Goal: Task Accomplishment & Management: Use online tool/utility

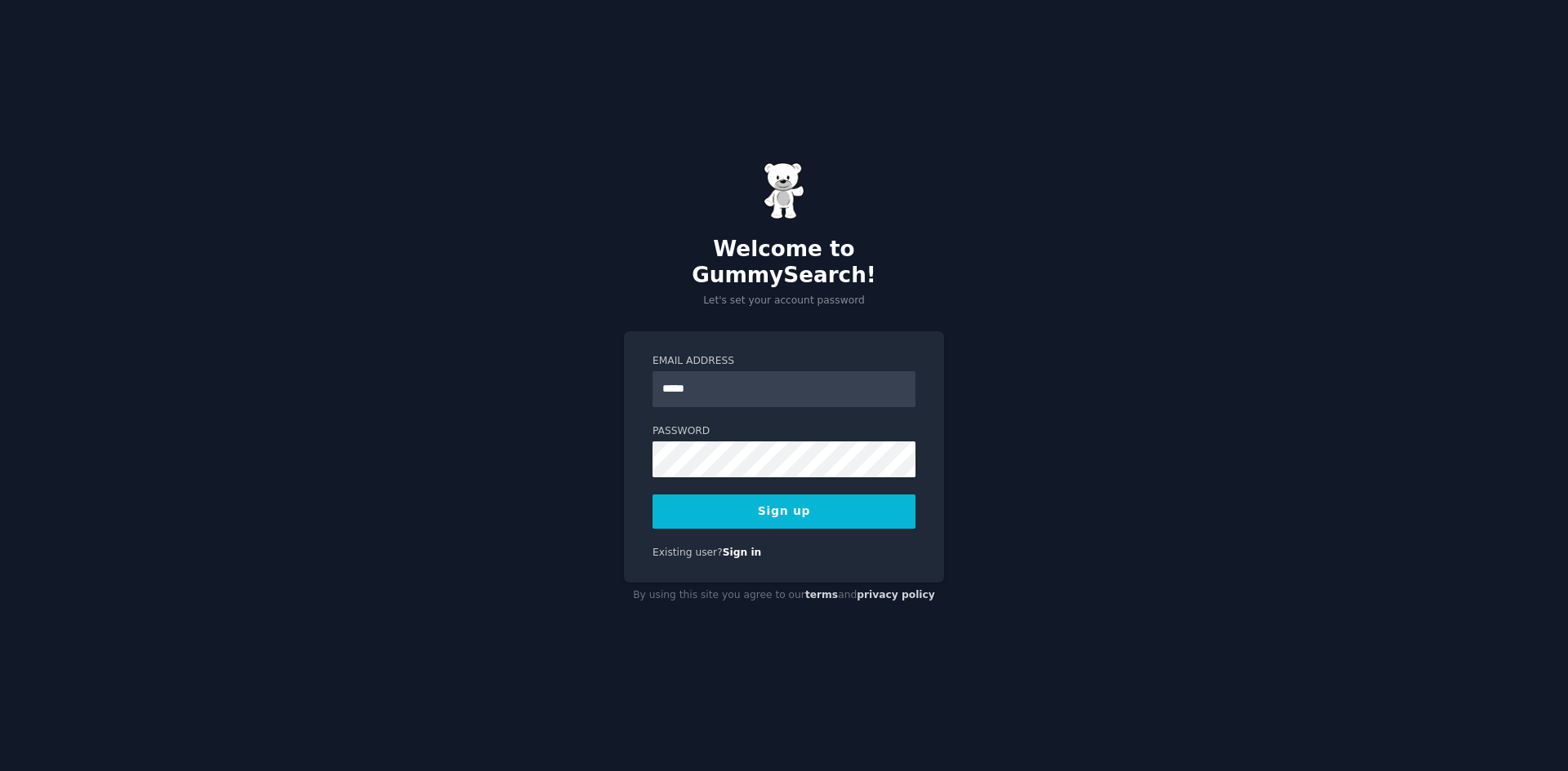
type input "**********"
click at [771, 500] on button "Sign up" at bounding box center [783, 512] width 263 height 34
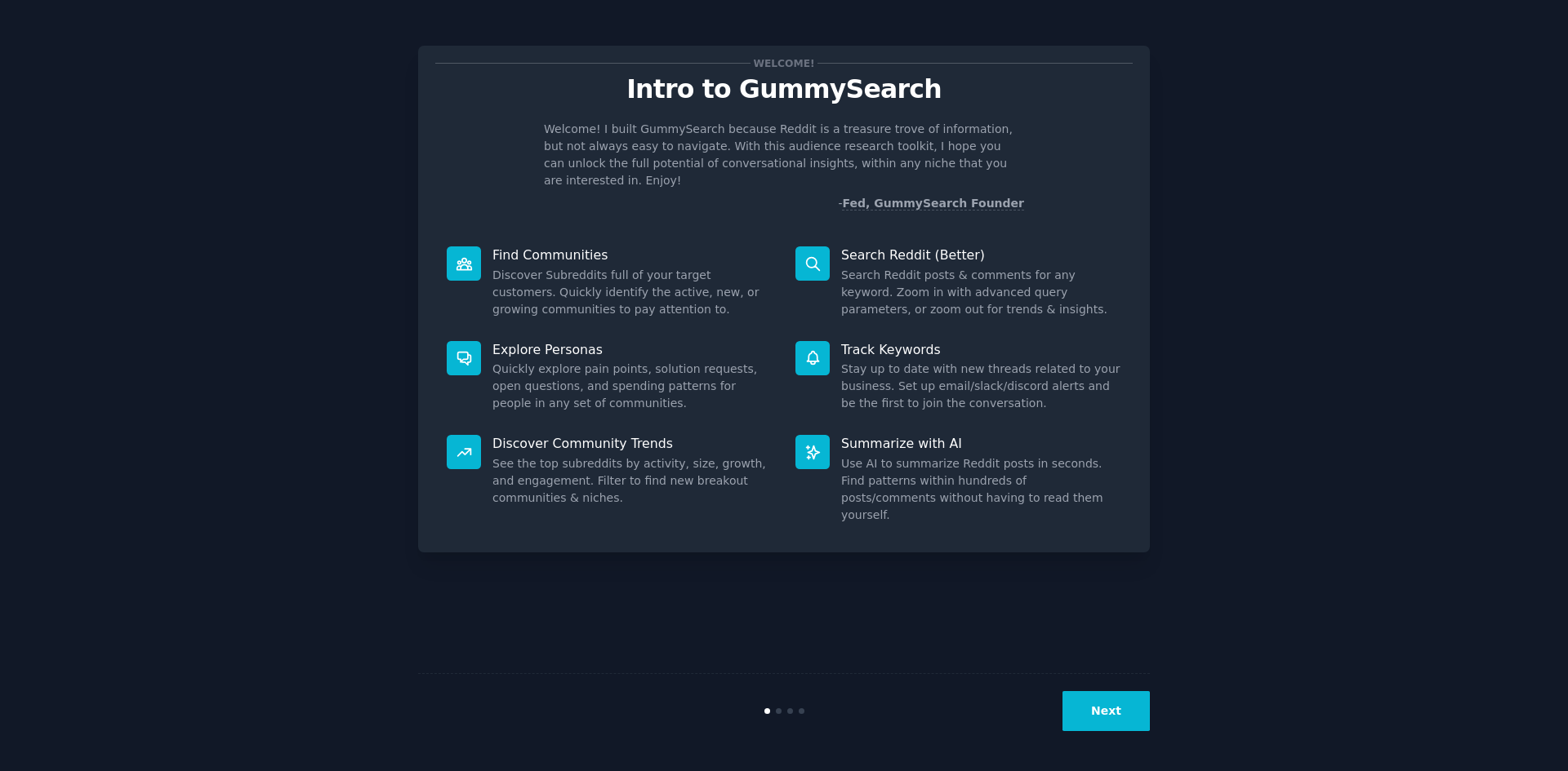
click at [1109, 712] on button "Next" at bounding box center [1105, 711] width 87 height 40
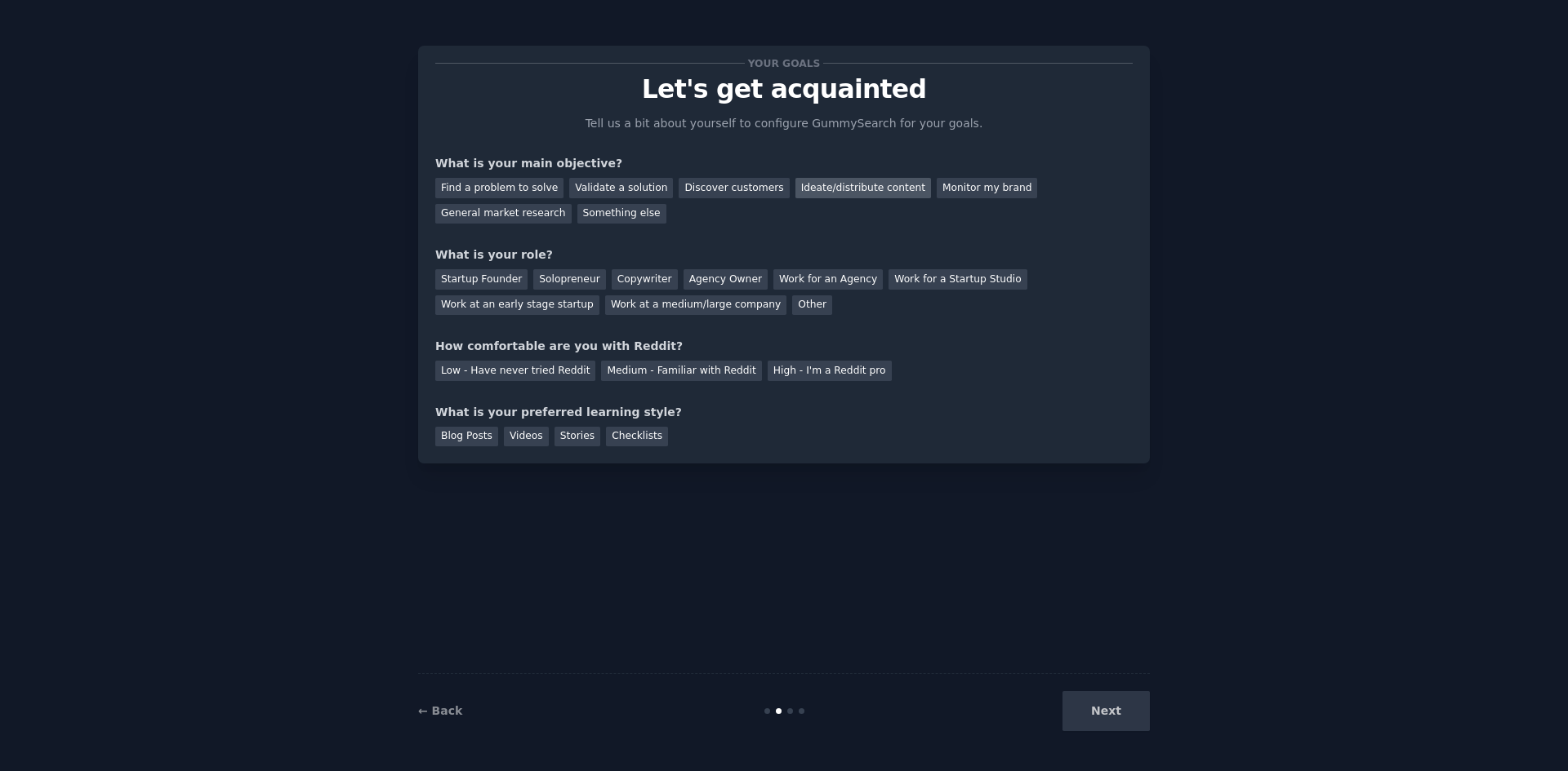
click at [797, 190] on div "Ideate/distribute content" at bounding box center [863, 188] width 136 height 20
click at [550, 281] on div "Solopreneur" at bounding box center [569, 280] width 72 height 20
click at [554, 369] on div "Low - Have never tried Reddit" at bounding box center [515, 371] width 160 height 20
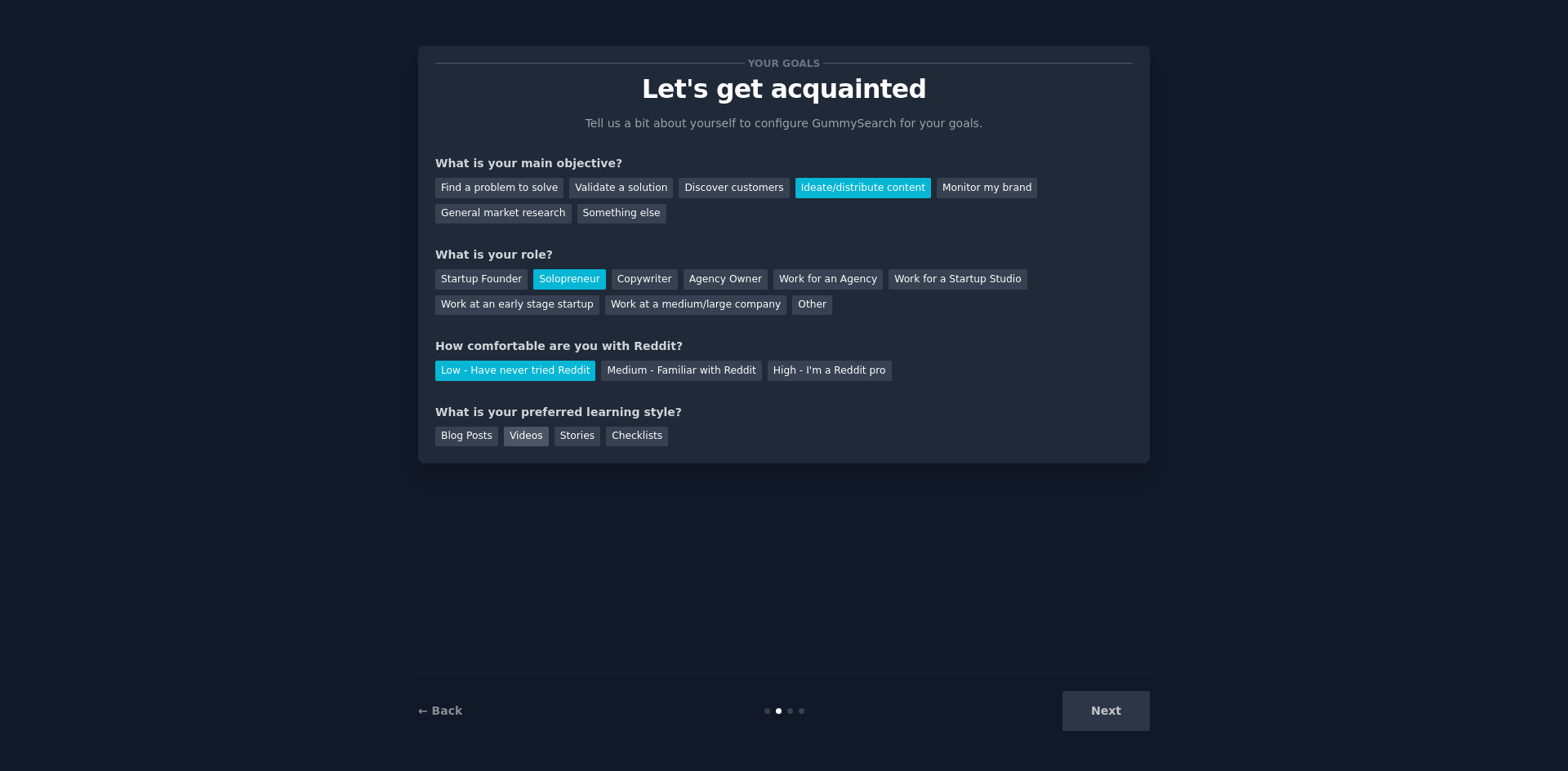
click at [525, 435] on div "Videos" at bounding box center [525, 437] width 45 height 20
click at [1118, 710] on button "Next" at bounding box center [1105, 711] width 87 height 40
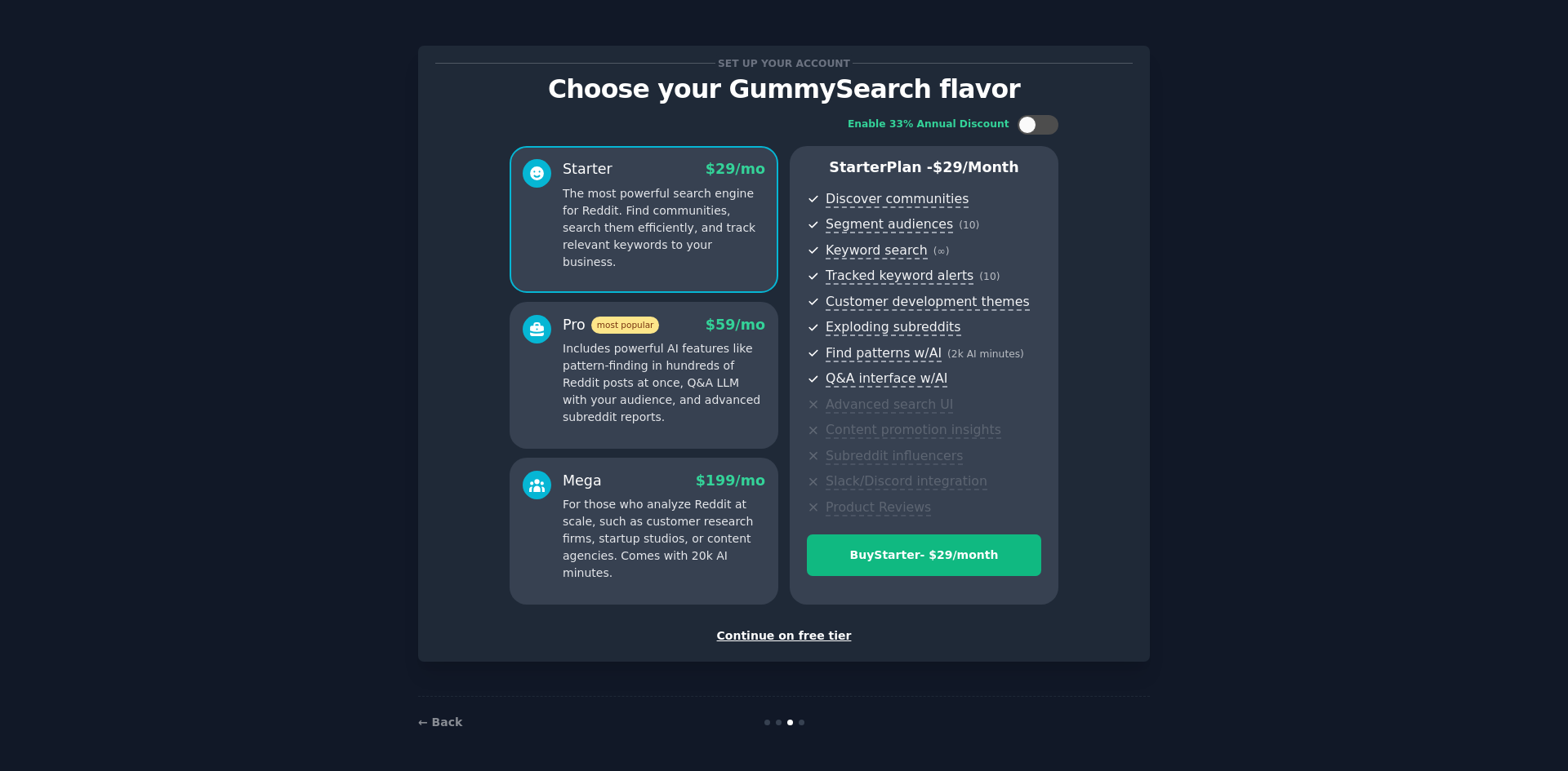
click at [783, 635] on div "Continue on free tier" at bounding box center [784, 636] width 697 height 17
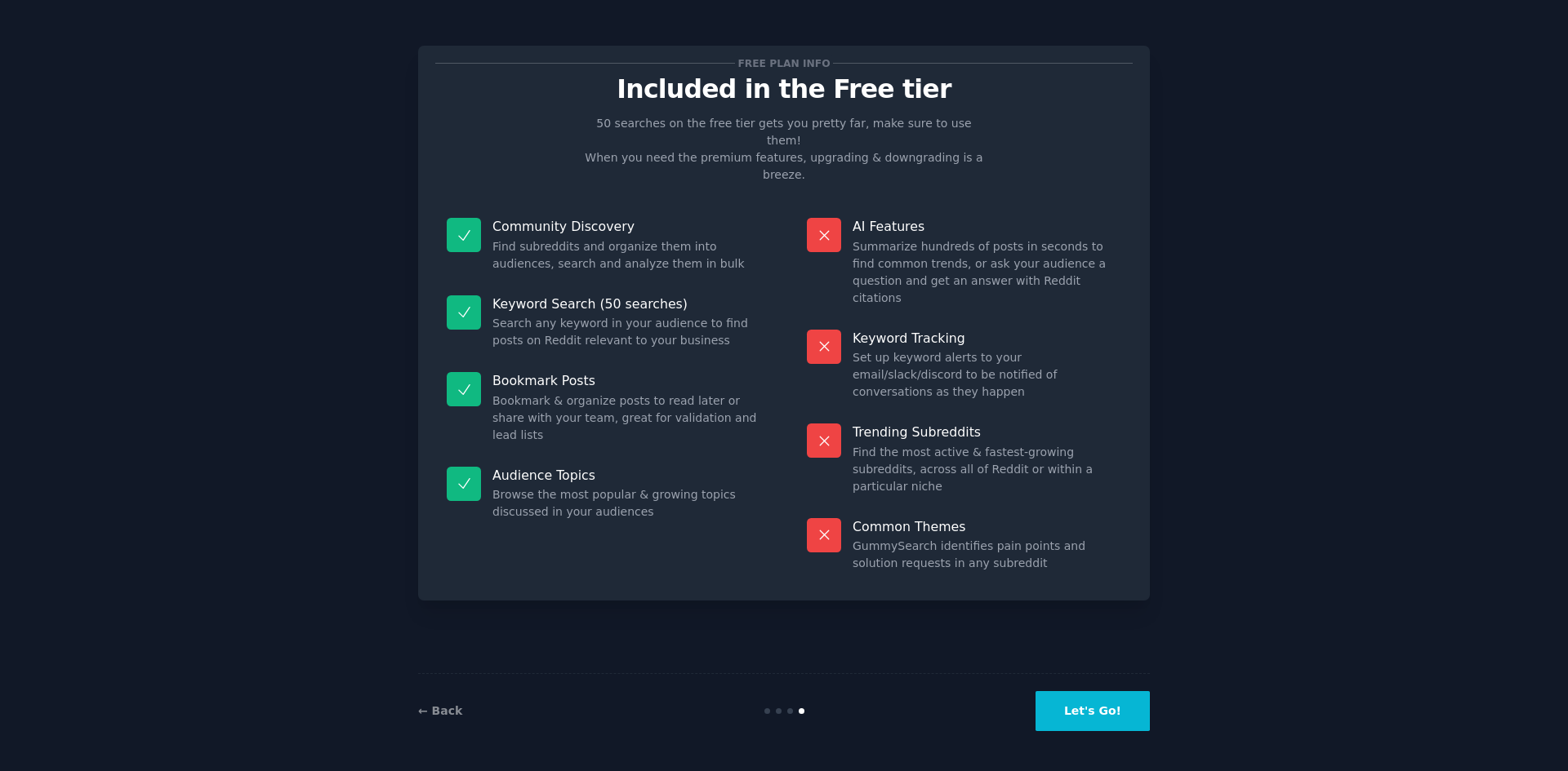
click at [1105, 711] on button "Let's Go!" at bounding box center [1092, 711] width 115 height 40
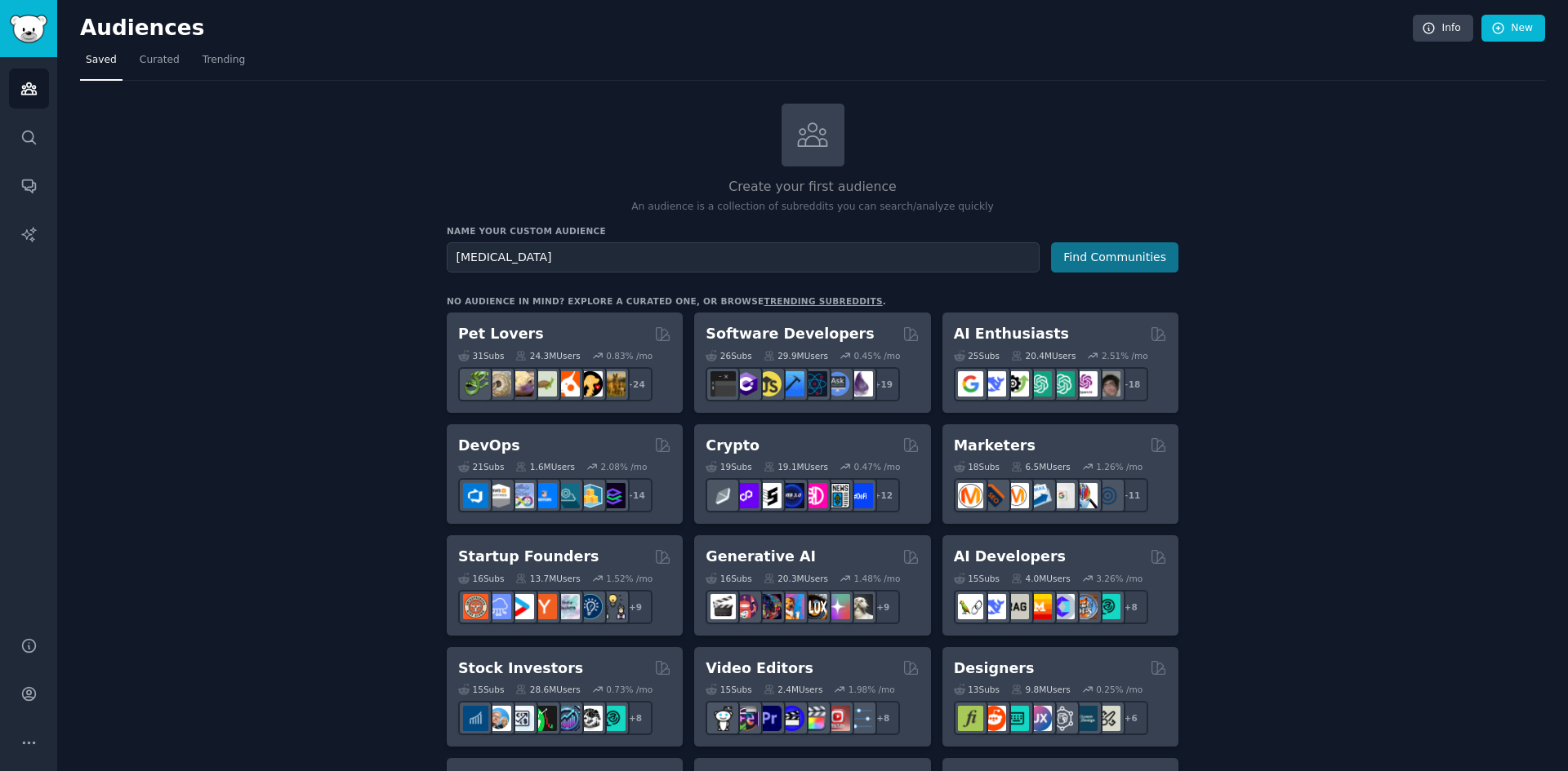
type input "[MEDICAL_DATA]"
click at [1093, 259] on button "Find Communities" at bounding box center [1114, 257] width 127 height 30
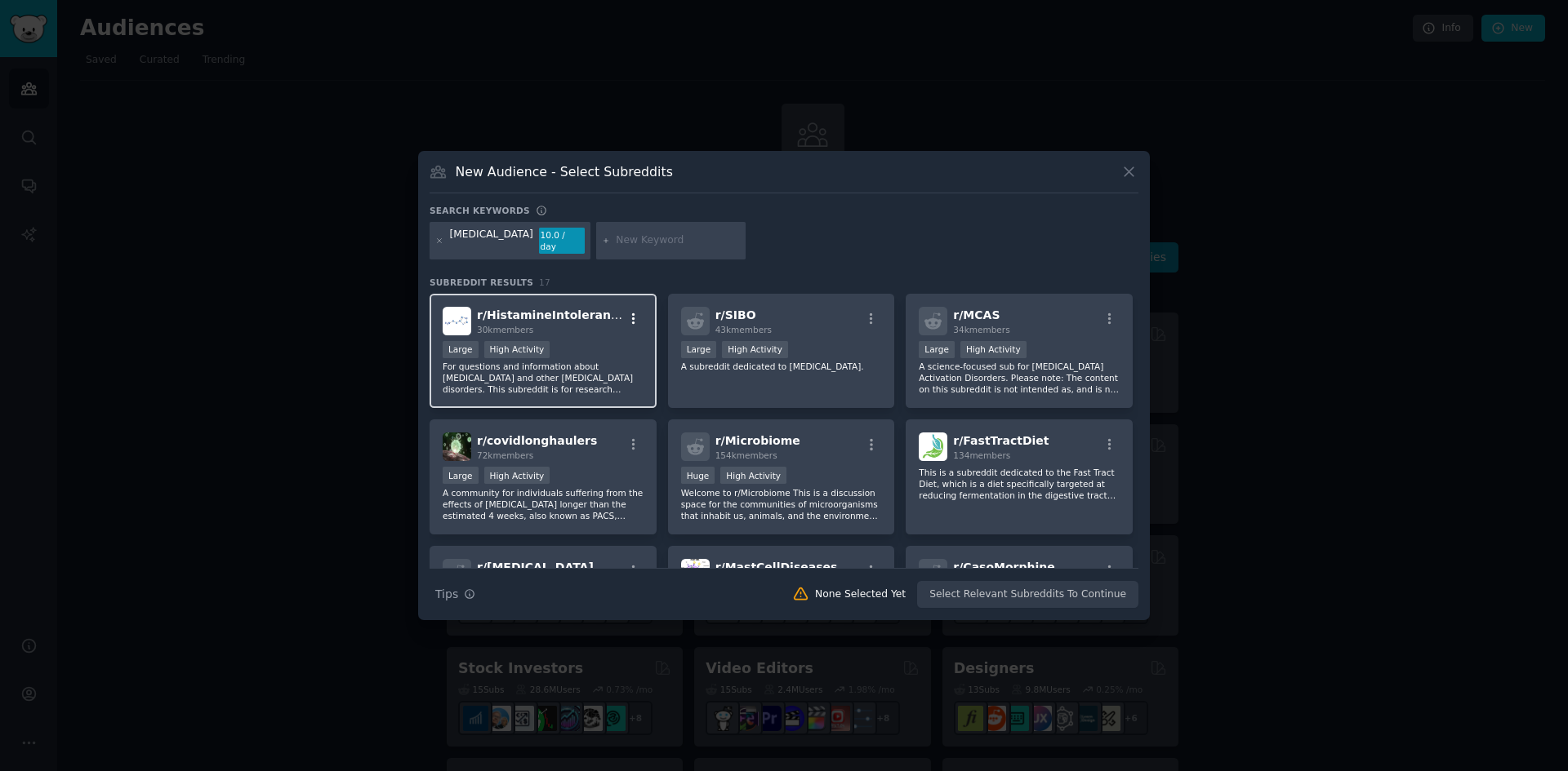
click at [630, 312] on icon "button" at bounding box center [634, 319] width 15 height 15
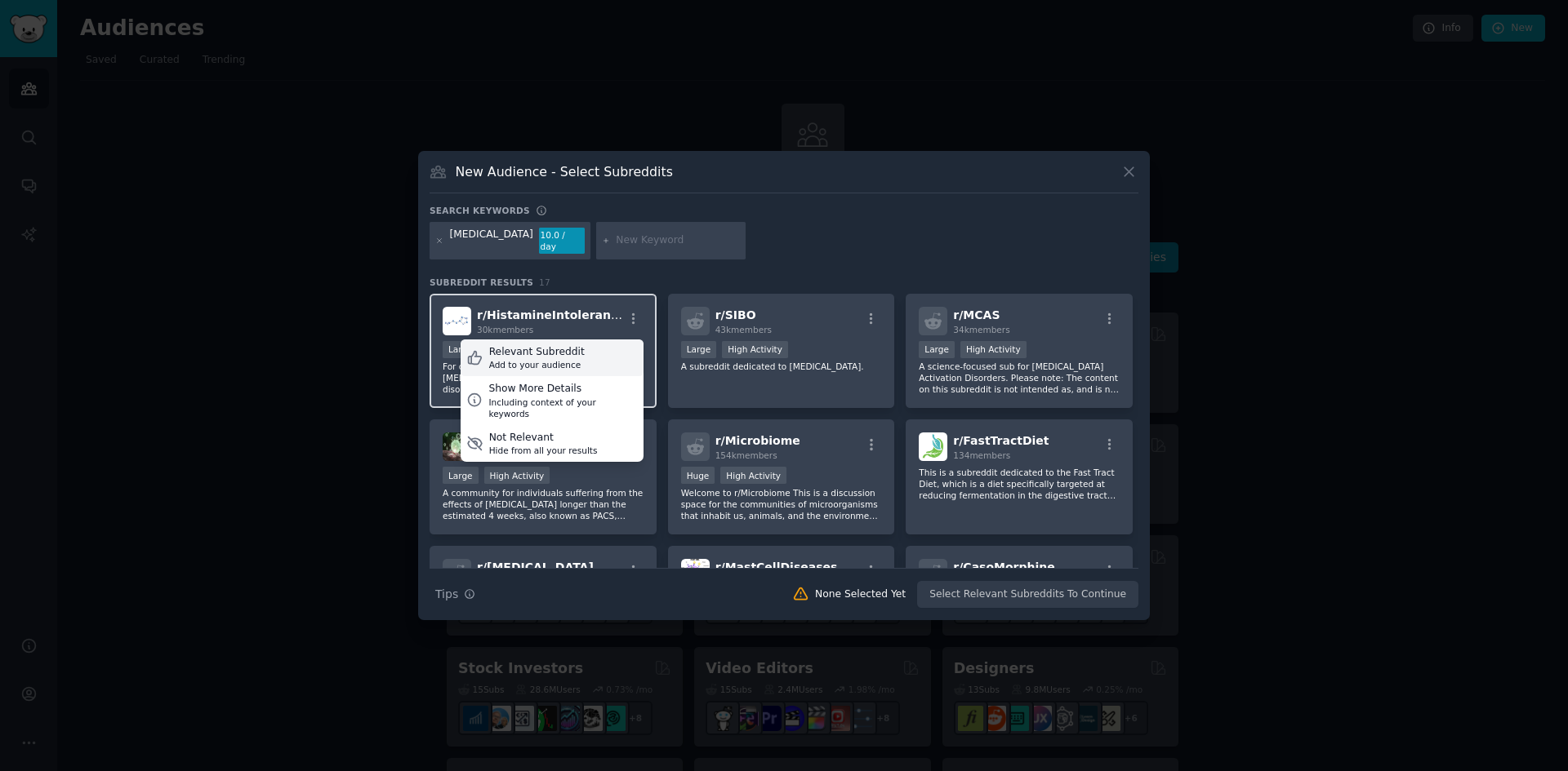
click at [557, 359] on div "Add to your audience" at bounding box center [536, 365] width 95 height 11
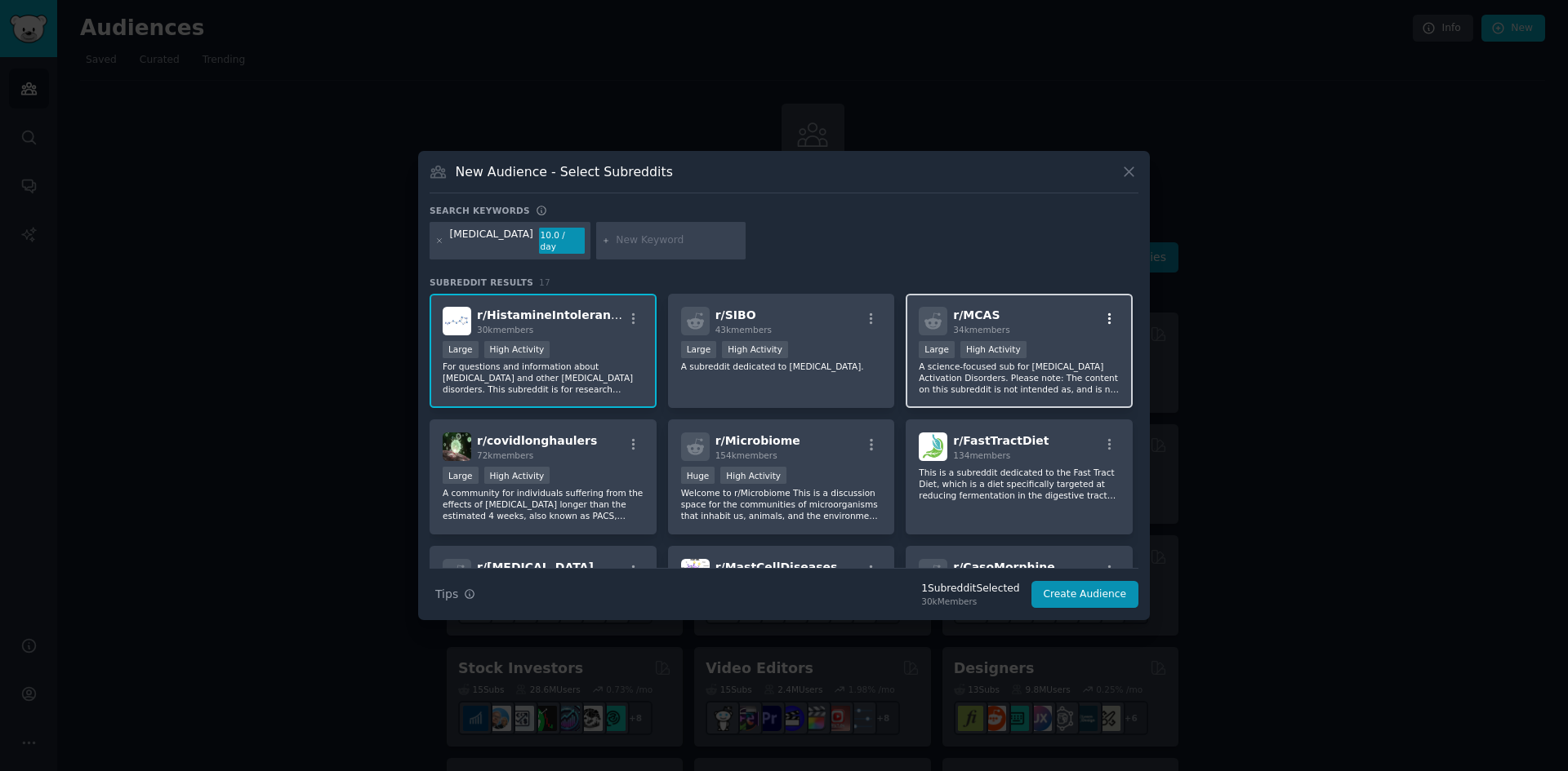
click at [1108, 313] on icon "button" at bounding box center [1110, 318] width 4 height 11
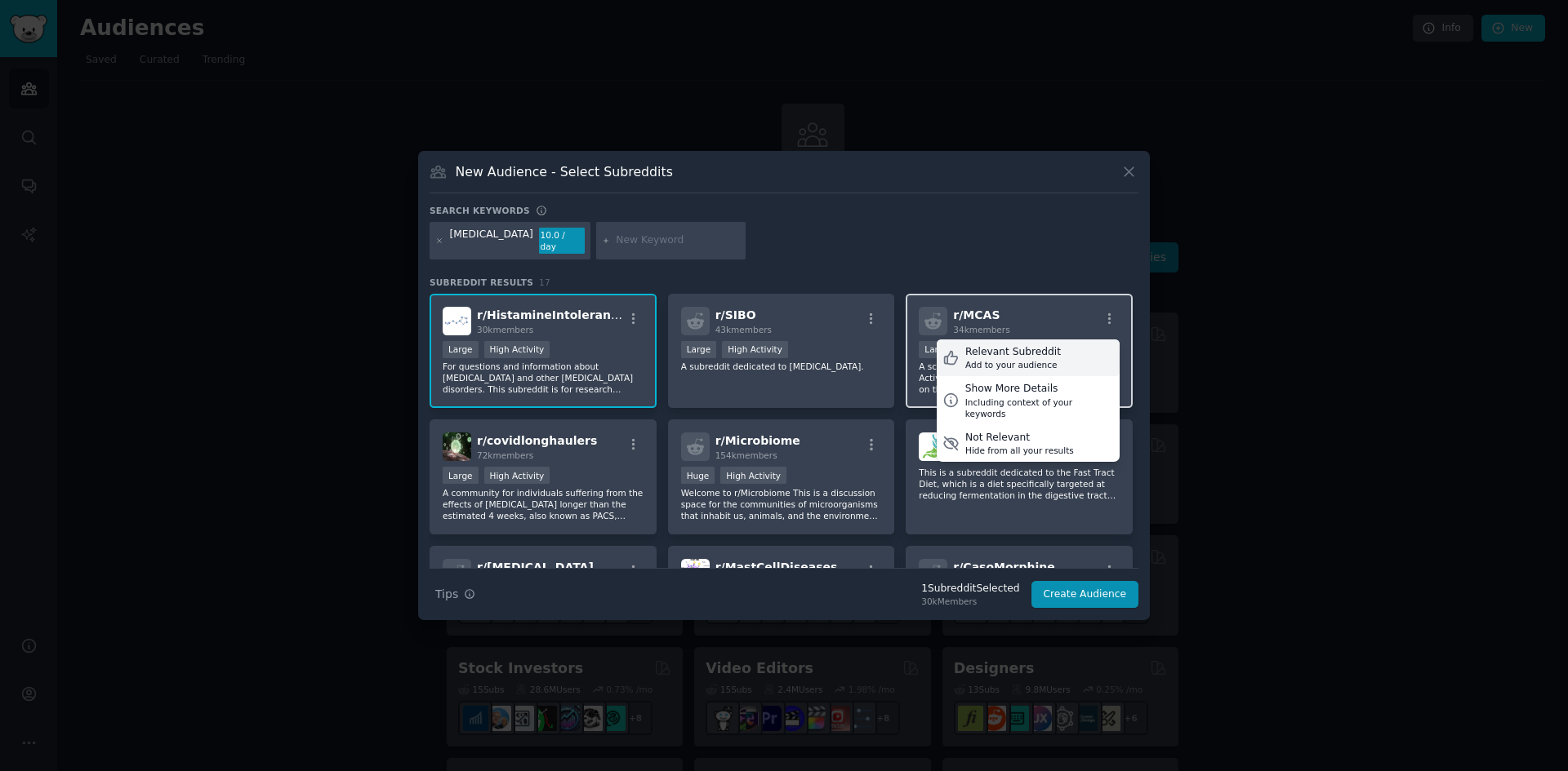
click at [1021, 359] on div "Add to your audience" at bounding box center [1013, 365] width 95 height 11
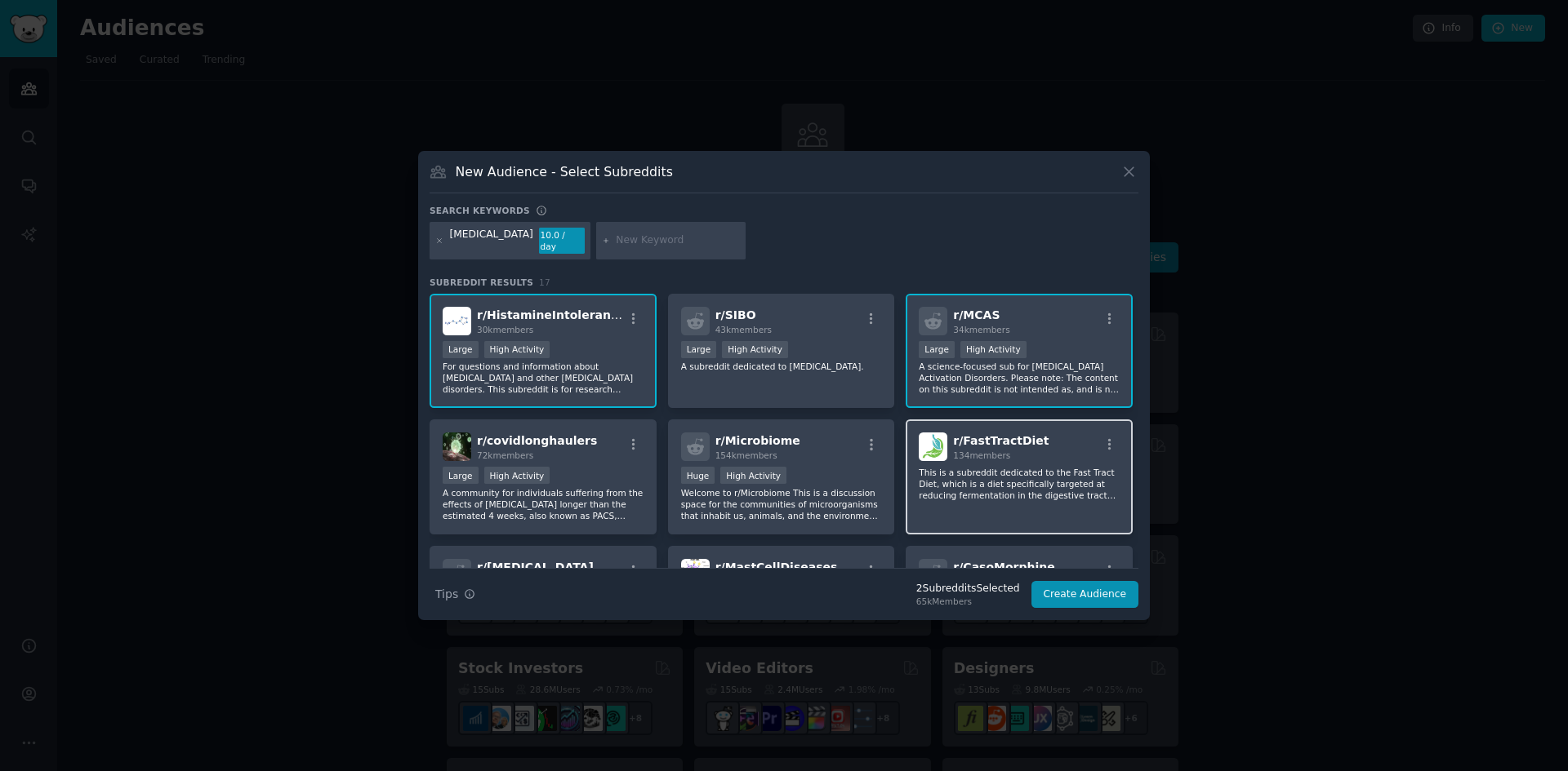
scroll to position [163, 0]
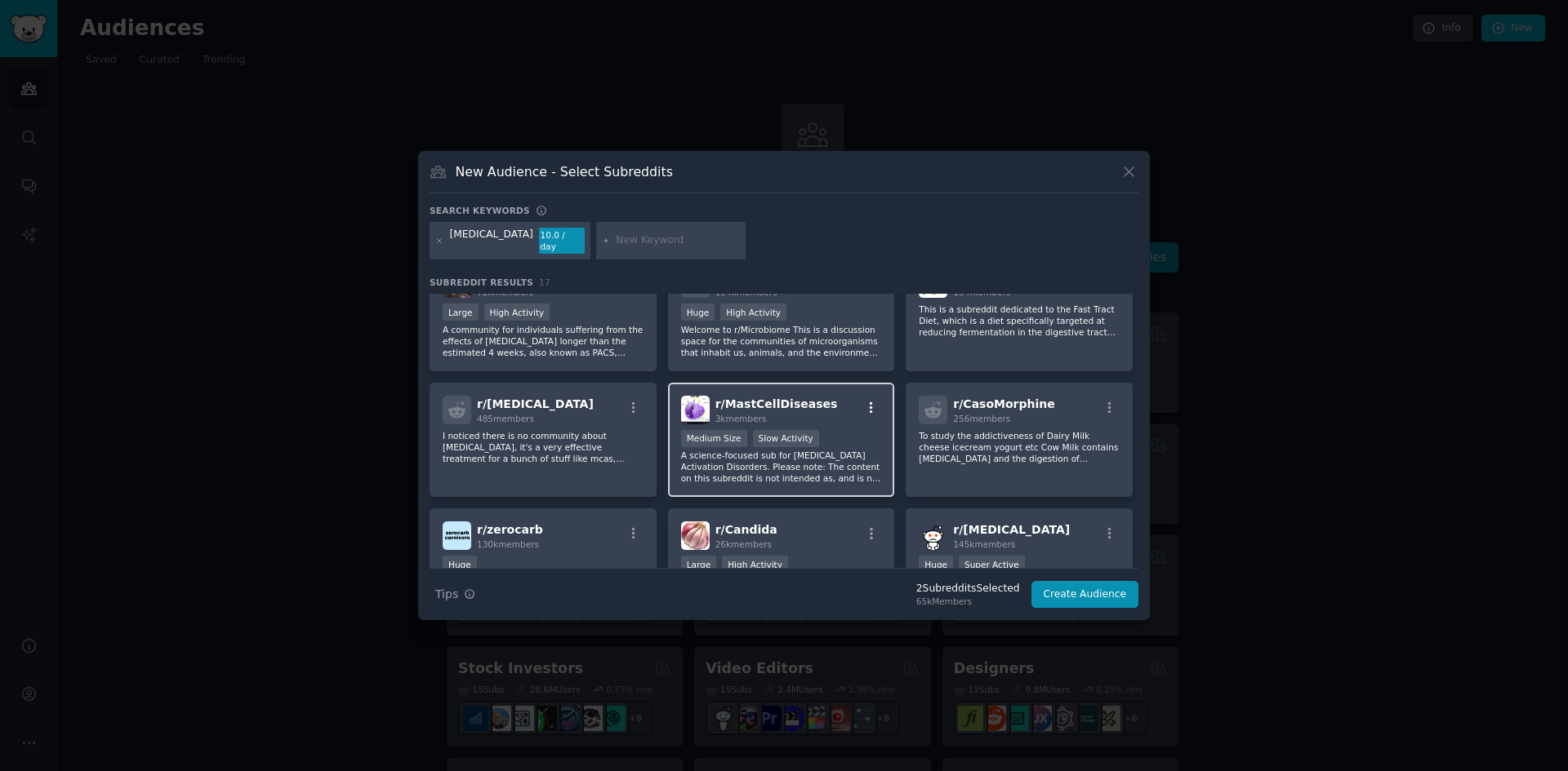
click at [869, 402] on icon "button" at bounding box center [871, 407] width 4 height 11
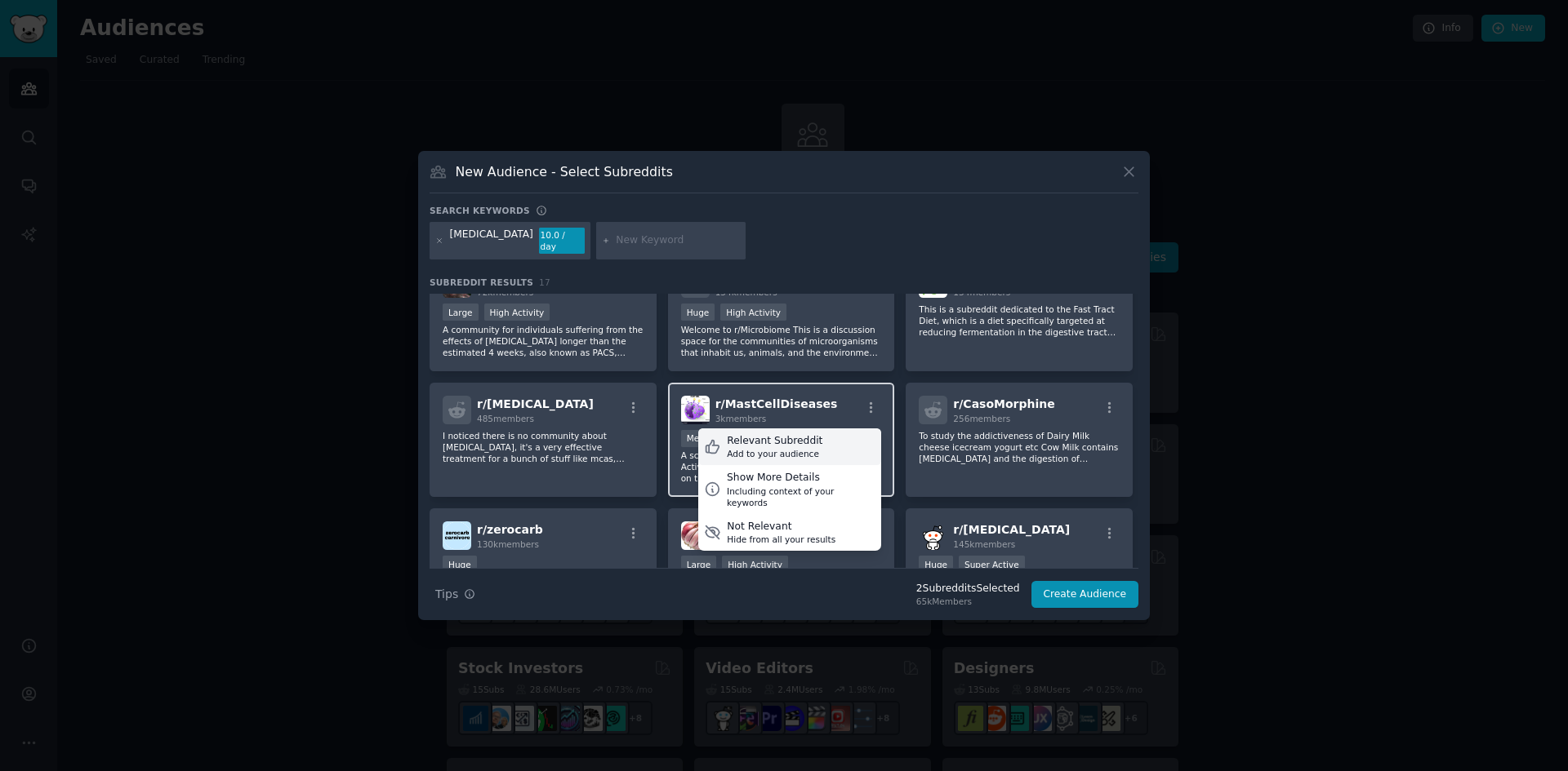
click at [801, 438] on div "Relevant Subreddit" at bounding box center [775, 442] width 95 height 15
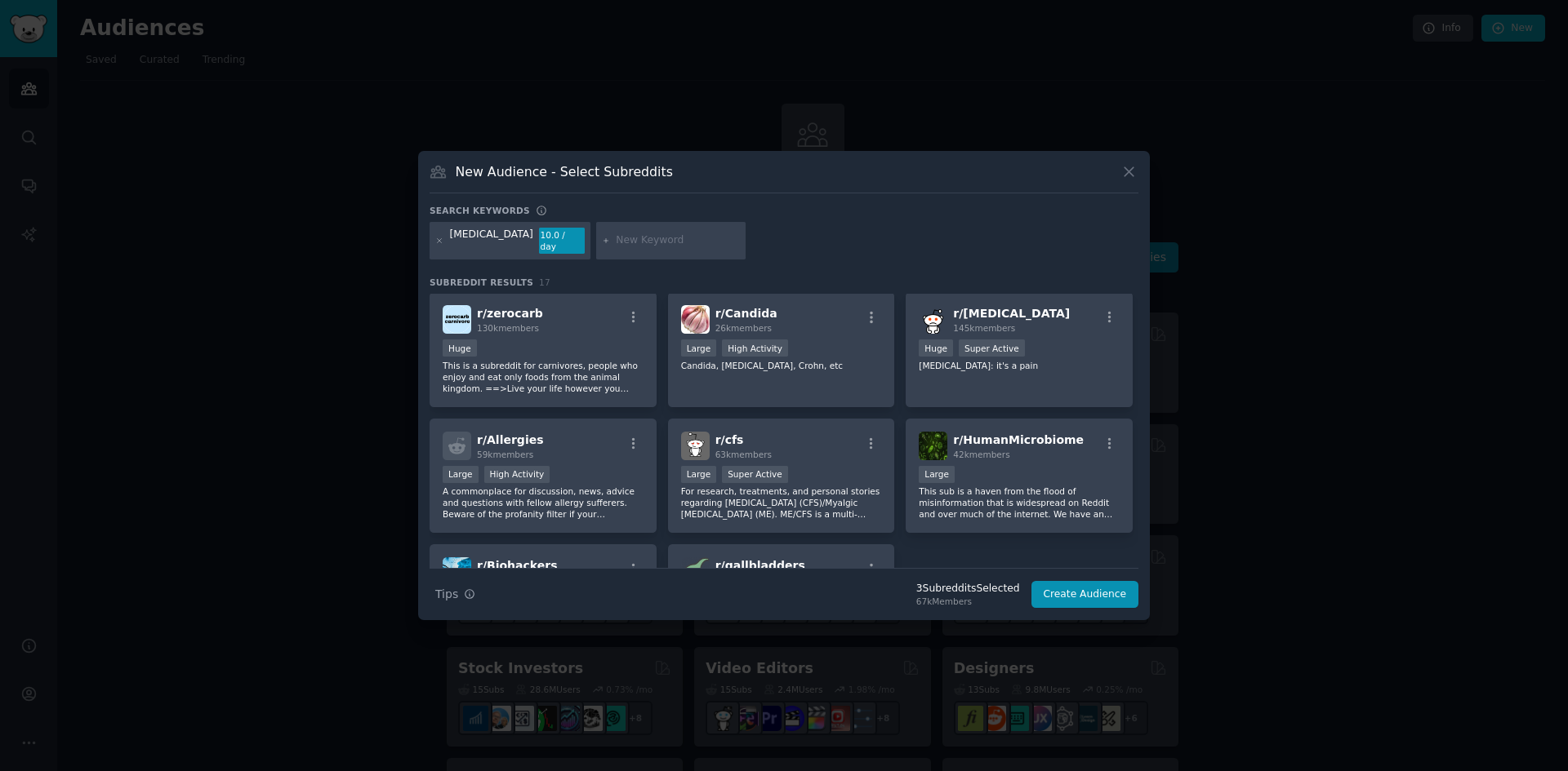
scroll to position [408, 0]
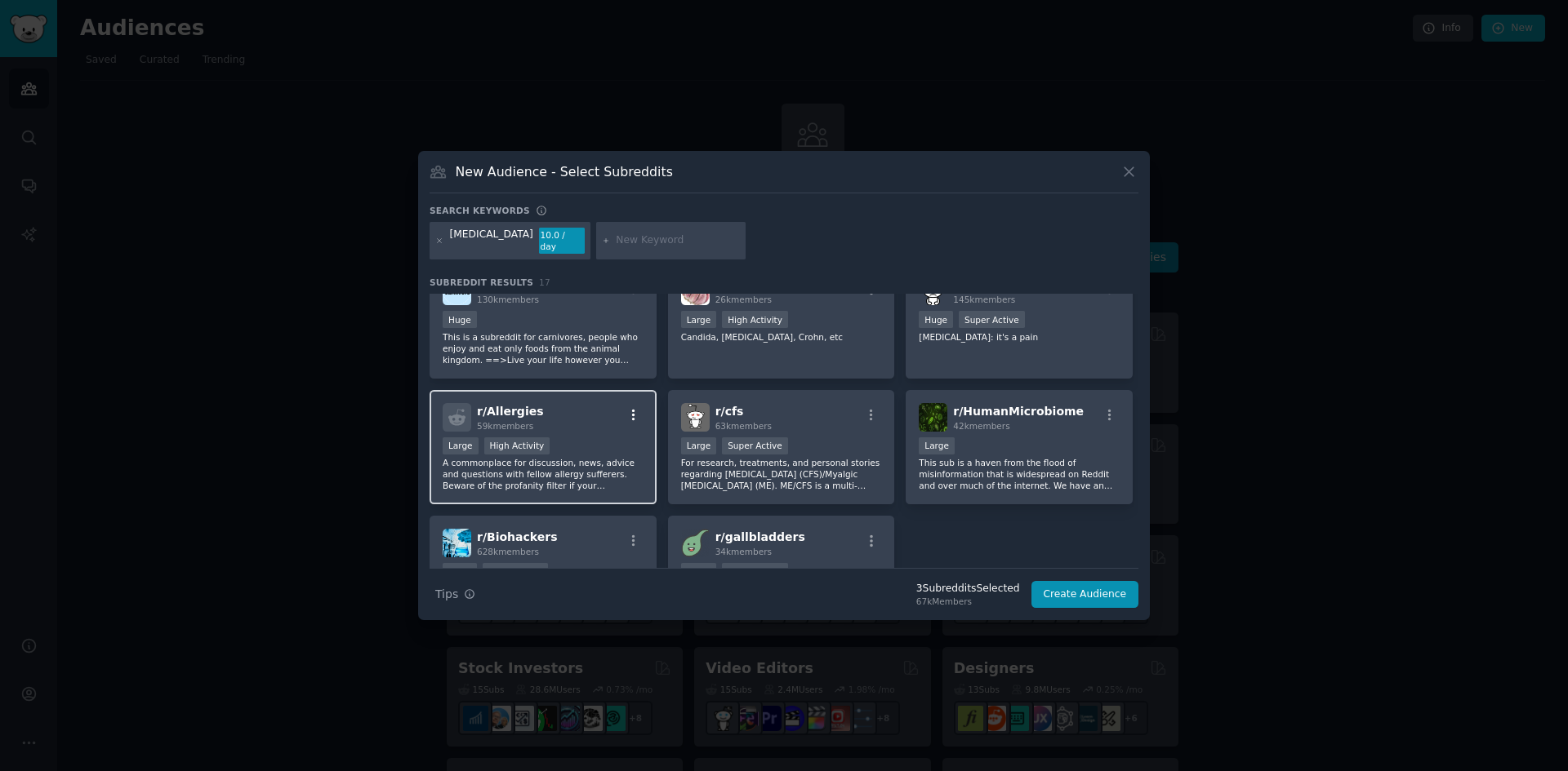
click at [632, 409] on icon "button" at bounding box center [634, 414] width 4 height 11
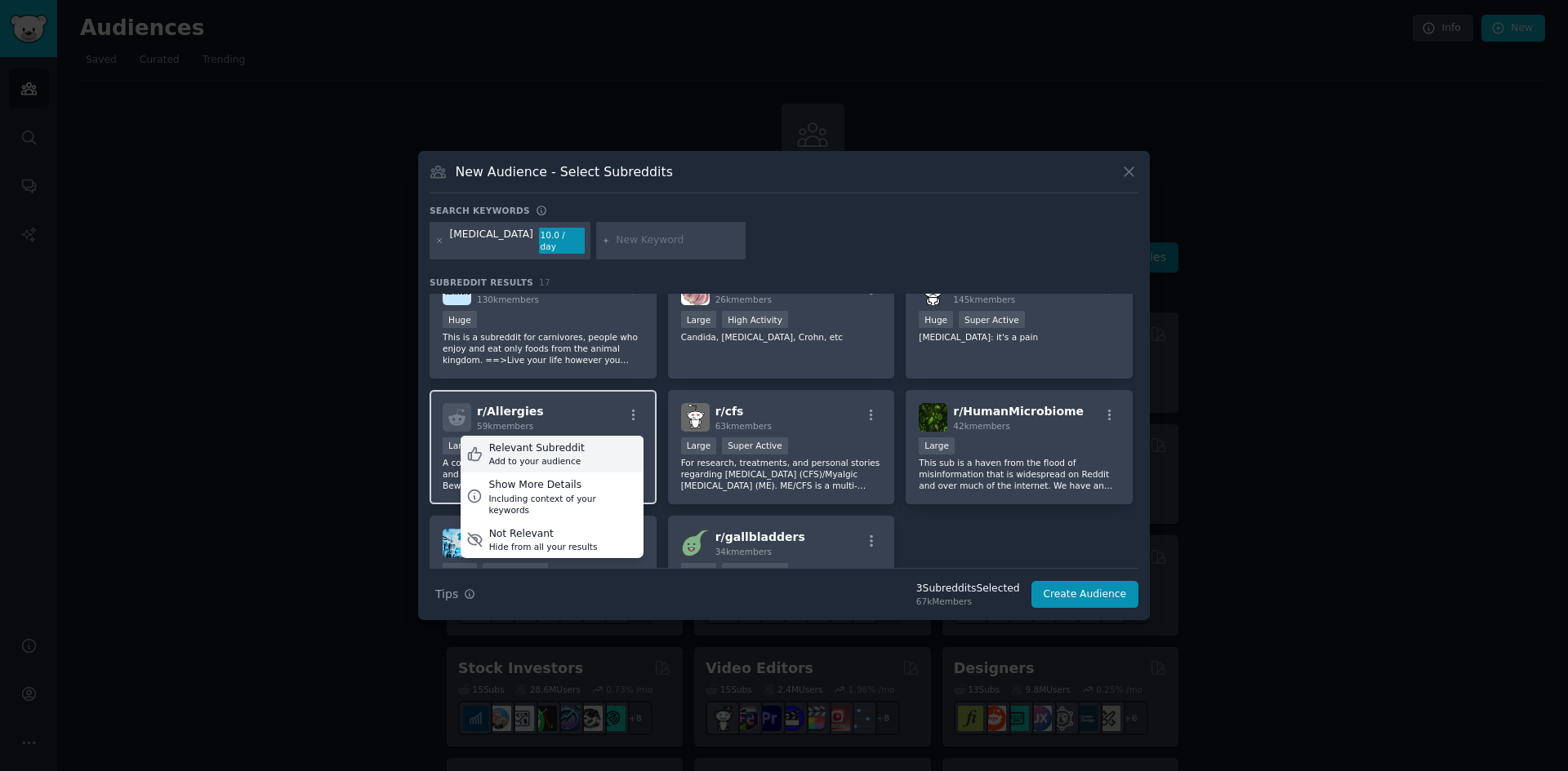
click at [562, 442] on div "Relevant Subreddit" at bounding box center [536, 449] width 95 height 15
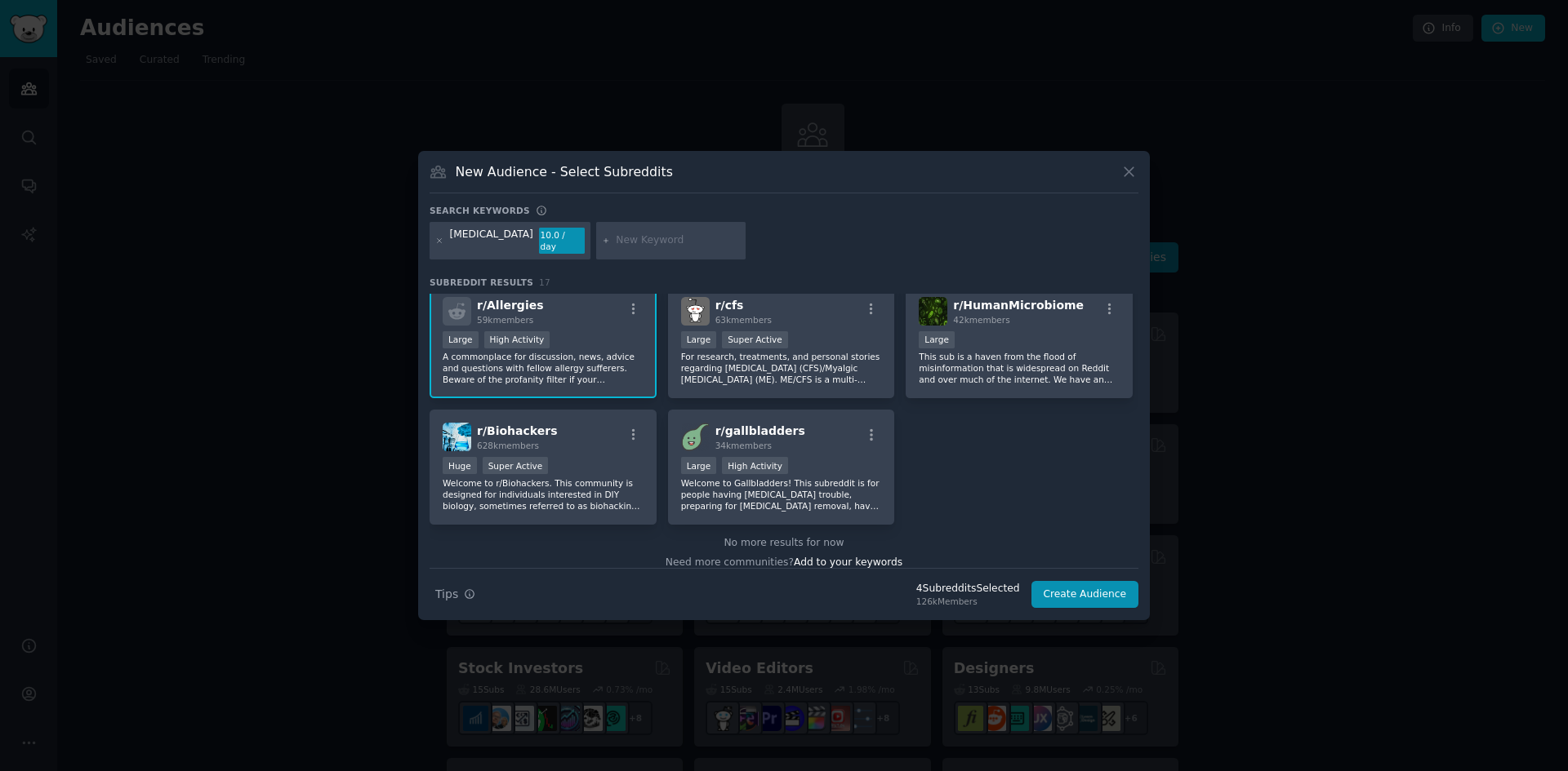
scroll to position [528, 0]
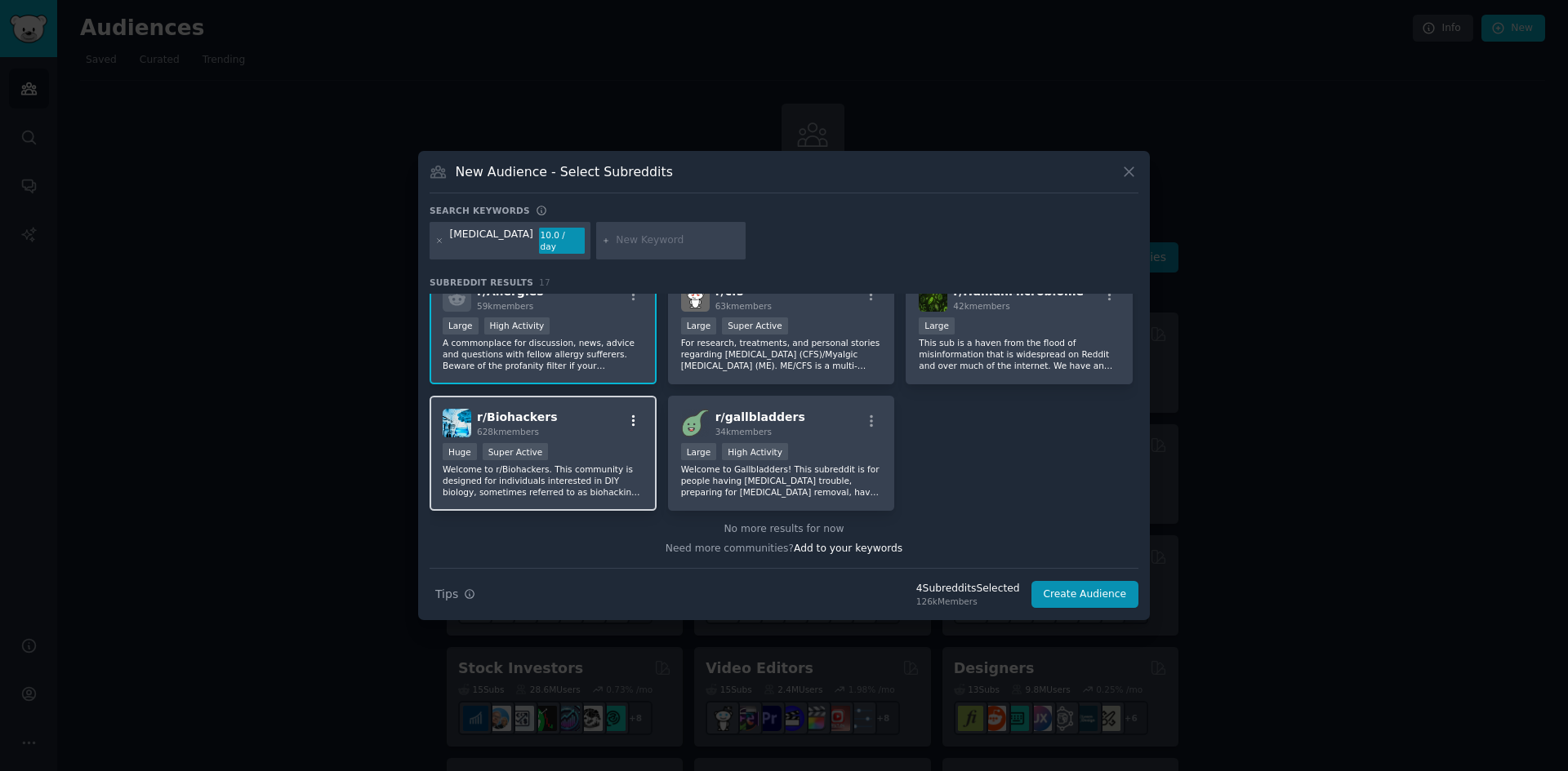
click at [630, 414] on icon "button" at bounding box center [634, 421] width 15 height 15
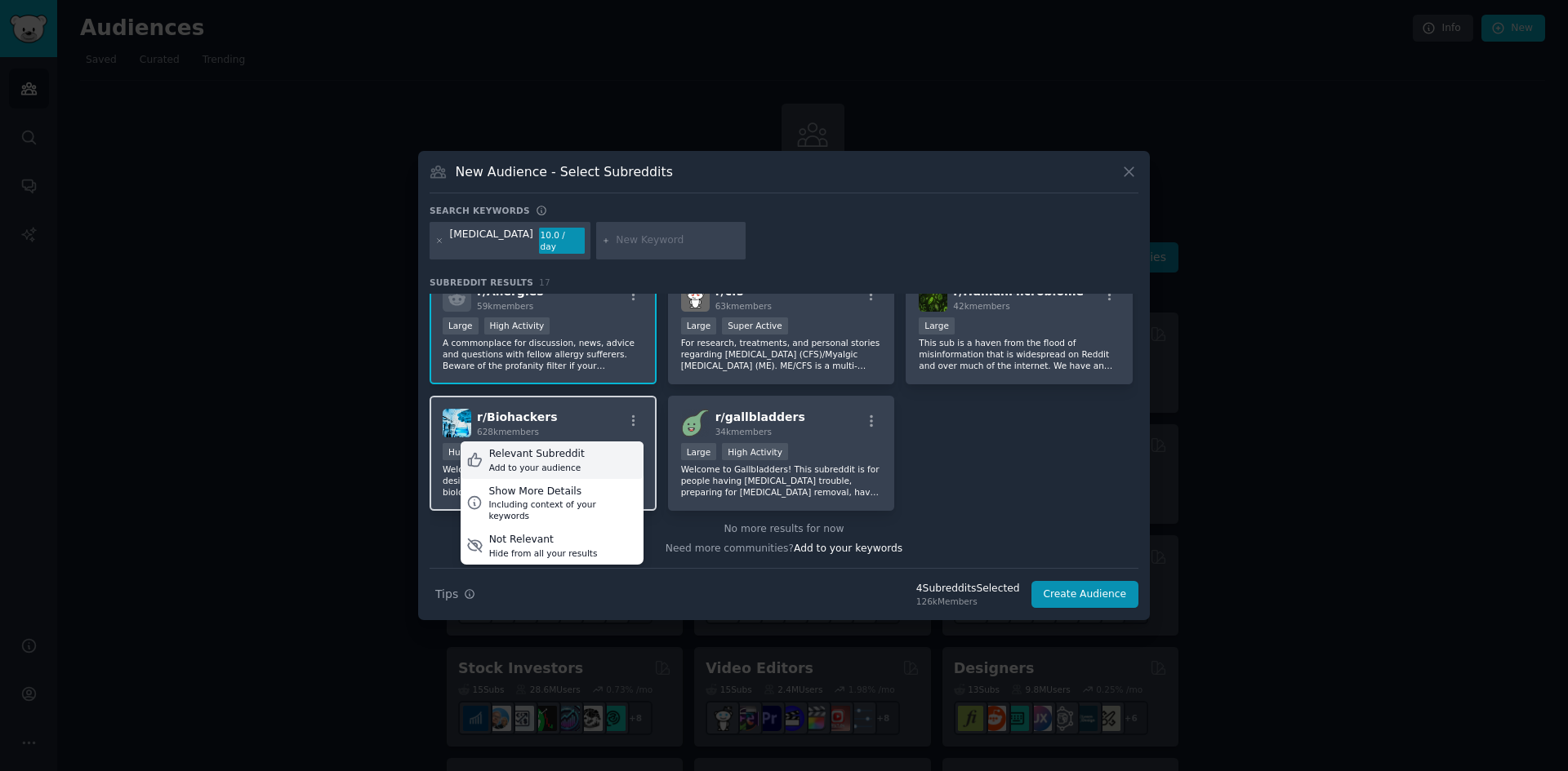
click at [555, 451] on div "Relevant Subreddit" at bounding box center [536, 455] width 95 height 15
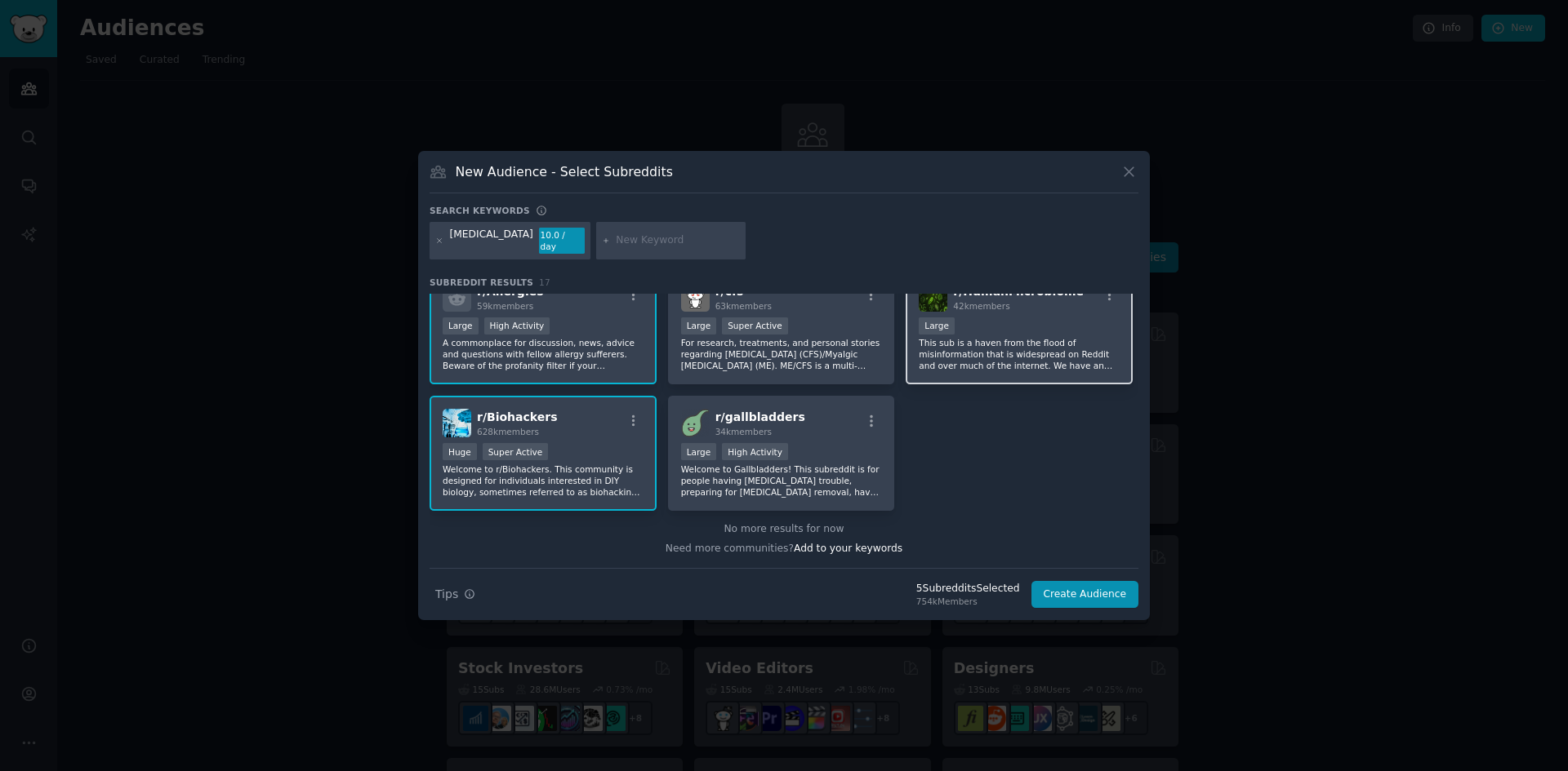
scroll to position [446, 0]
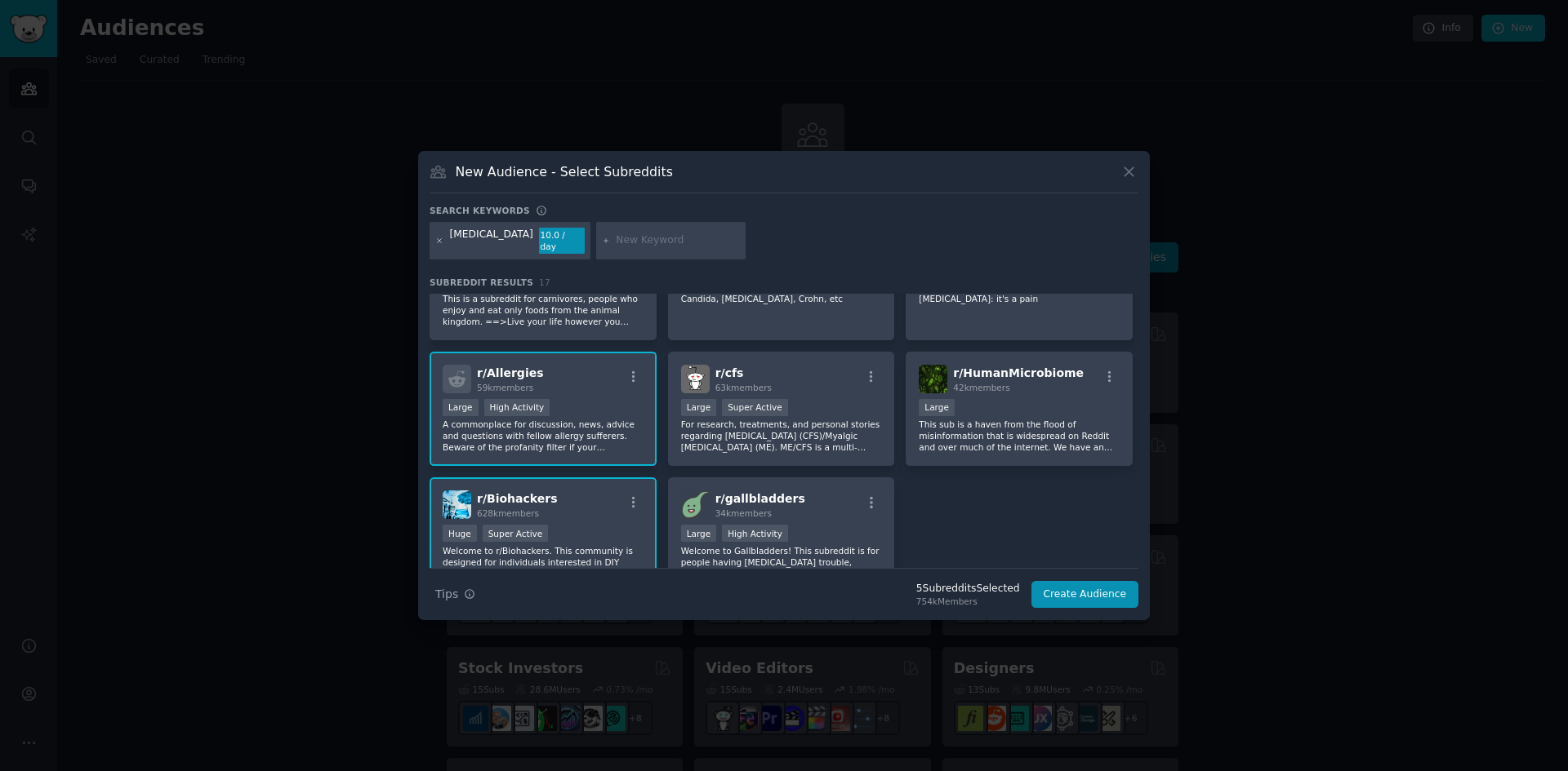
click at [437, 239] on icon at bounding box center [439, 240] width 4 height 4
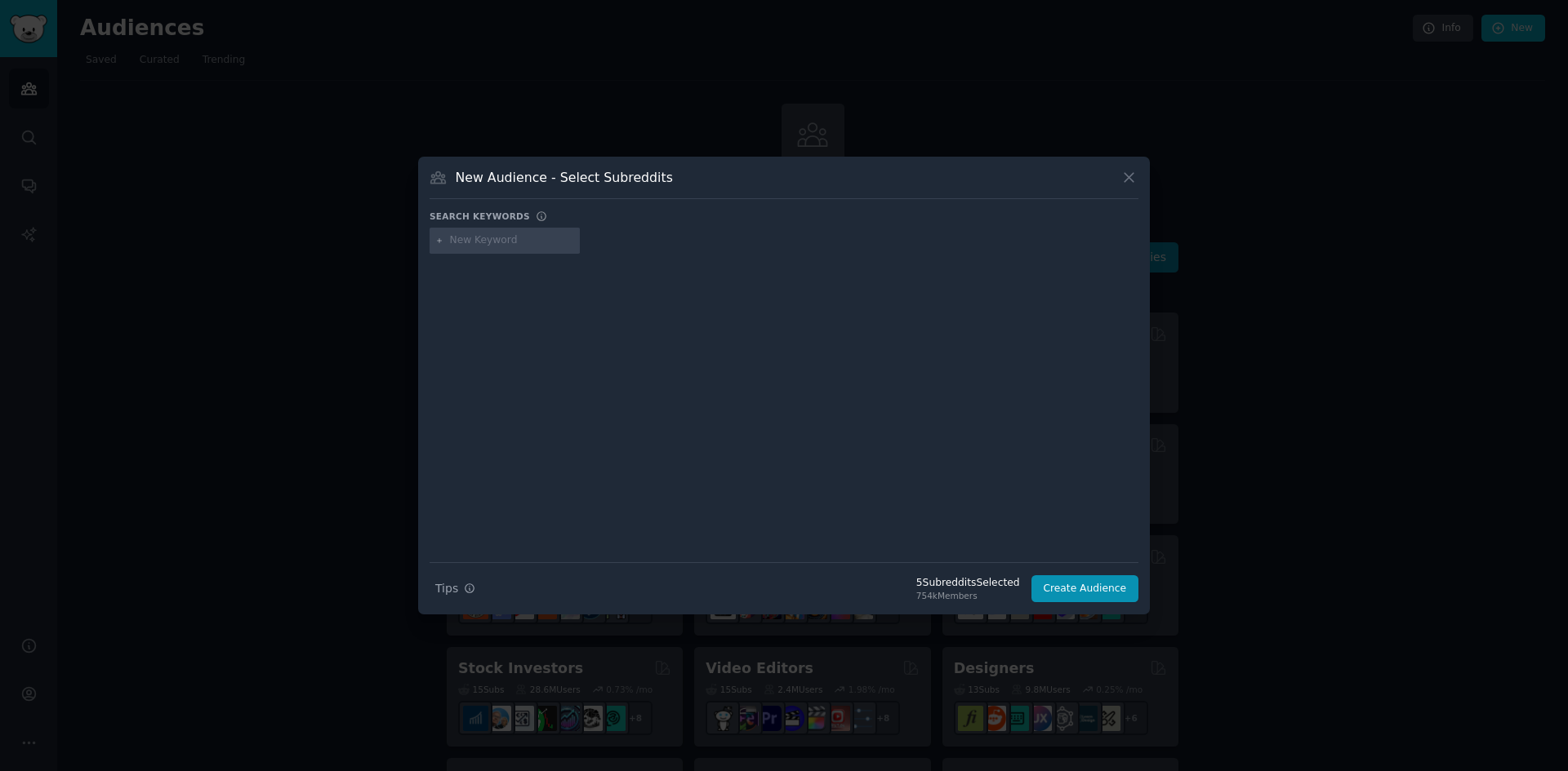
click at [471, 244] on input "text" at bounding box center [512, 241] width 124 height 15
click at [438, 240] on icon at bounding box center [440, 241] width 9 height 9
click at [466, 244] on input "text" at bounding box center [512, 241] width 124 height 15
type input "DAO Enzyme"
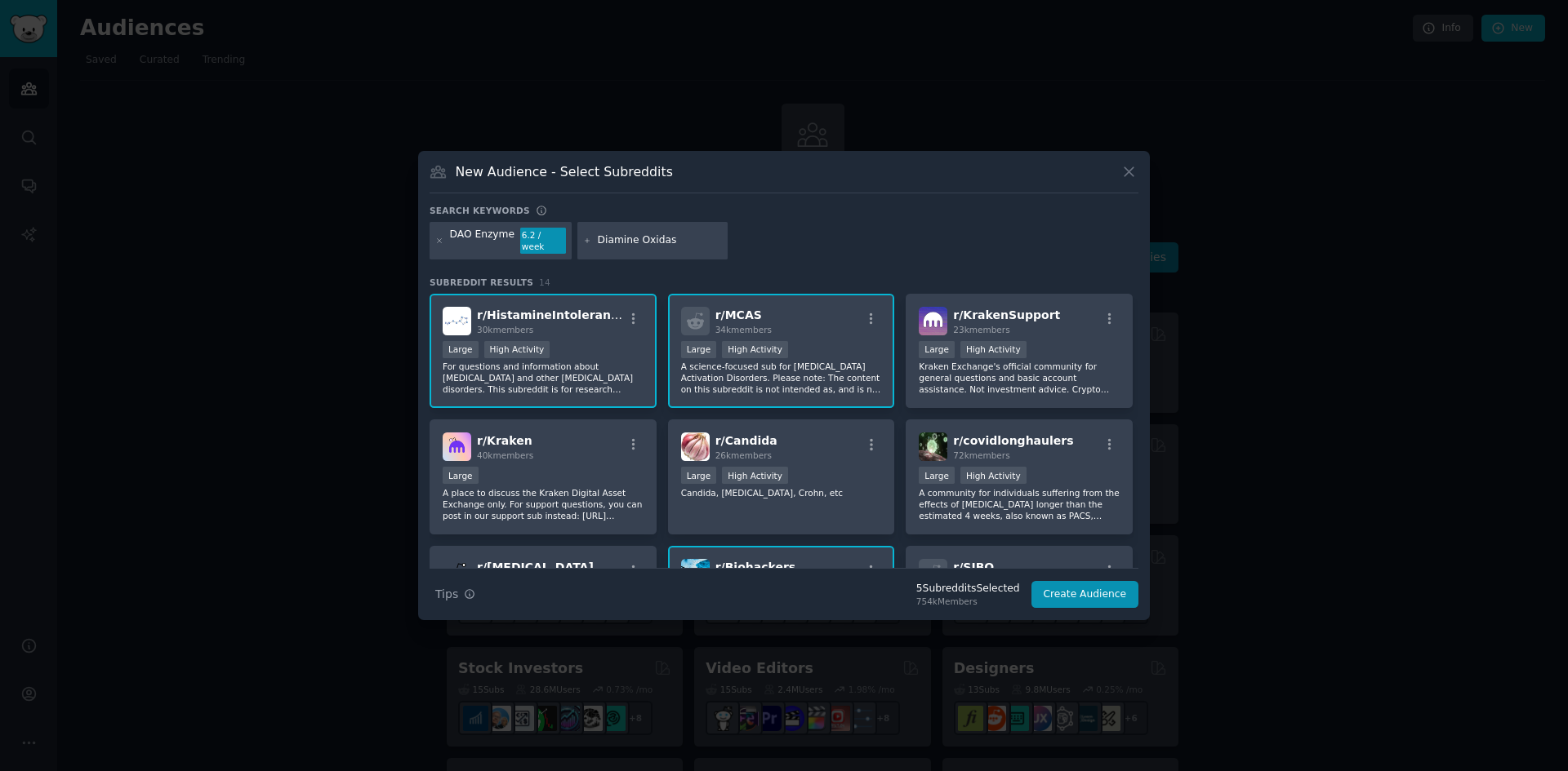
type input "Diamine Oxidase"
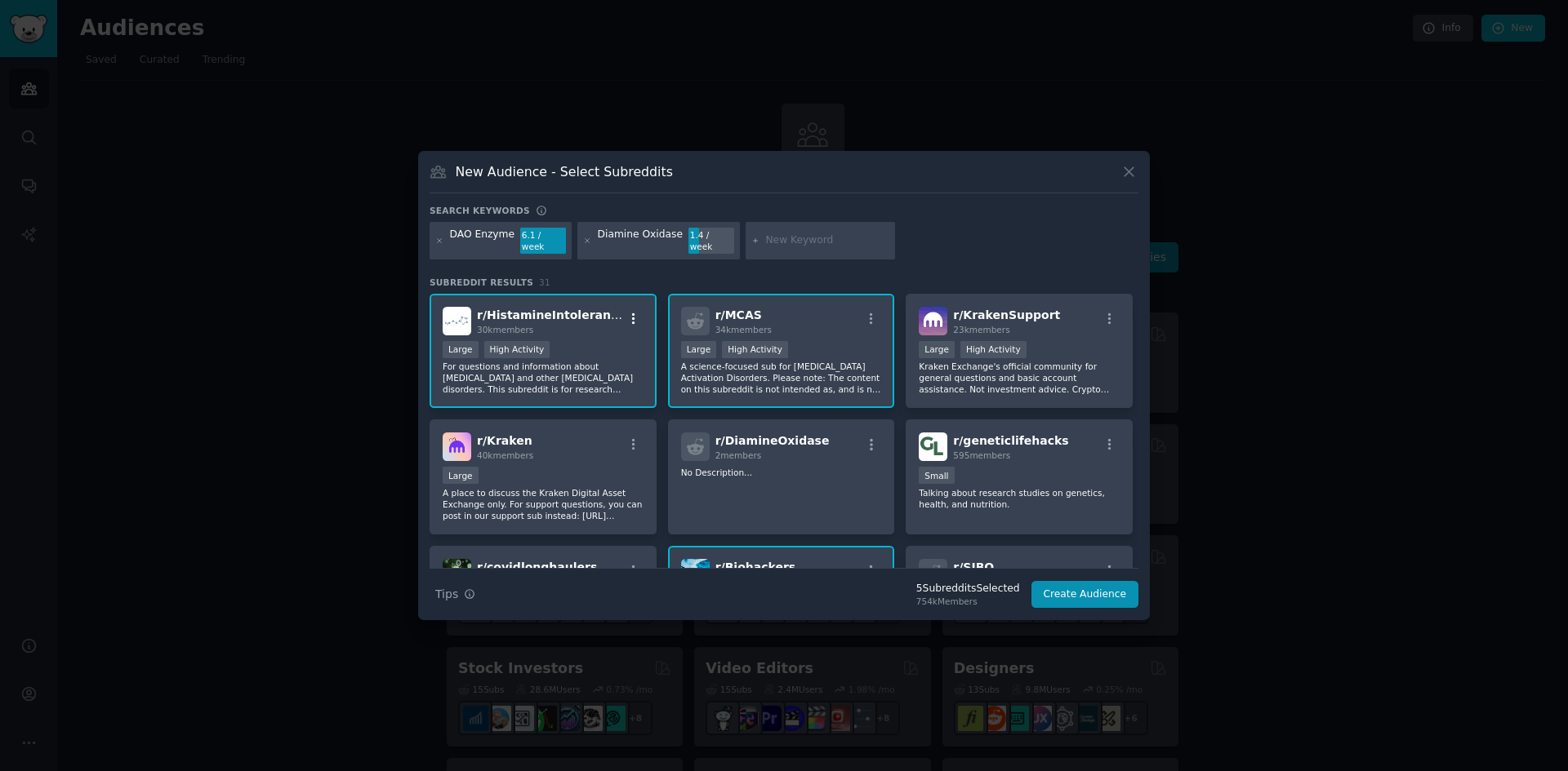
click at [630, 312] on icon "button" at bounding box center [634, 319] width 15 height 15
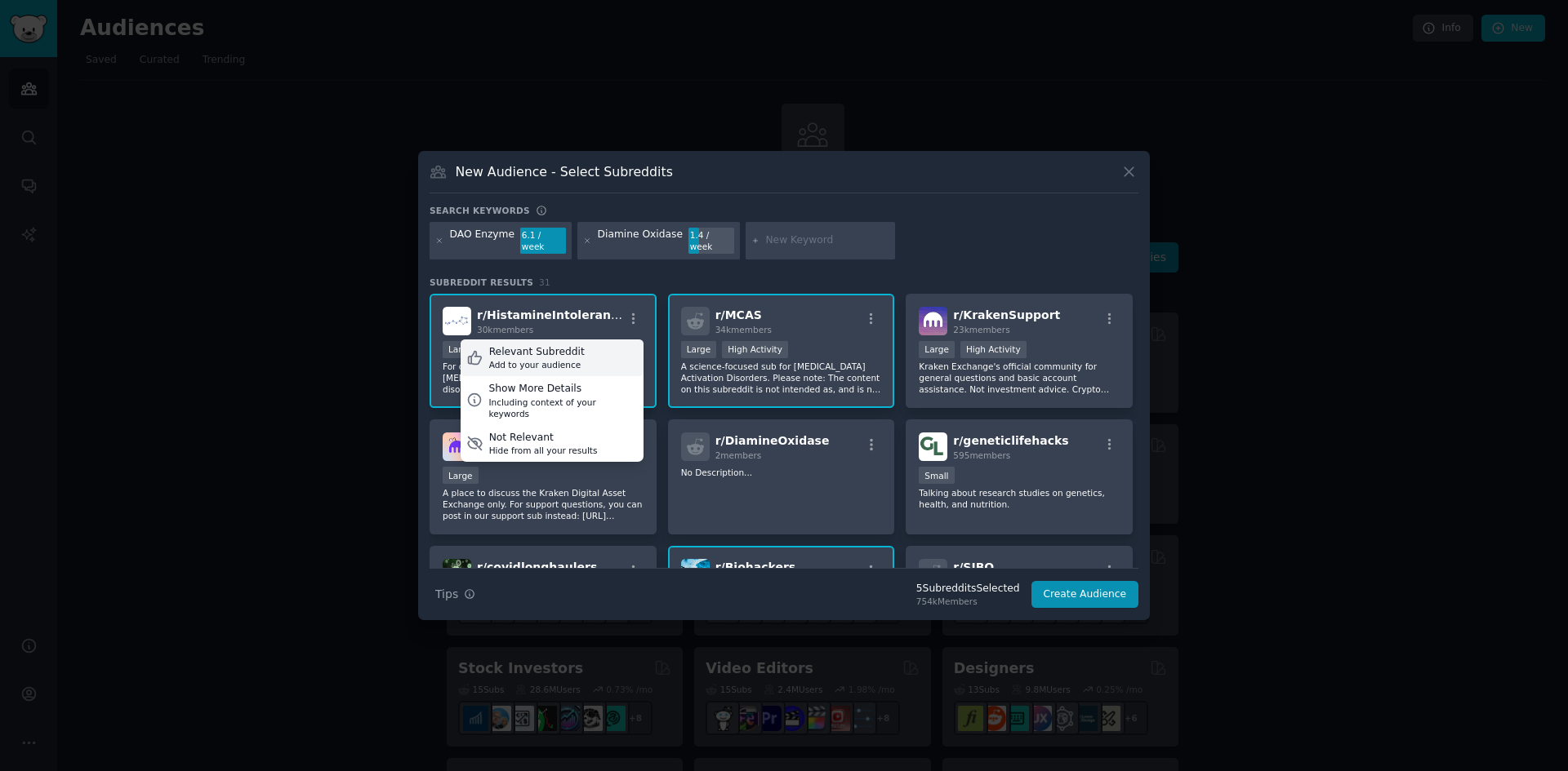
click at [566, 352] on div "Relevant Subreddit" at bounding box center [536, 353] width 95 height 15
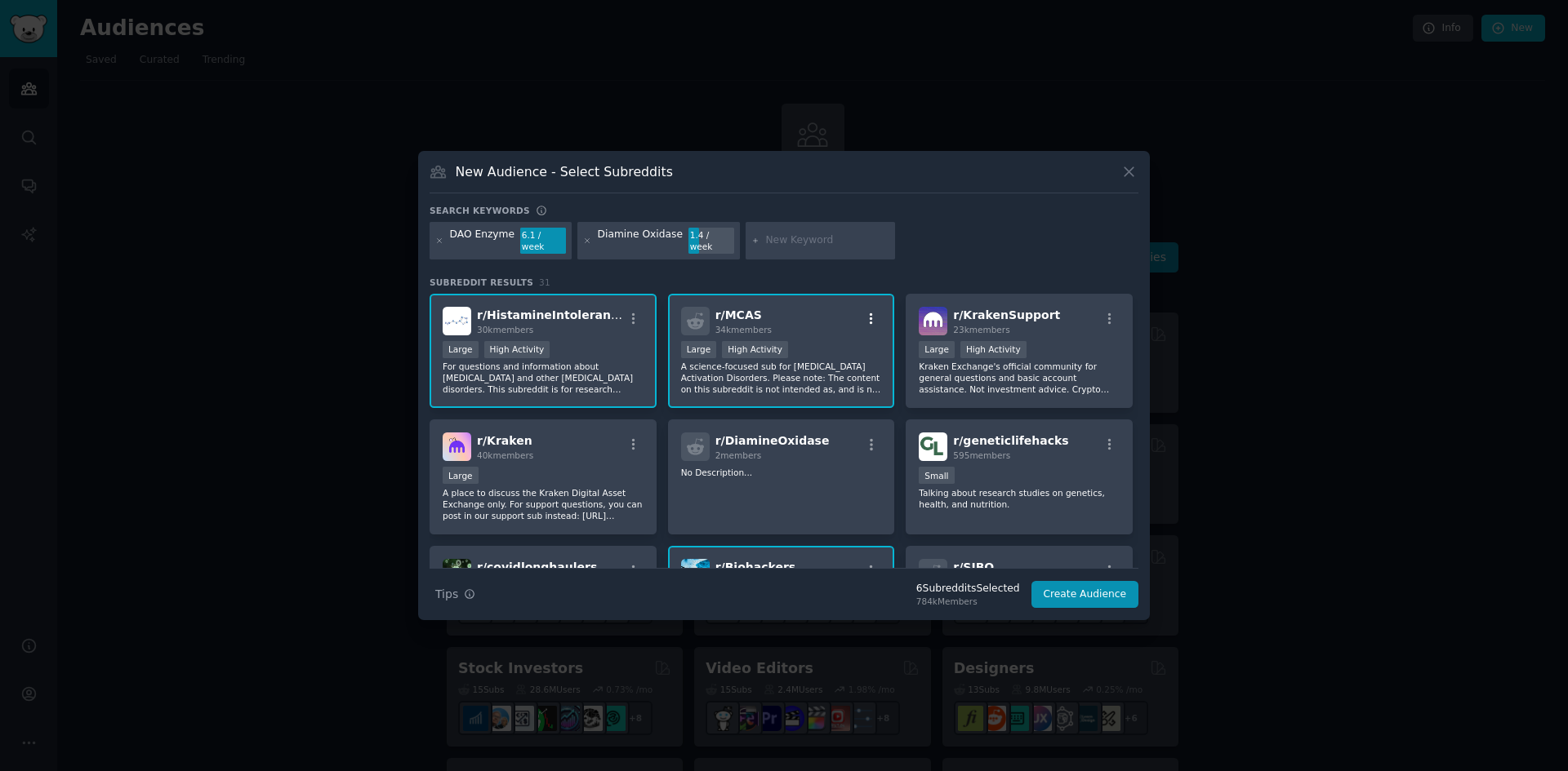
click at [867, 314] on icon "button" at bounding box center [871, 319] width 15 height 15
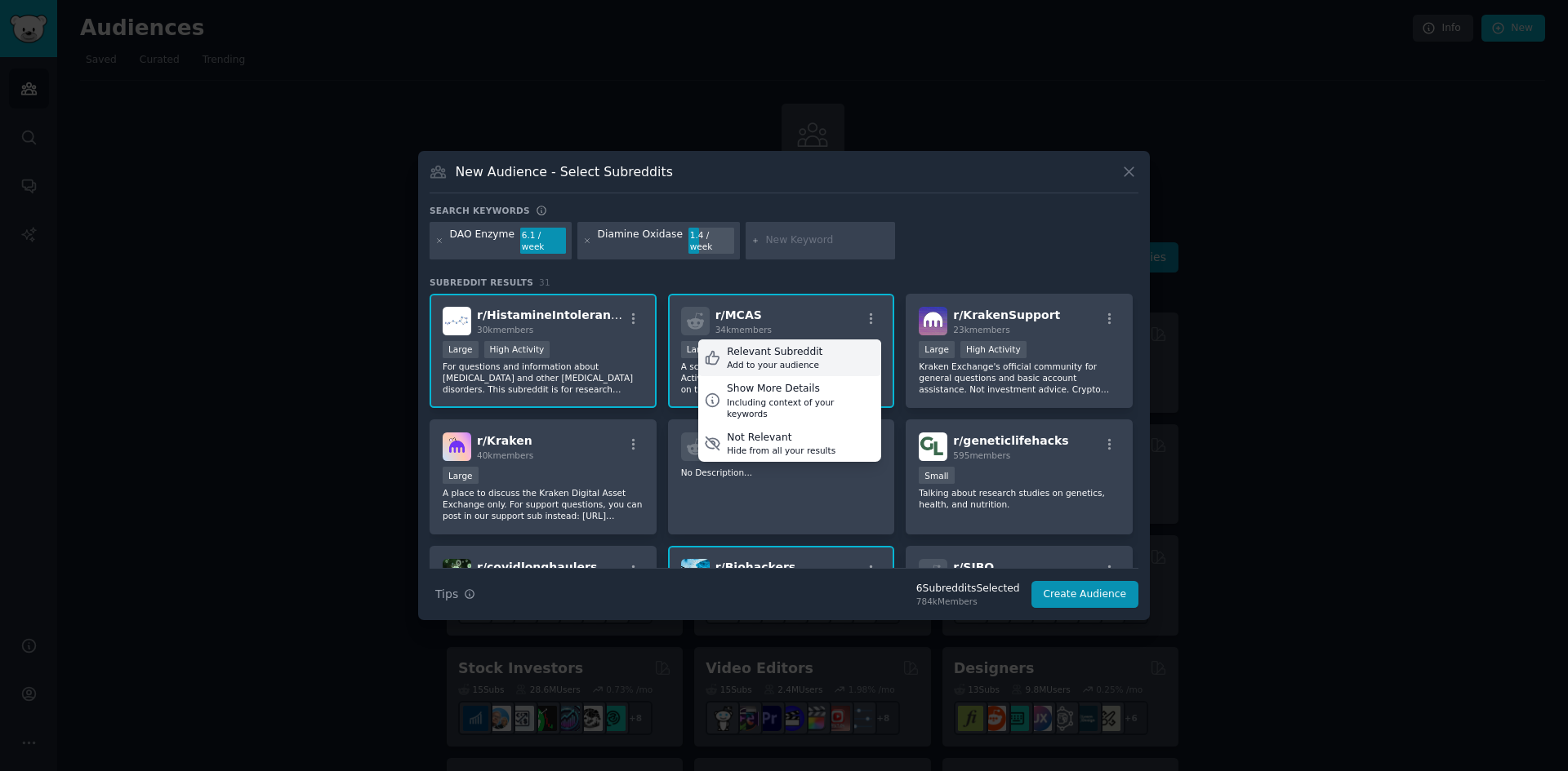
click at [780, 359] on div "Add to your audience" at bounding box center [775, 365] width 95 height 11
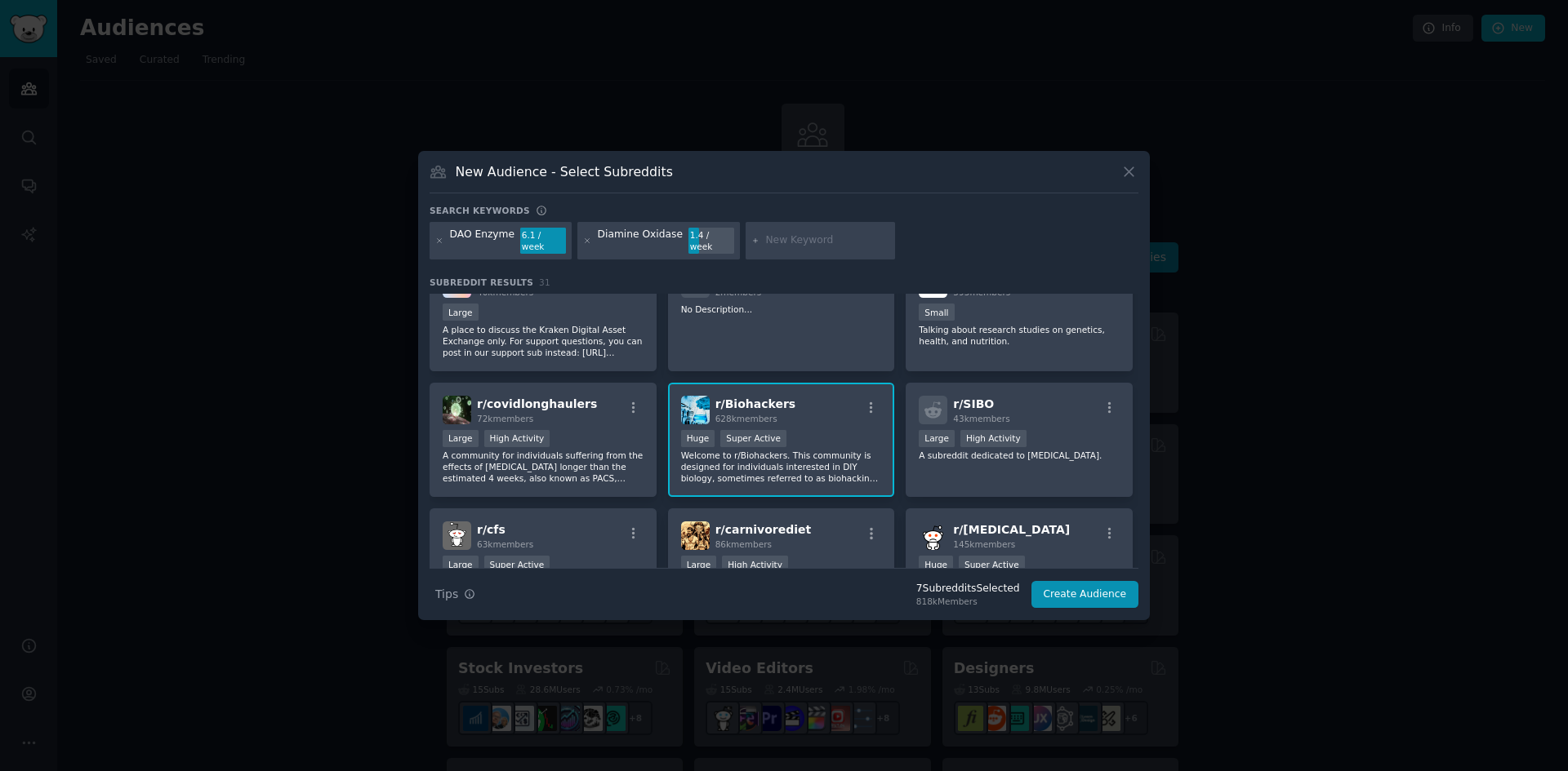
scroll to position [82, 0]
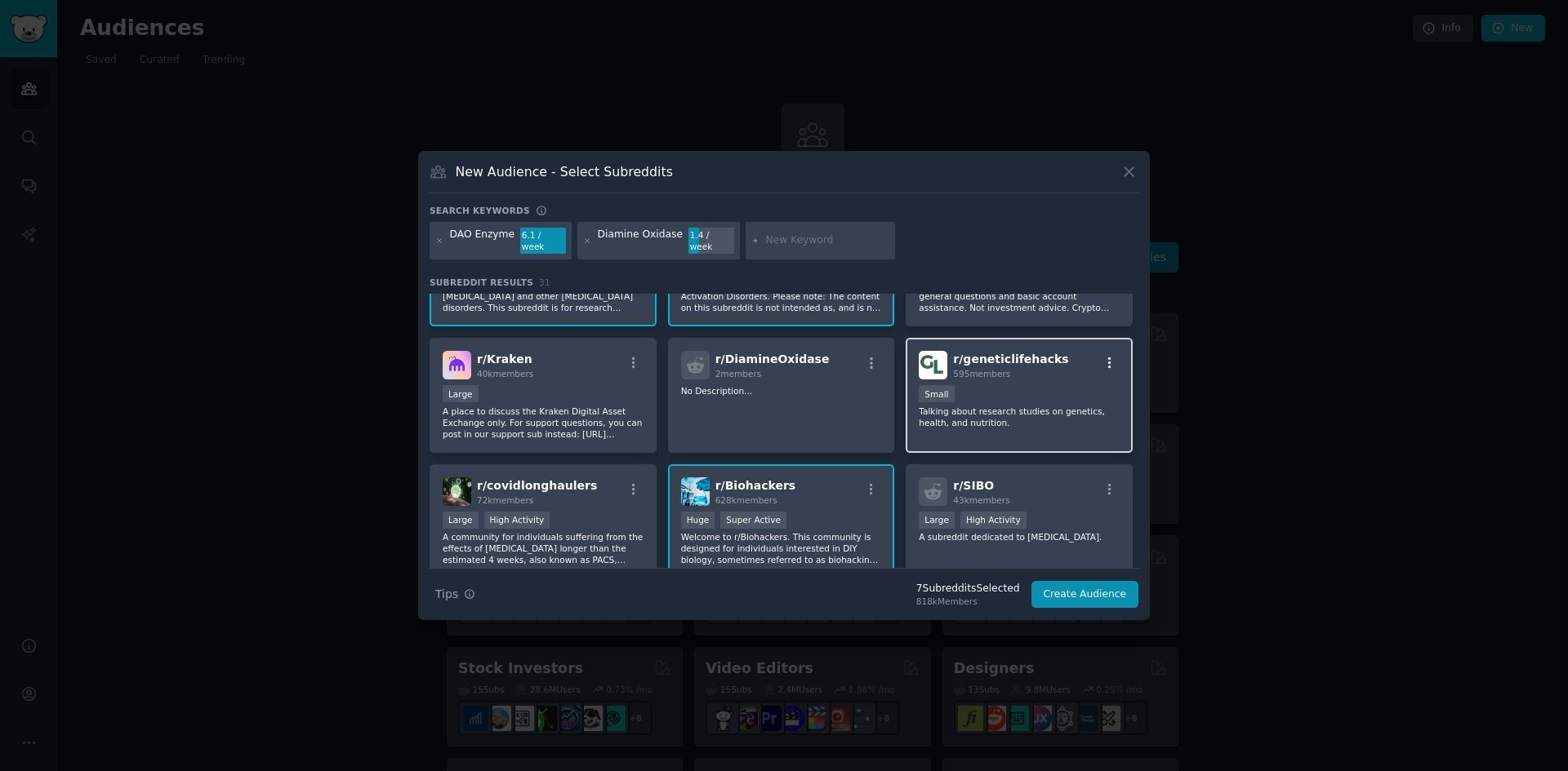
click at [1104, 359] on icon "button" at bounding box center [1110, 363] width 15 height 15
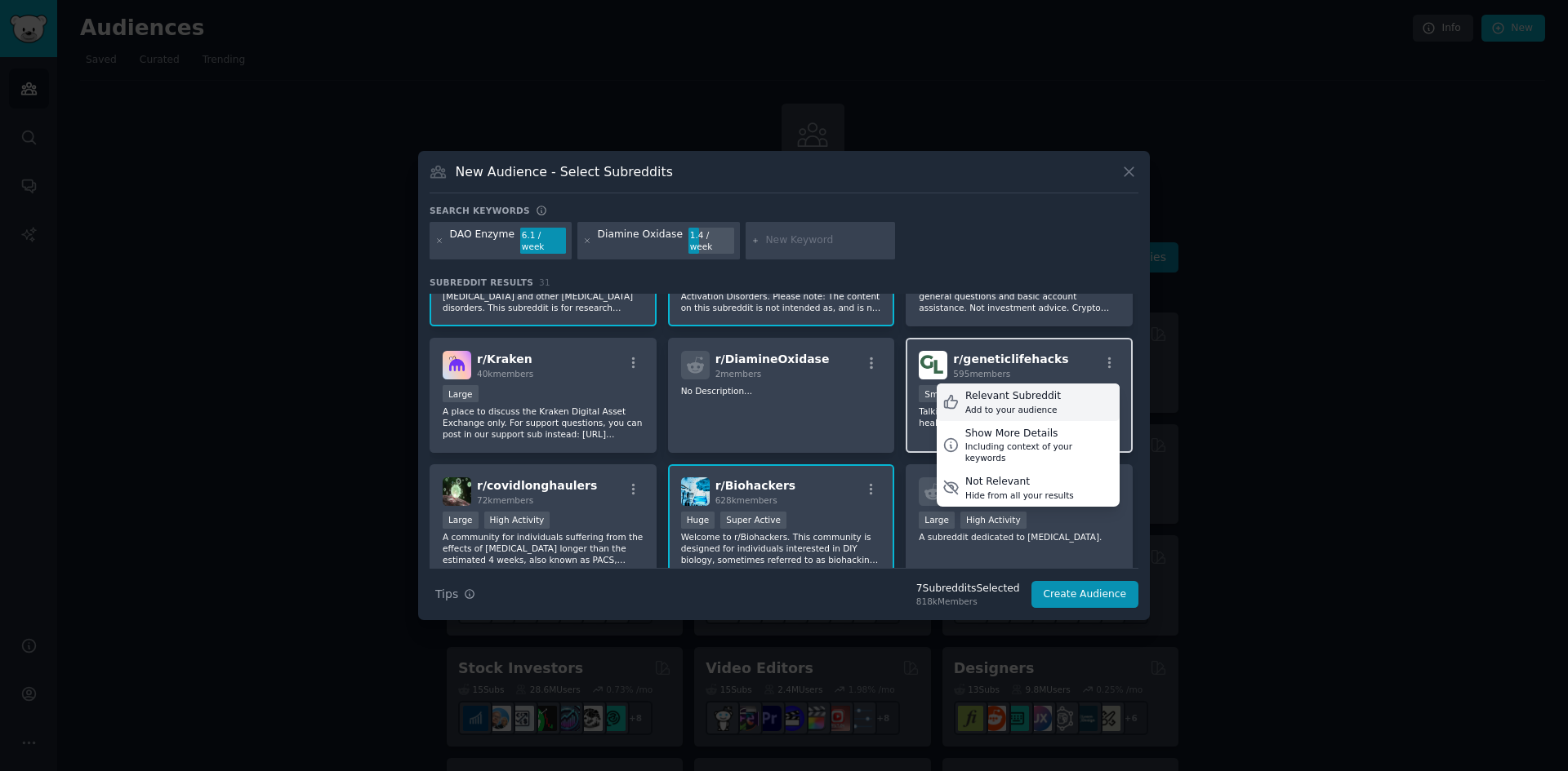
click at [1022, 397] on div "Relevant Subreddit" at bounding box center [1013, 397] width 95 height 15
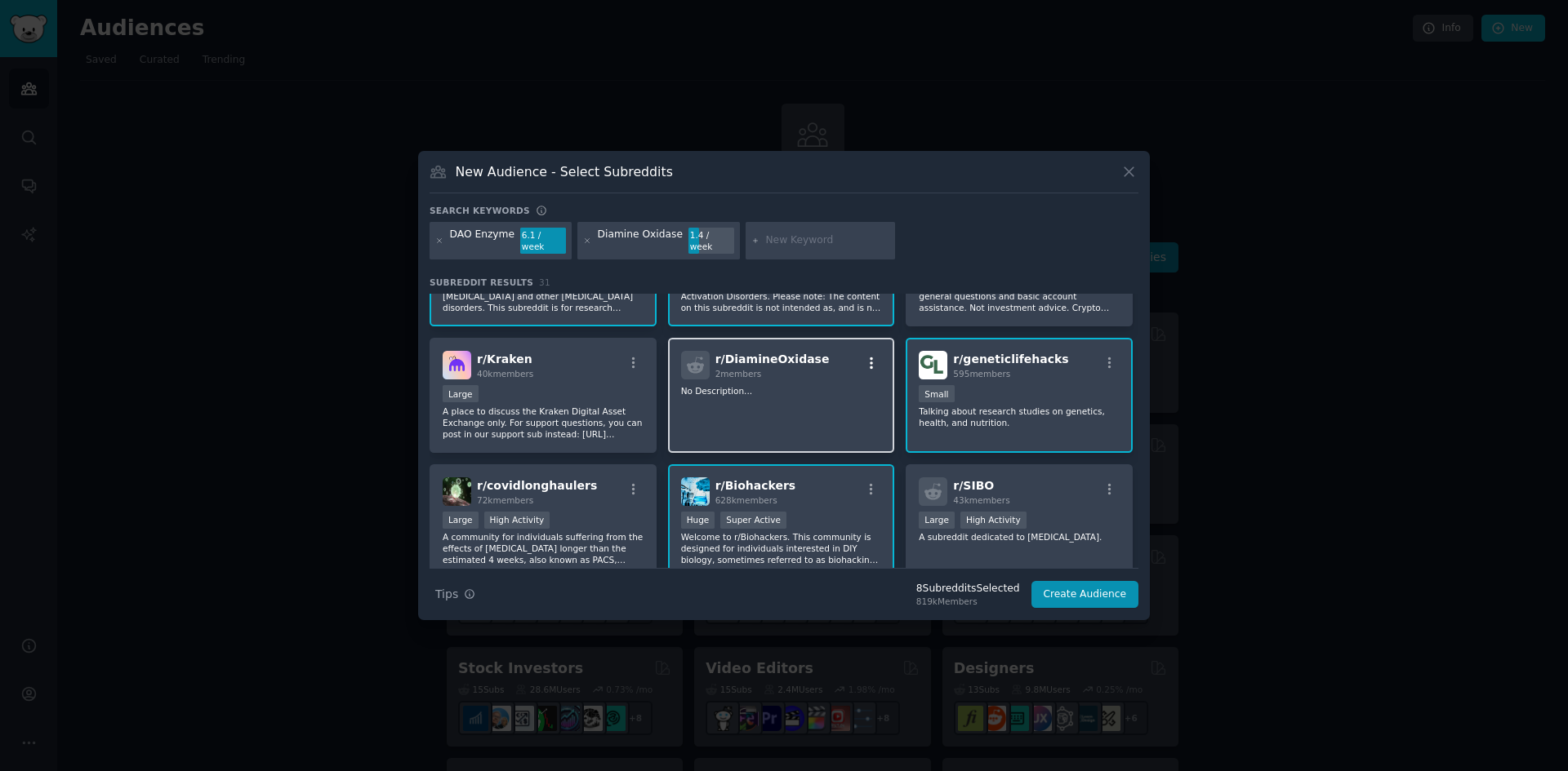
click at [869, 358] on icon "button" at bounding box center [871, 363] width 4 height 11
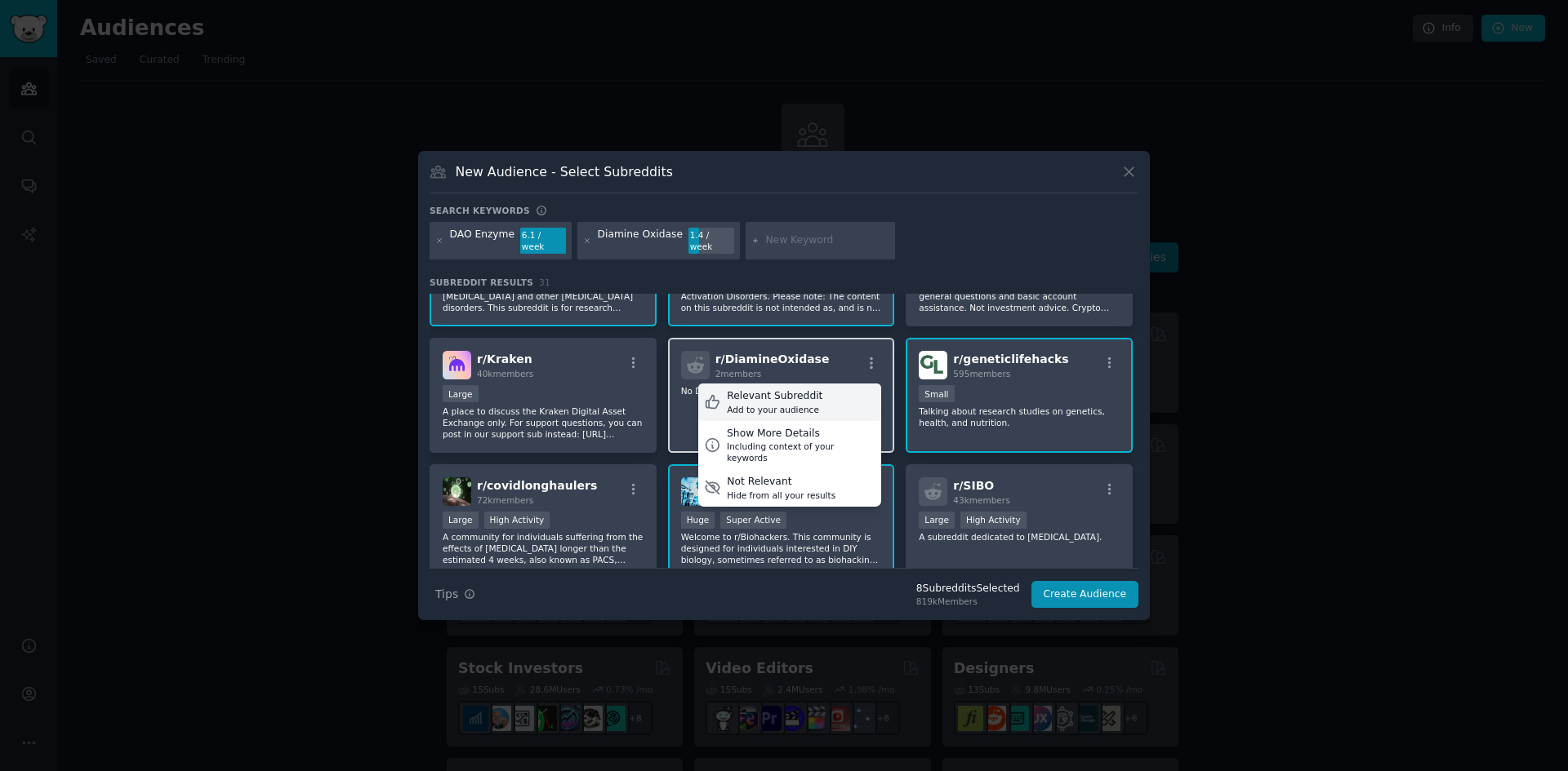
click at [790, 391] on div "Relevant Subreddit" at bounding box center [775, 397] width 95 height 15
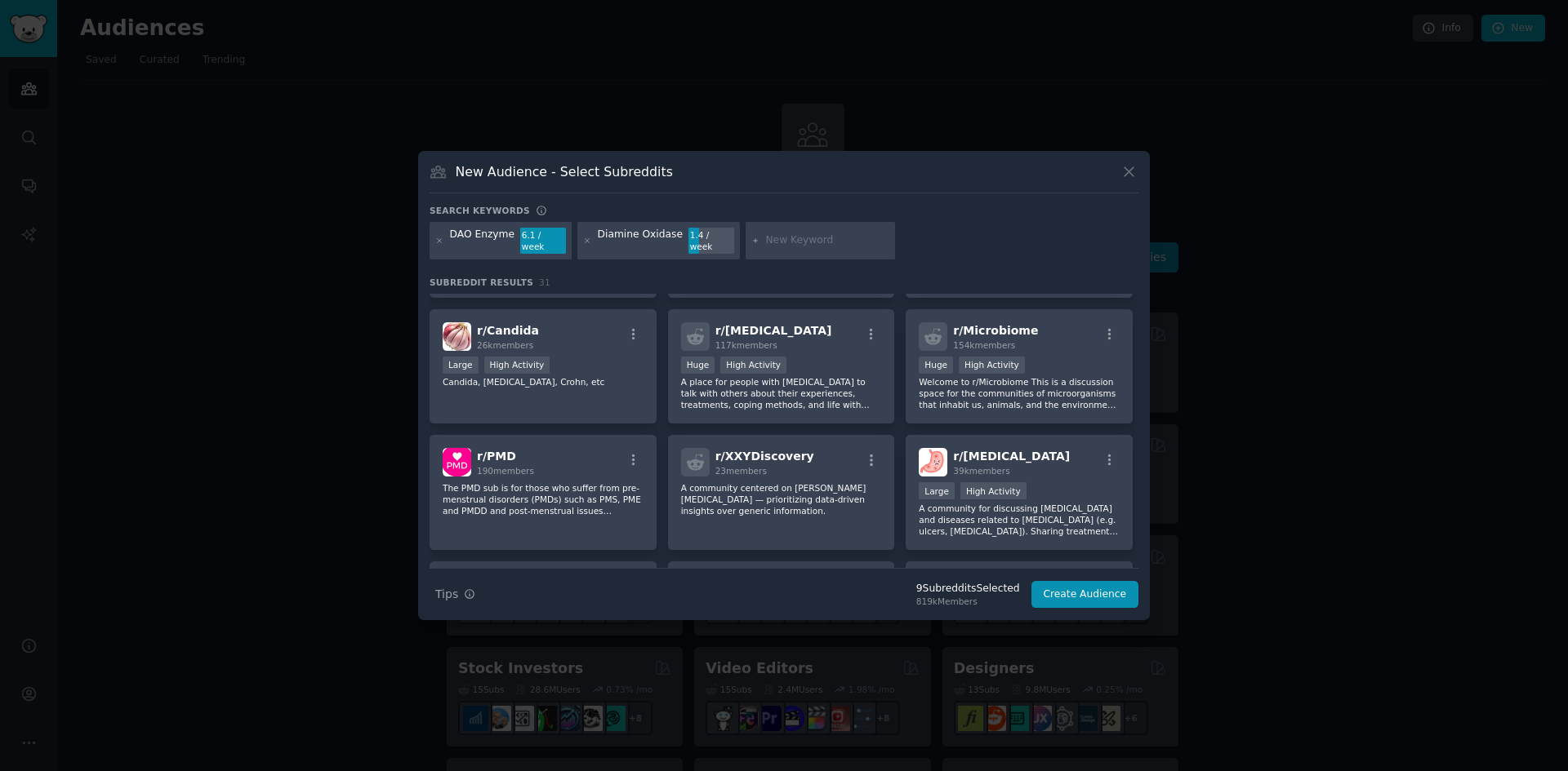
scroll to position [490, 0]
click at [1102, 326] on icon "button" at bounding box center [1110, 334] width 15 height 15
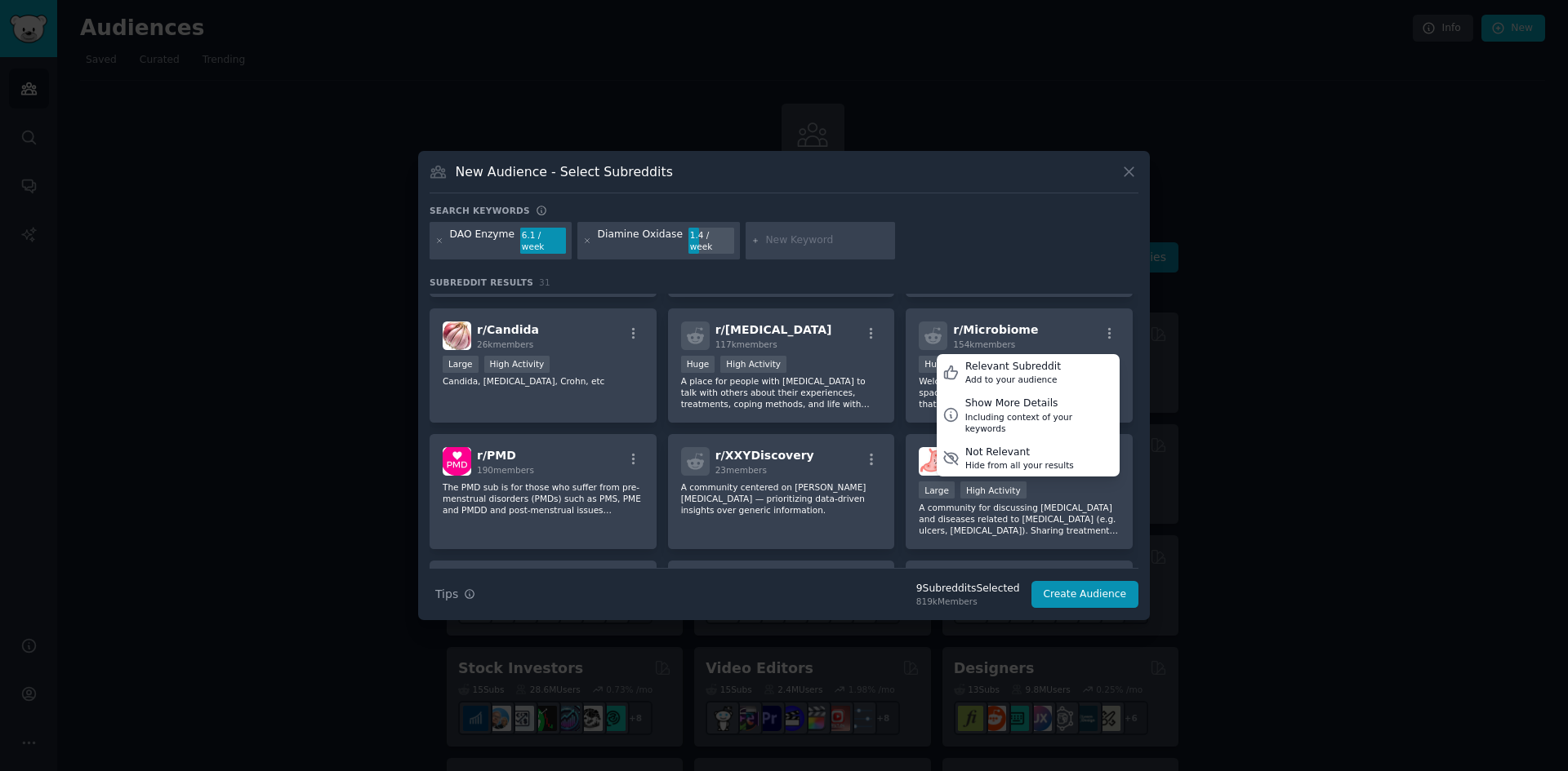
click at [1230, 411] on div at bounding box center [784, 385] width 1568 height 771
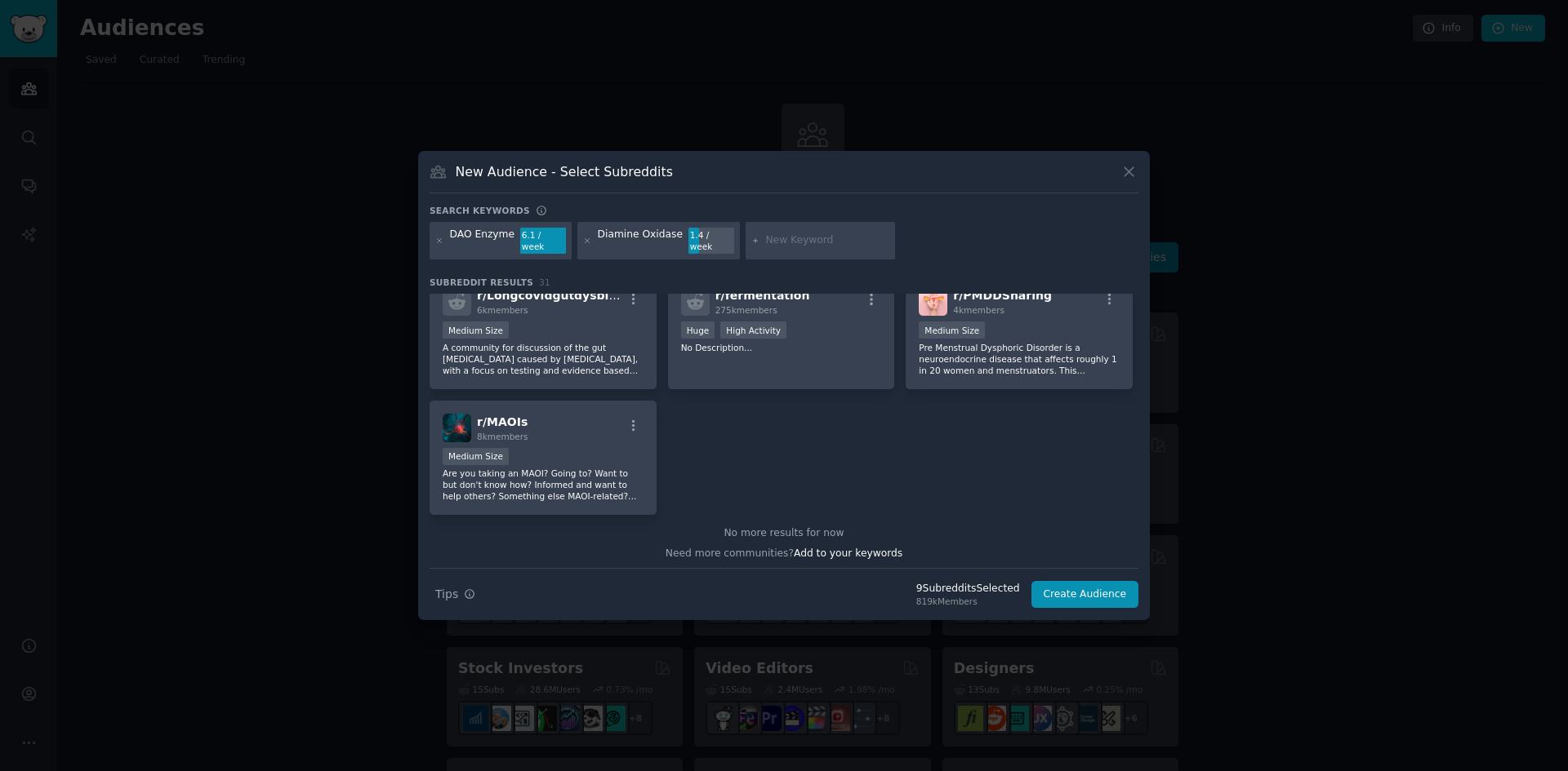
scroll to position [1159, 0]
click at [1088, 586] on button "Create Audience" at bounding box center [1086, 595] width 108 height 28
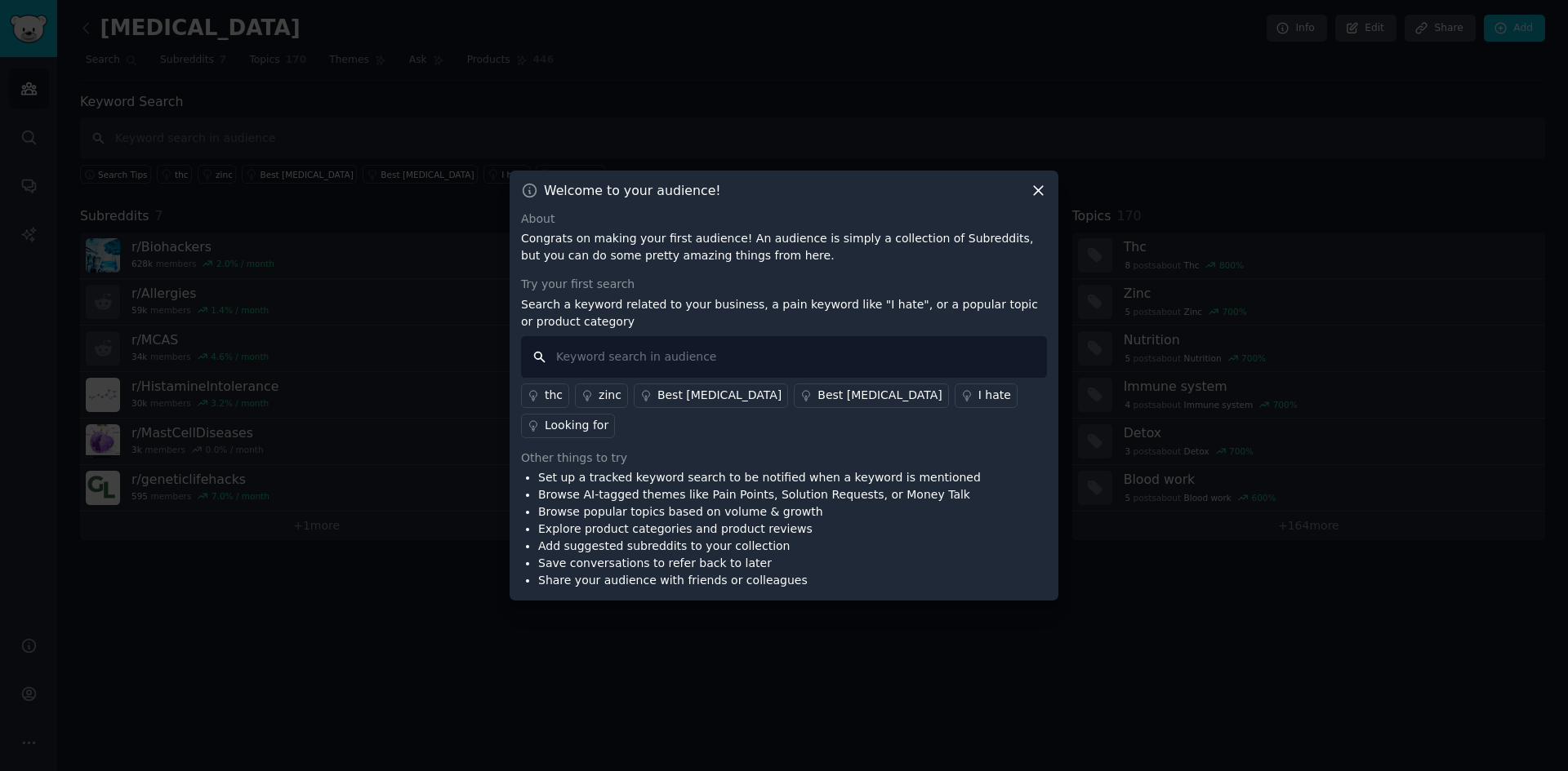
click at [579, 373] on input "text" at bounding box center [783, 357] width 525 height 41
type input "DAO Enzyme"
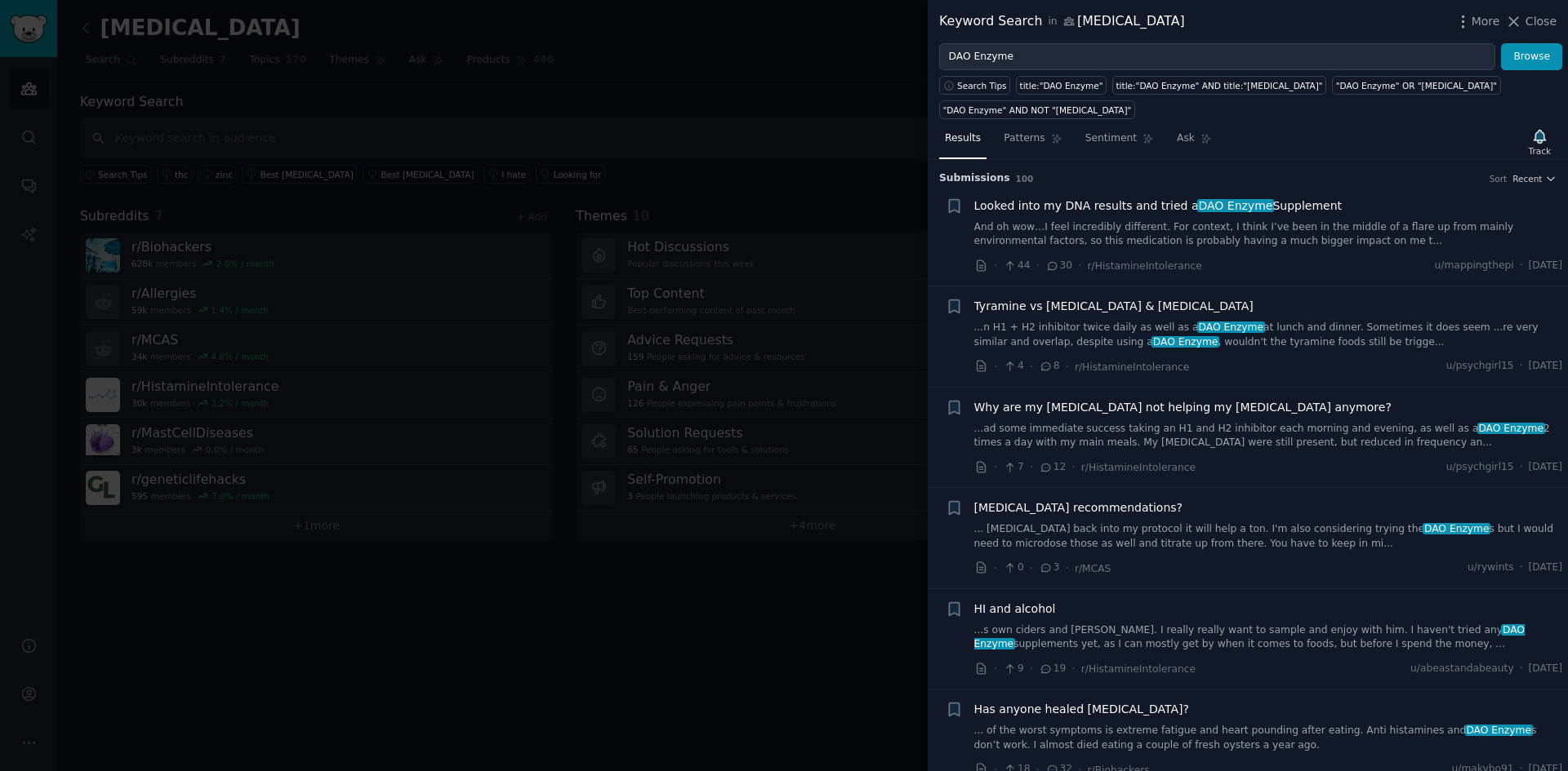
click at [1083, 197] on span "Looked into my DNA results and tried a DAO Enzyme Supplement" at bounding box center [1158, 205] width 369 height 17
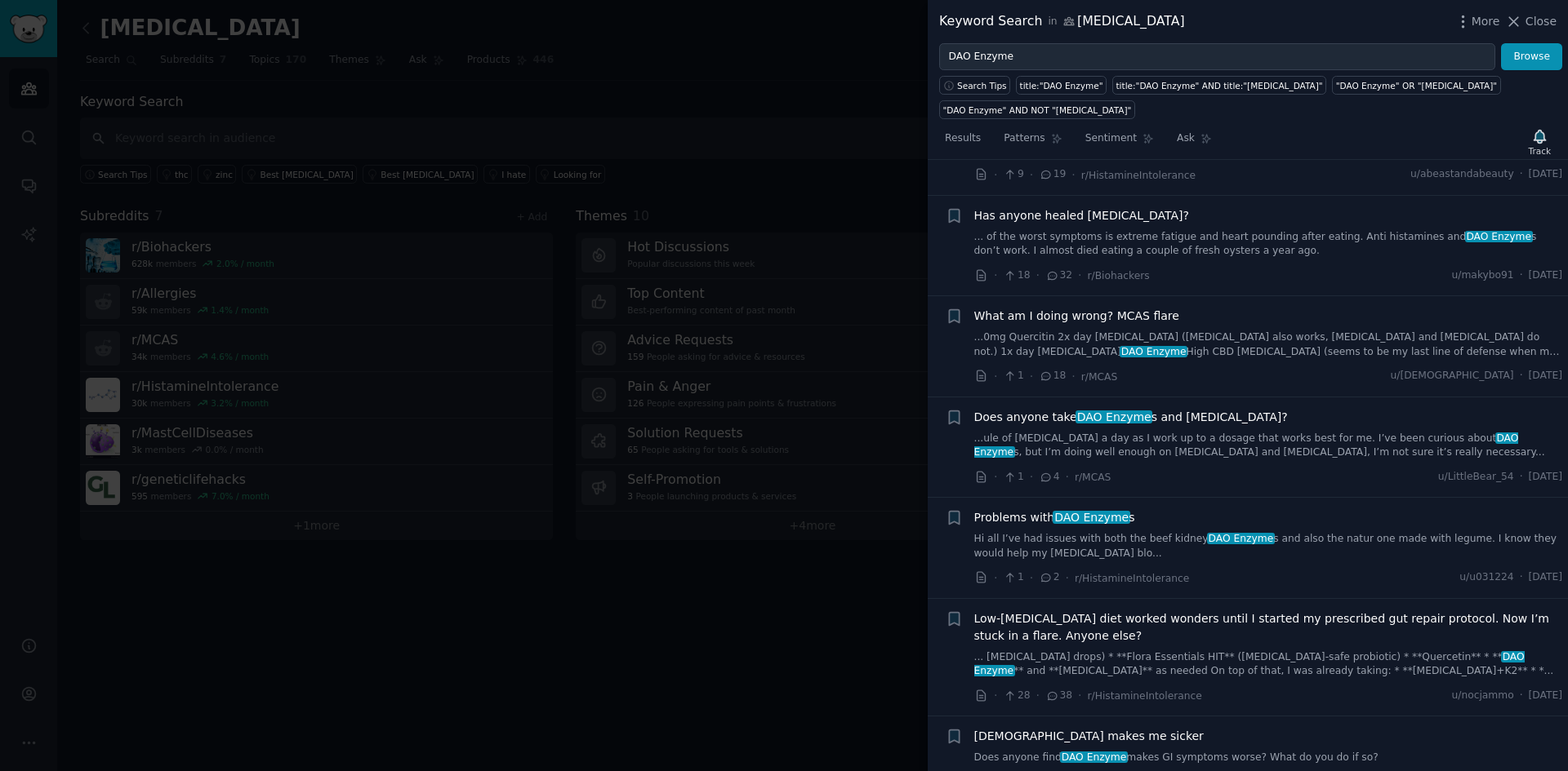
scroll to position [1169, 0]
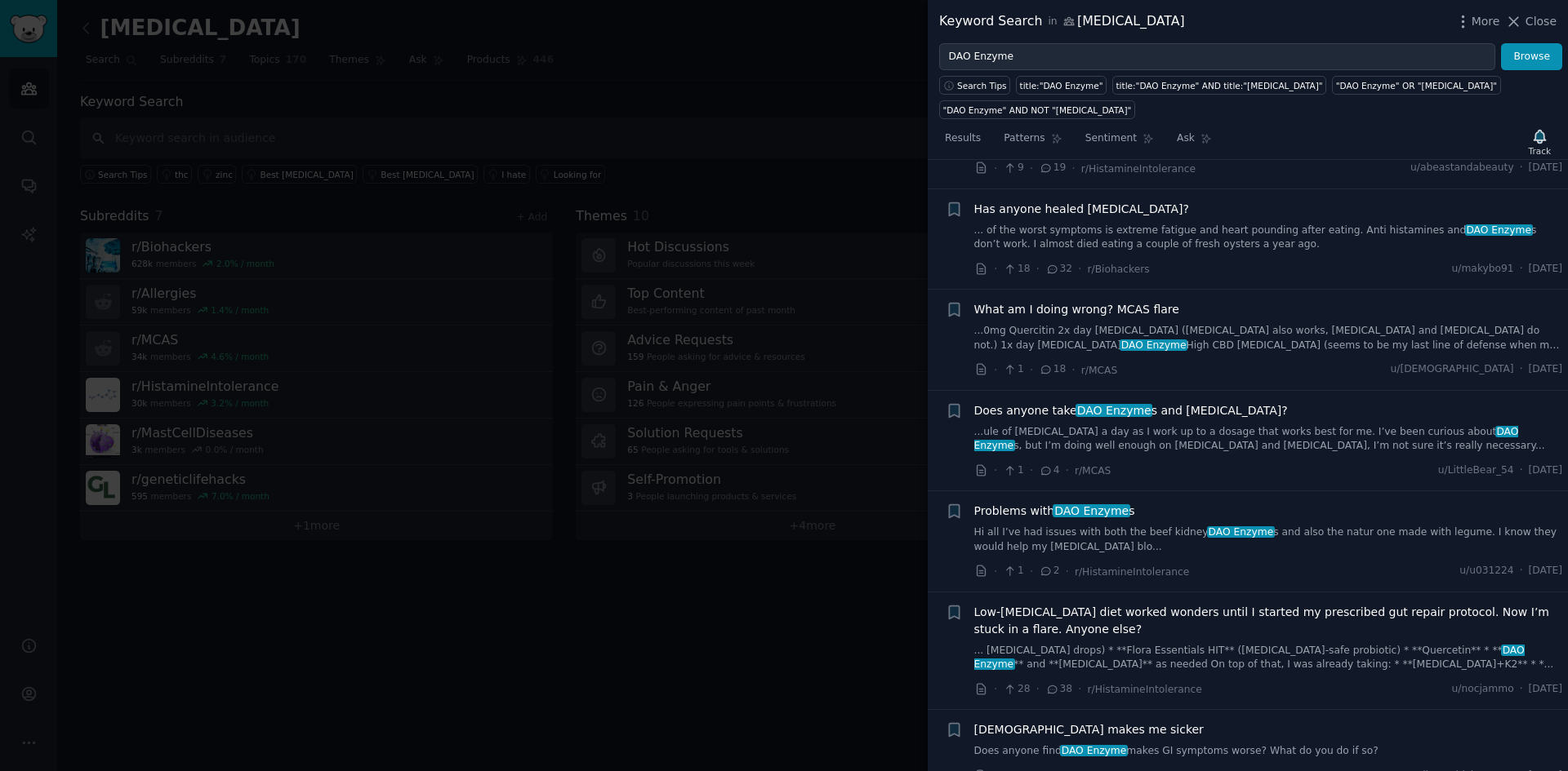
click at [1088, 504] on span "DAO Enzyme" at bounding box center [1091, 511] width 77 height 13
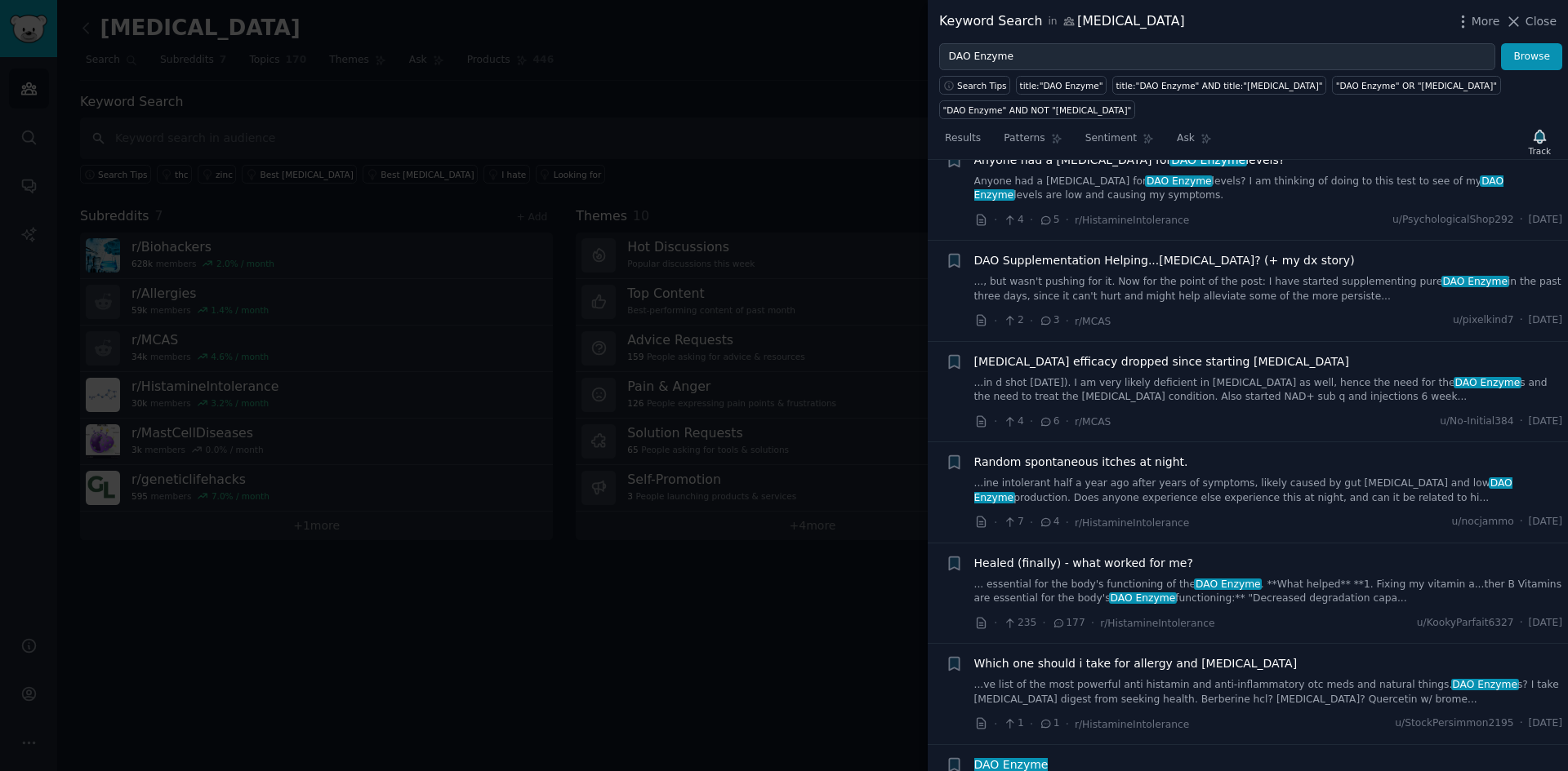
scroll to position [1404, 0]
click at [1542, 18] on span "Close" at bounding box center [1540, 21] width 31 height 17
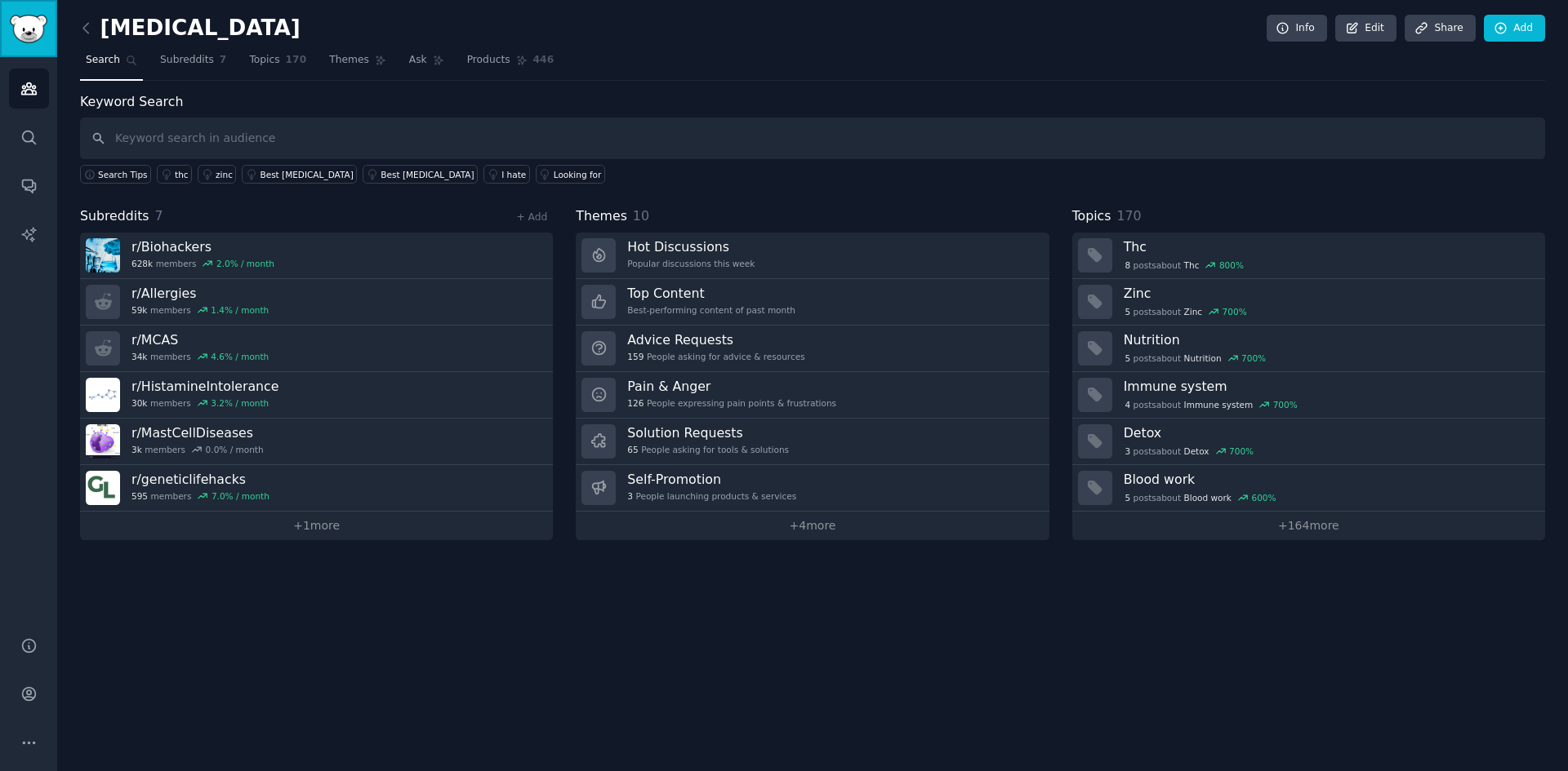
click at [28, 34] on img "Sidebar" at bounding box center [28, 28] width 38 height 28
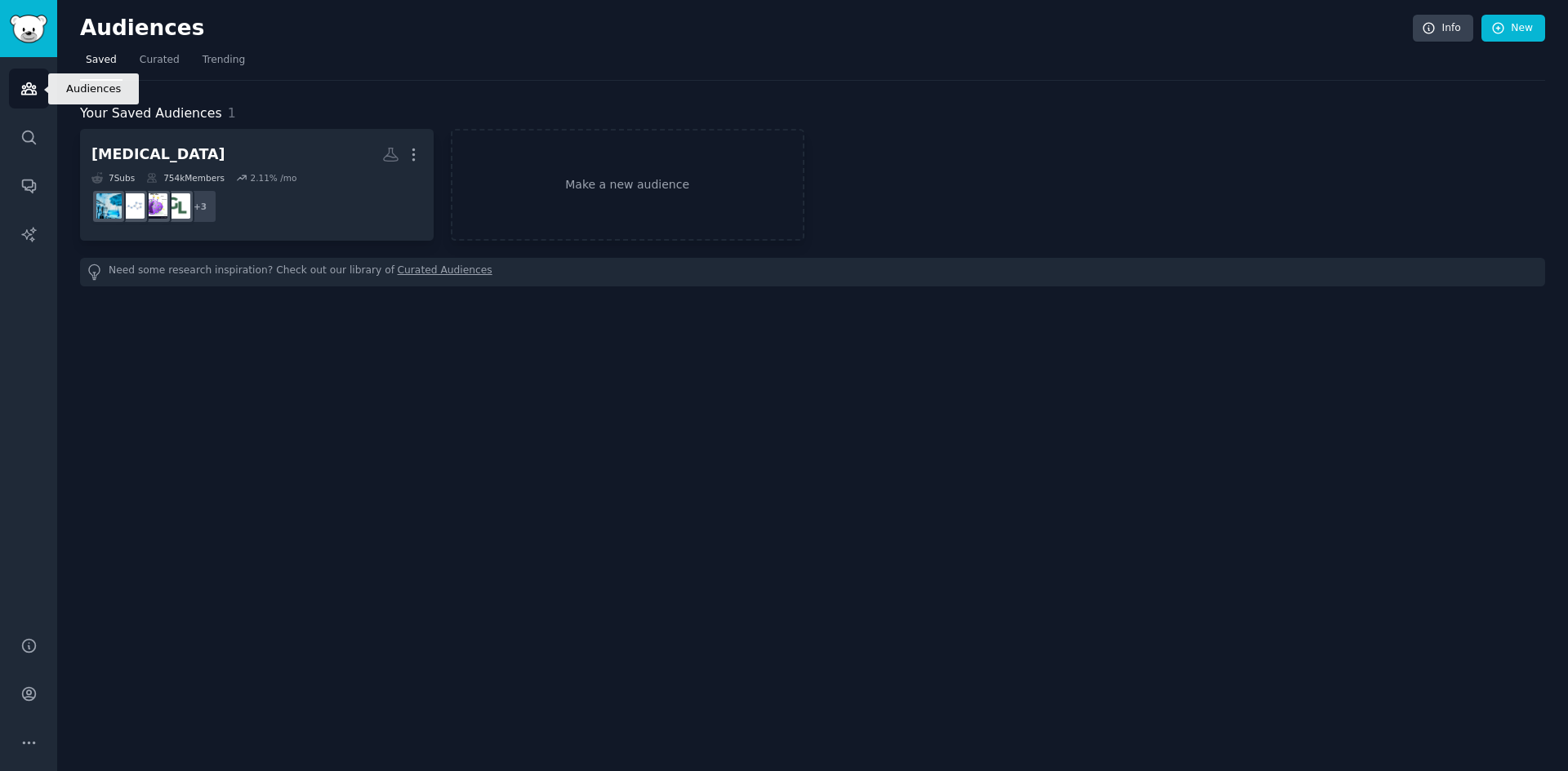
click at [27, 93] on icon "Sidebar" at bounding box center [28, 88] width 17 height 17
click at [1516, 30] on link "New" at bounding box center [1512, 28] width 63 height 28
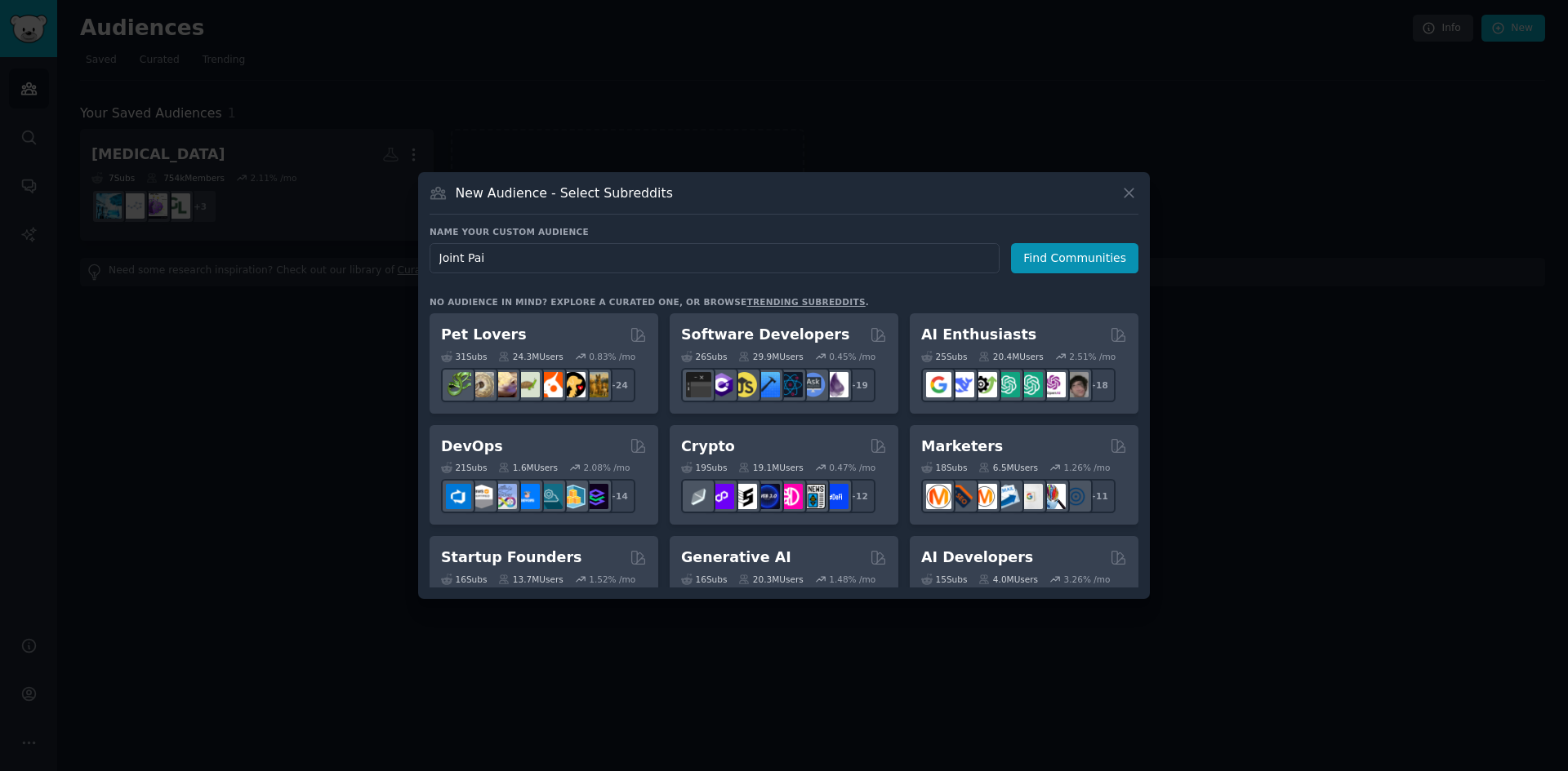
type input "Joint Pain"
click button "Find Communities" at bounding box center [1074, 258] width 127 height 30
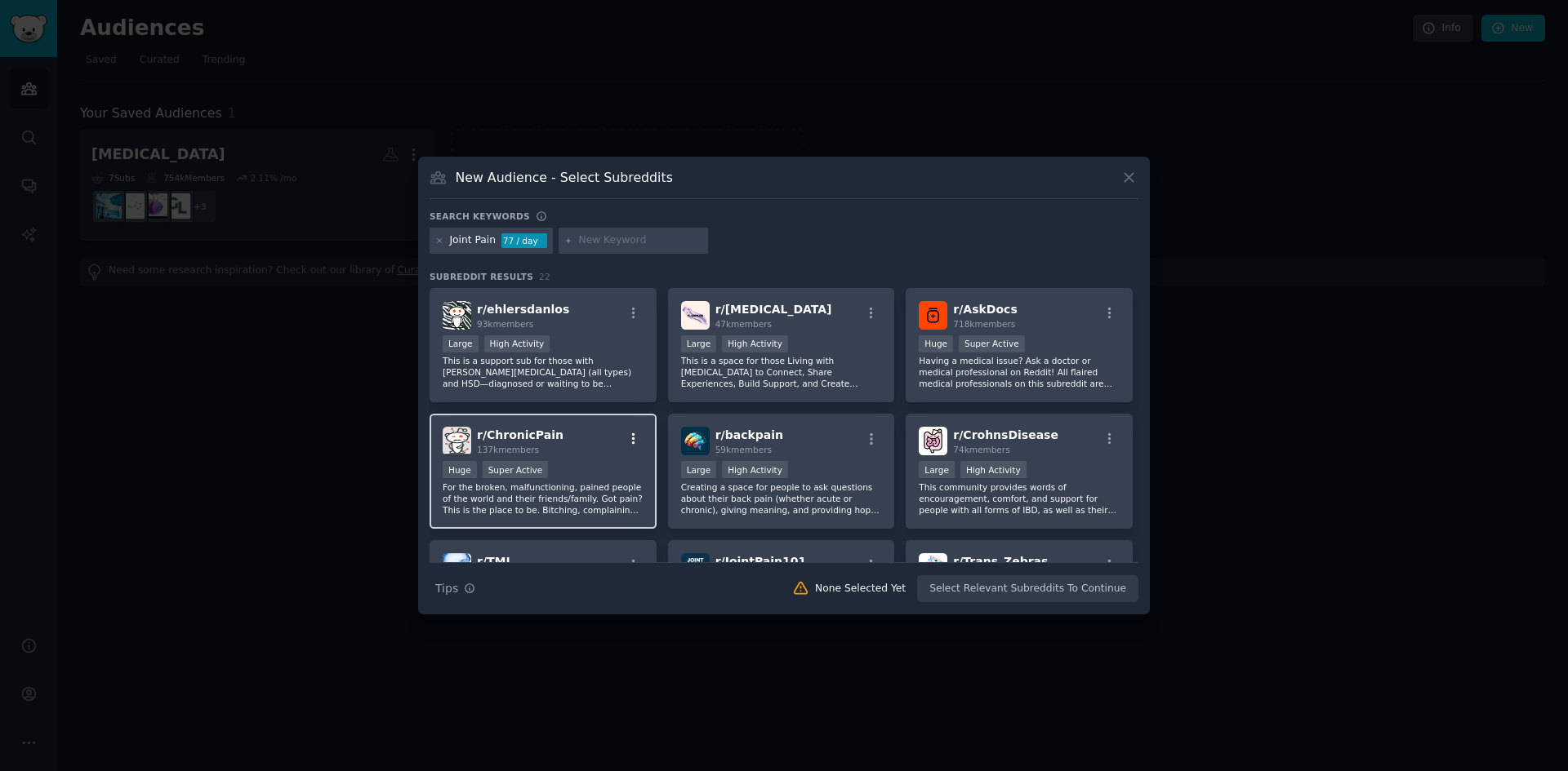
click at [631, 436] on icon "button" at bounding box center [634, 439] width 15 height 15
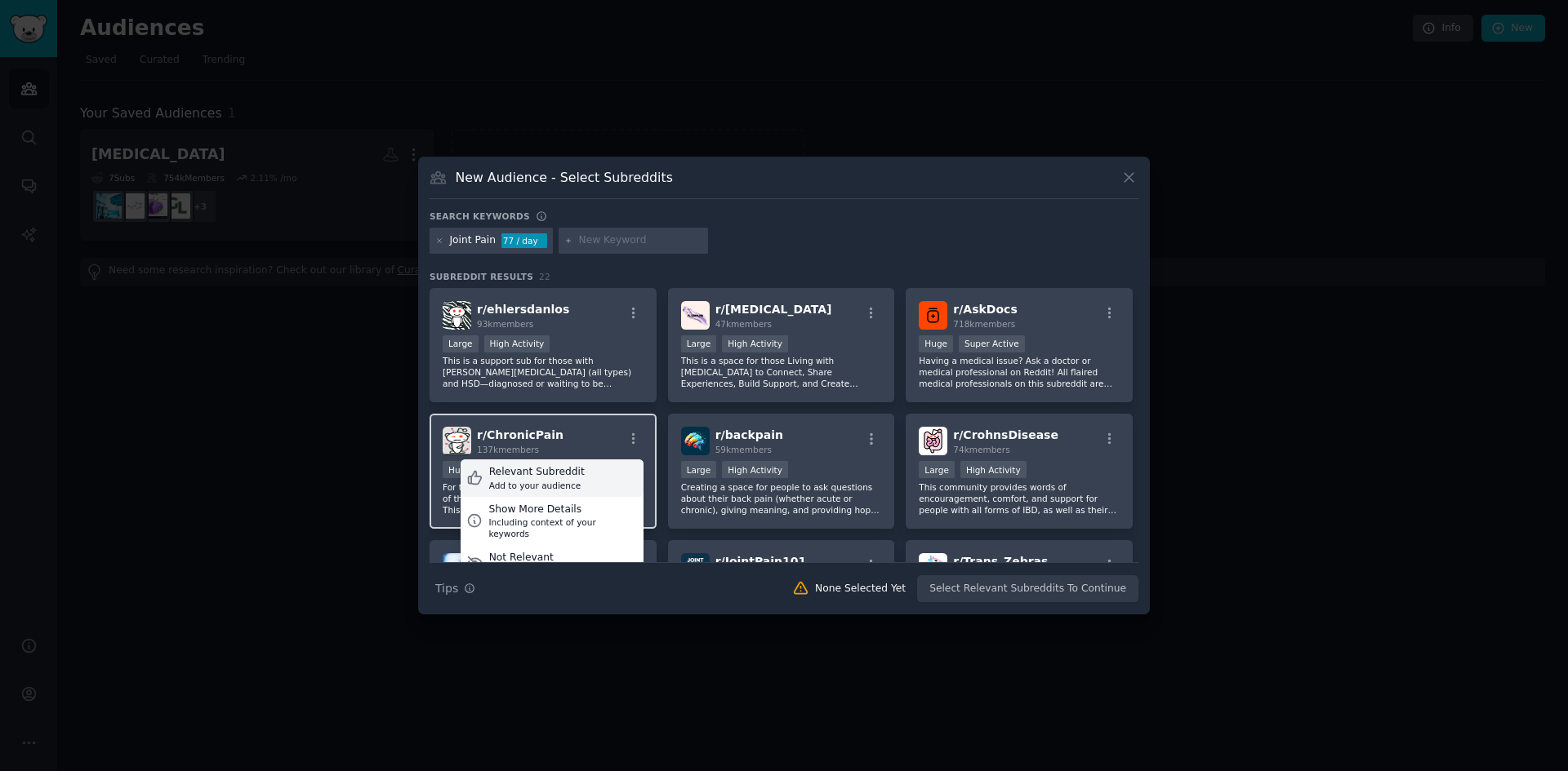
click at [561, 474] on div "Relevant Subreddit" at bounding box center [536, 473] width 95 height 15
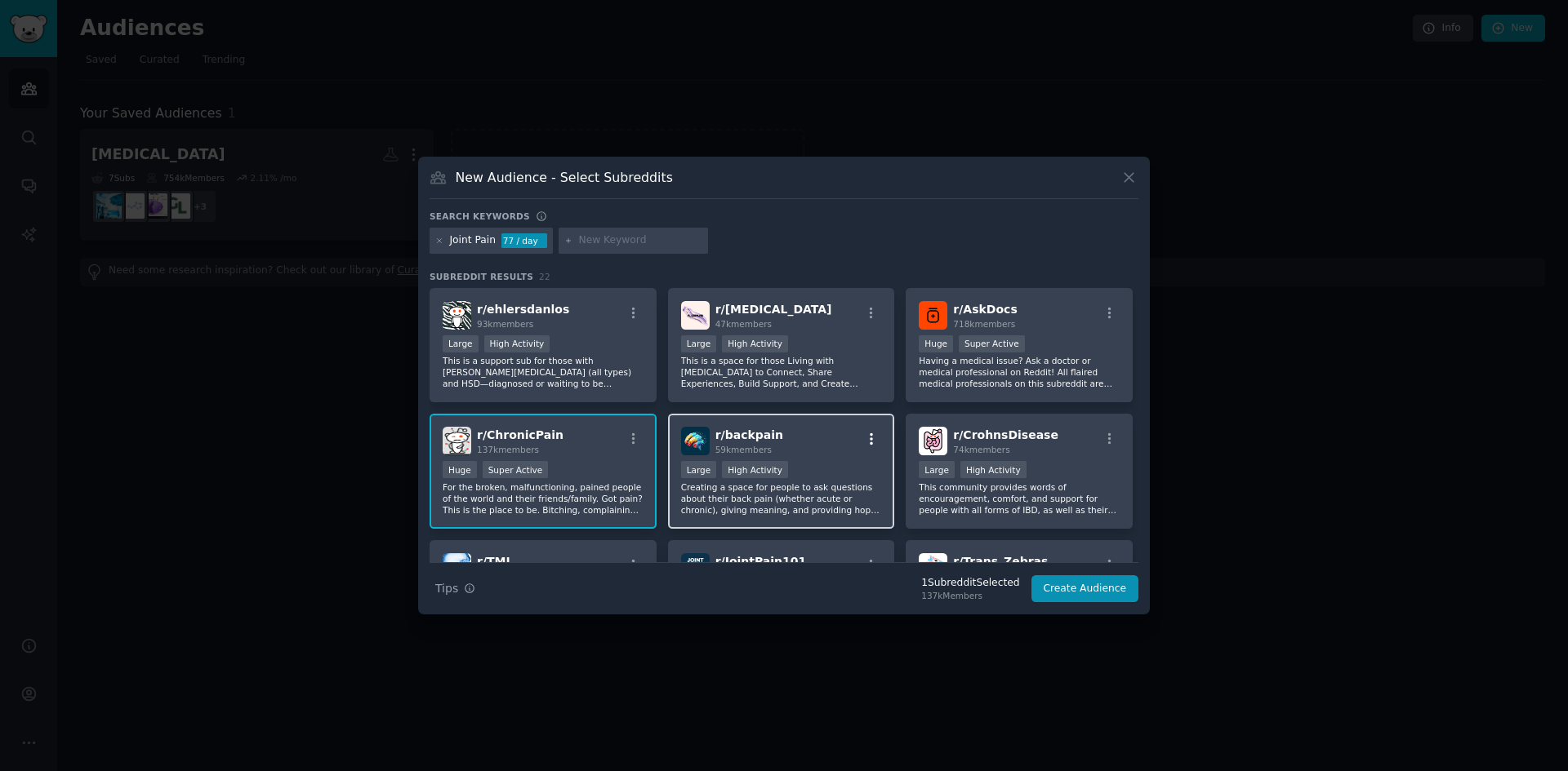
click at [871, 436] on icon "button" at bounding box center [871, 439] width 15 height 15
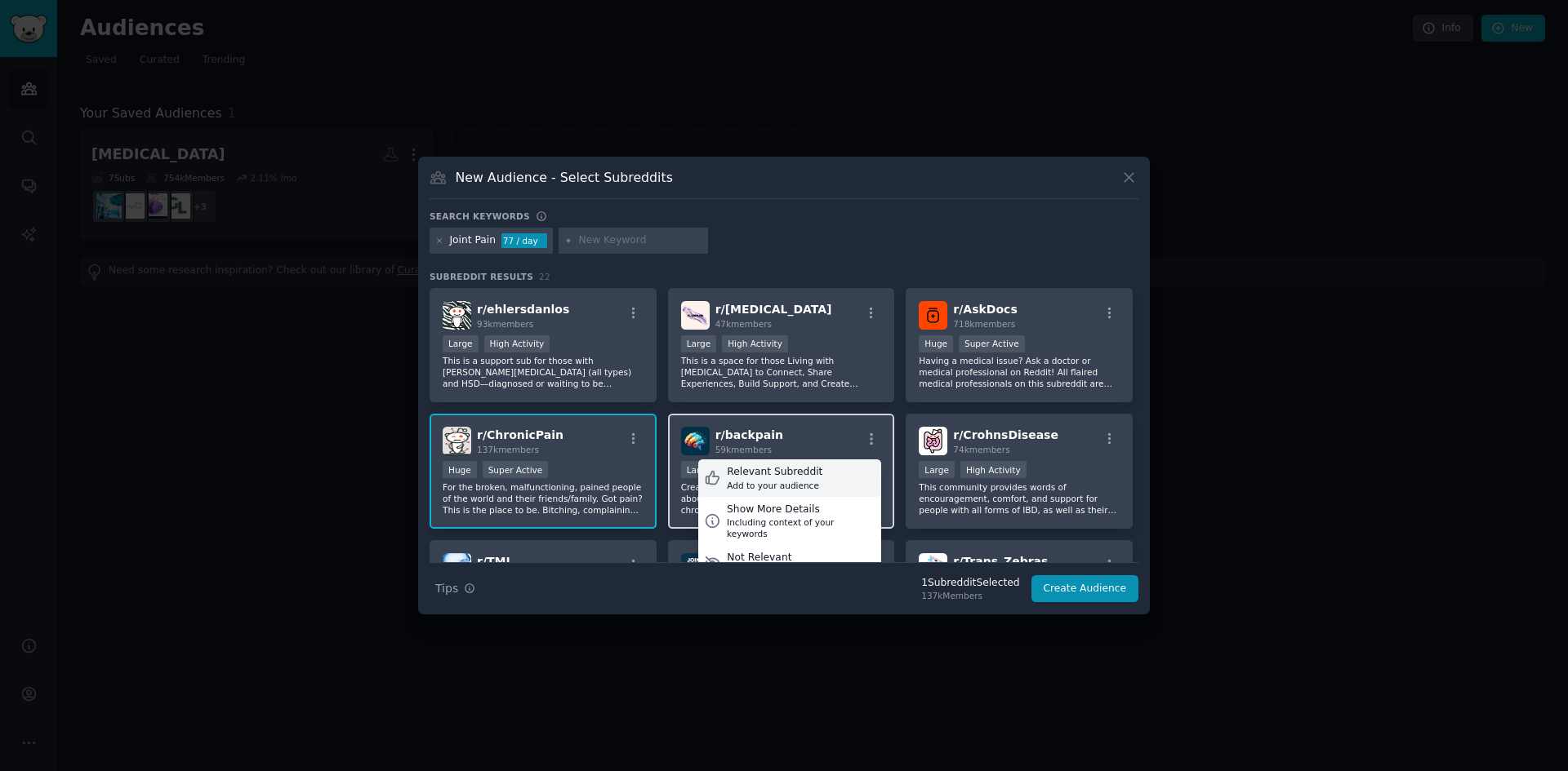
click at [756, 477] on div "Relevant Subreddit" at bounding box center [775, 473] width 95 height 15
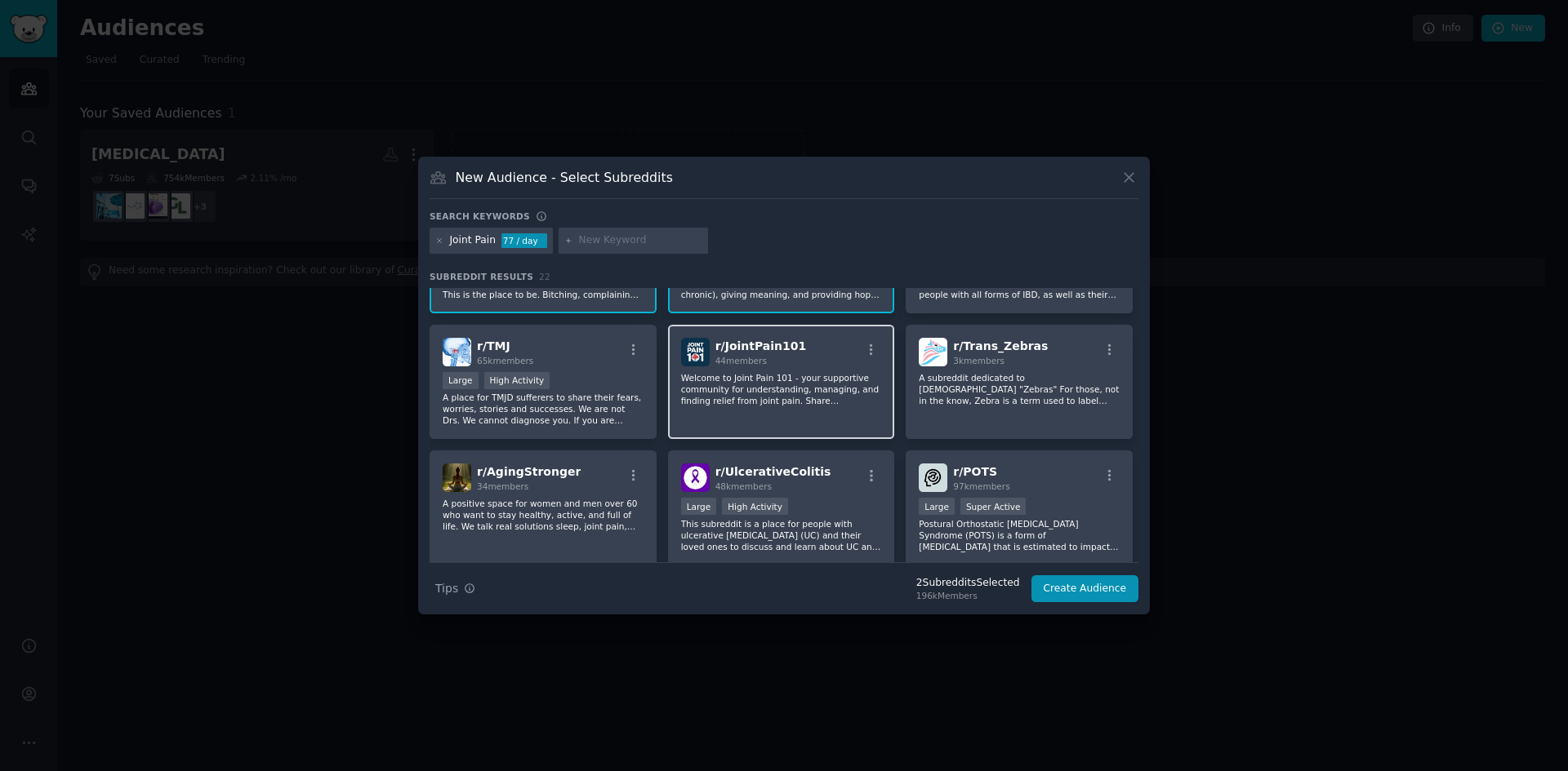
scroll to position [245, 0]
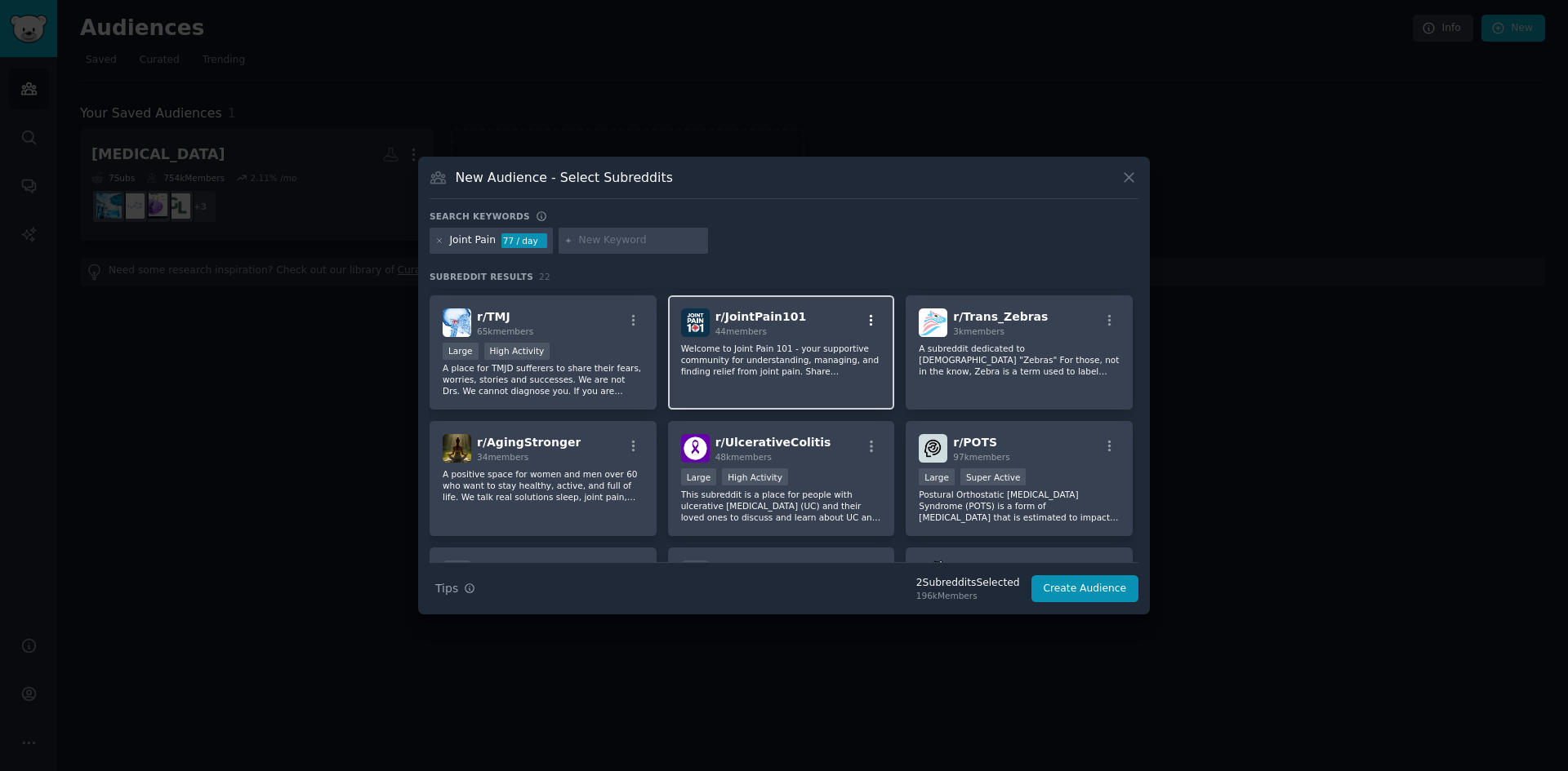
click at [869, 324] on icon "button" at bounding box center [871, 321] width 15 height 15
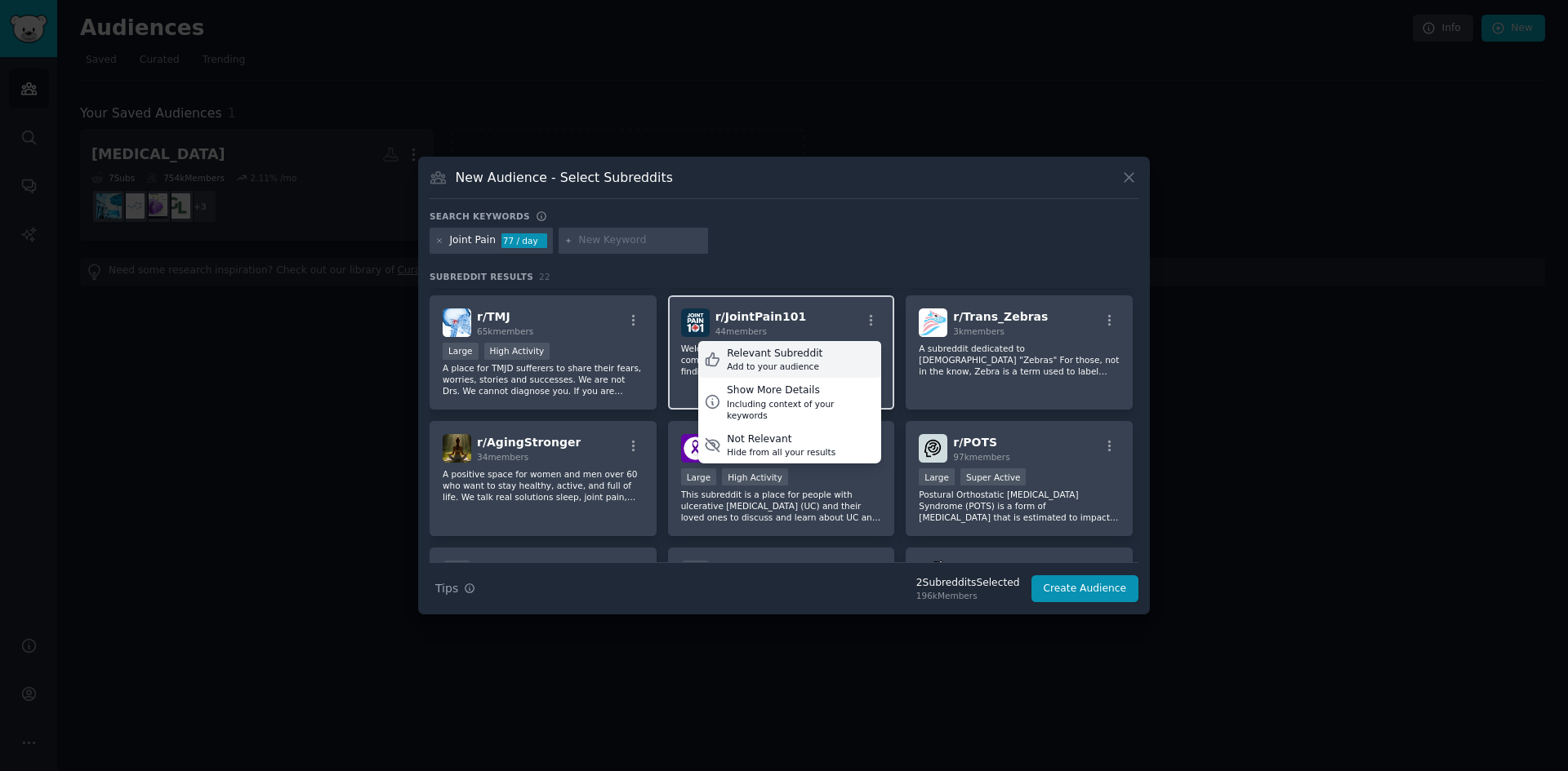
click at [749, 355] on div "Relevant Subreddit" at bounding box center [775, 354] width 95 height 15
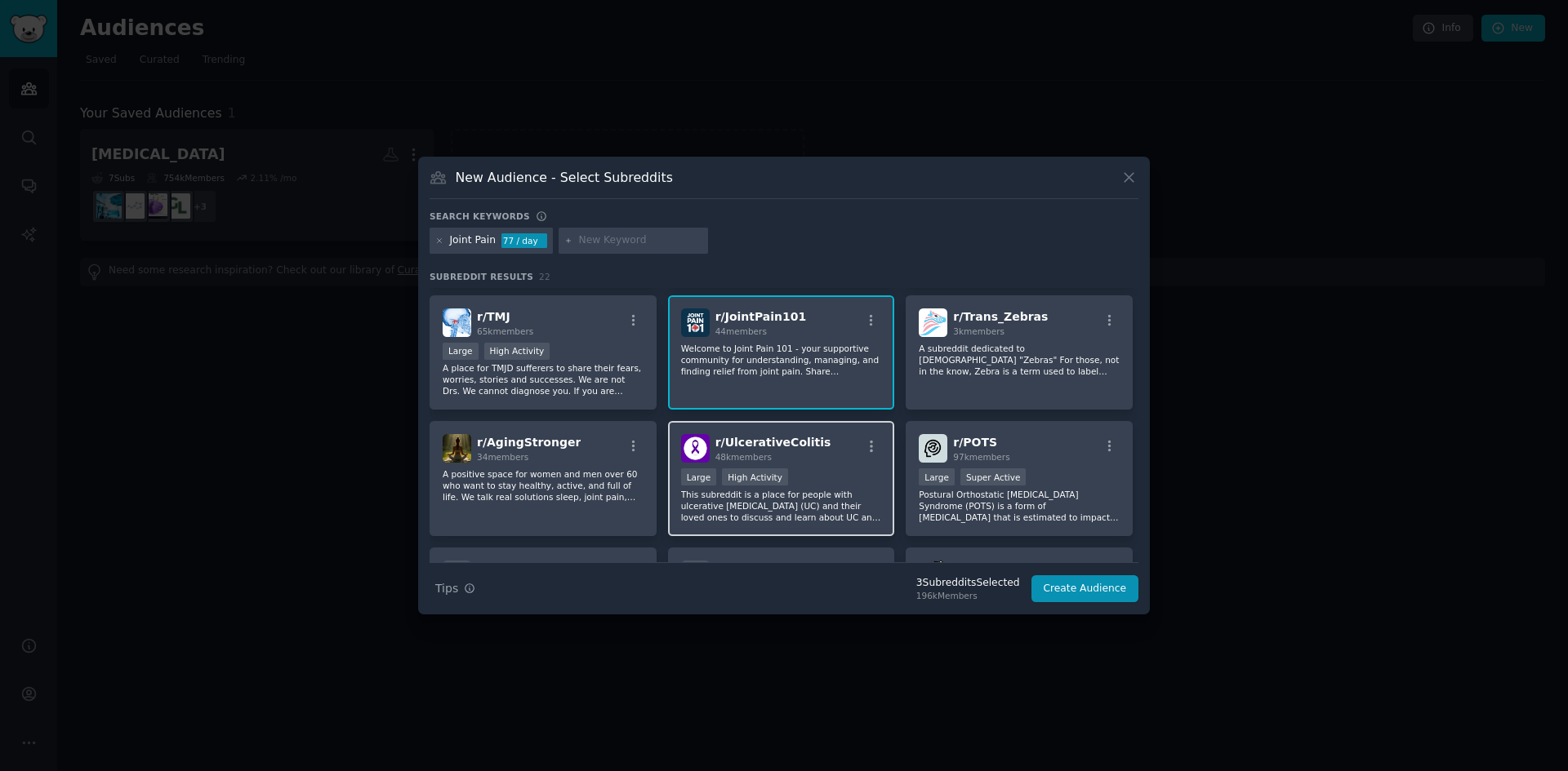
scroll to position [326, 0]
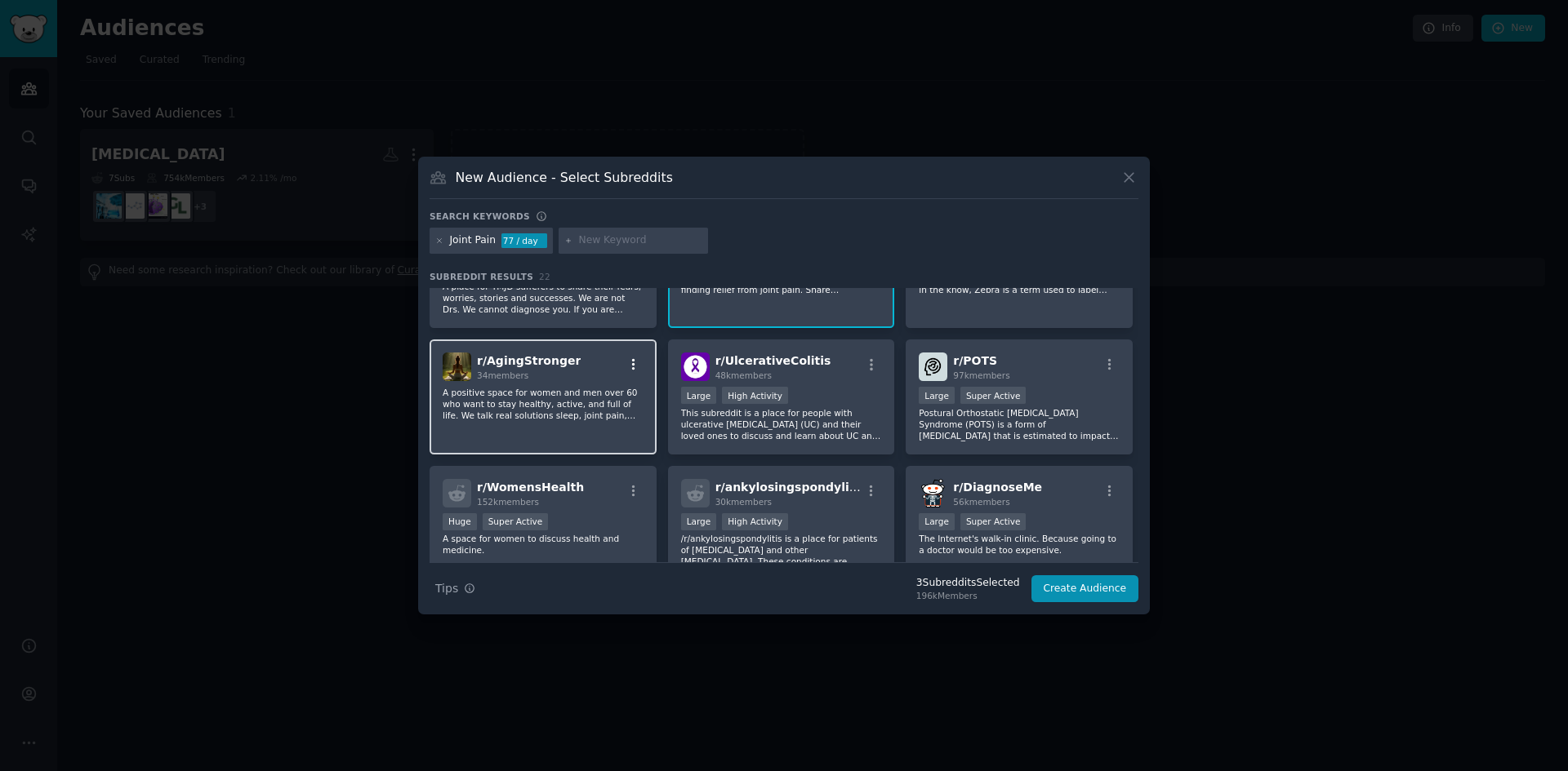
click at [632, 361] on icon "button" at bounding box center [634, 365] width 4 height 11
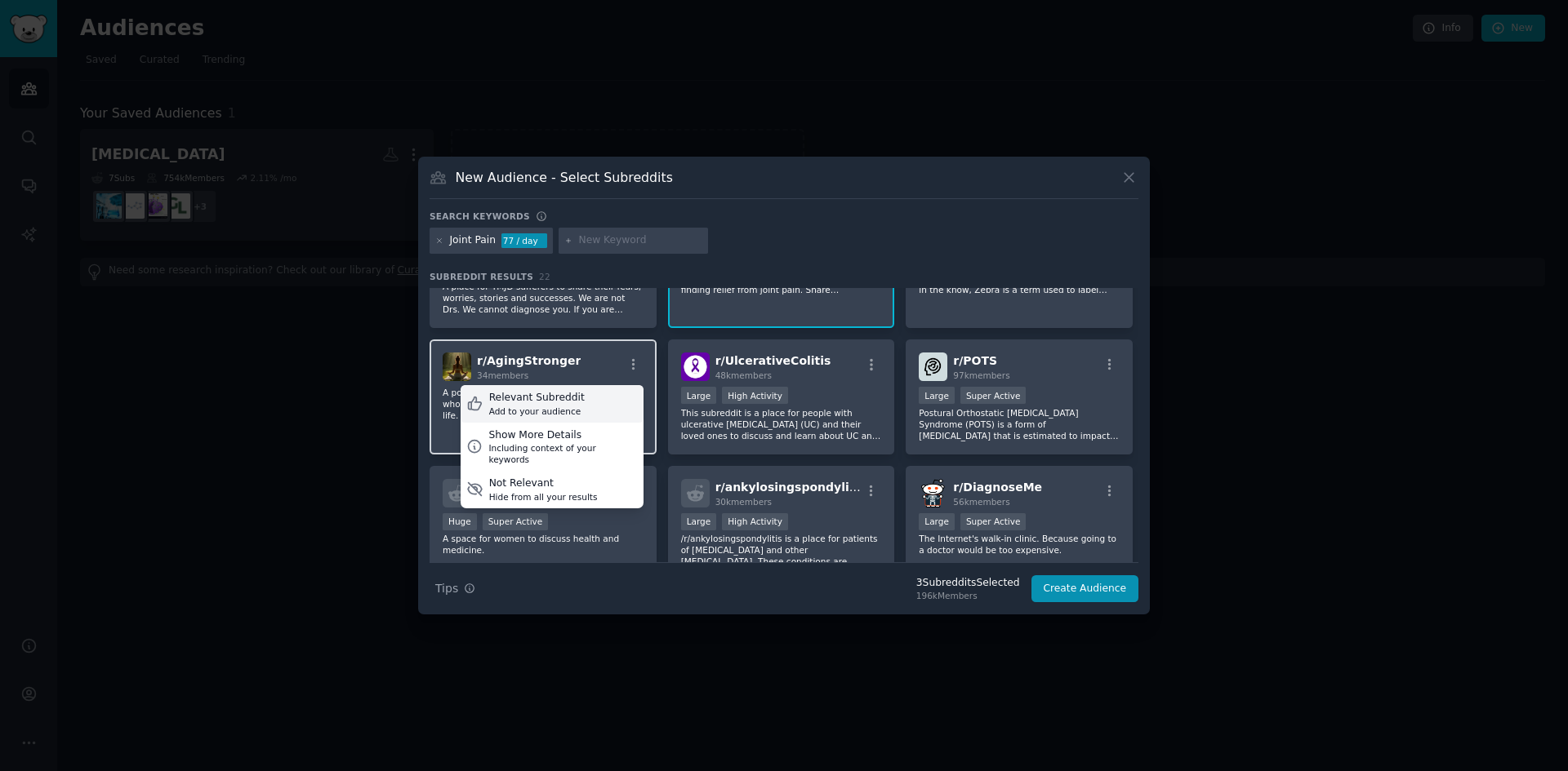
click at [552, 397] on div "Relevant Subreddit" at bounding box center [536, 399] width 95 height 15
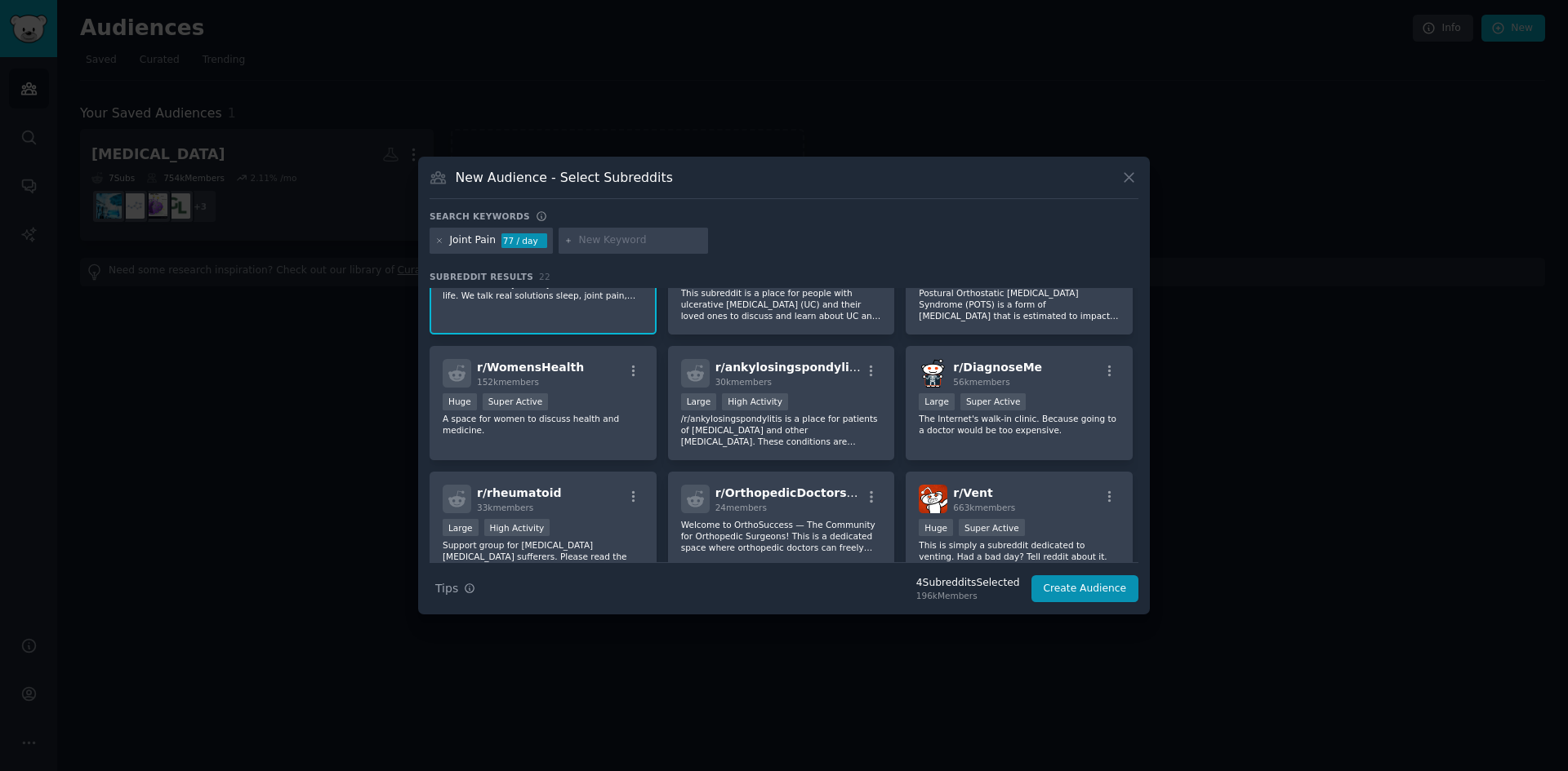
scroll to position [490, 0]
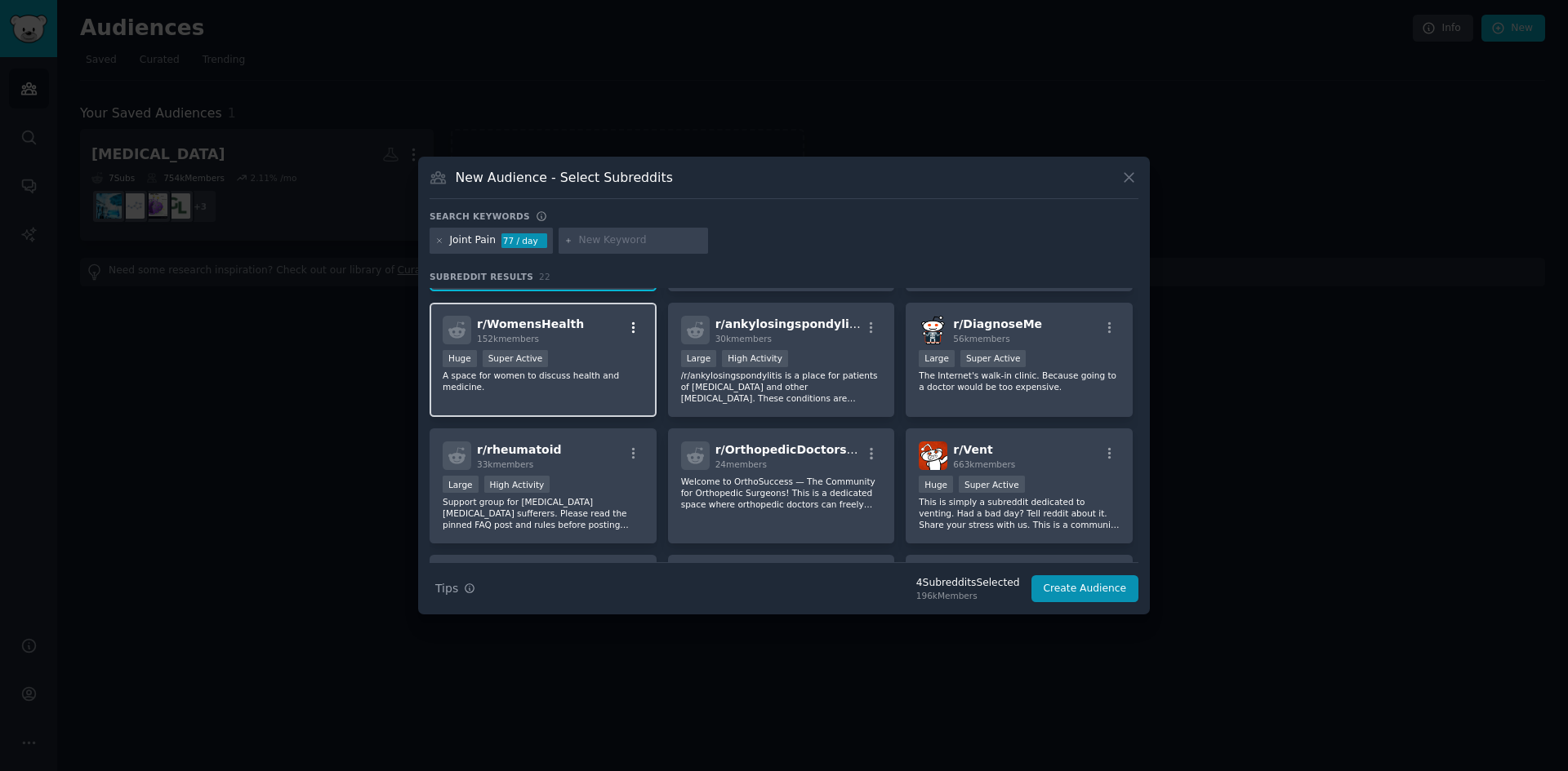
click at [631, 325] on icon "button" at bounding box center [634, 328] width 15 height 15
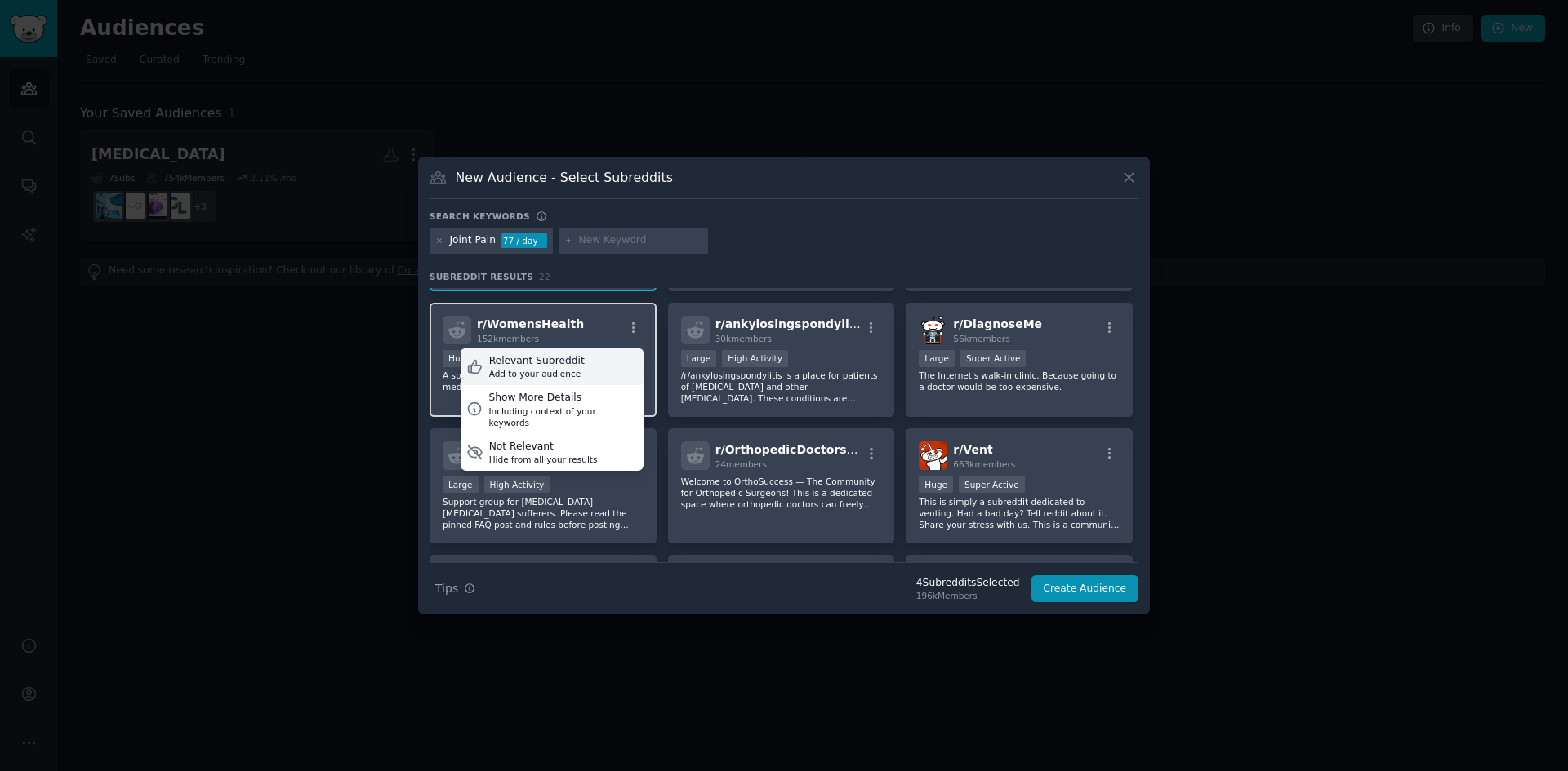
click at [551, 365] on div "Relevant Subreddit" at bounding box center [536, 361] width 95 height 15
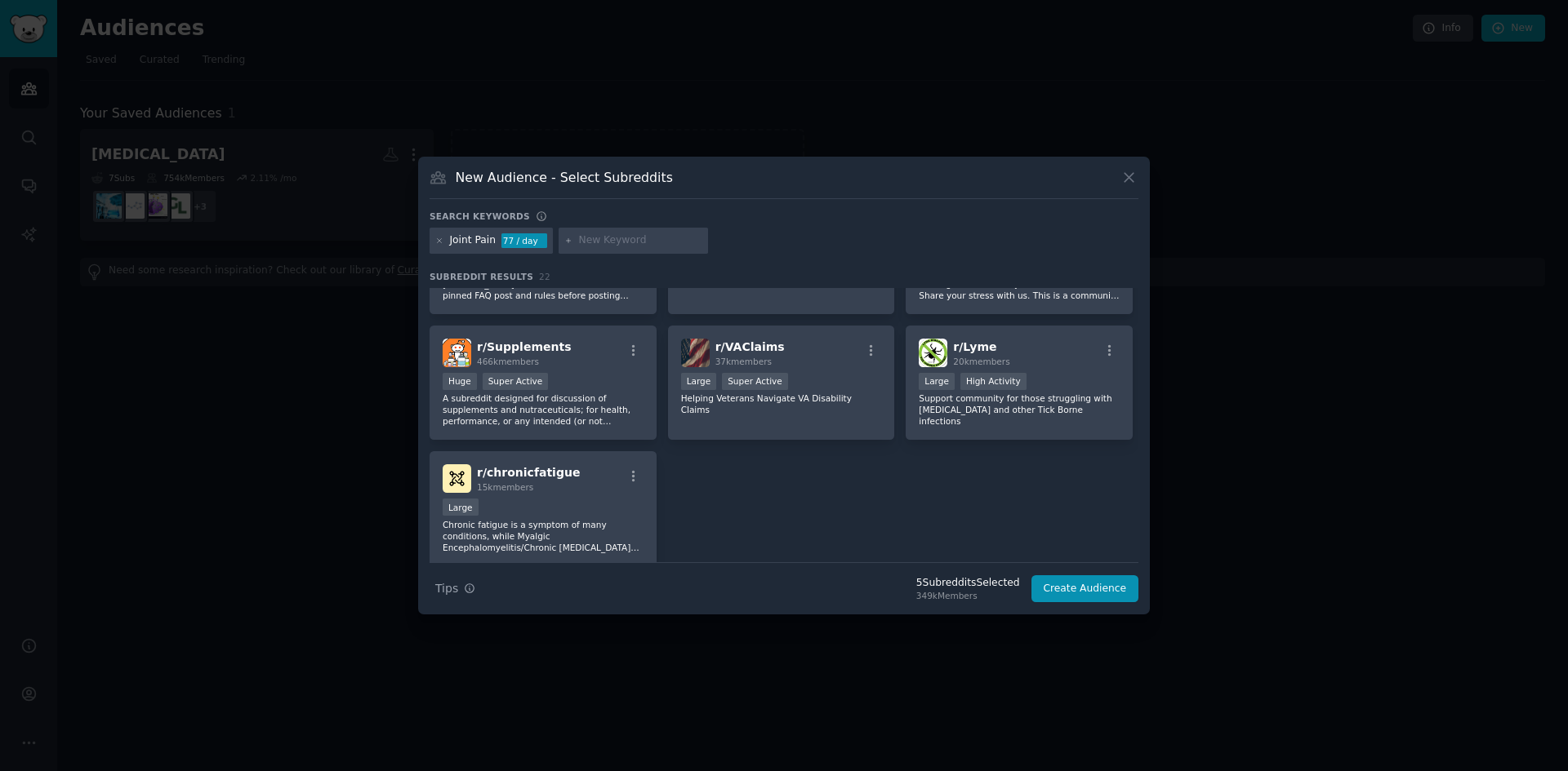
scroll to position [734, 0]
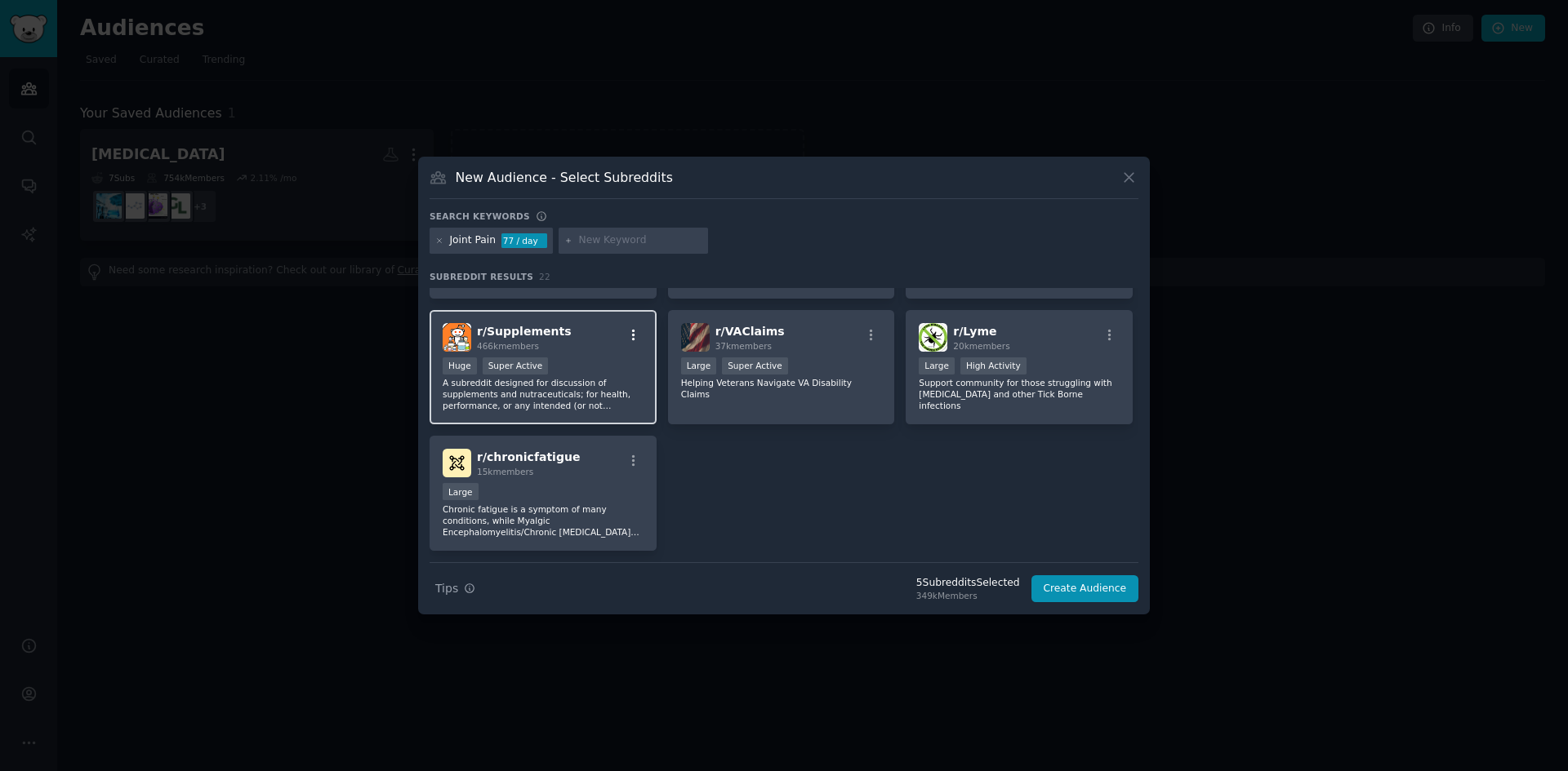
click at [632, 336] on icon "button" at bounding box center [634, 335] width 4 height 11
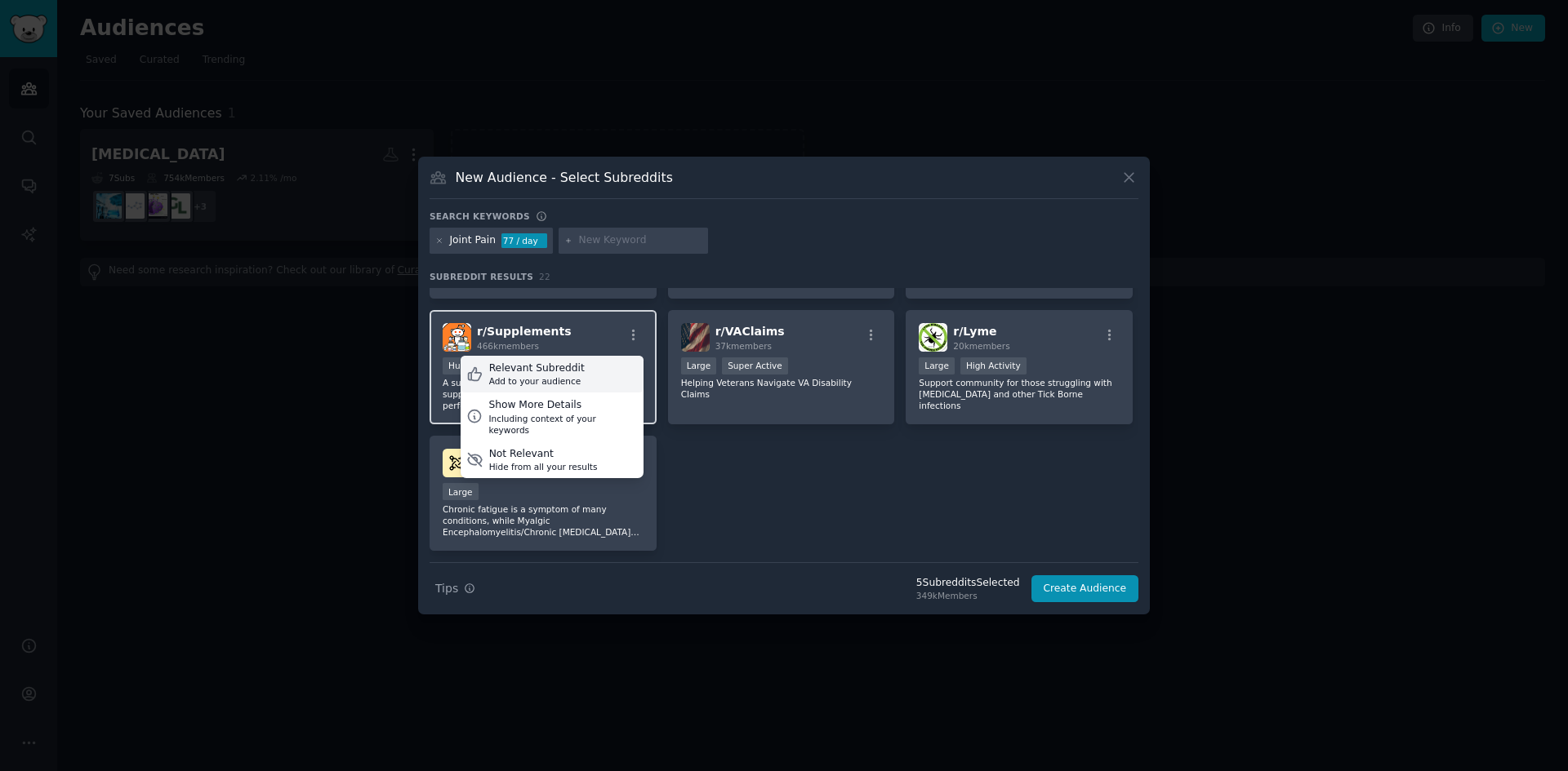
click at [540, 369] on div "Relevant Subreddit" at bounding box center [536, 369] width 95 height 15
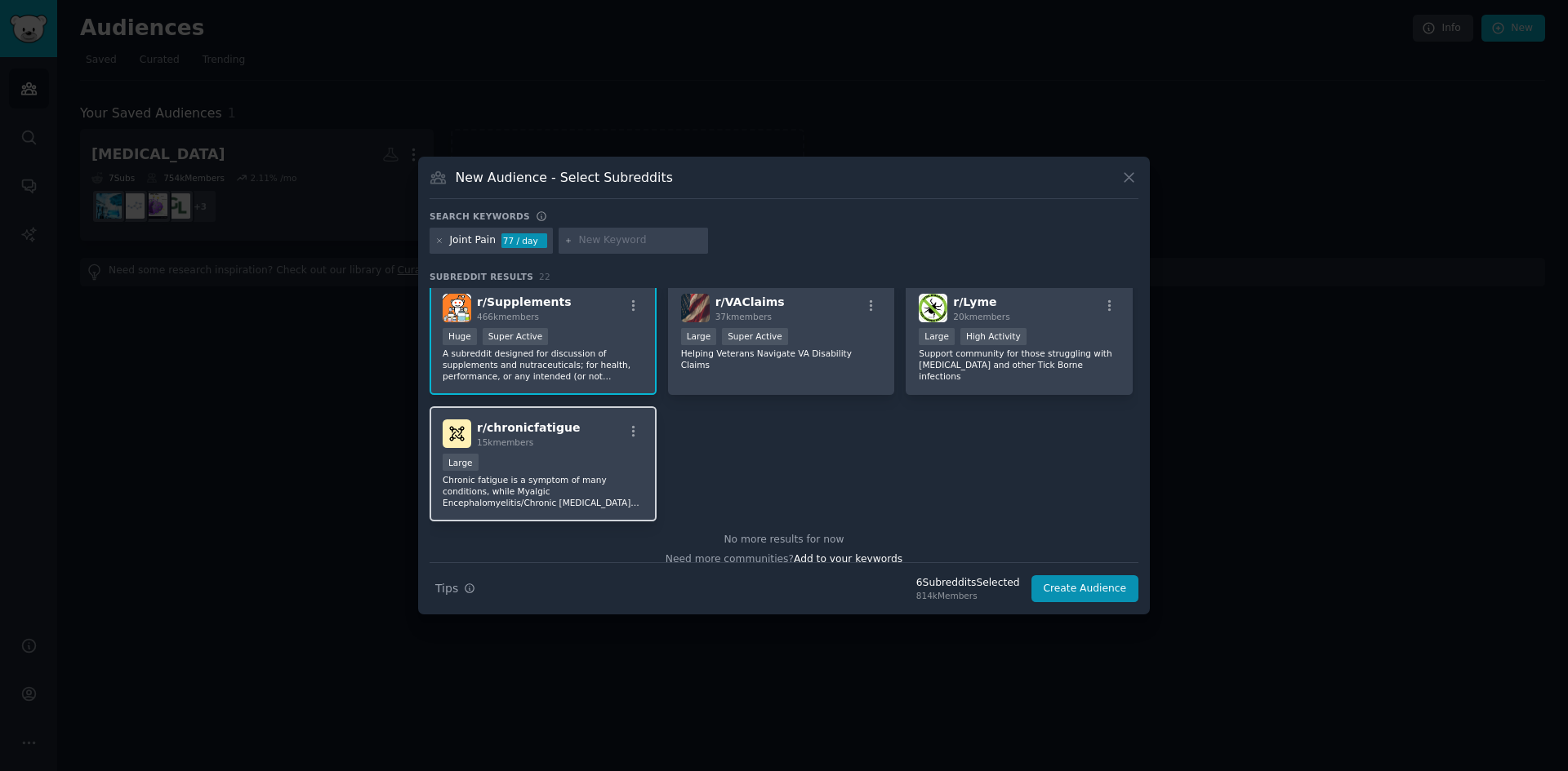
scroll to position [780, 0]
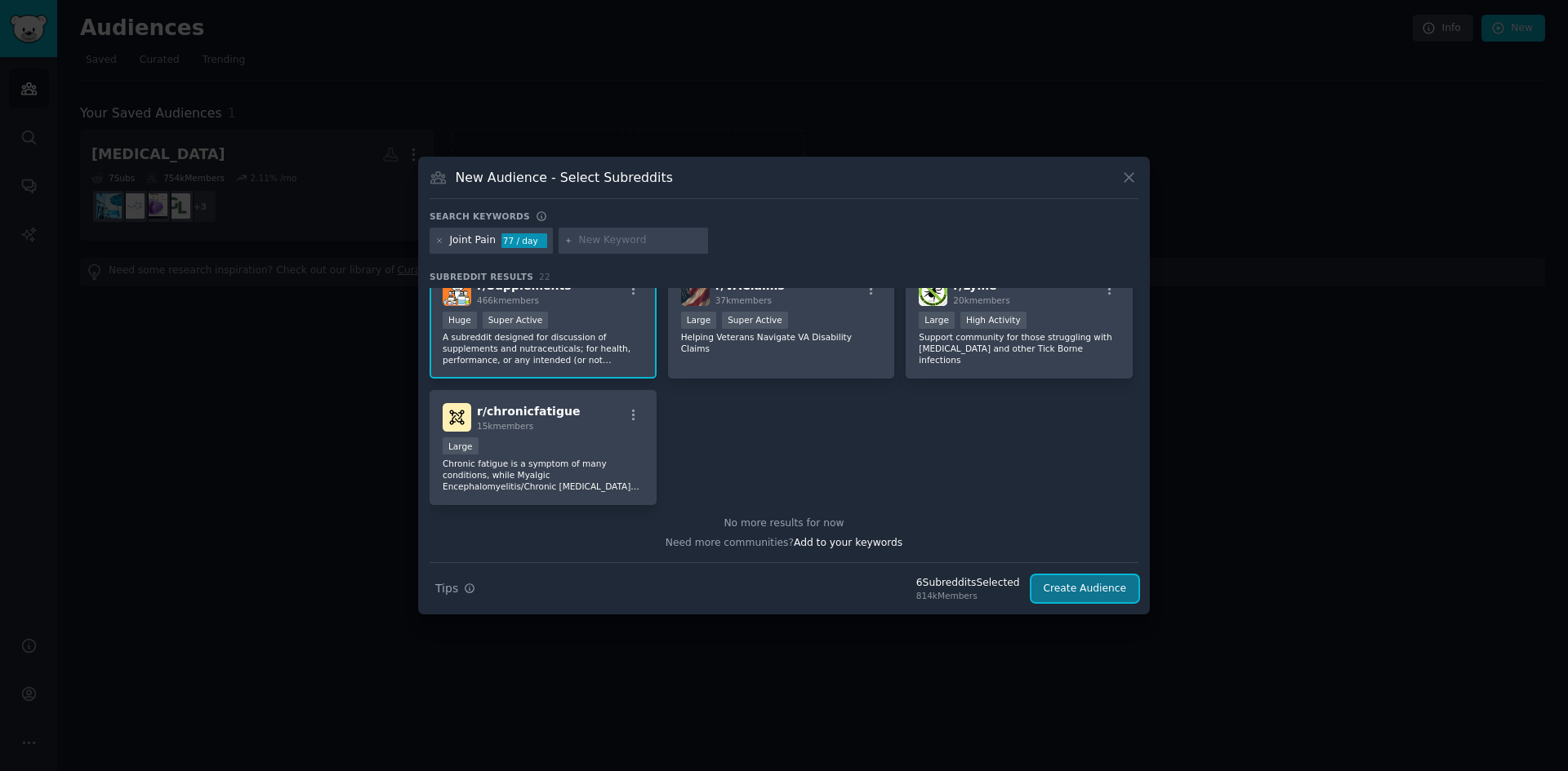
click at [1094, 589] on button "Create Audience" at bounding box center [1086, 589] width 108 height 28
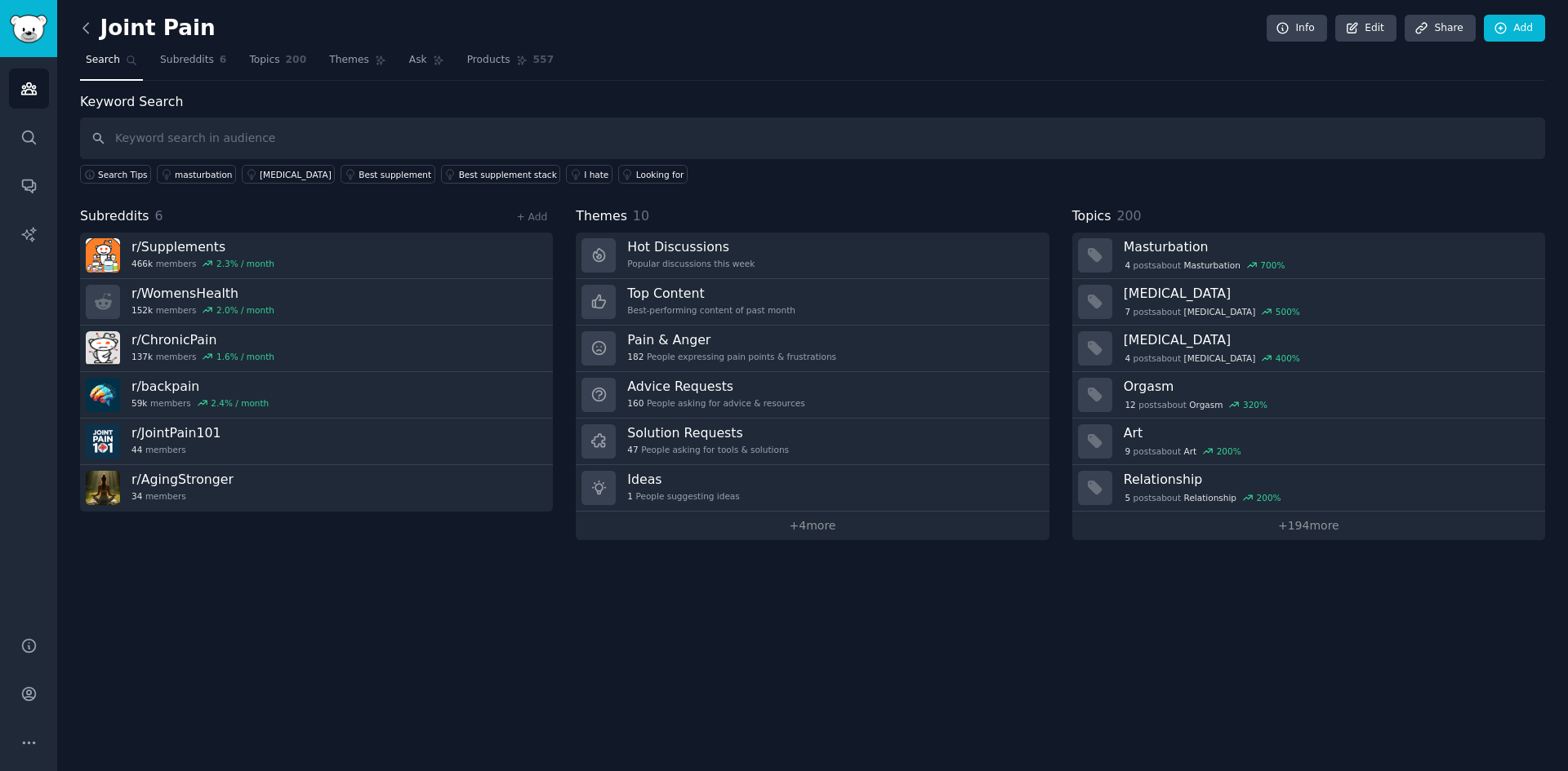
click at [85, 26] on icon at bounding box center [85, 28] width 5 height 10
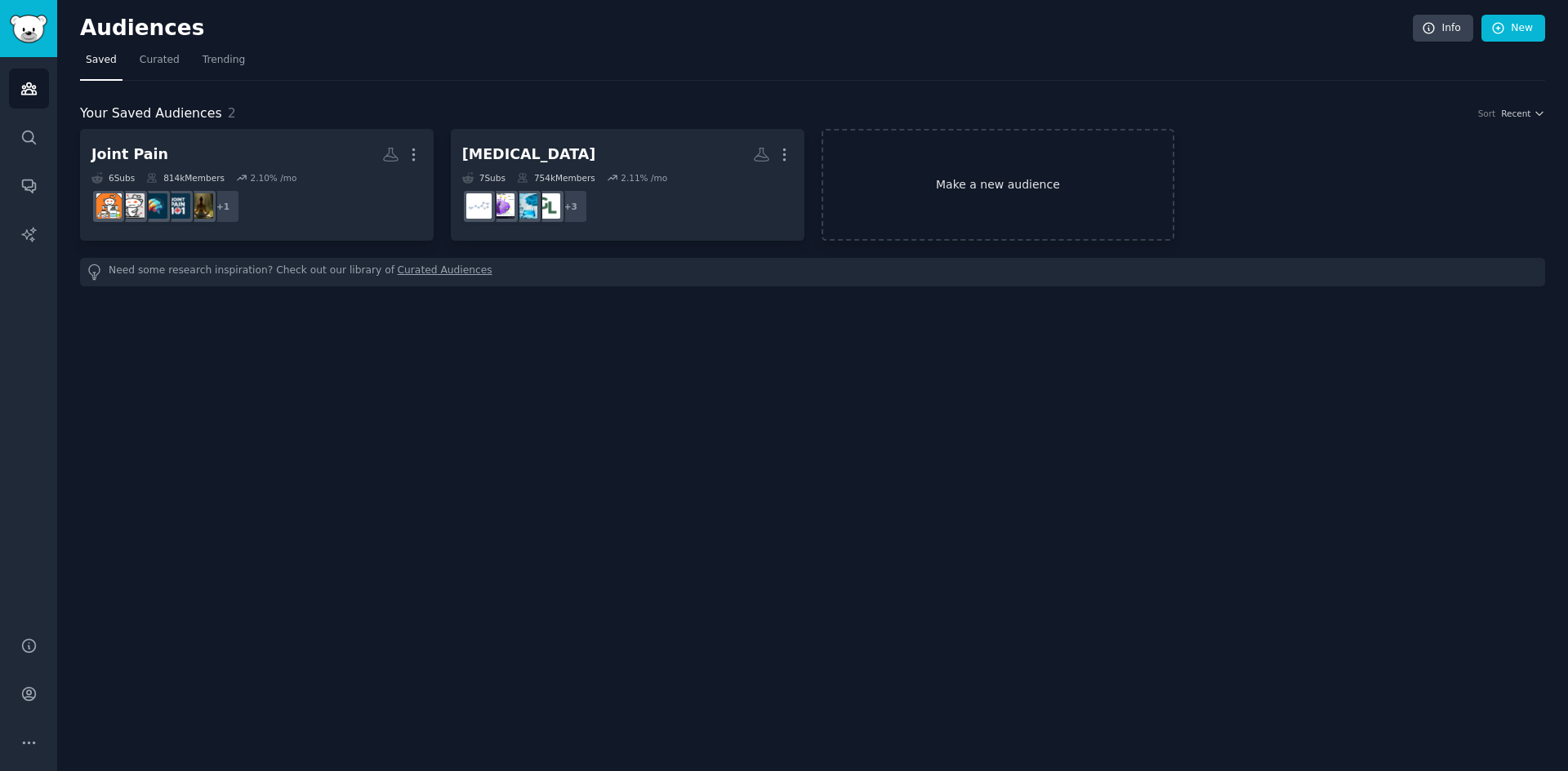
click at [988, 182] on link "Make a new audience" at bounding box center [999, 185] width 354 height 112
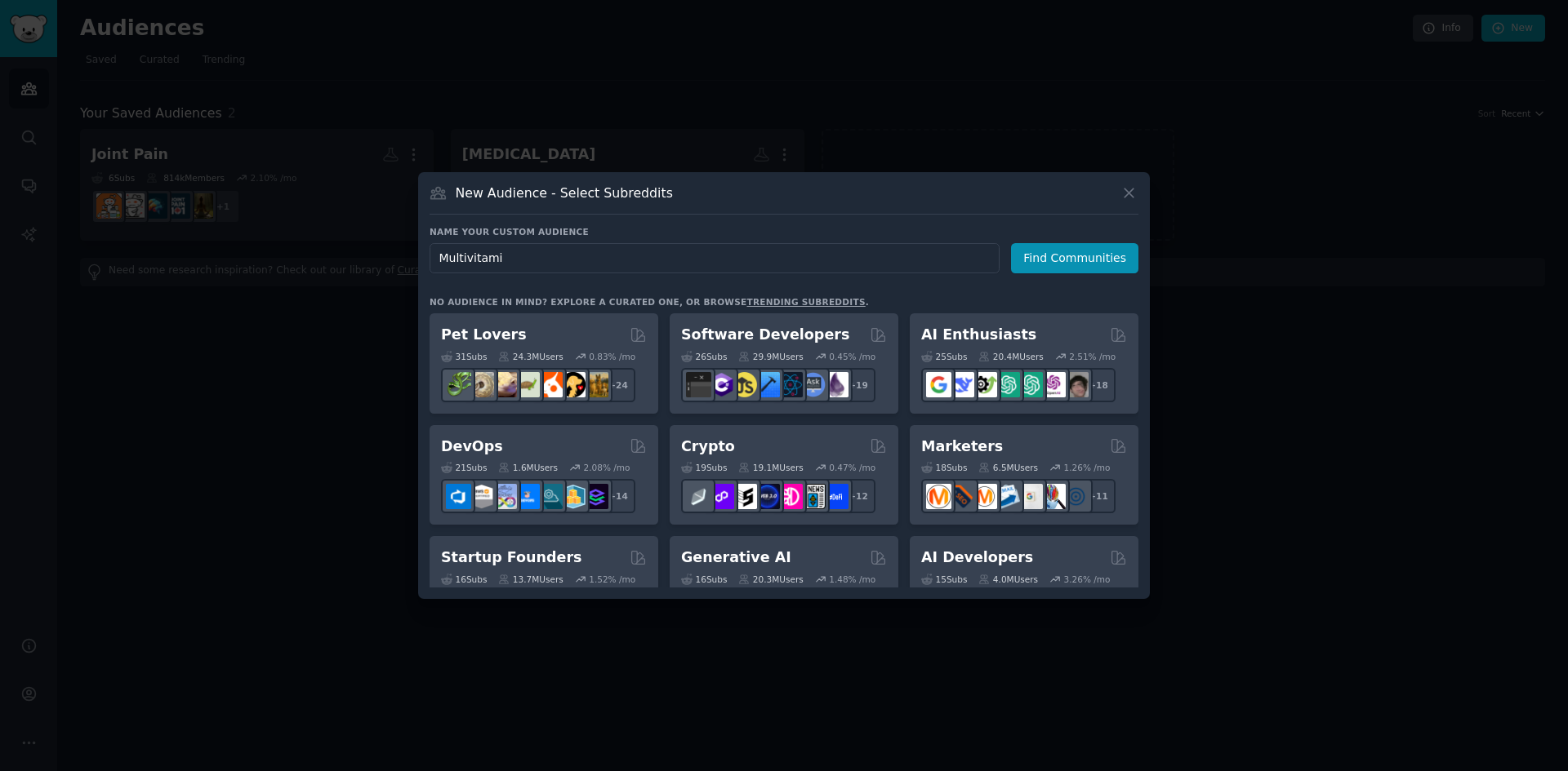
type input "Multivitamin"
click button "Find Communities" at bounding box center [1074, 258] width 127 height 30
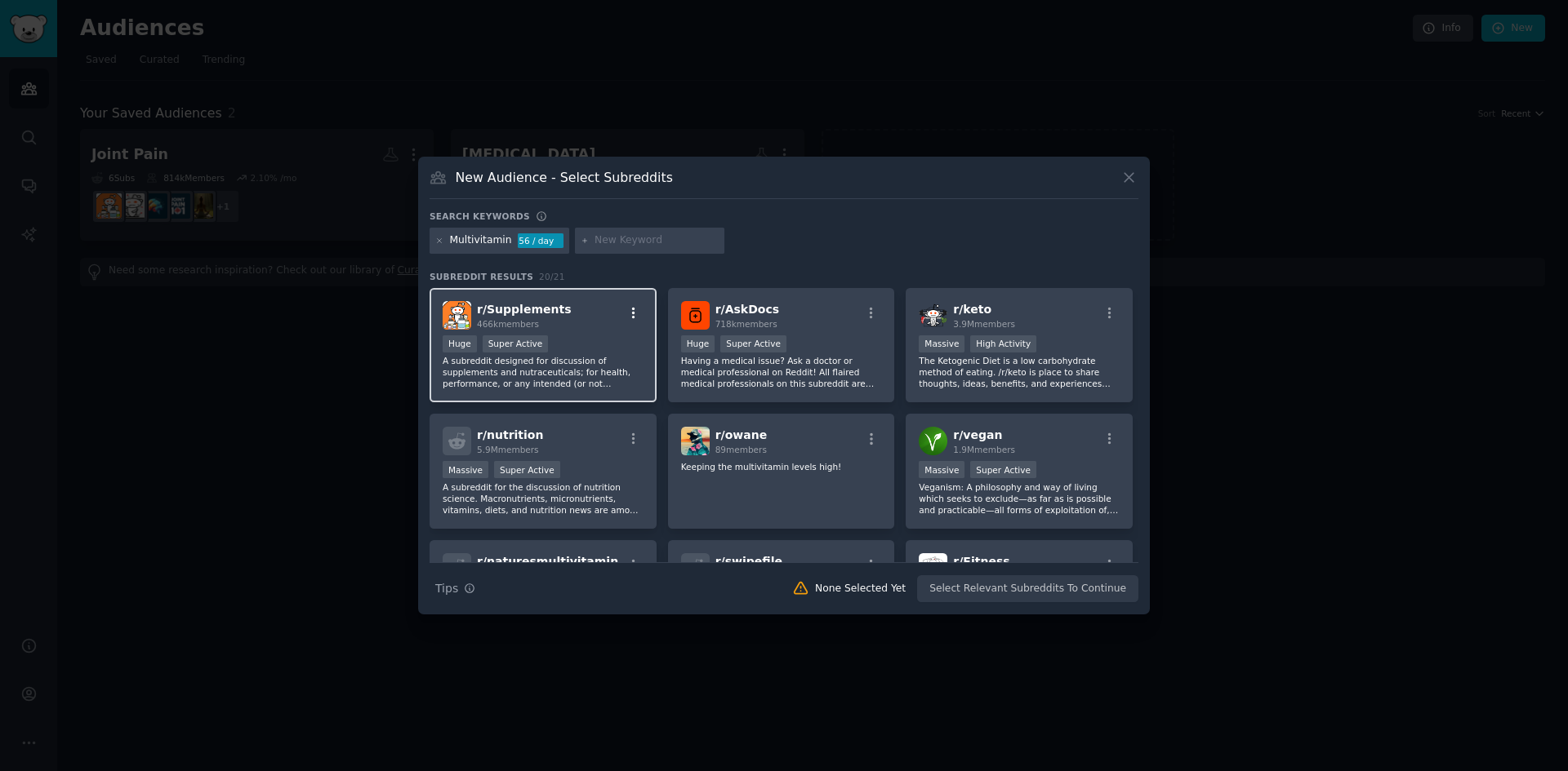
click at [633, 312] on icon "button" at bounding box center [634, 314] width 15 height 15
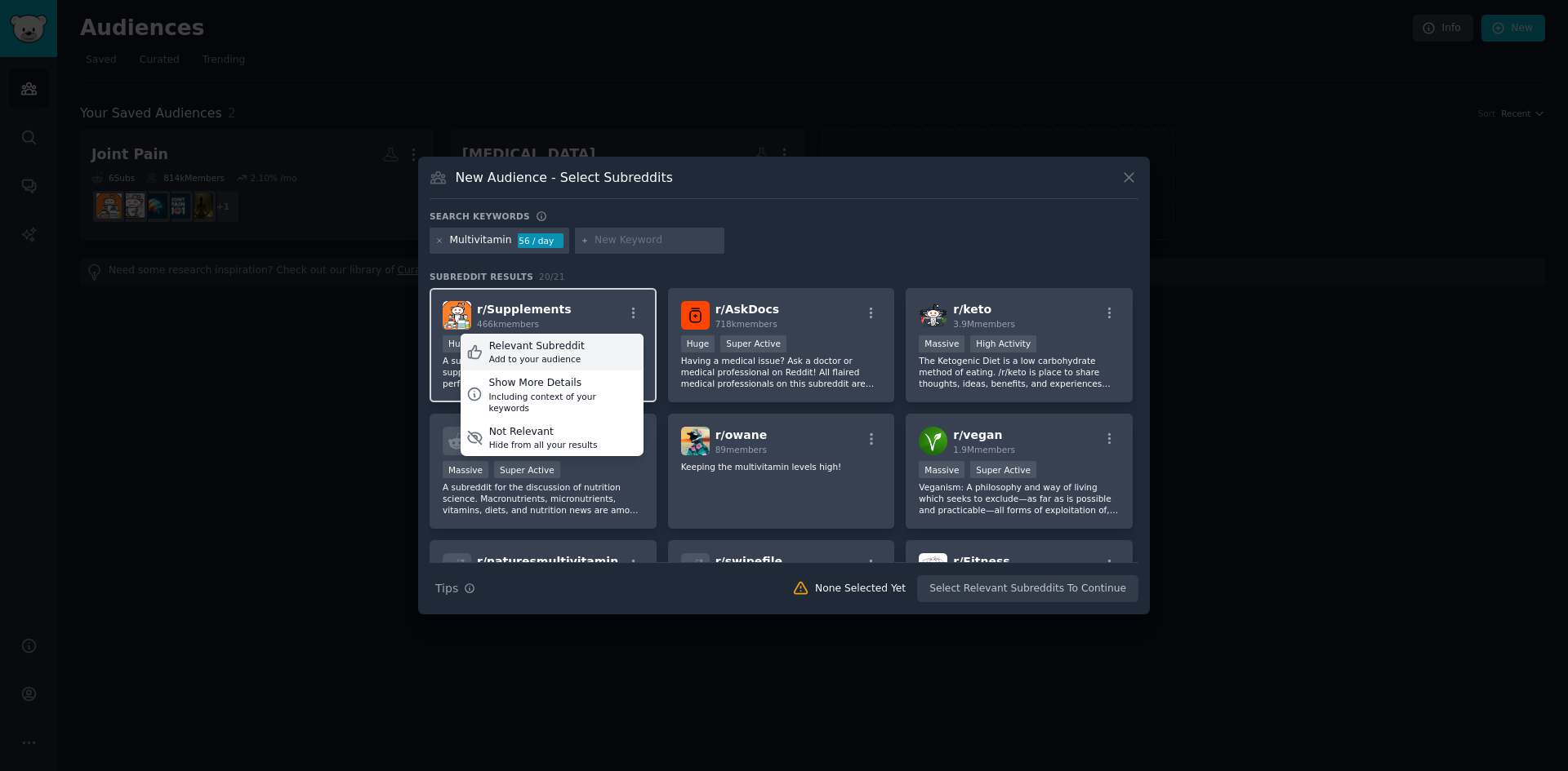
click at [551, 351] on div "Relevant Subreddit" at bounding box center [536, 347] width 95 height 15
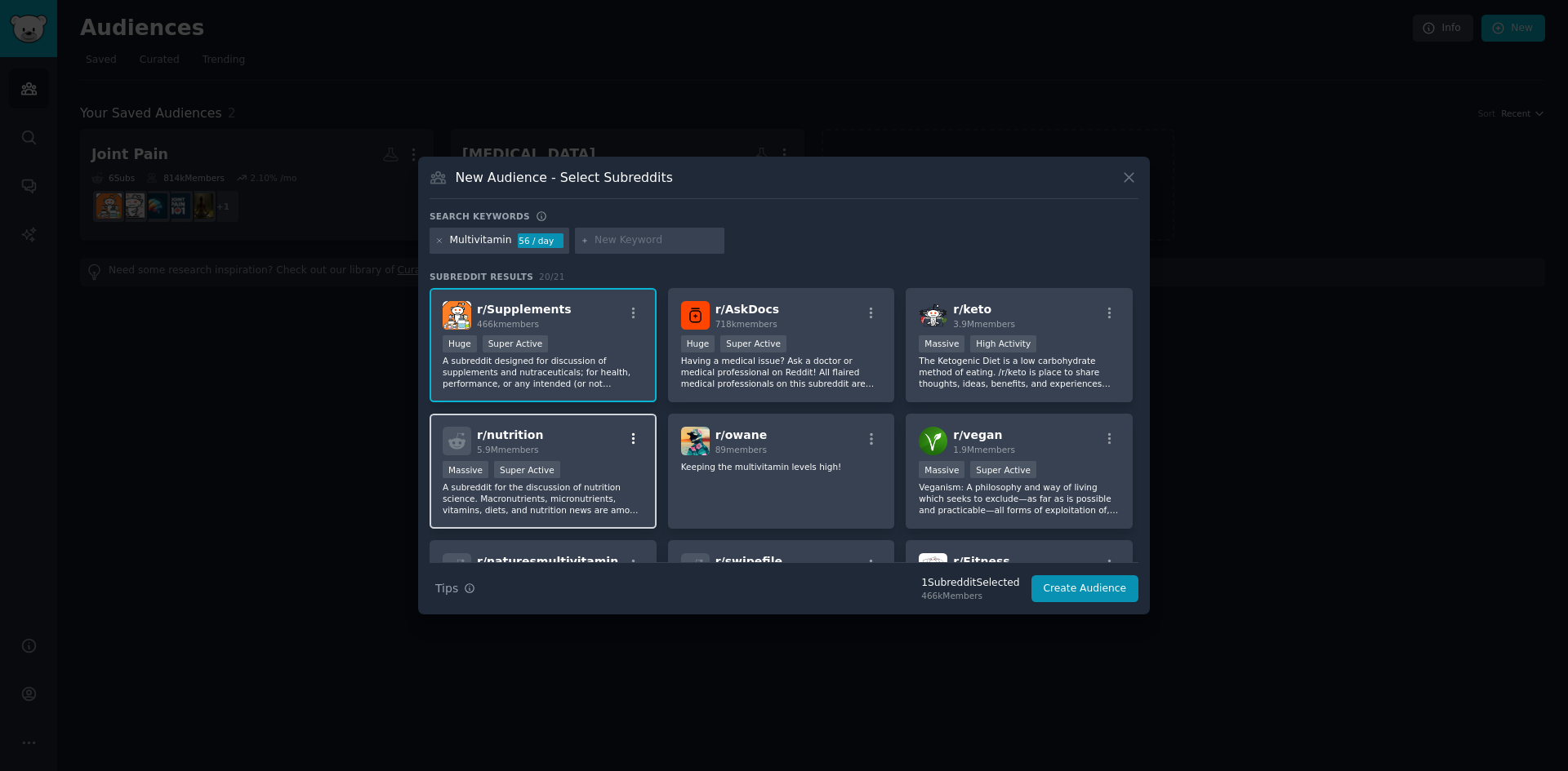
click at [632, 435] on icon "button" at bounding box center [634, 439] width 4 height 11
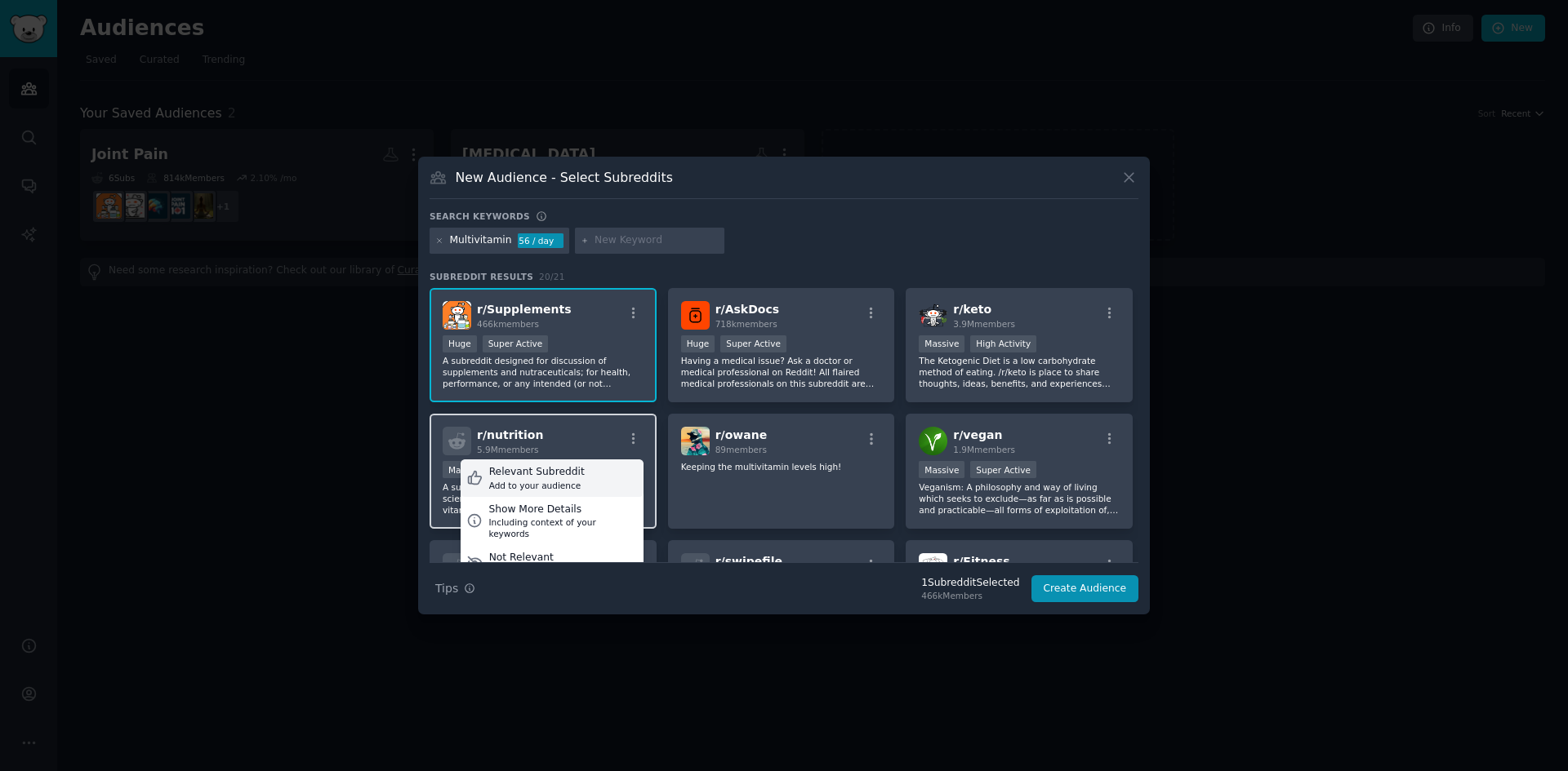
click at [547, 471] on div "Relevant Subreddit" at bounding box center [536, 473] width 95 height 15
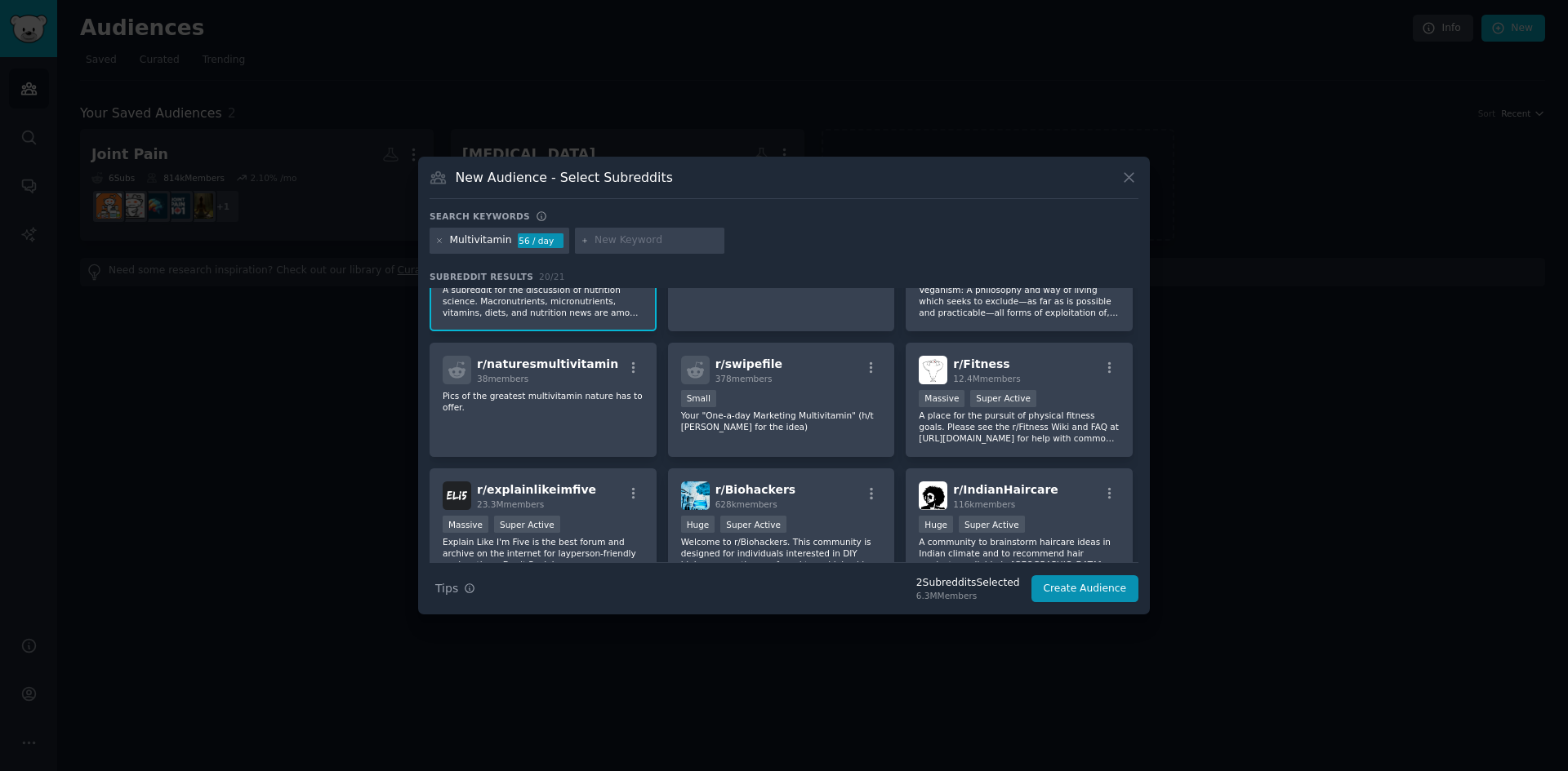
scroll to position [245, 0]
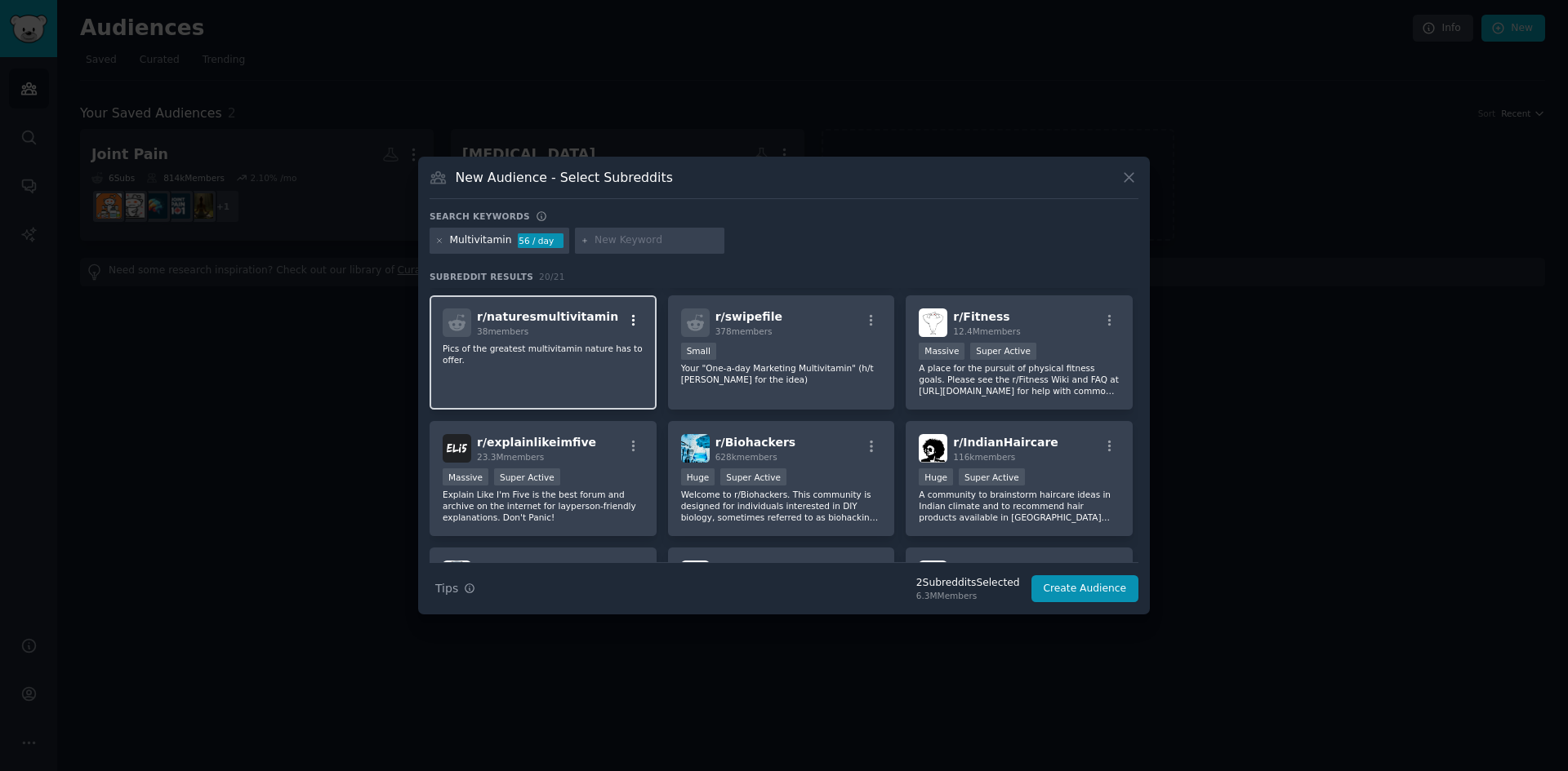
click at [632, 316] on icon "button" at bounding box center [634, 320] width 4 height 11
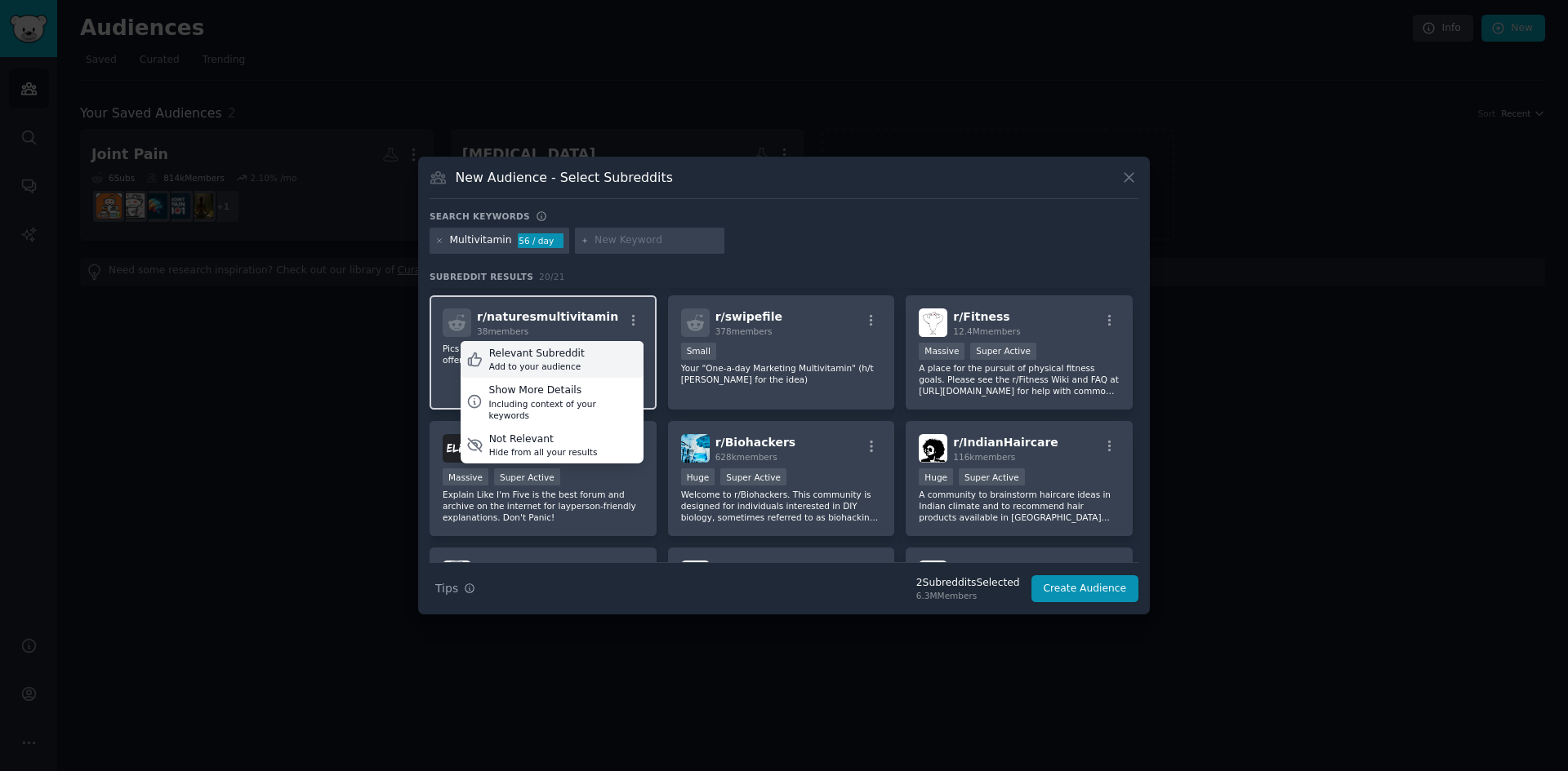
click at [558, 355] on div "Relevant Subreddit" at bounding box center [536, 354] width 95 height 15
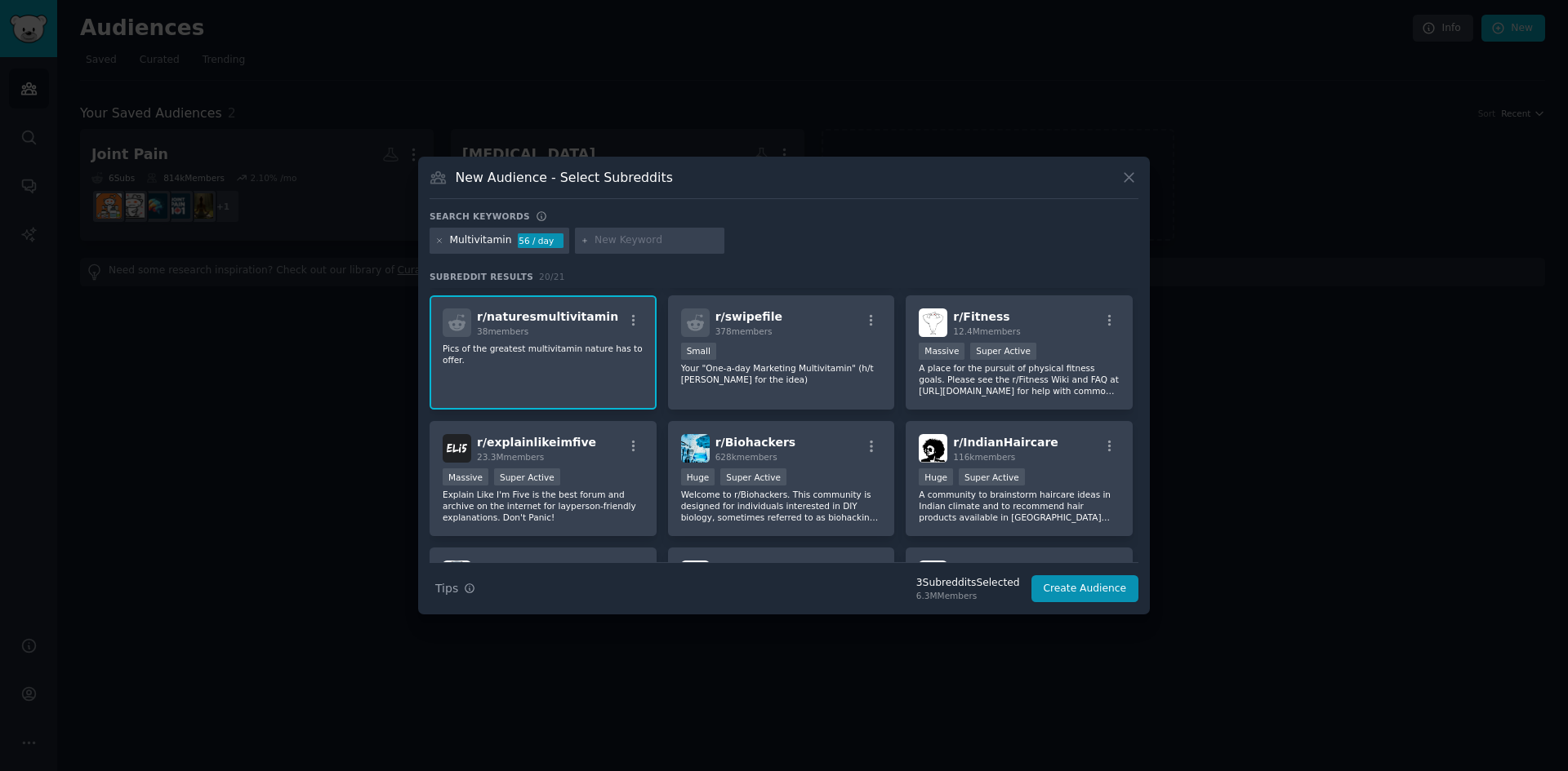
scroll to position [326, 0]
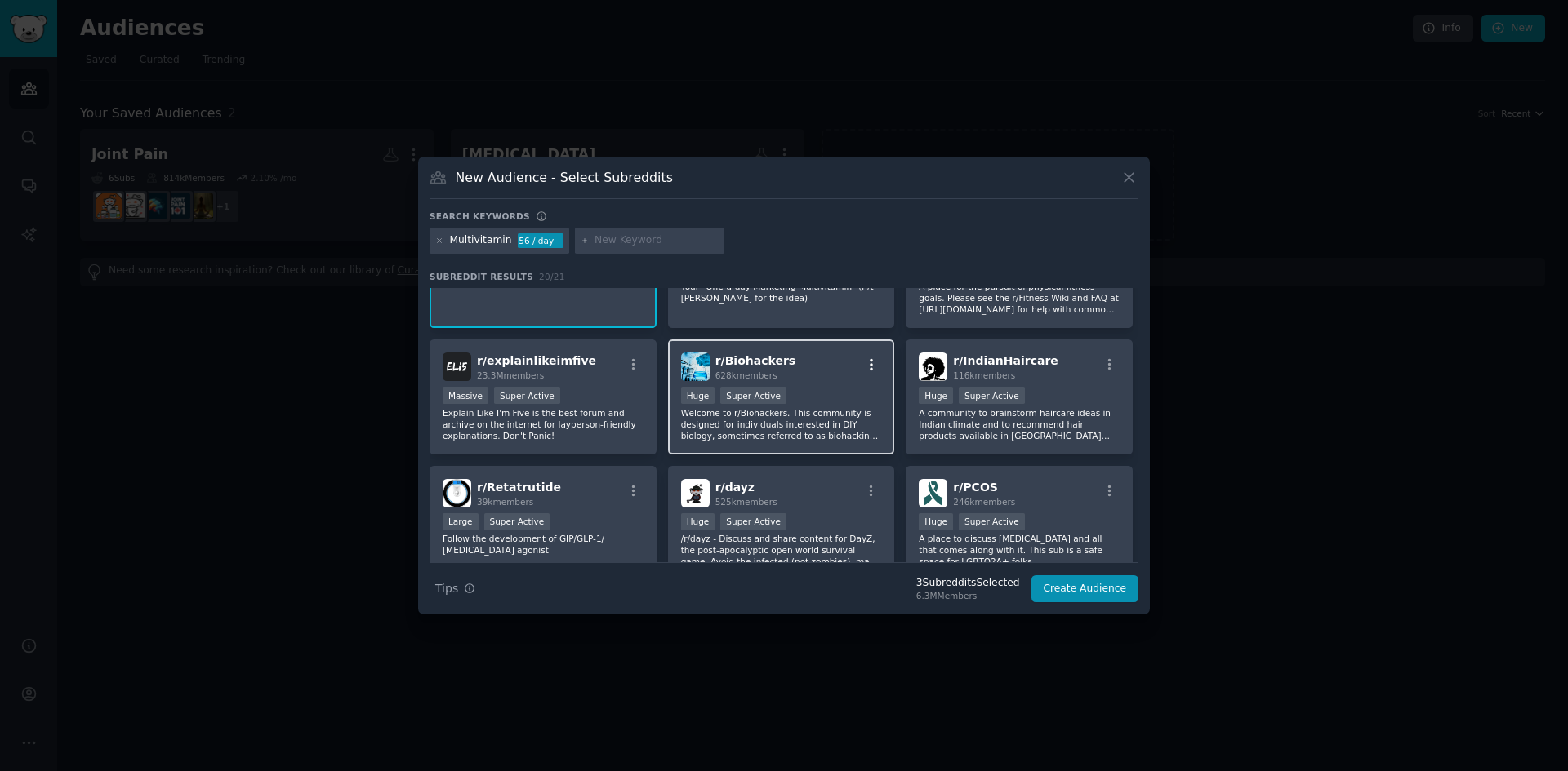
click at [869, 364] on icon "button" at bounding box center [871, 365] width 4 height 11
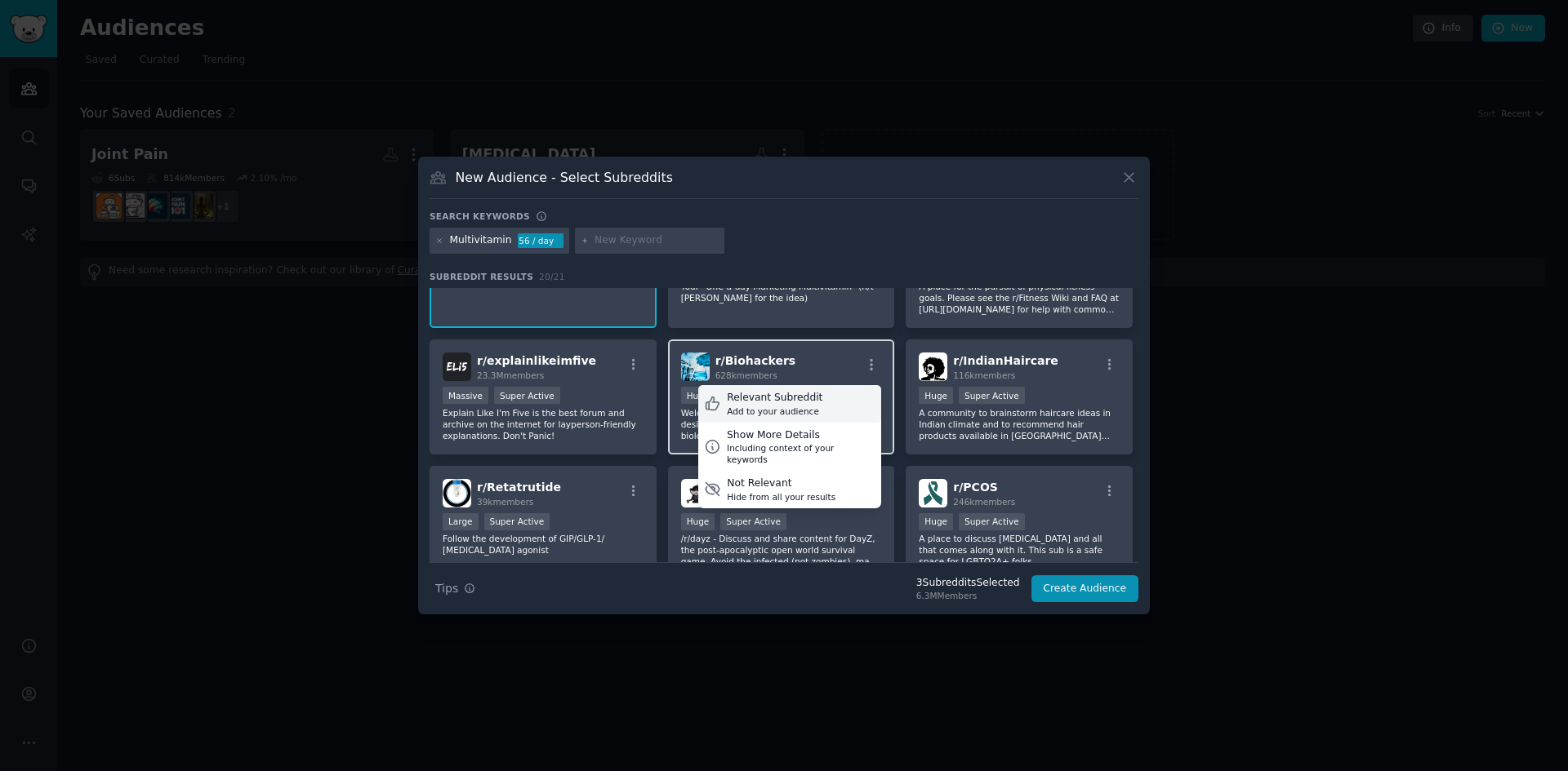
click at [783, 403] on div "Relevant Subreddit" at bounding box center [775, 399] width 95 height 15
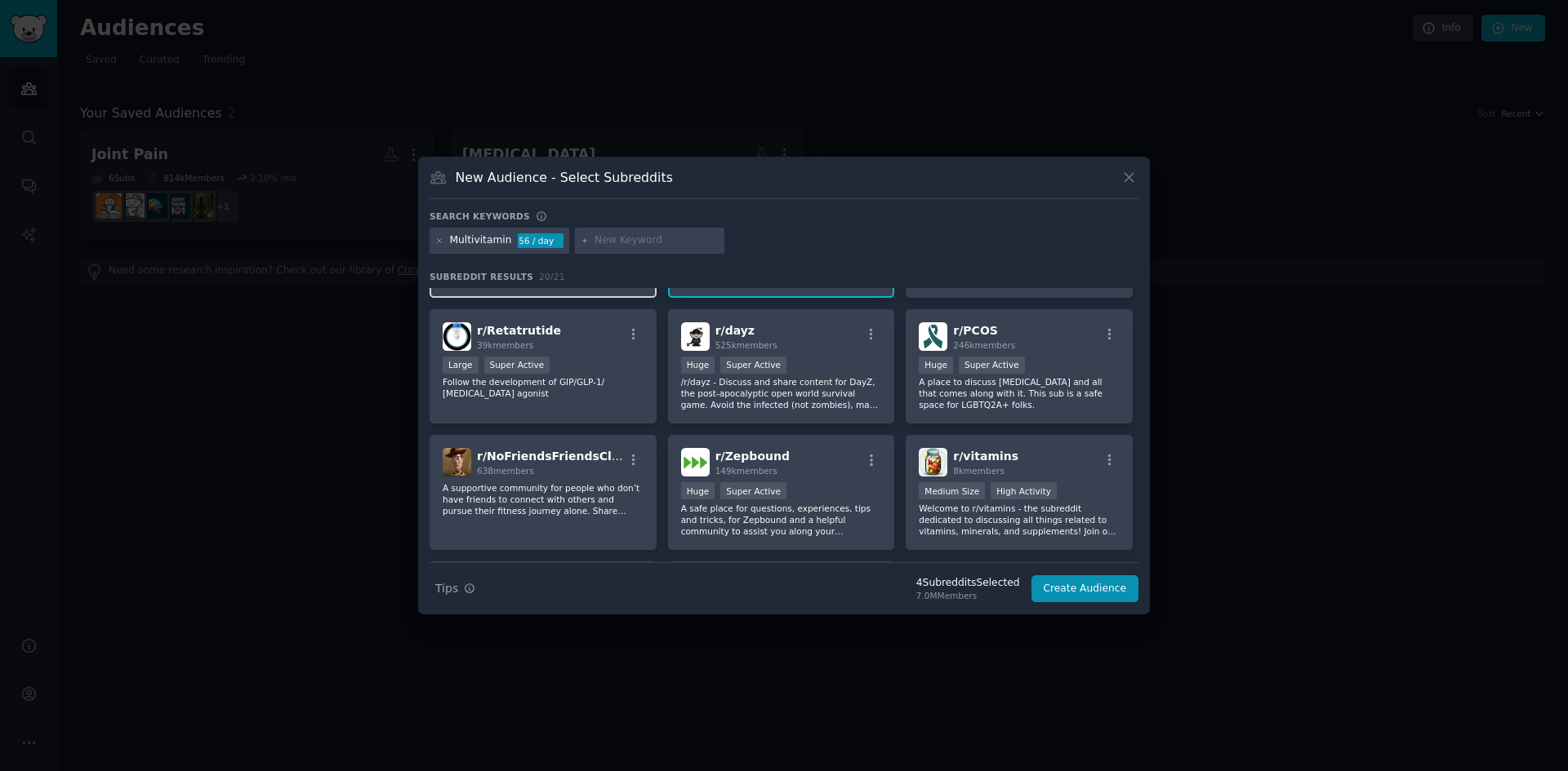
scroll to position [490, 0]
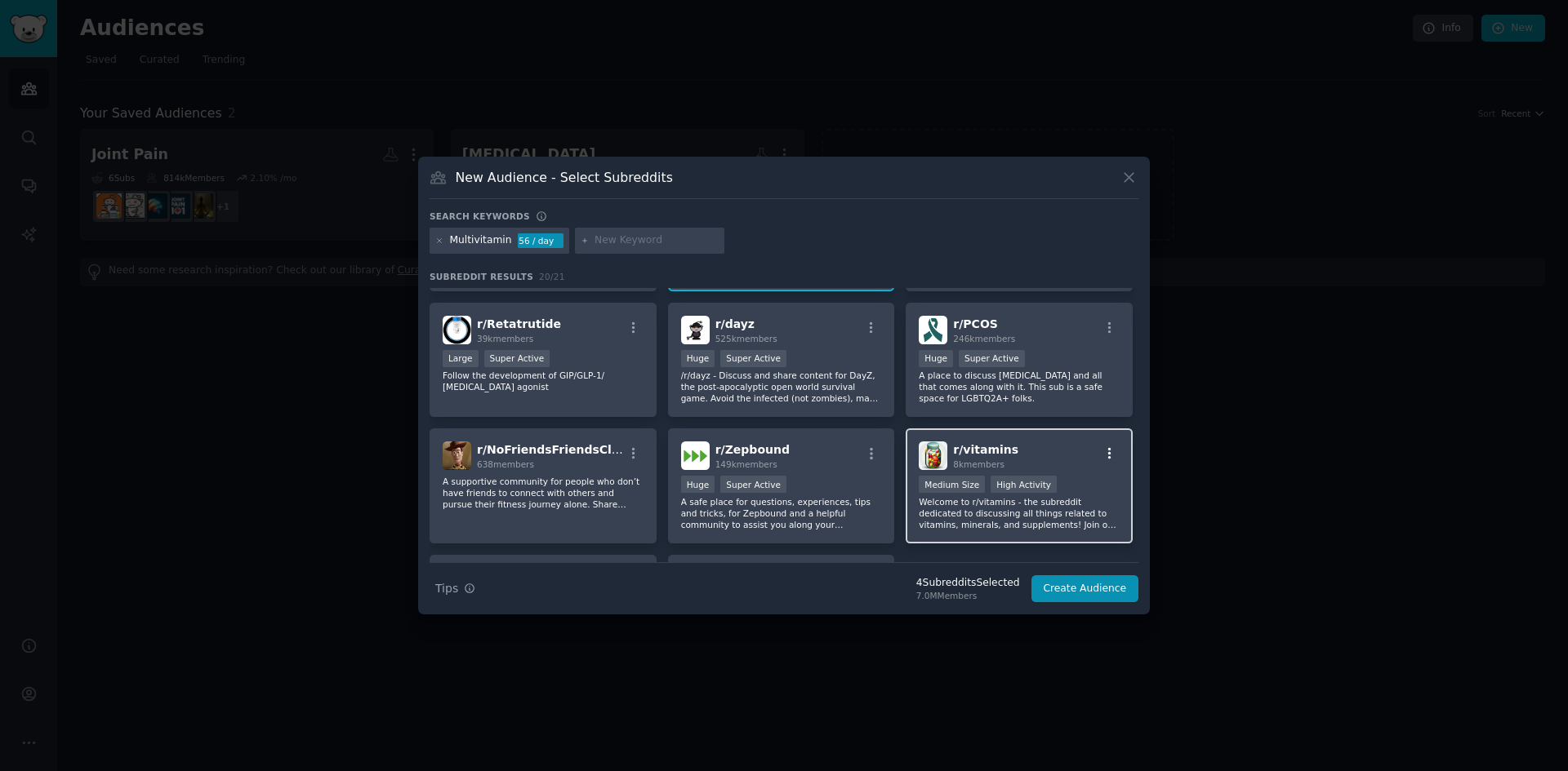
click at [1105, 456] on icon "button" at bounding box center [1110, 454] width 15 height 15
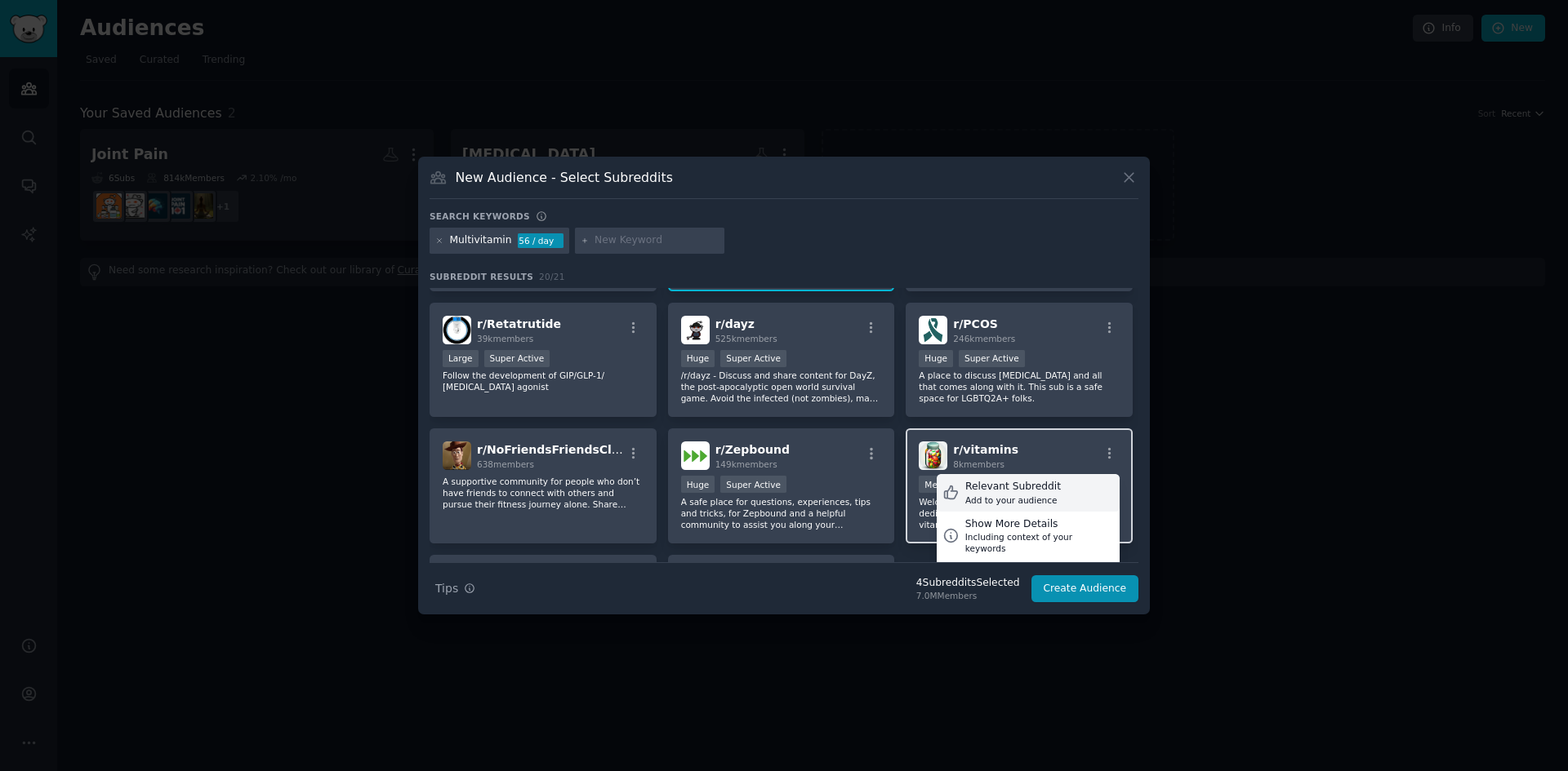
click at [971, 487] on div "Relevant Subreddit" at bounding box center [1013, 488] width 95 height 15
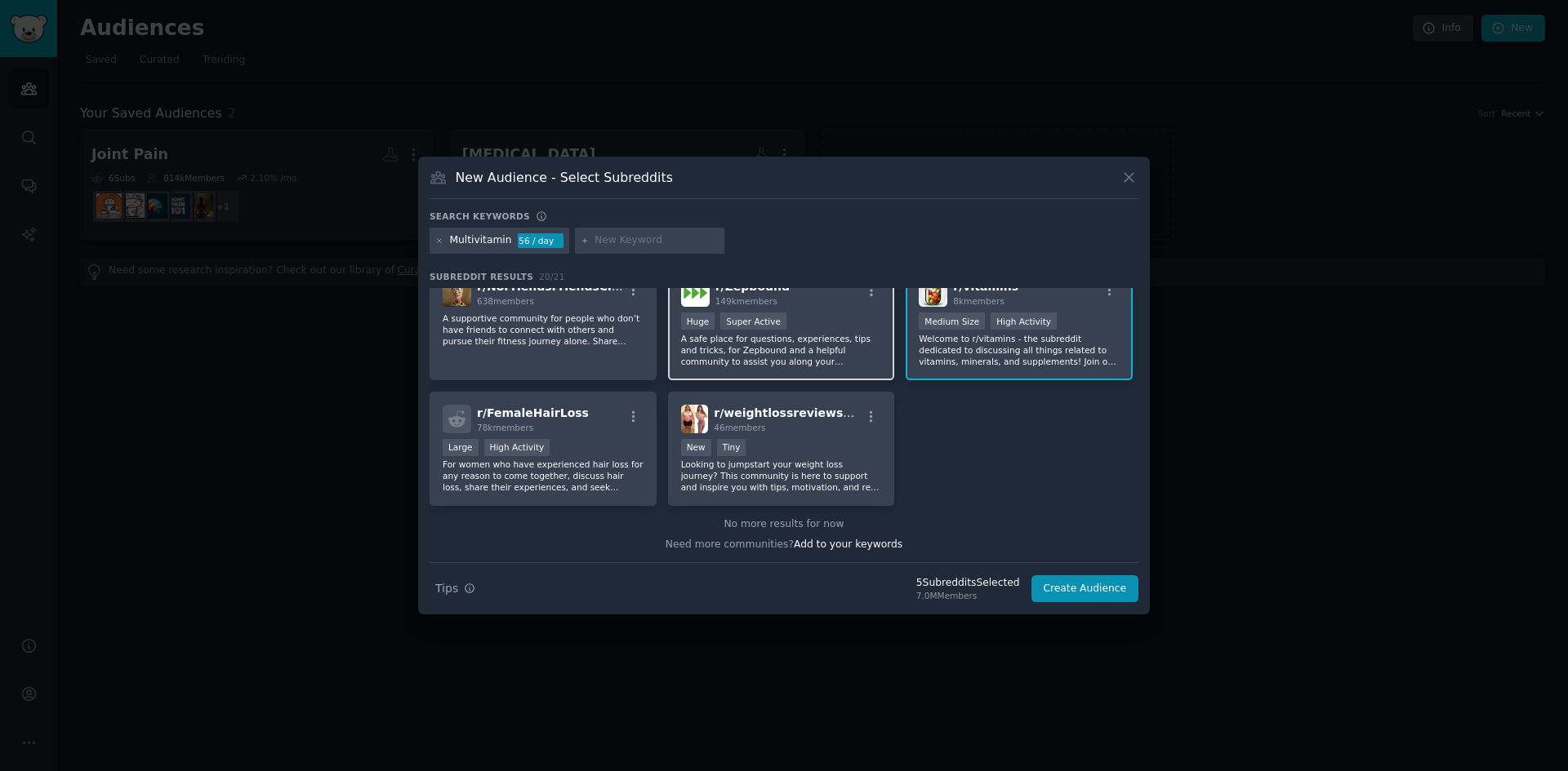
scroll to position [654, 0]
click at [1097, 588] on button "Create Audience" at bounding box center [1086, 589] width 108 height 28
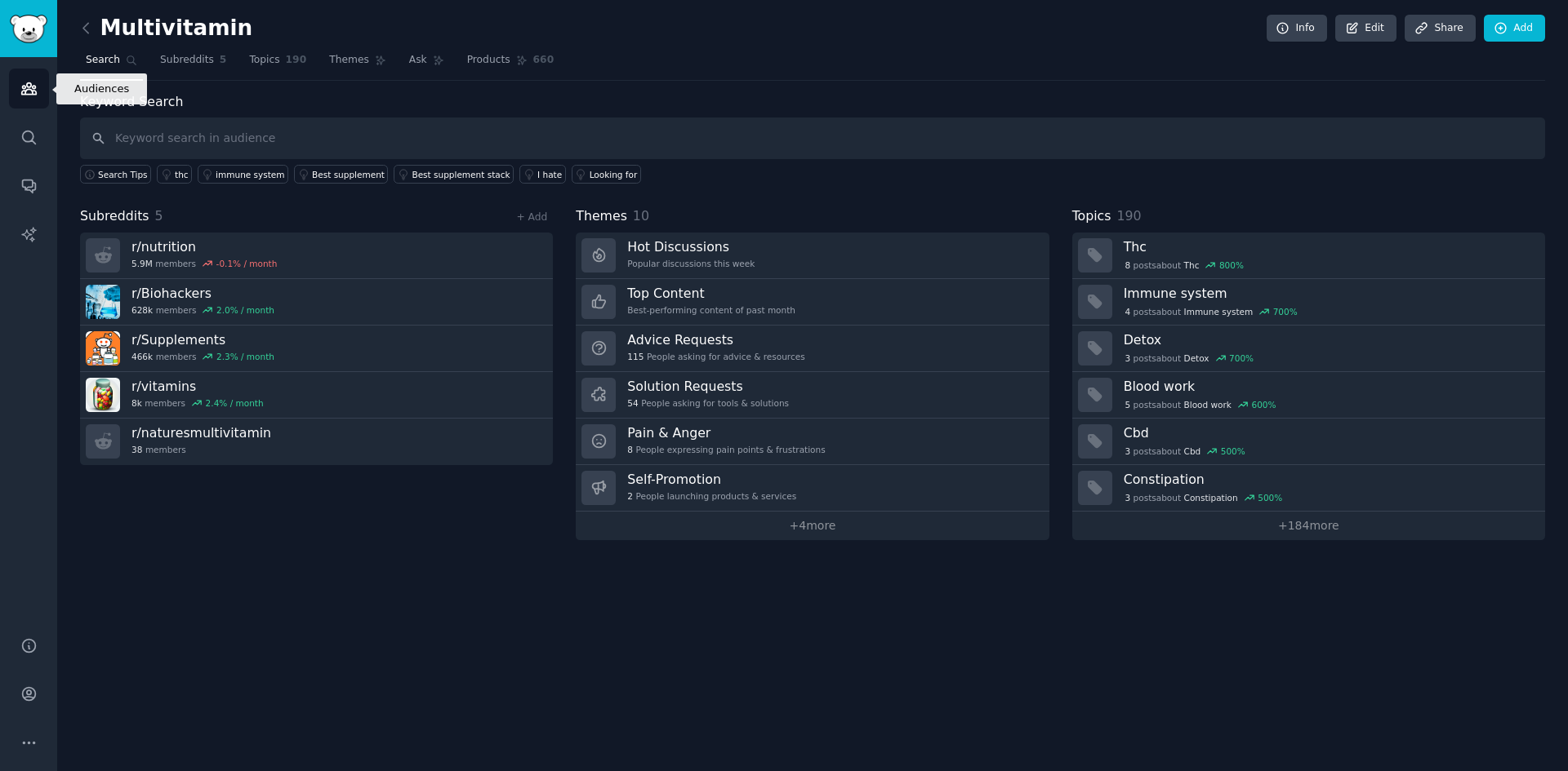
click at [30, 92] on icon "Sidebar" at bounding box center [28, 88] width 17 height 17
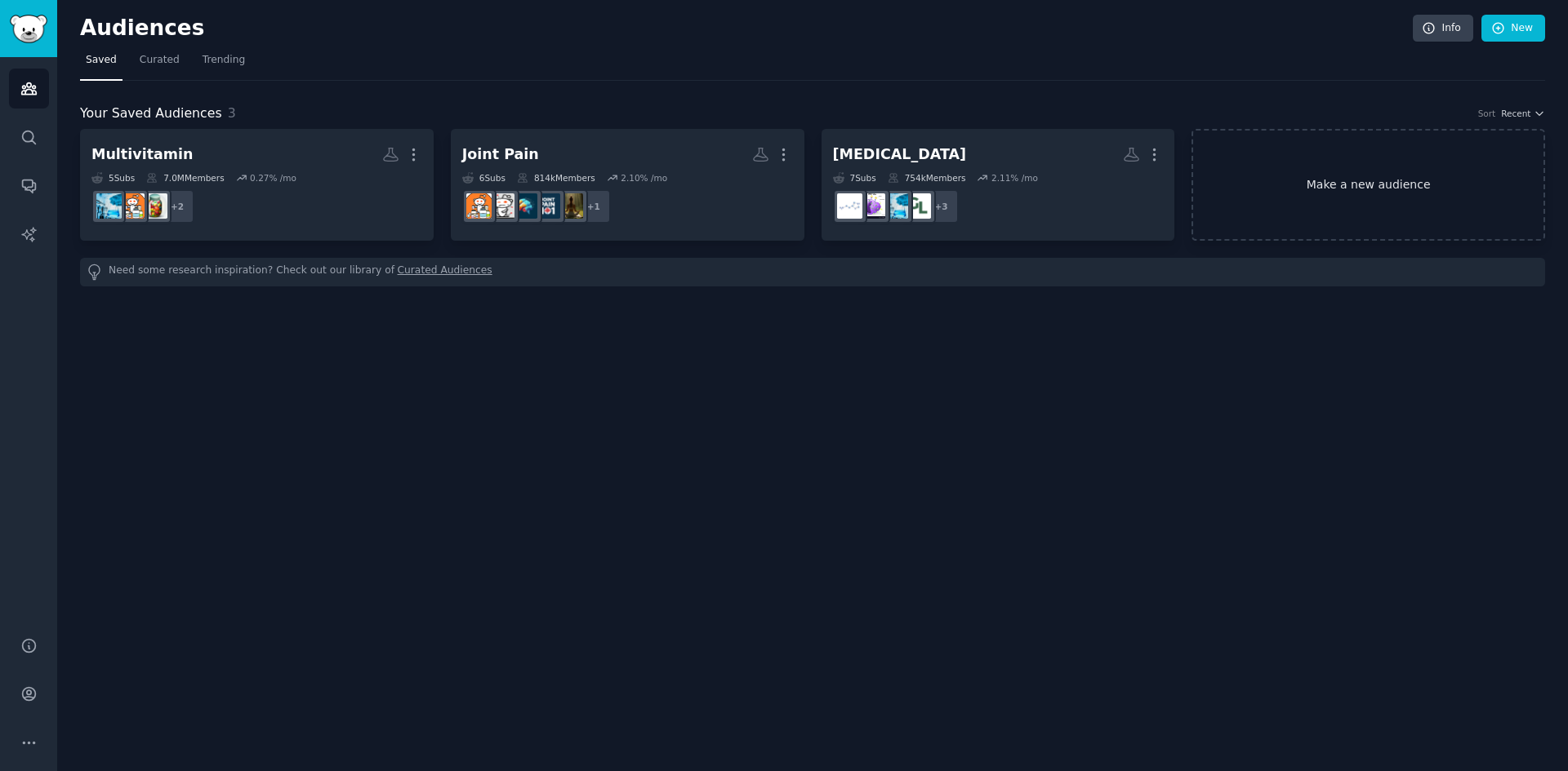
click at [1353, 186] on link "Make a new audience" at bounding box center [1368, 185] width 354 height 112
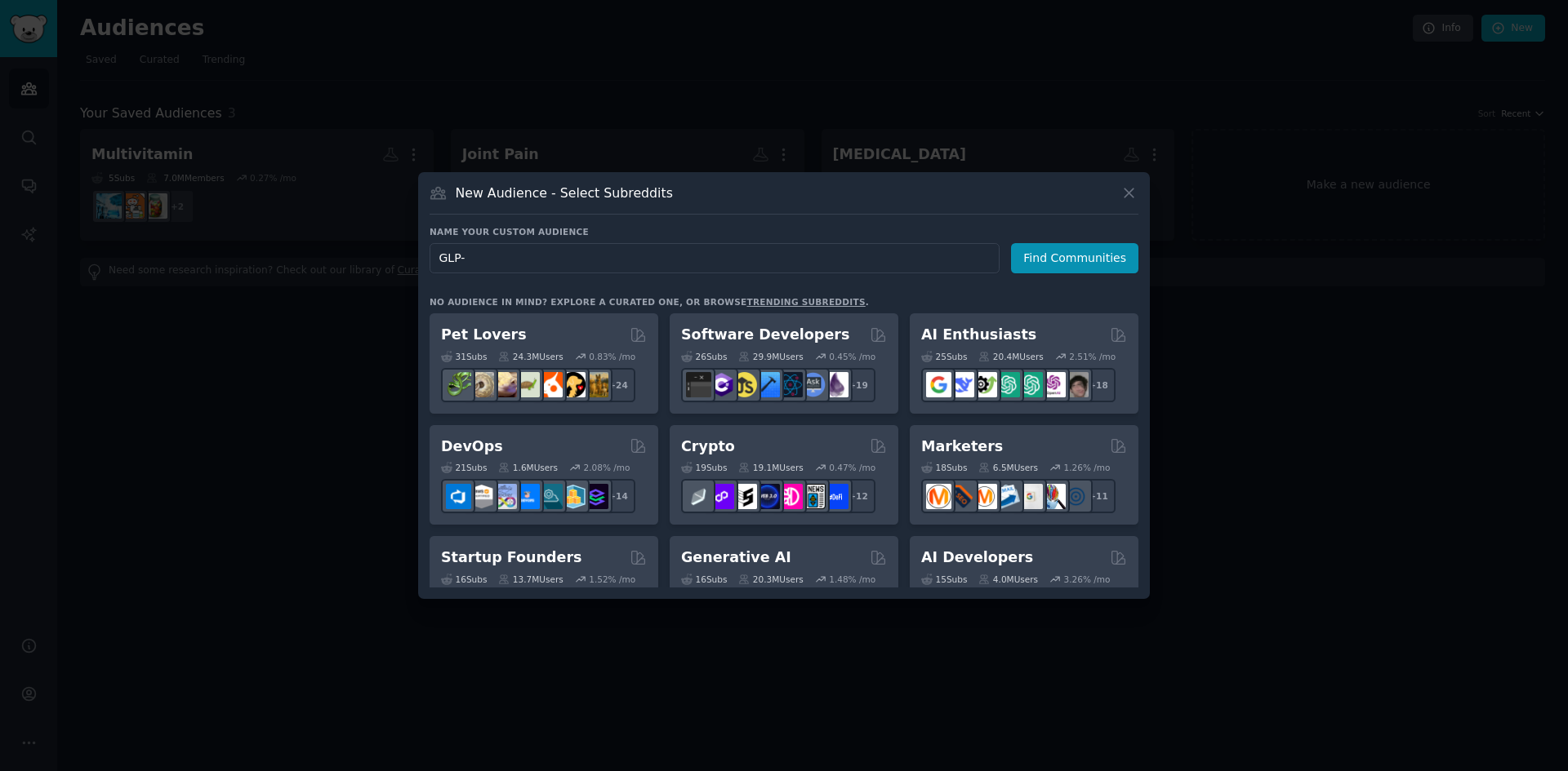
type input "GLP-1"
click button "Find Communities" at bounding box center [1074, 258] width 127 height 30
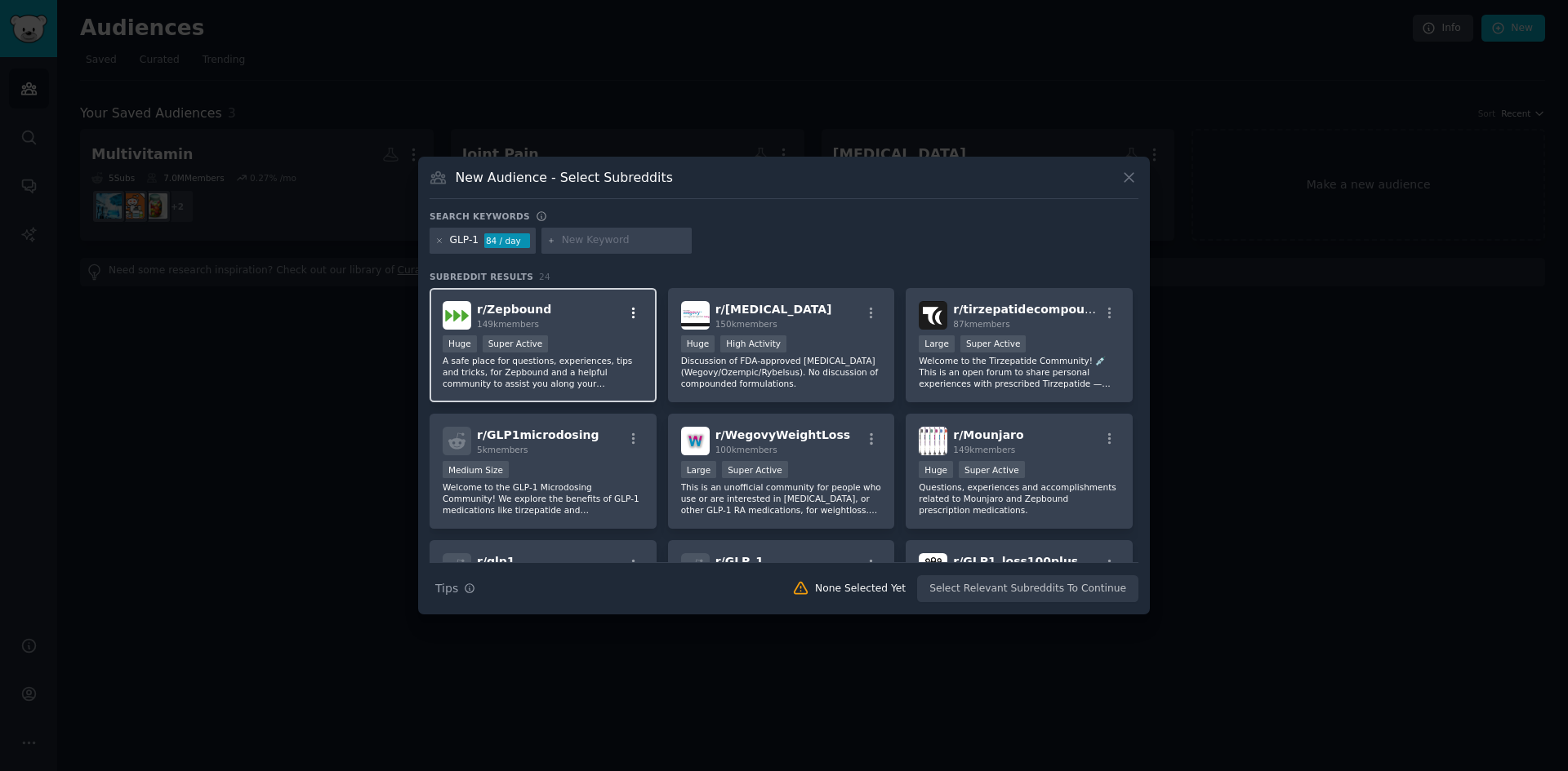
click at [633, 315] on icon "button" at bounding box center [634, 314] width 15 height 15
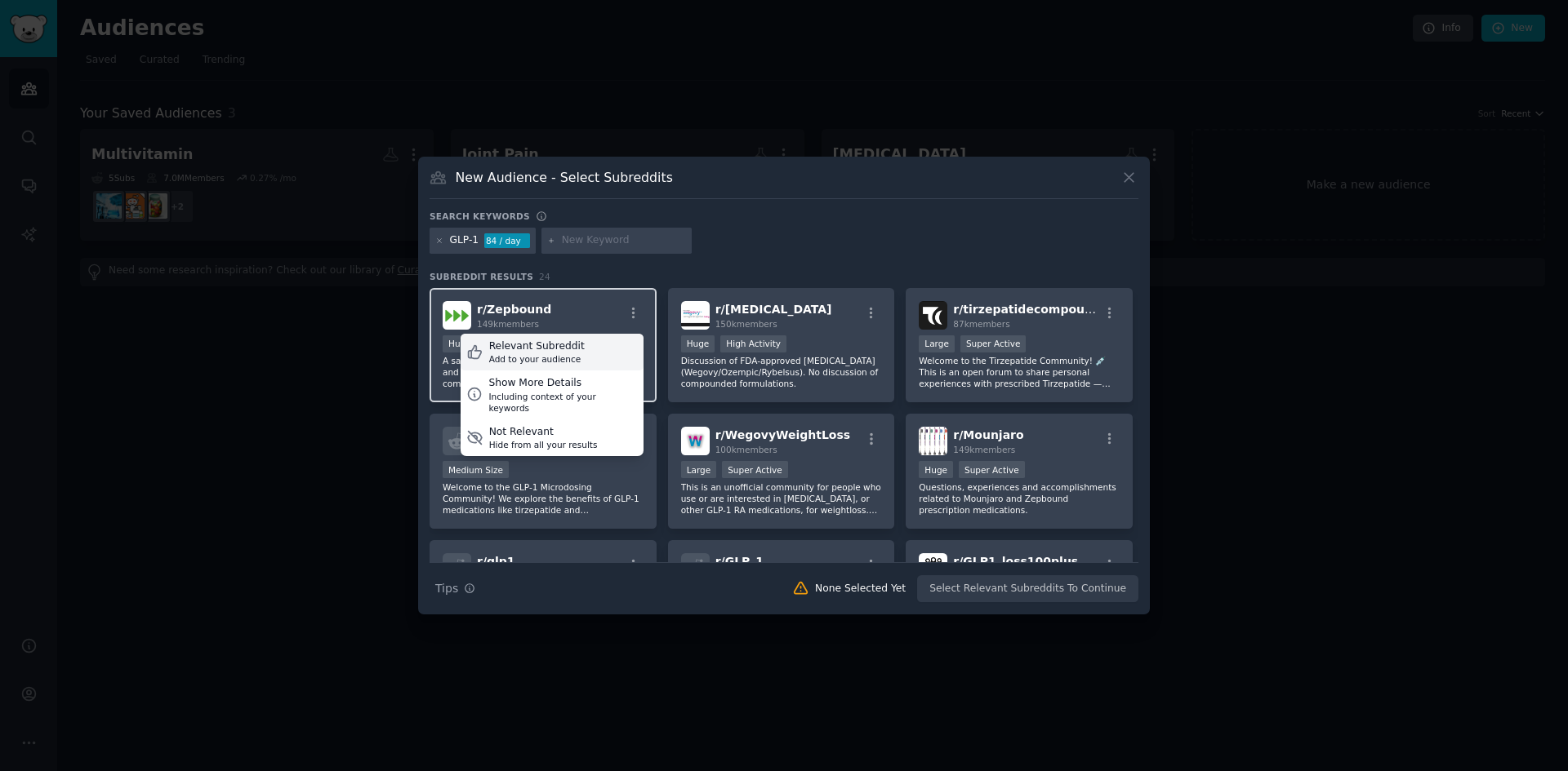
click at [563, 352] on div "Relevant Subreddit" at bounding box center [536, 347] width 95 height 15
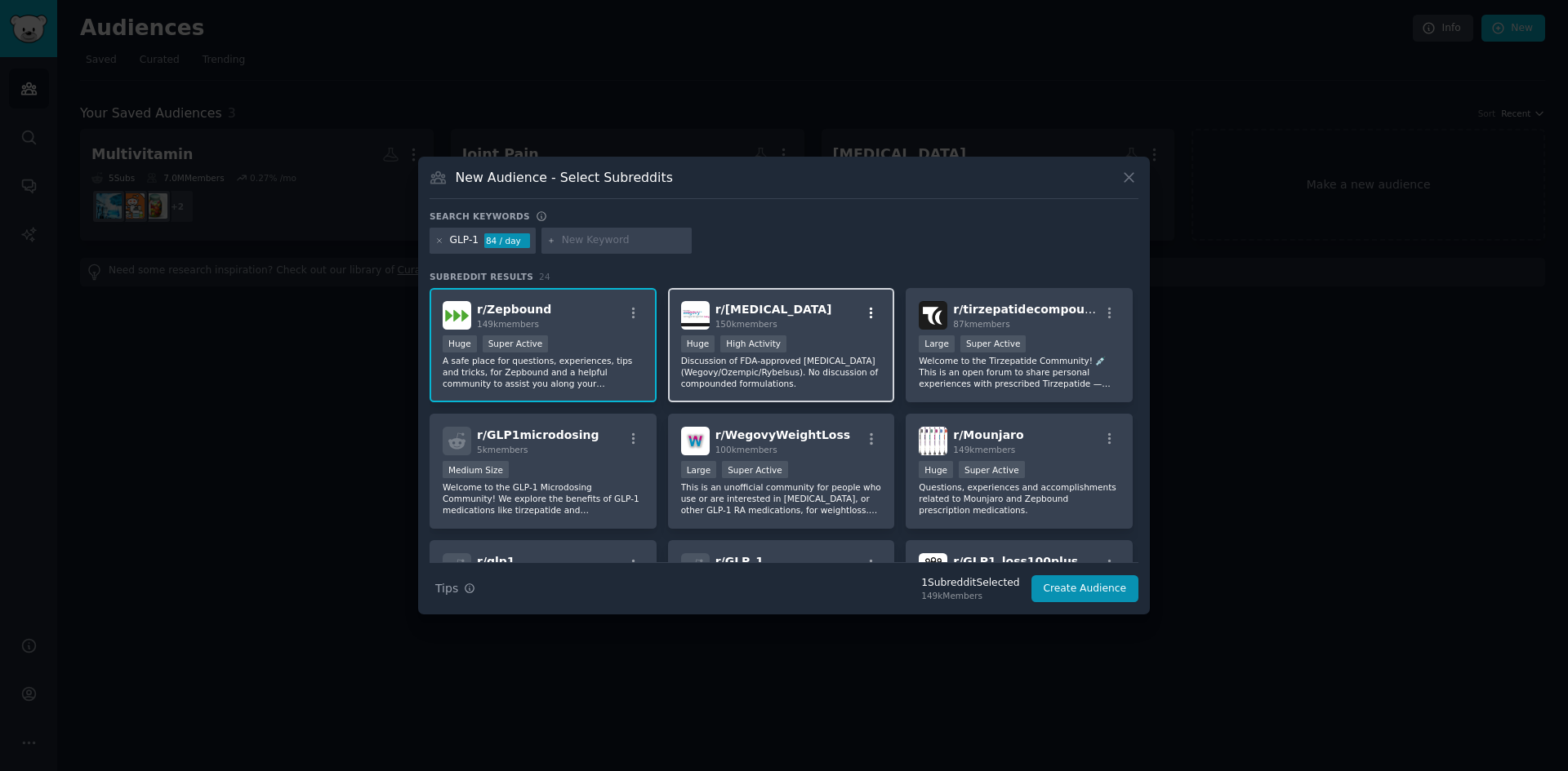
click at [867, 307] on icon "button" at bounding box center [871, 314] width 15 height 15
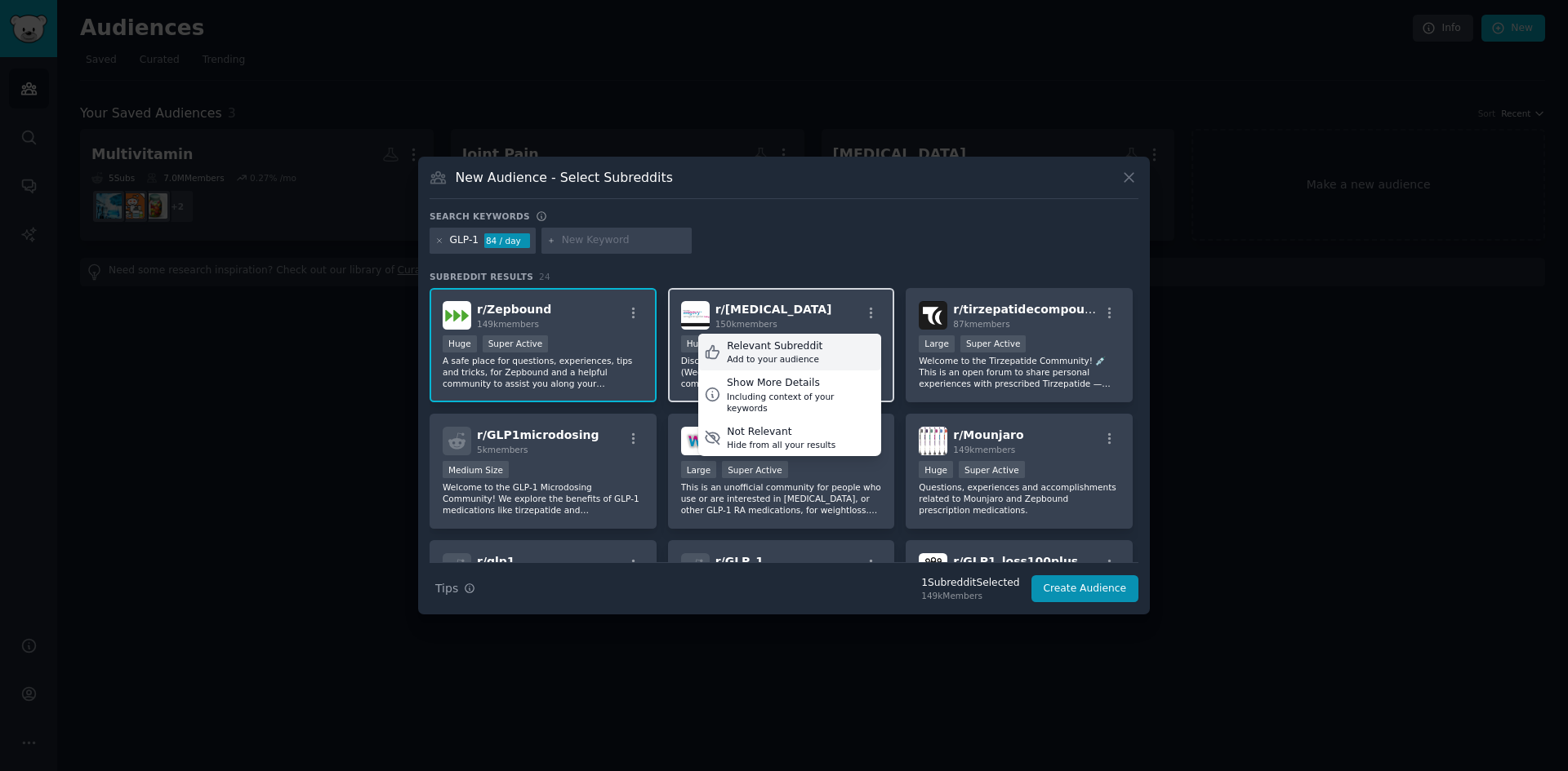
click at [783, 346] on div "Relevant Subreddit" at bounding box center [775, 347] width 95 height 15
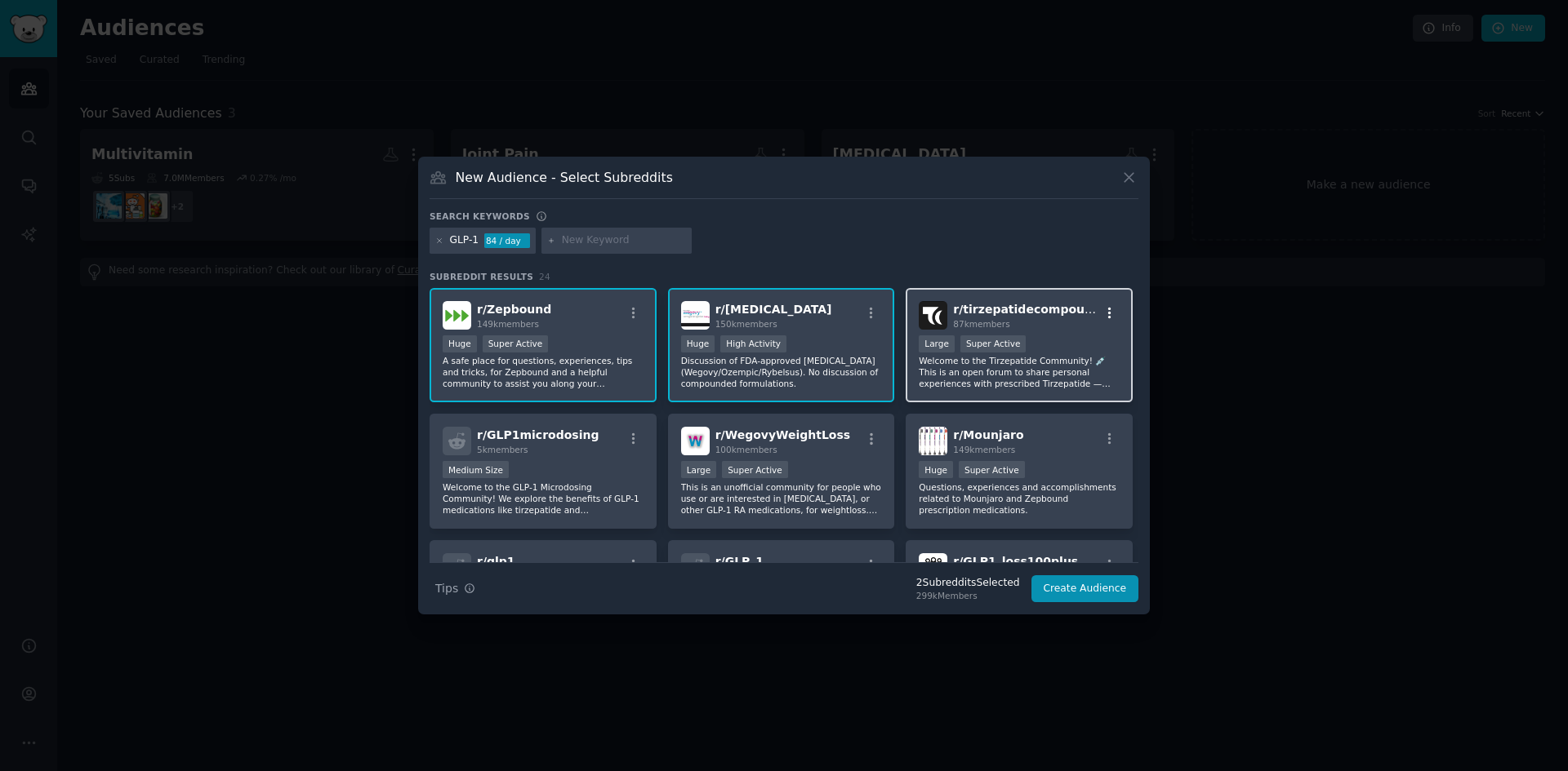
click at [1109, 310] on icon "button" at bounding box center [1110, 314] width 15 height 15
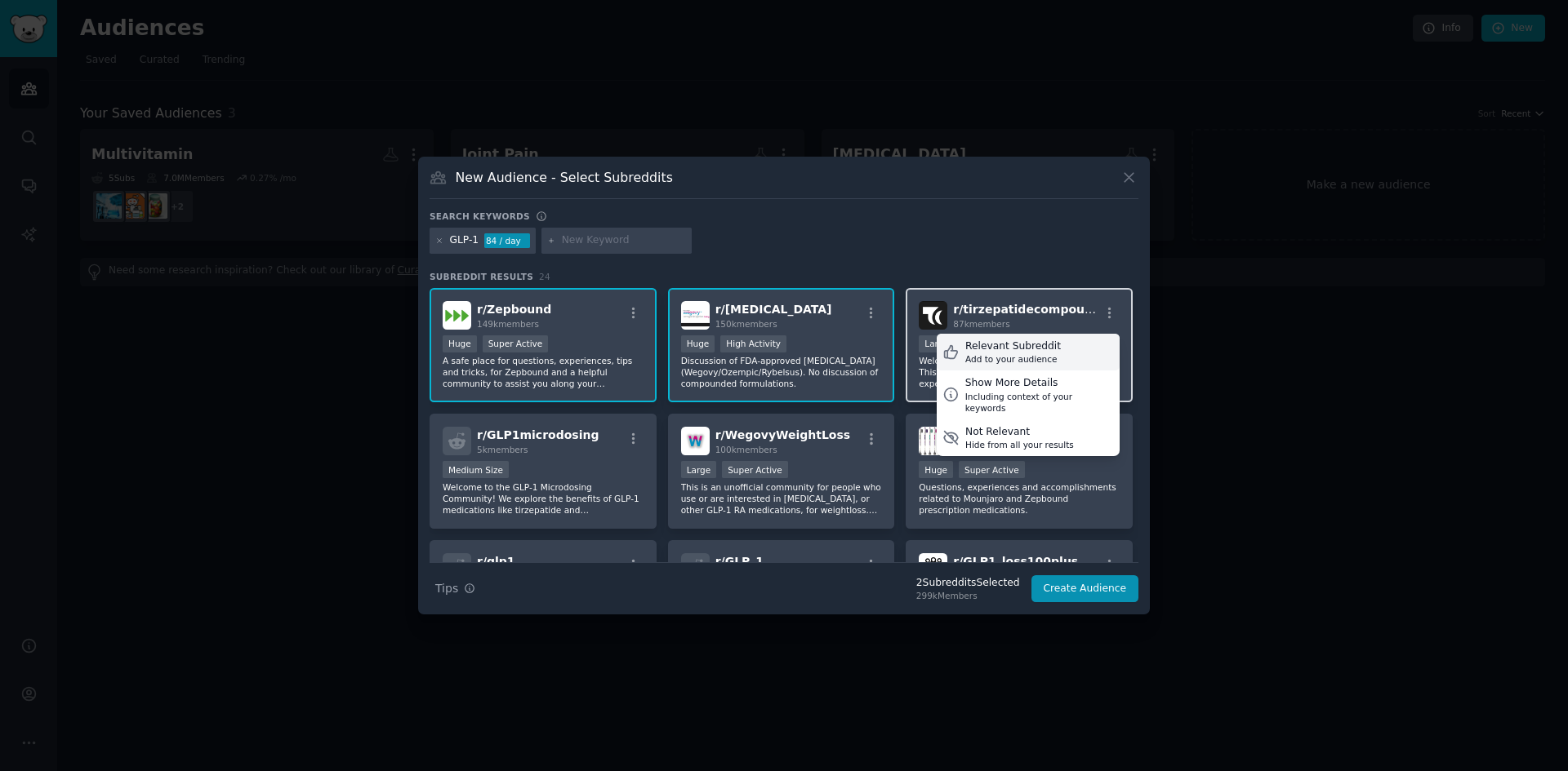
click at [1010, 358] on div "Add to your audience" at bounding box center [1013, 359] width 95 height 11
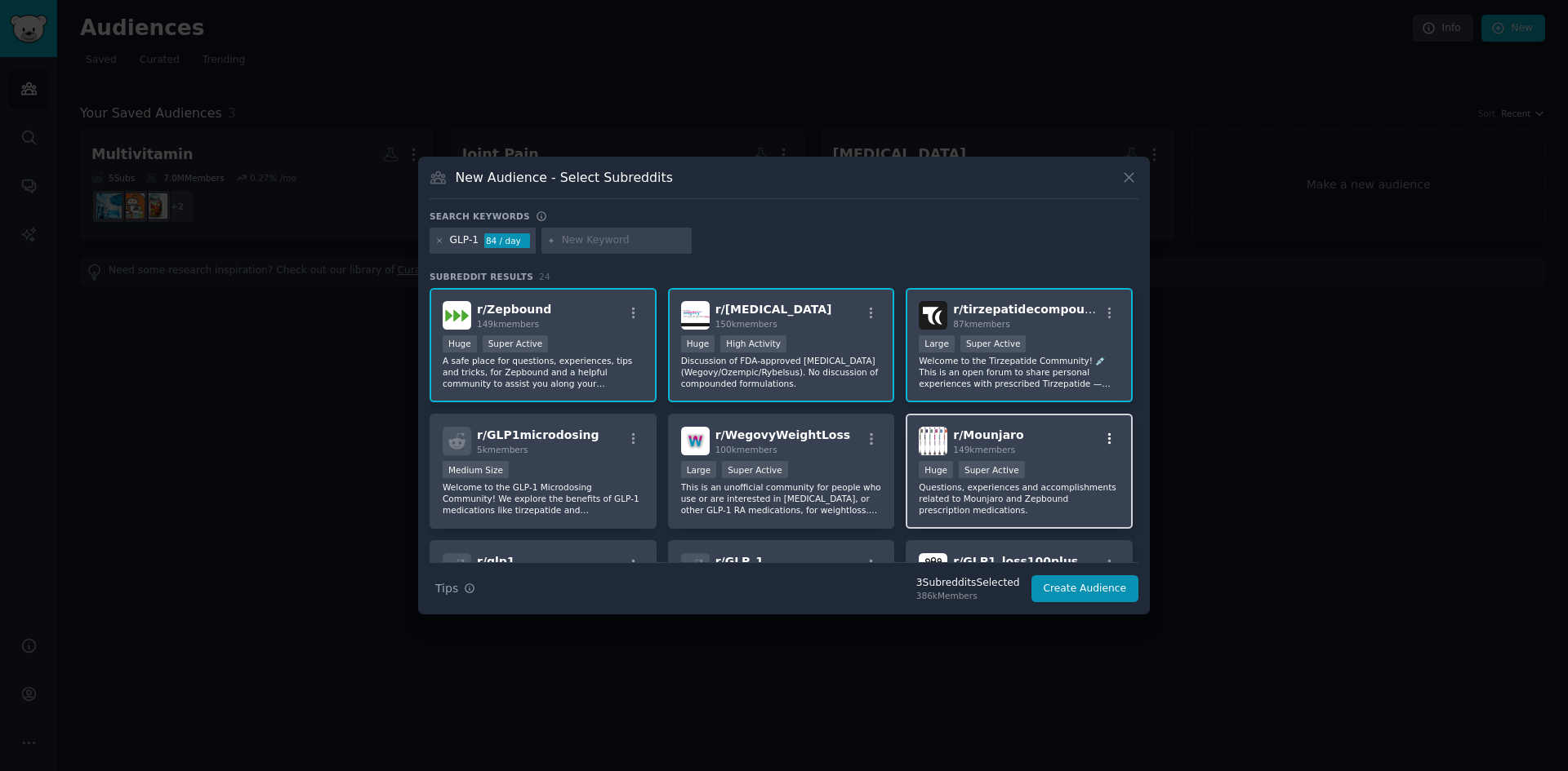
click at [1108, 436] on icon "button" at bounding box center [1110, 439] width 4 height 11
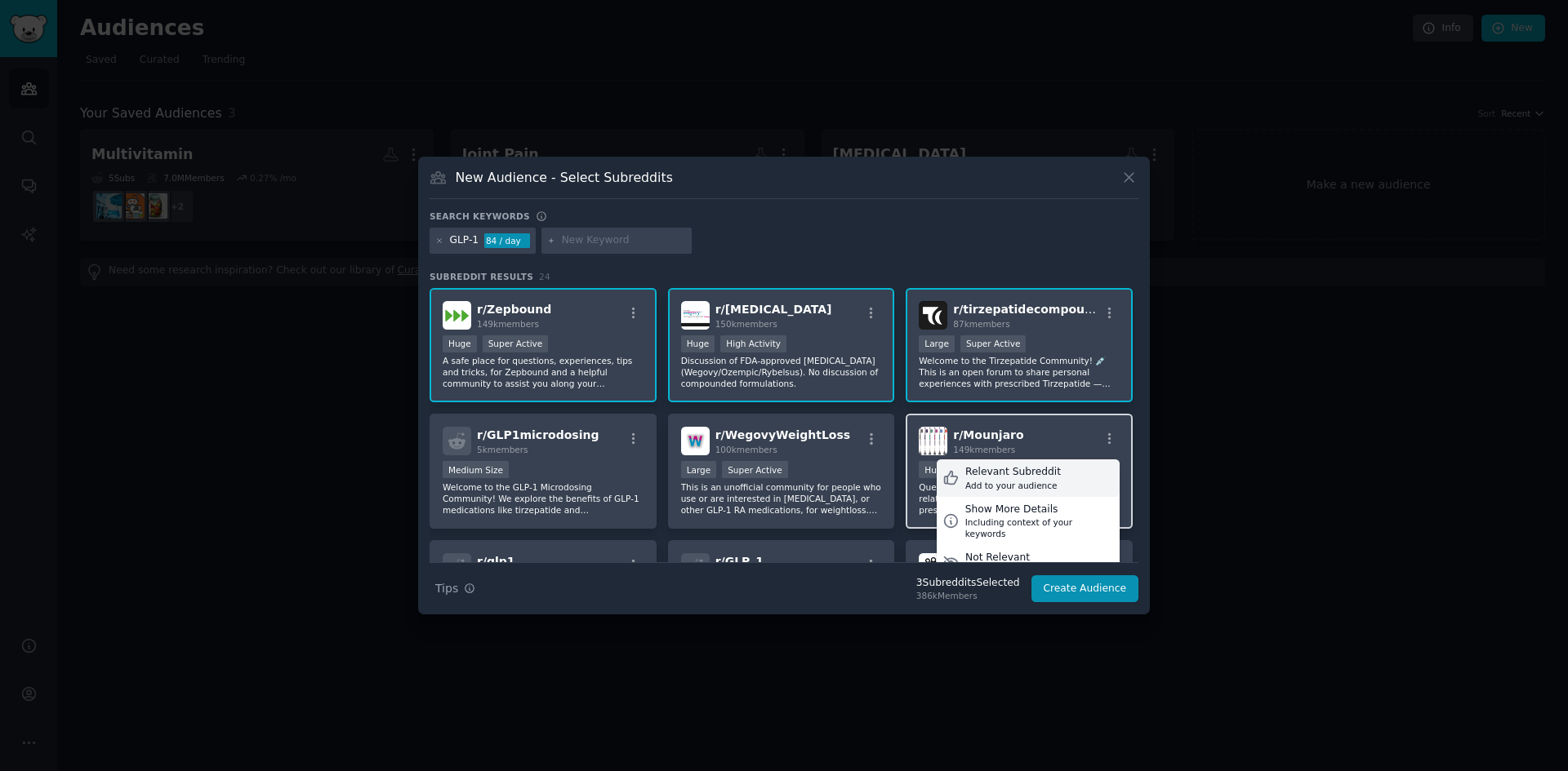
click at [1016, 476] on div "Relevant Subreddit" at bounding box center [1013, 473] width 95 height 15
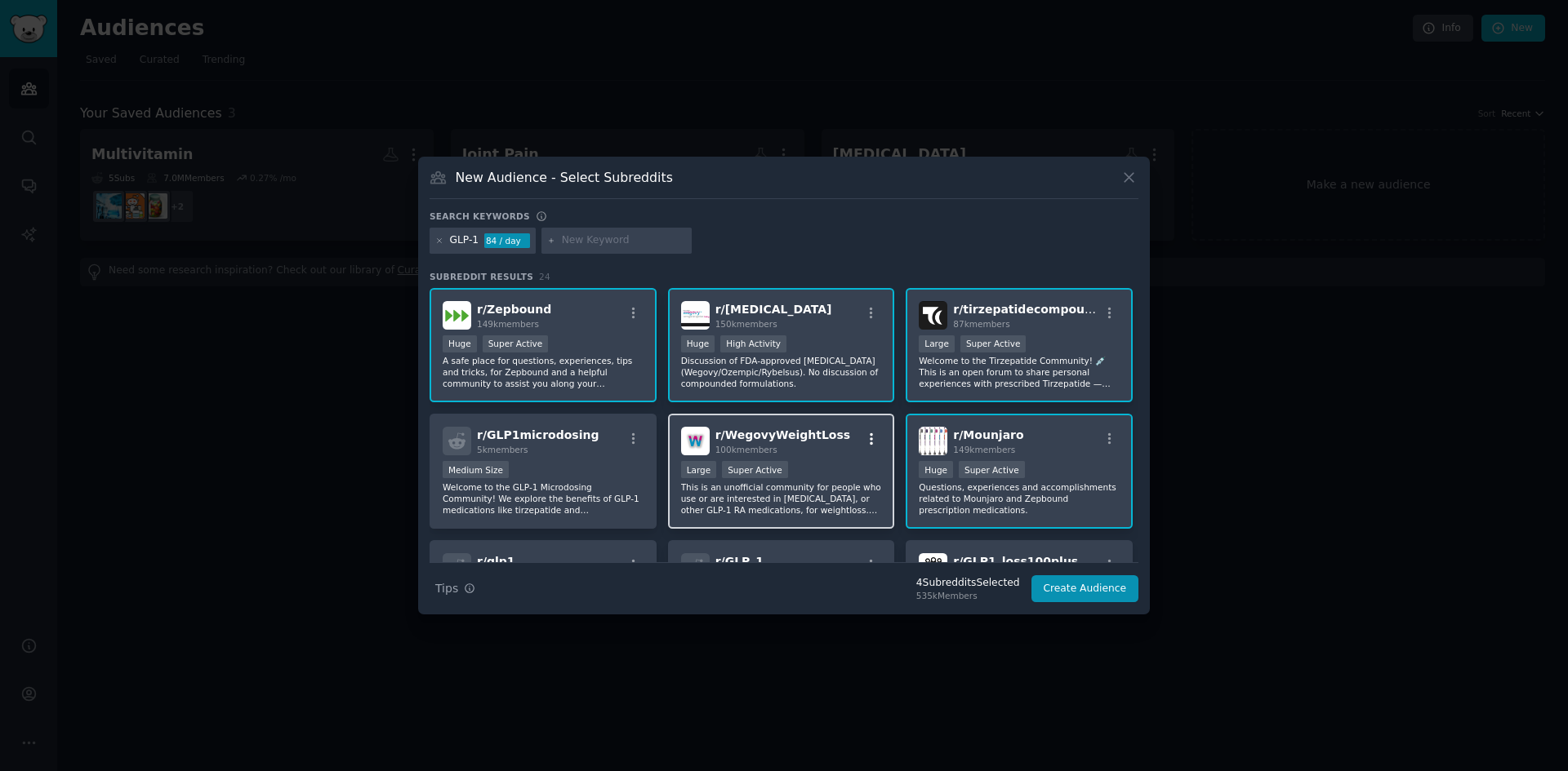
click at [874, 441] on icon "button" at bounding box center [871, 439] width 15 height 15
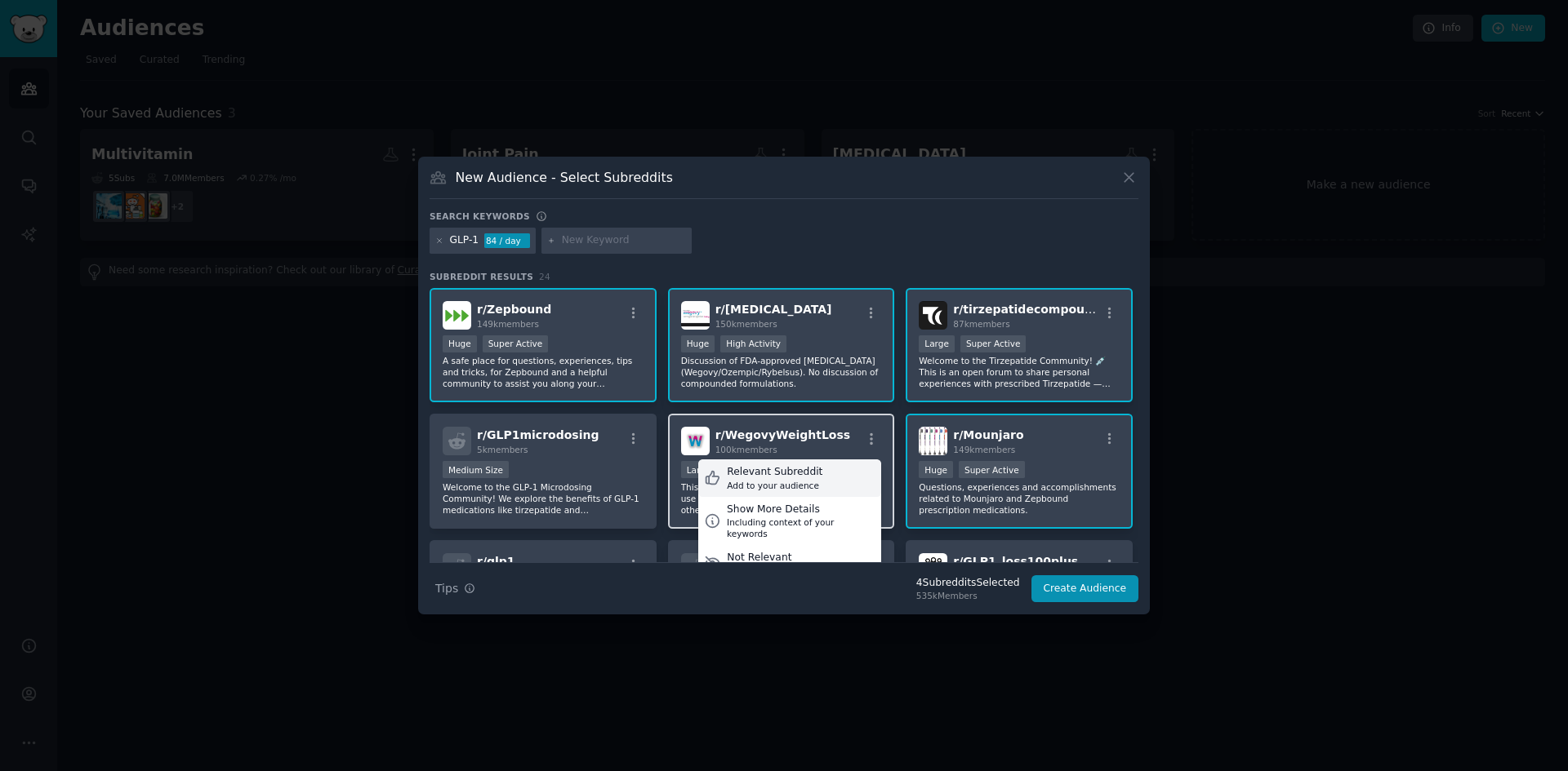
click at [788, 474] on div "Relevant Subreddit" at bounding box center [775, 473] width 95 height 15
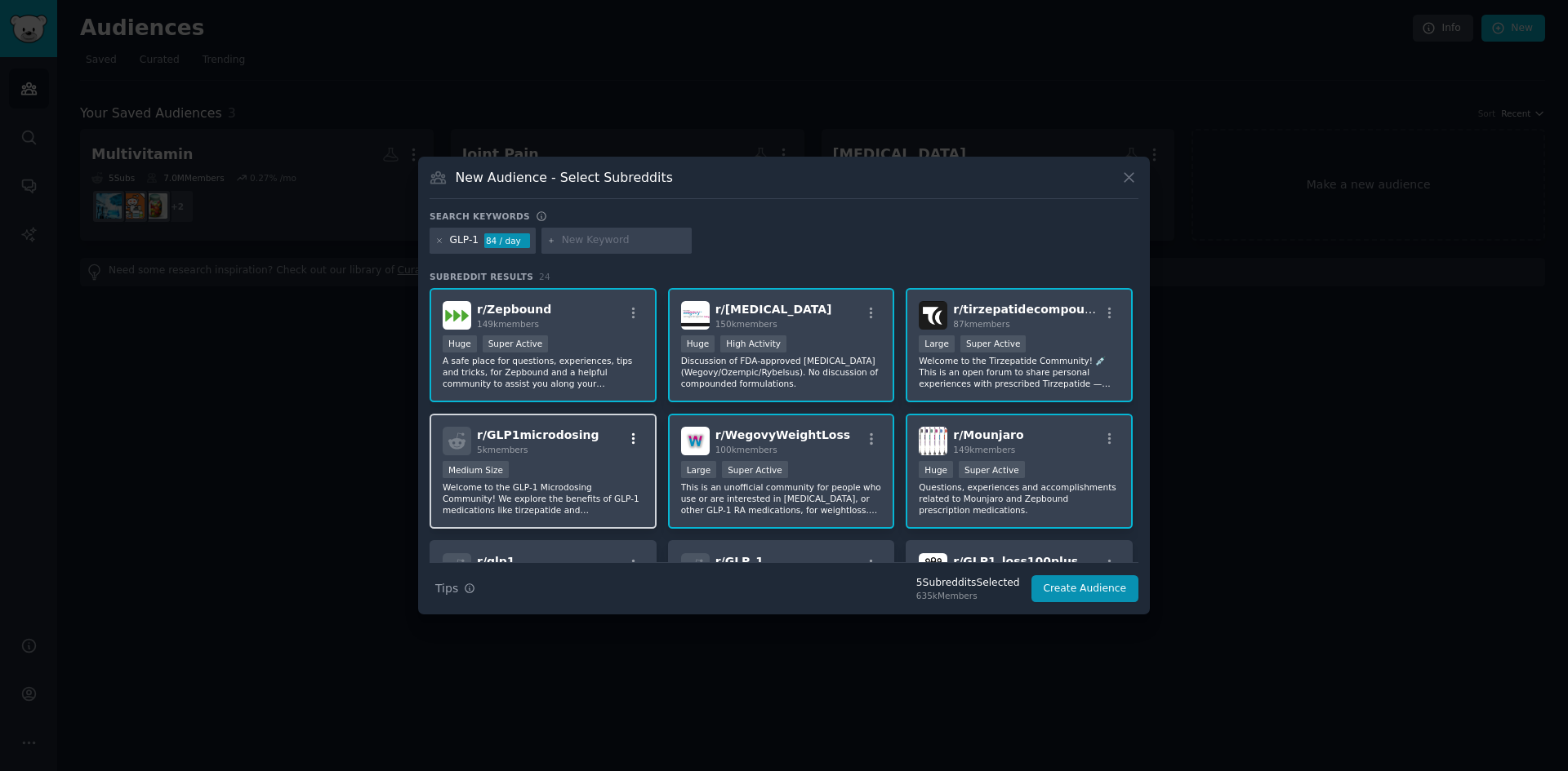
click at [626, 438] on icon "button" at bounding box center [634, 439] width 15 height 15
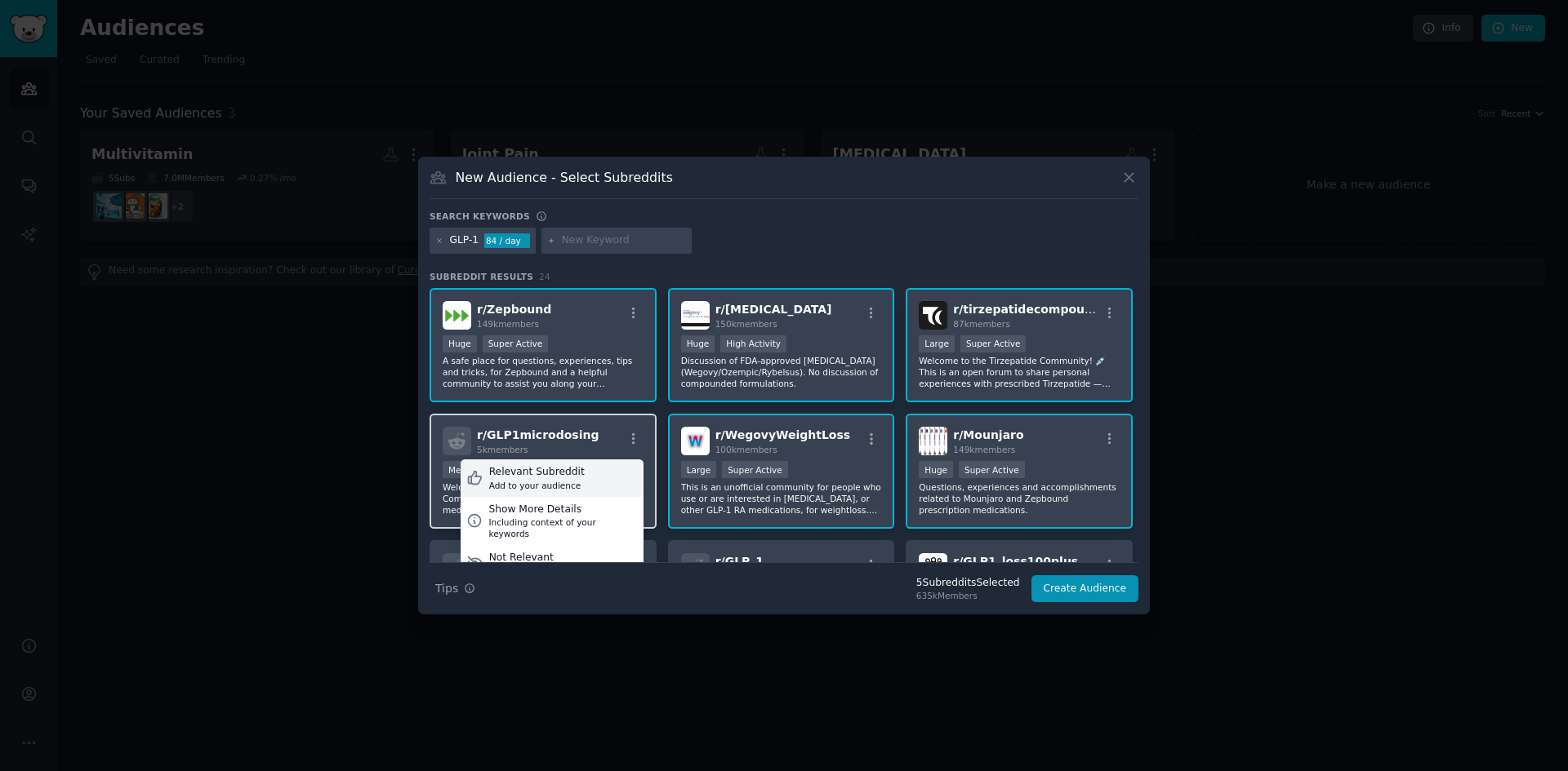
click at [512, 474] on div "Relevant Subreddit" at bounding box center [536, 473] width 95 height 15
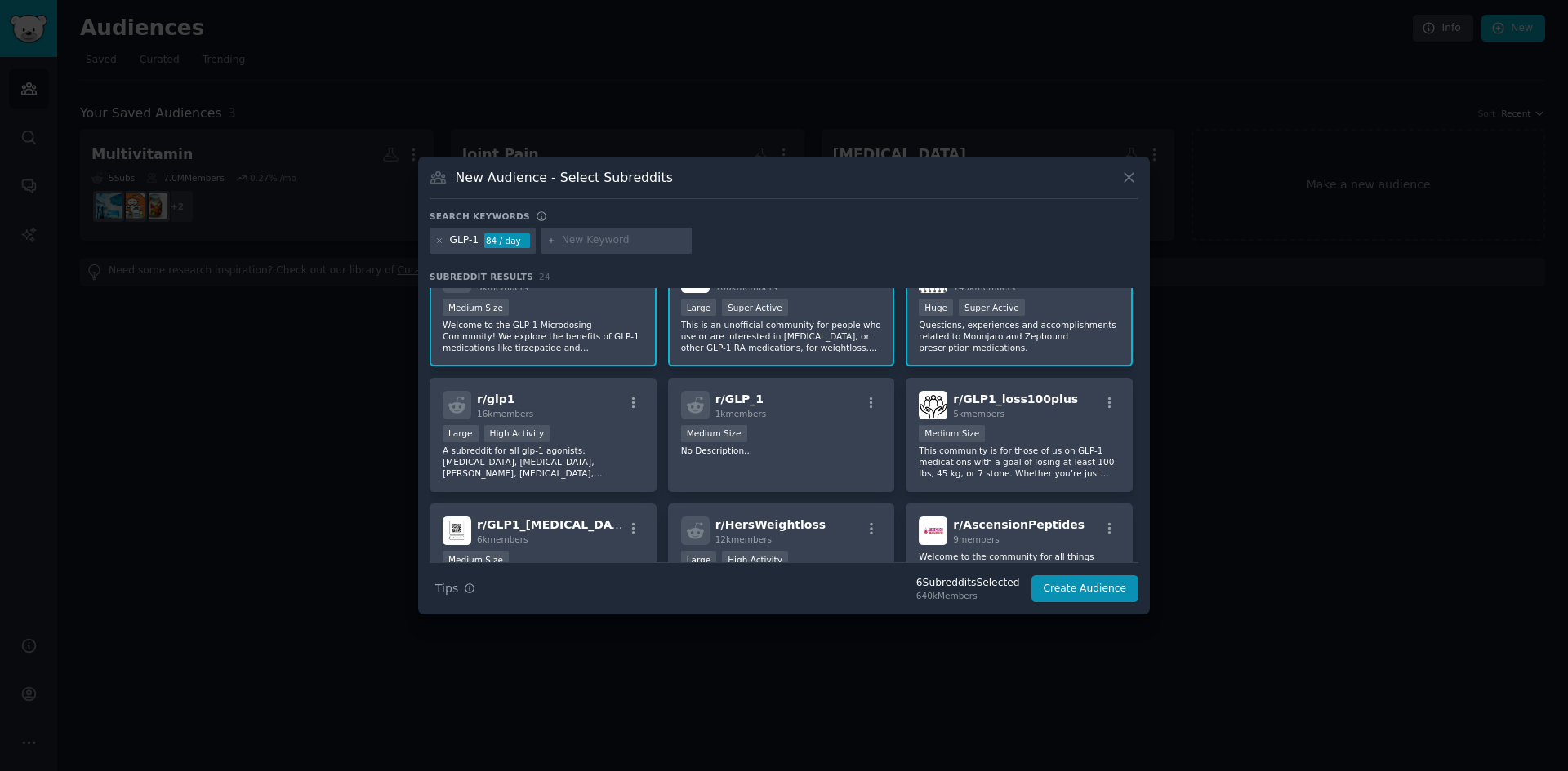
scroll to position [163, 0]
click at [630, 399] on icon "button" at bounding box center [634, 402] width 15 height 15
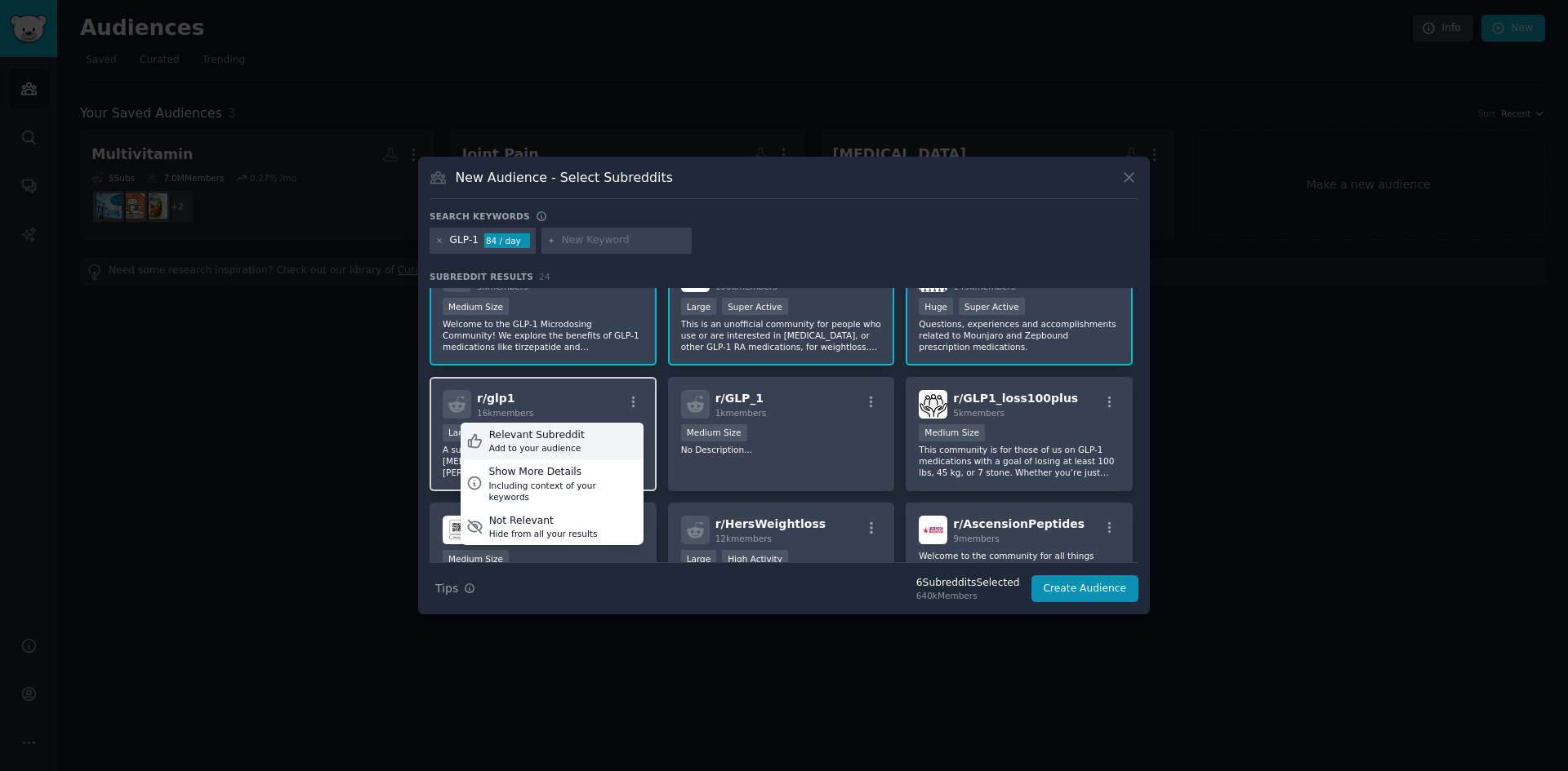
click at [523, 435] on div "Relevant Subreddit" at bounding box center [536, 435] width 95 height 15
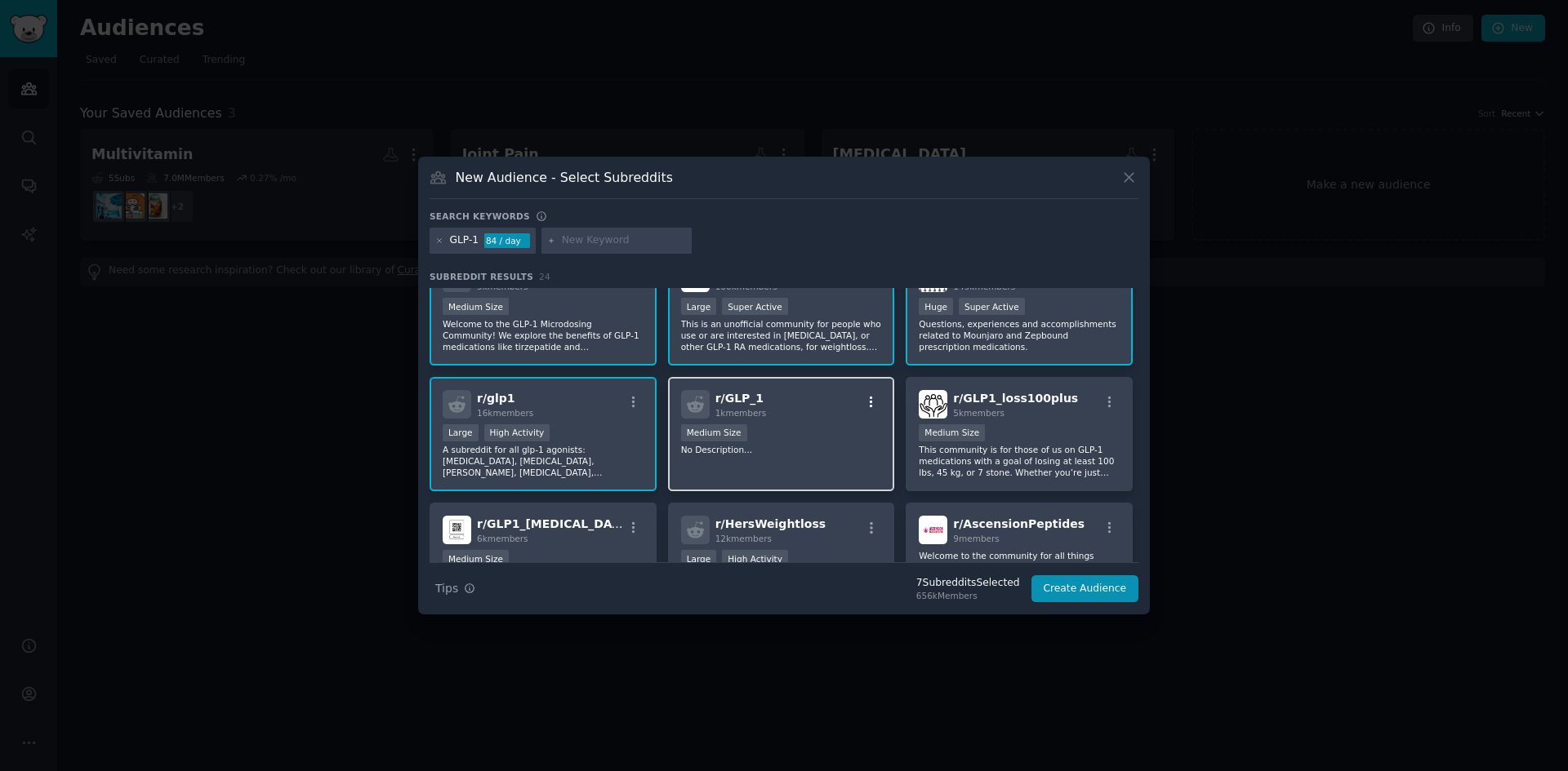
click at [869, 398] on icon "button" at bounding box center [871, 402] width 4 height 11
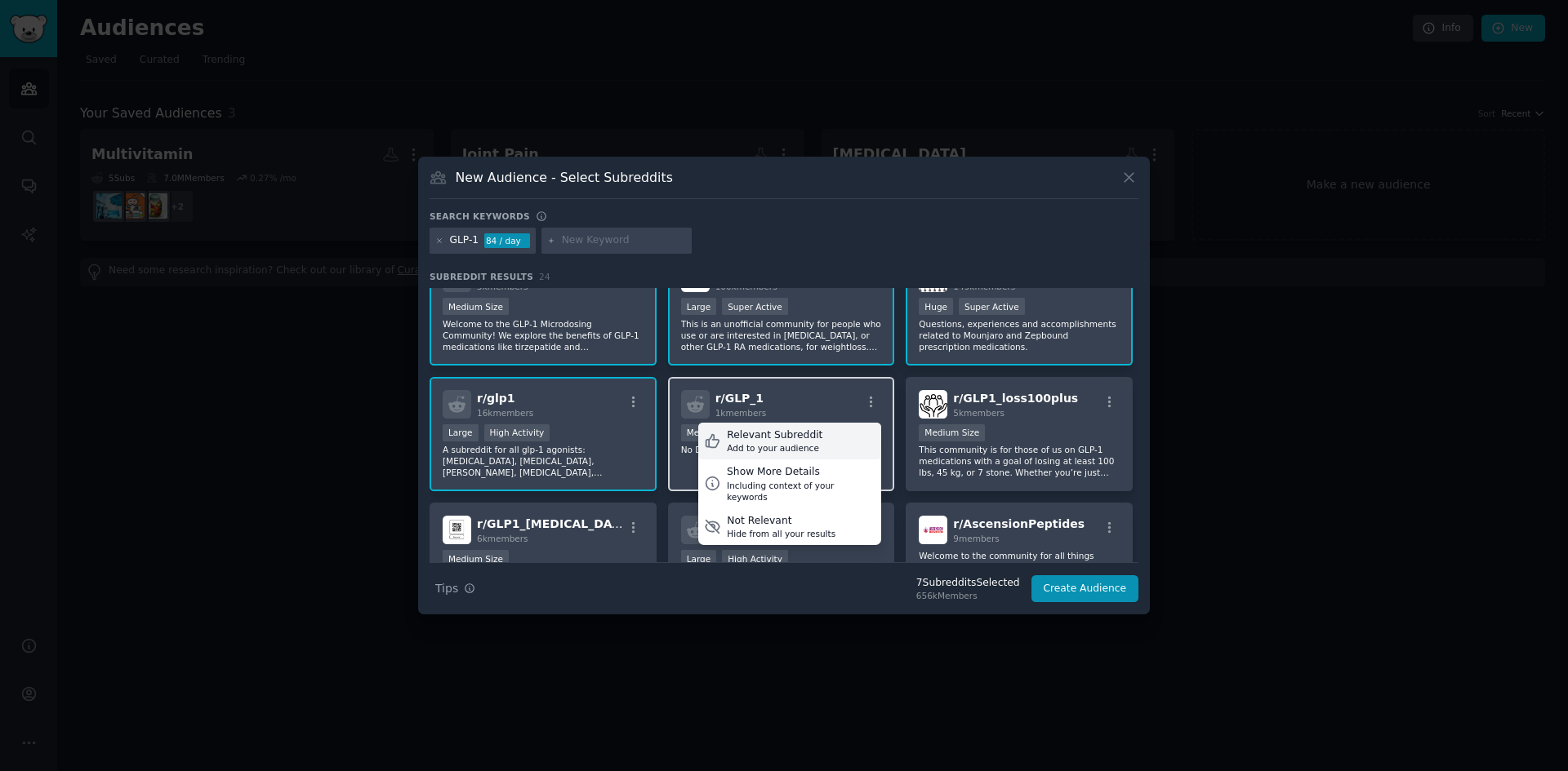
click at [757, 437] on div "Relevant Subreddit" at bounding box center [775, 435] width 95 height 15
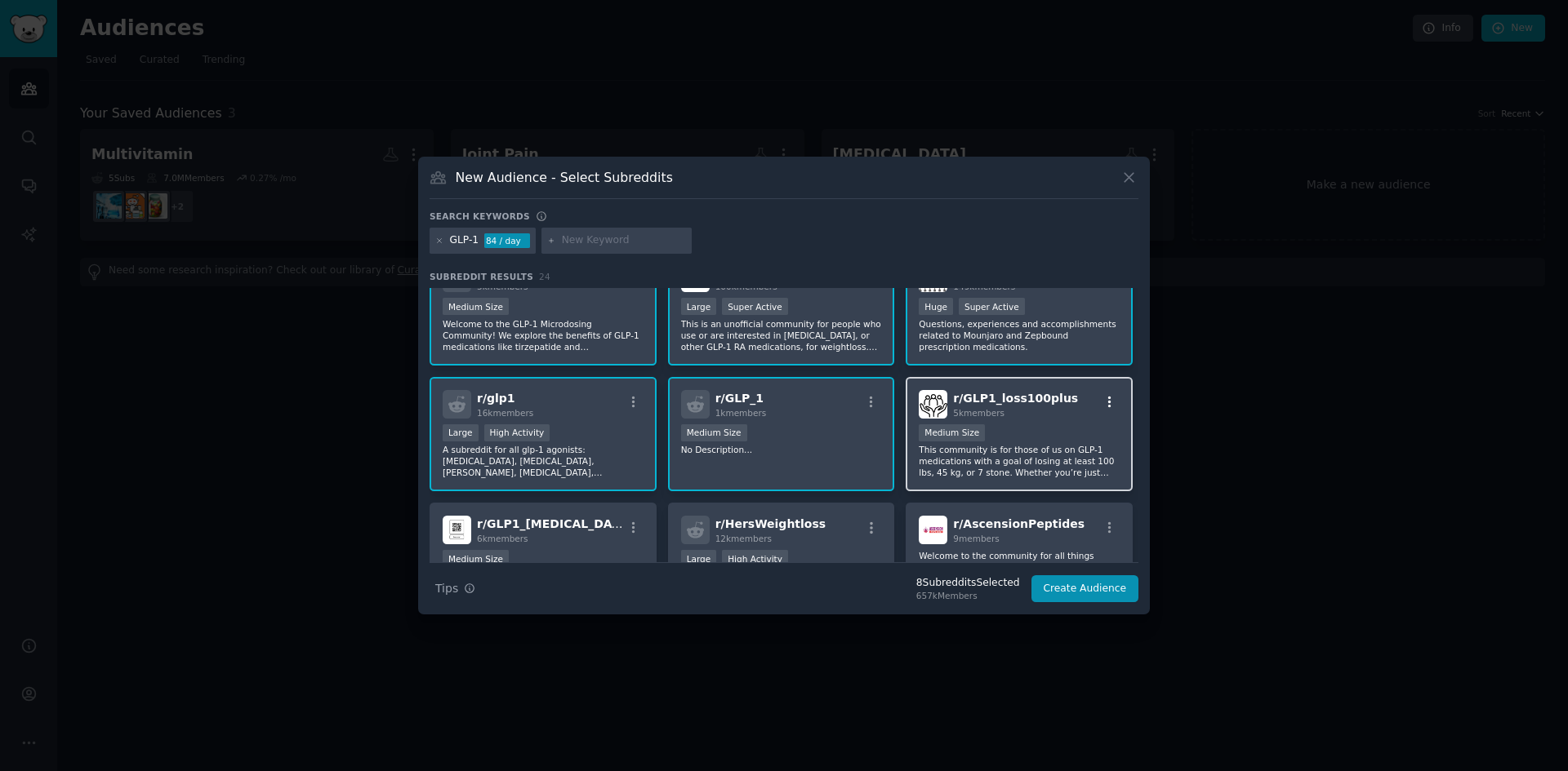
click at [1105, 400] on icon "button" at bounding box center [1110, 402] width 15 height 15
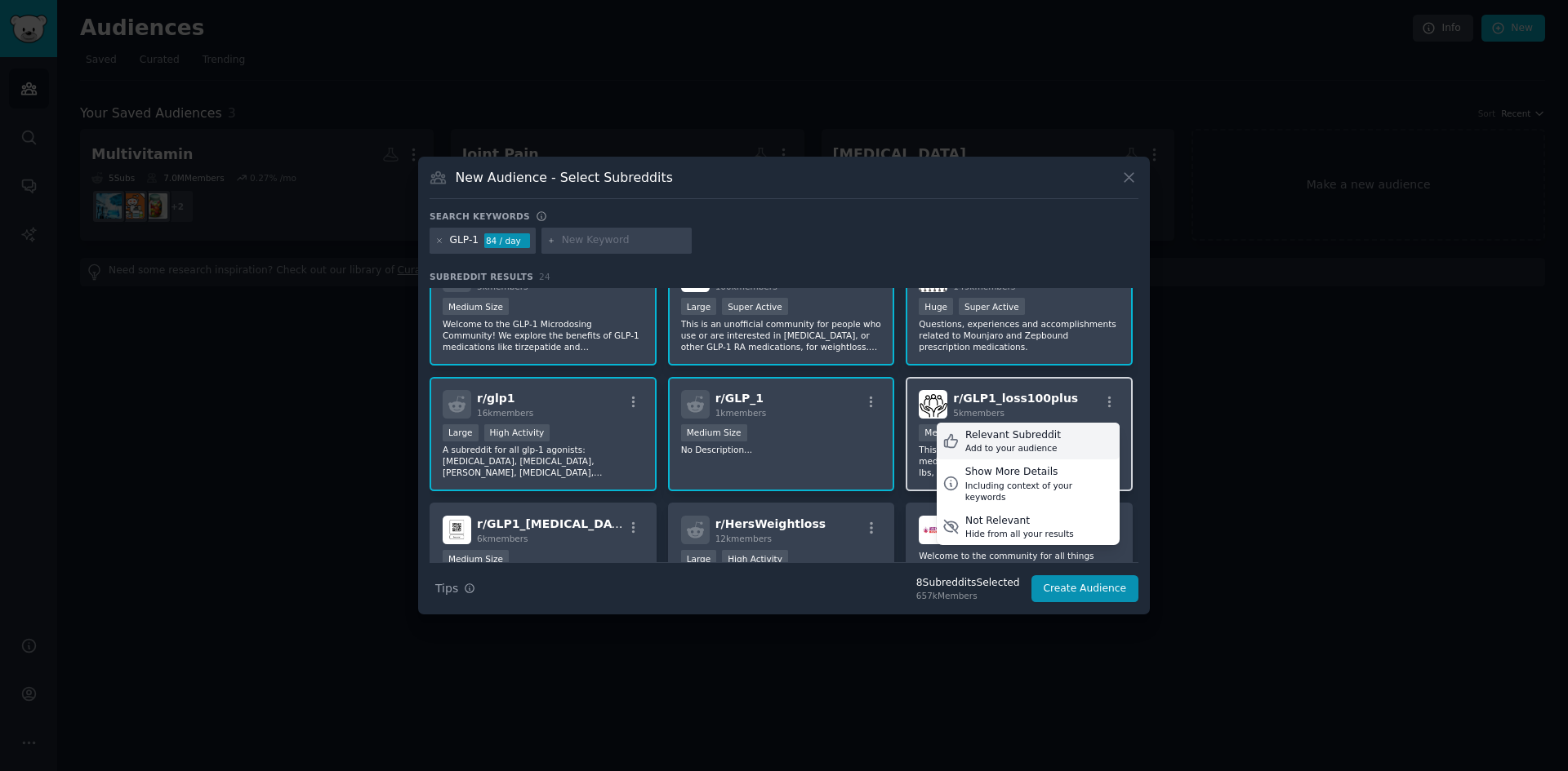
click at [1008, 439] on div "Relevant Subreddit" at bounding box center [1013, 435] width 95 height 15
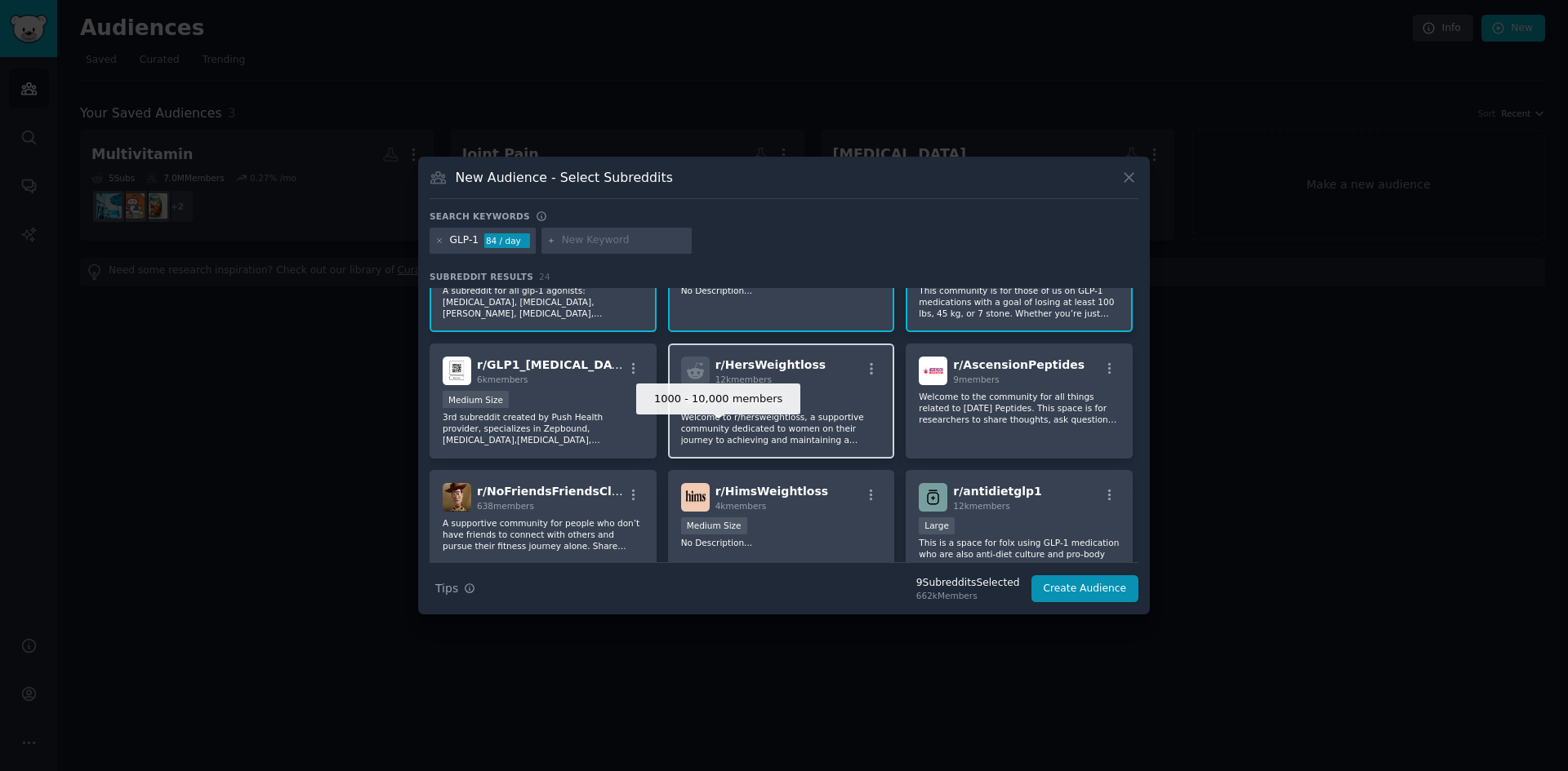
scroll to position [326, 0]
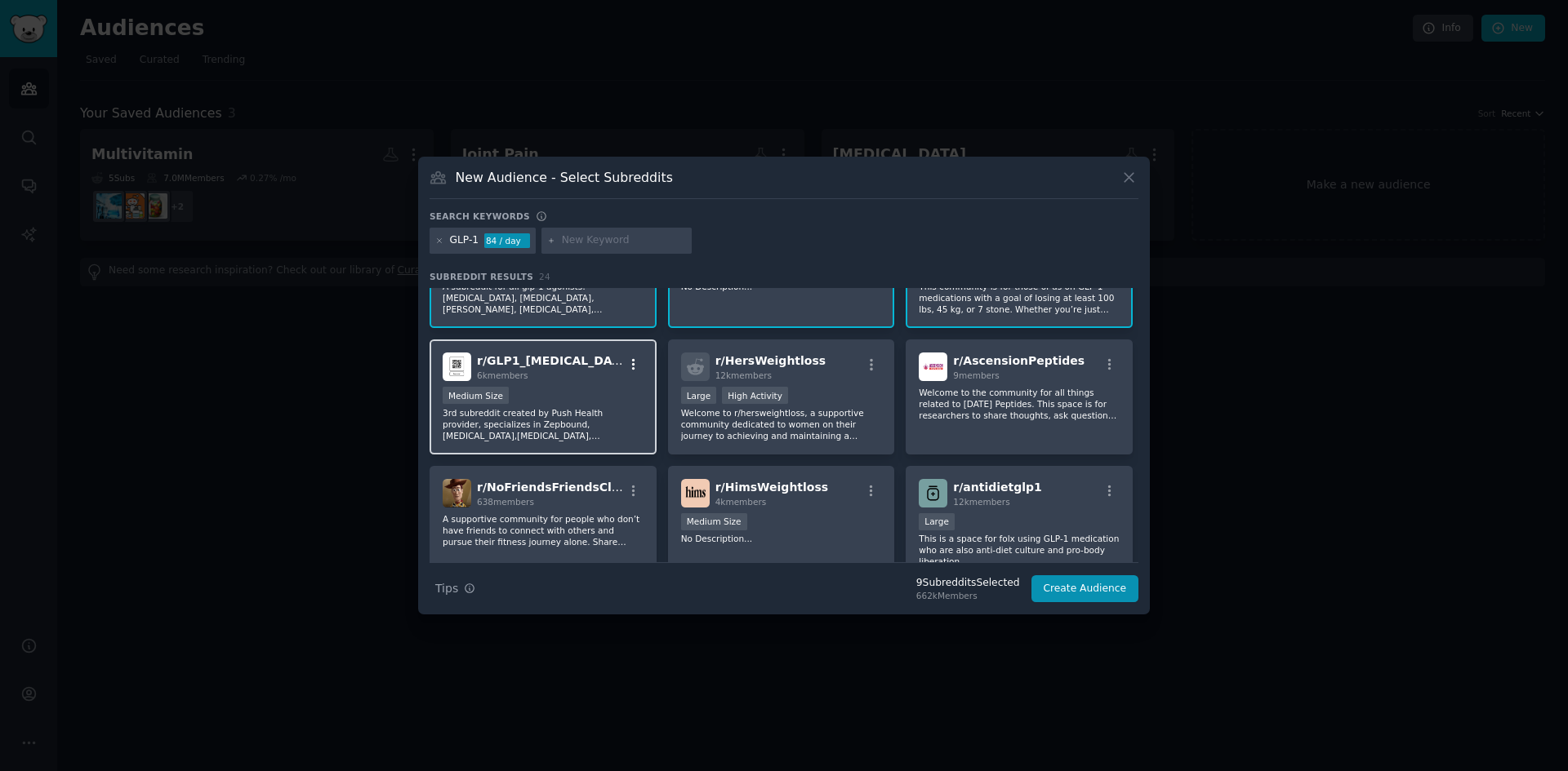
click at [632, 362] on icon "button" at bounding box center [634, 365] width 15 height 15
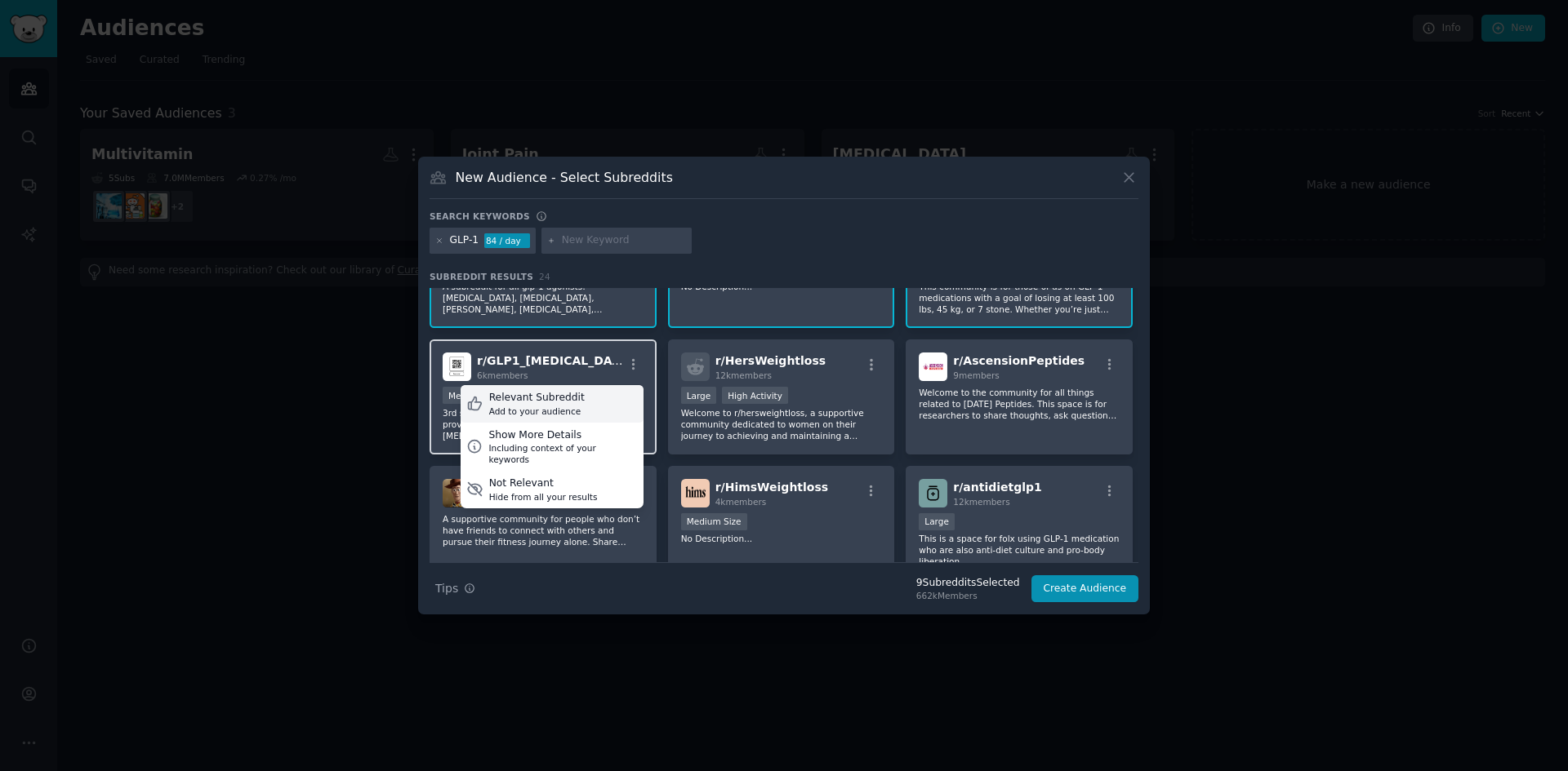
click at [542, 403] on div "Relevant Subreddit" at bounding box center [536, 399] width 95 height 15
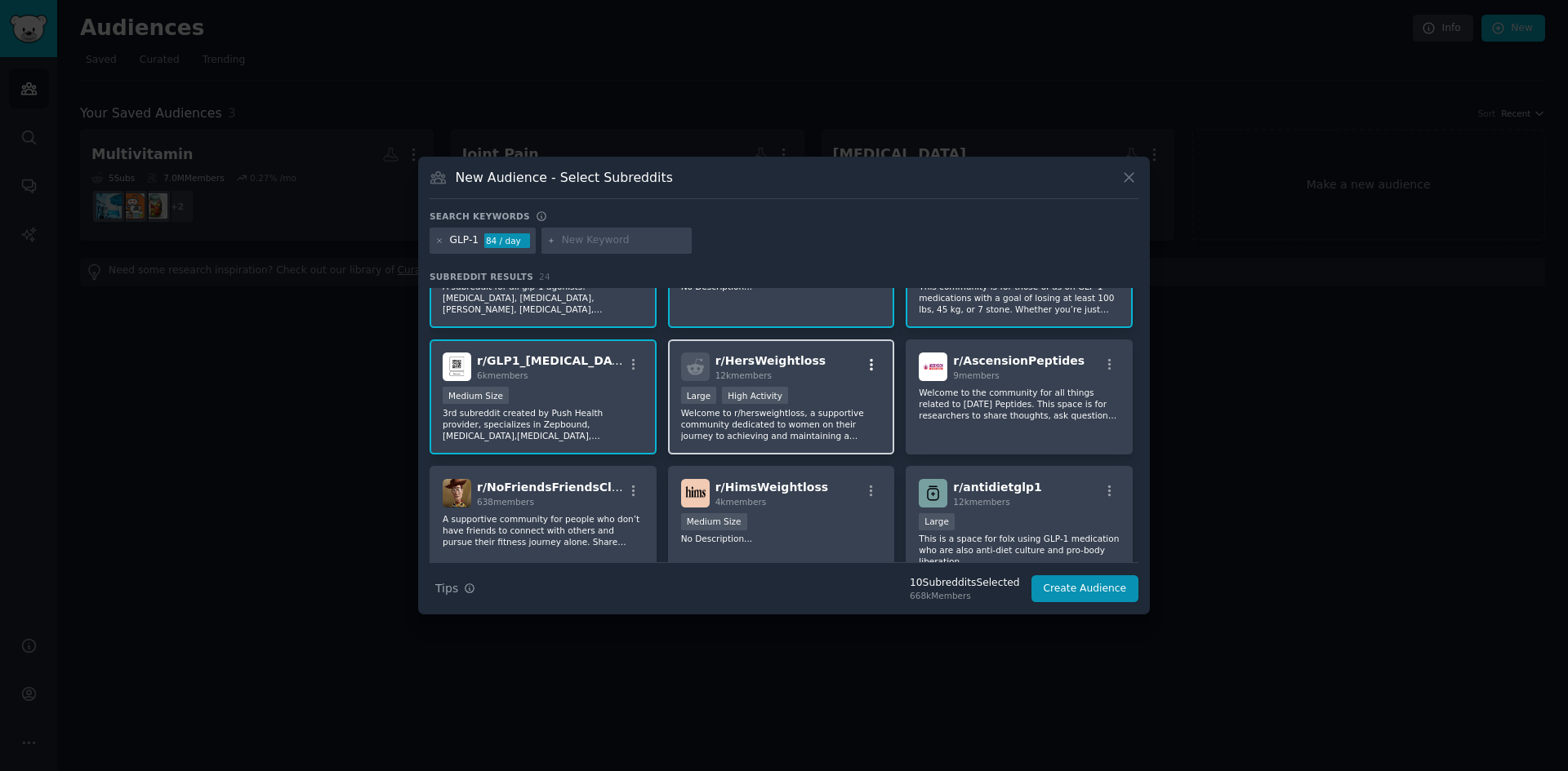
click at [864, 362] on icon "button" at bounding box center [871, 365] width 15 height 15
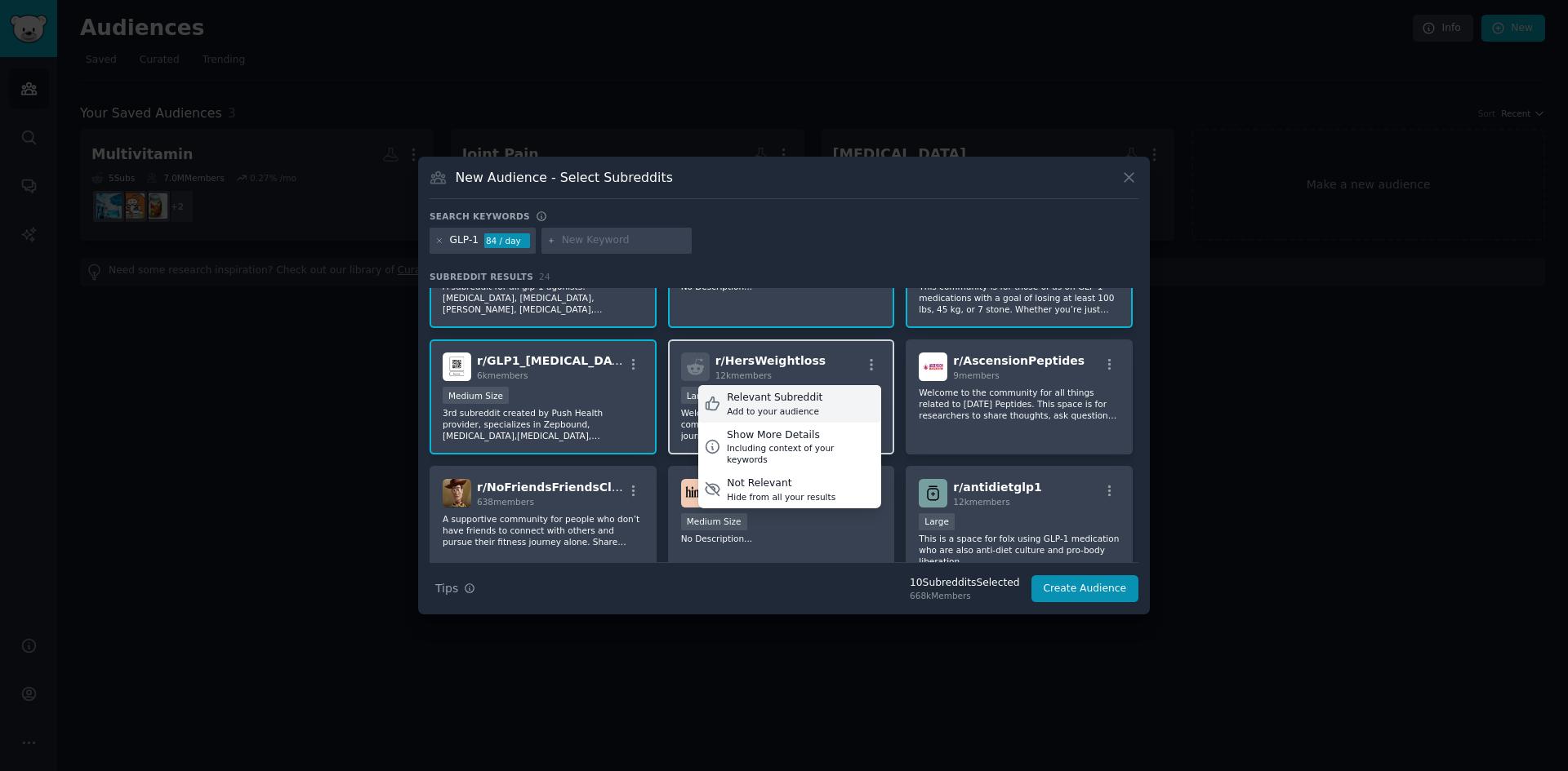
click at [801, 400] on div "Relevant Subreddit" at bounding box center [775, 399] width 95 height 15
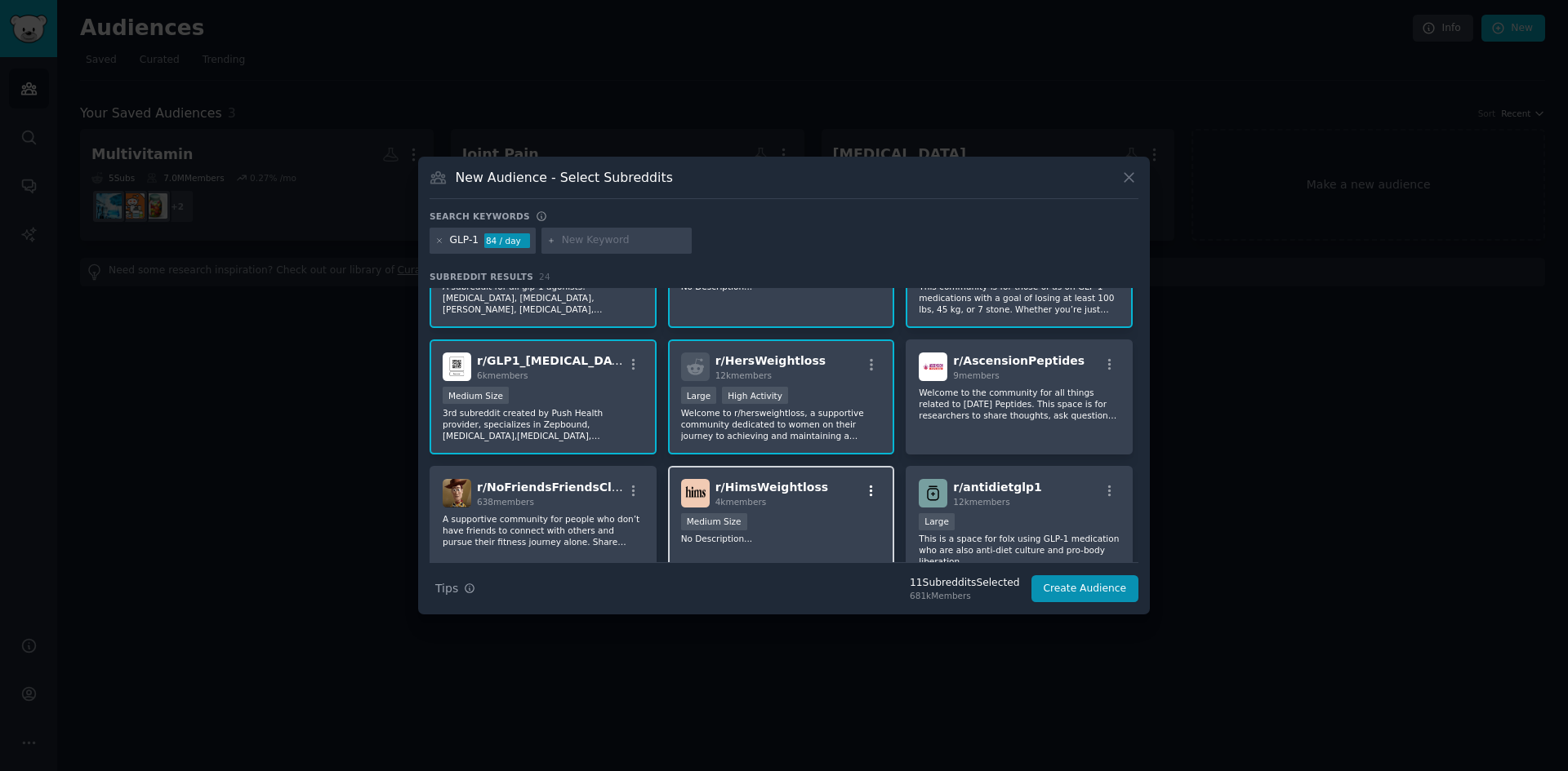
click at [868, 490] on icon "button" at bounding box center [871, 491] width 15 height 15
click at [768, 533] on div "Add to your audience" at bounding box center [775, 537] width 95 height 11
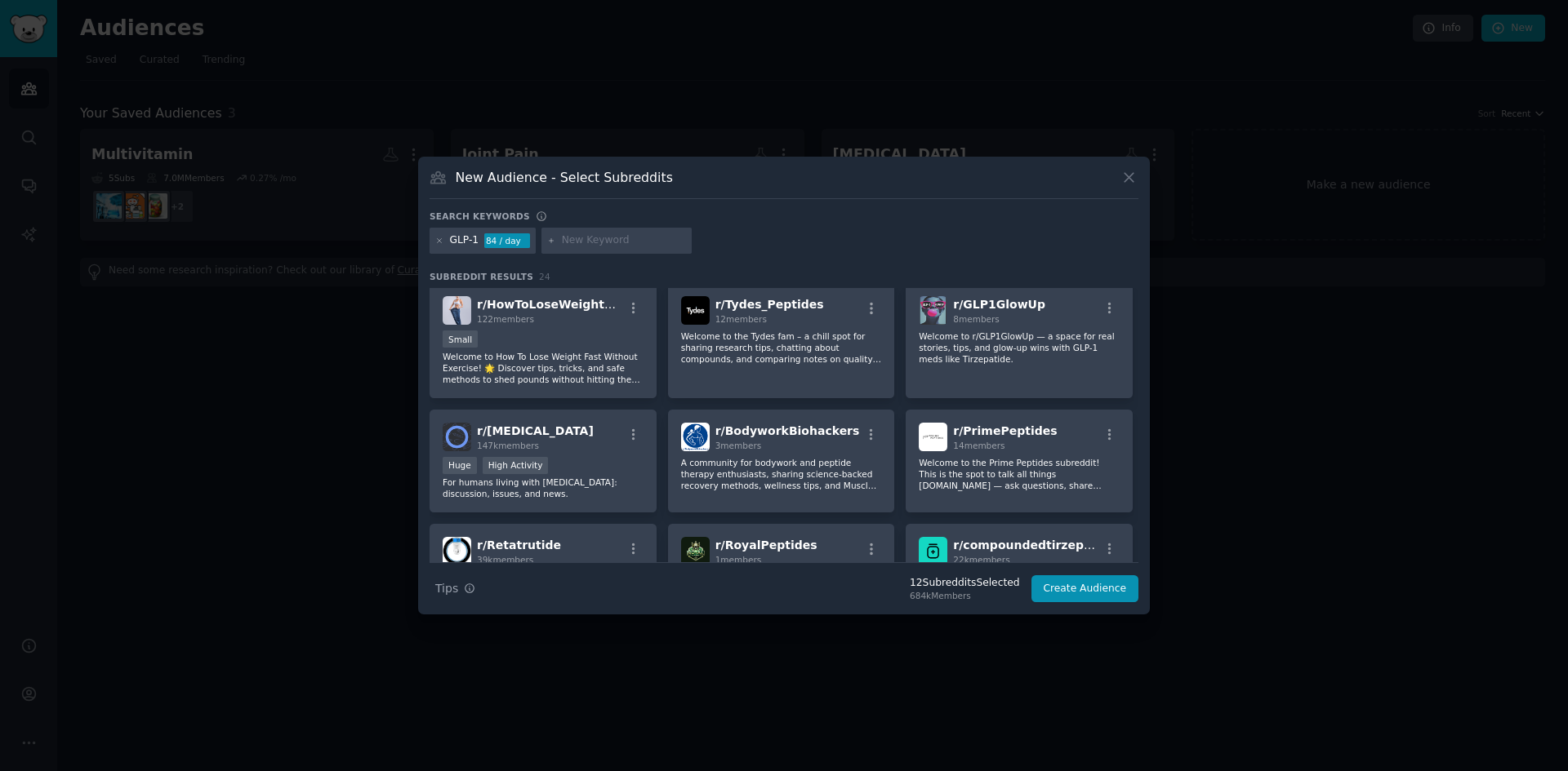
scroll to position [653, 0]
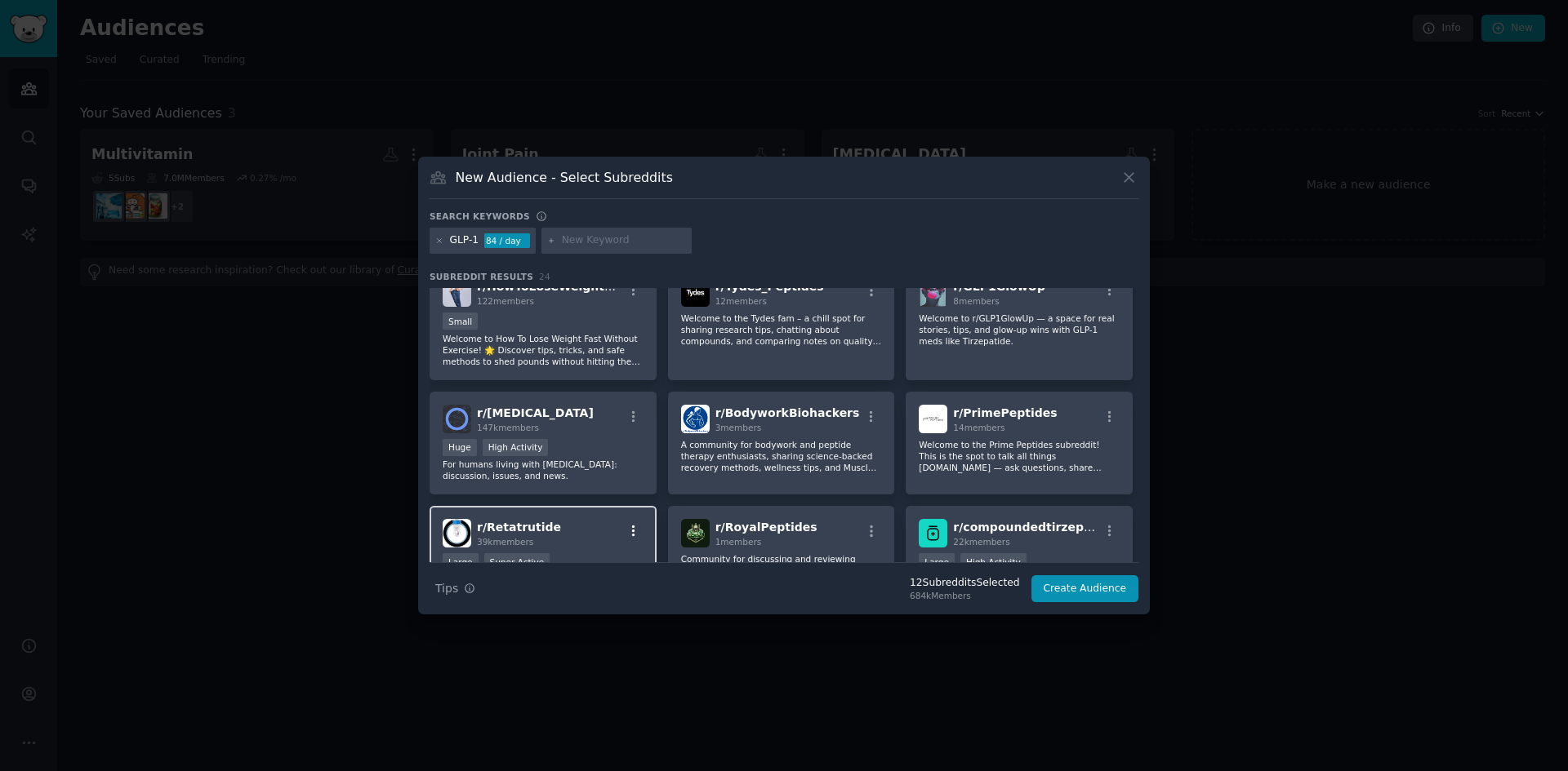
click at [630, 524] on icon "button" at bounding box center [634, 532] width 15 height 15
click at [558, 557] on div "Relevant Subreddit" at bounding box center [536, 565] width 95 height 15
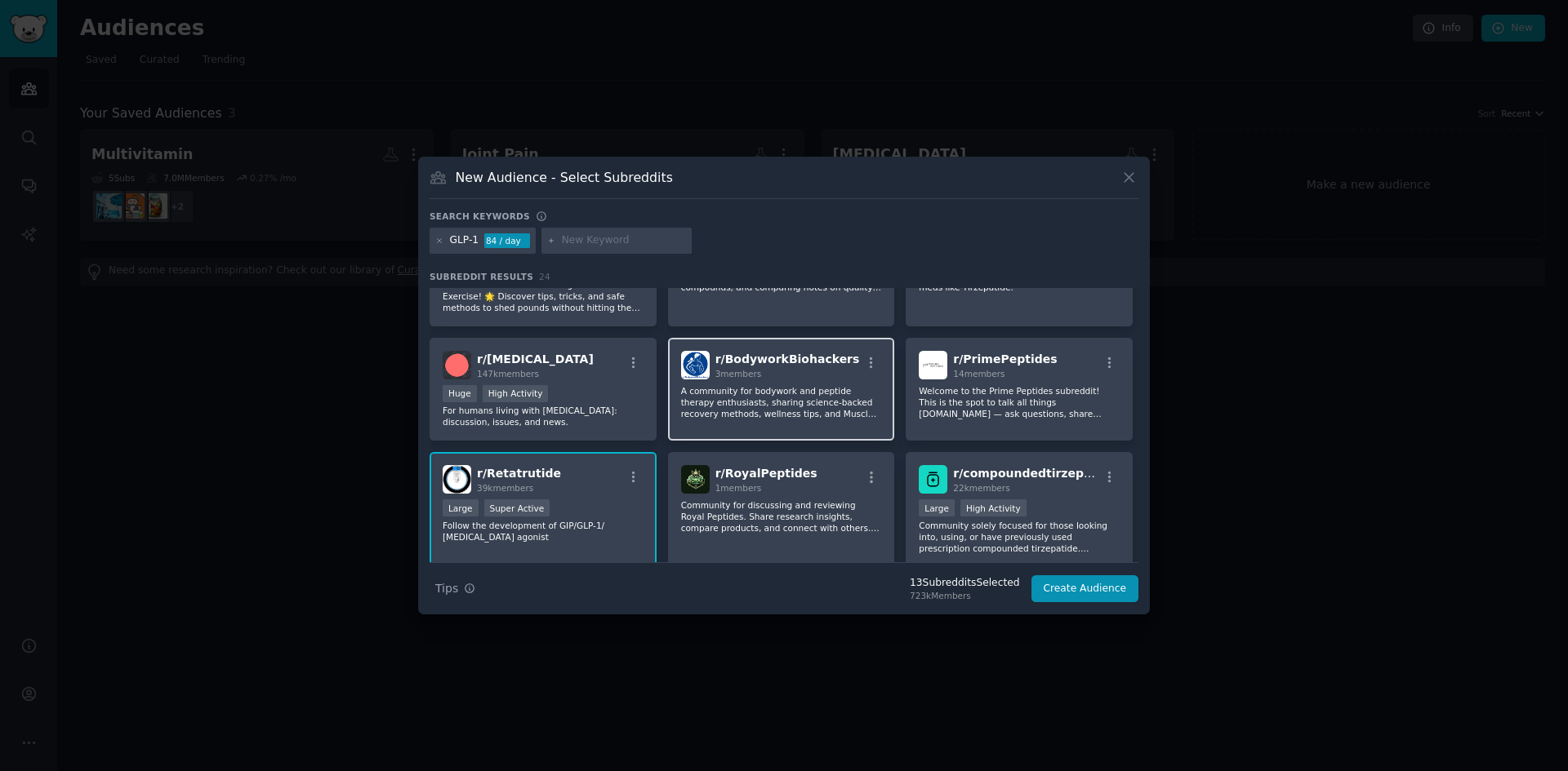
scroll to position [734, 0]
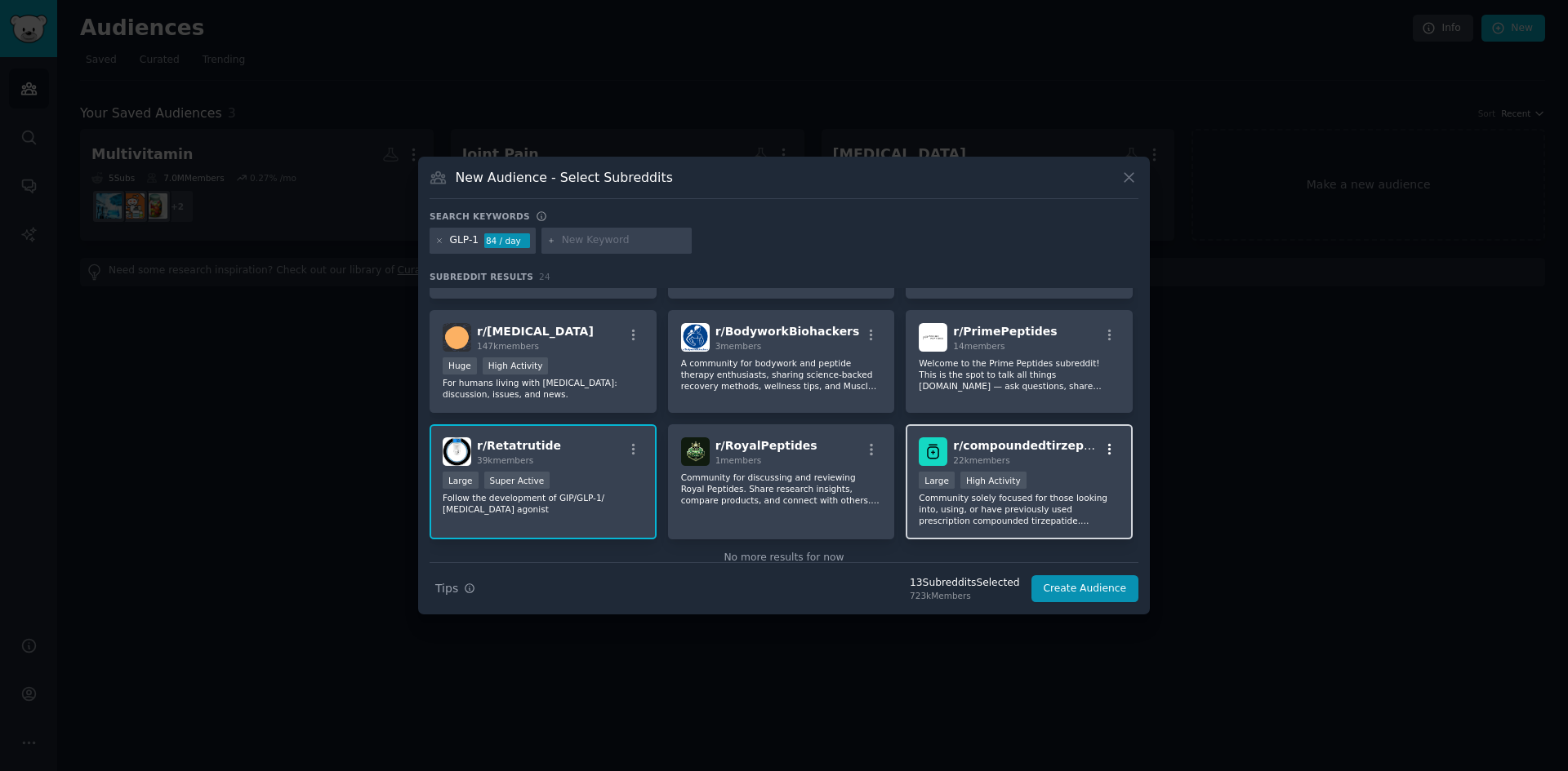
click at [1109, 443] on icon "button" at bounding box center [1110, 450] width 15 height 15
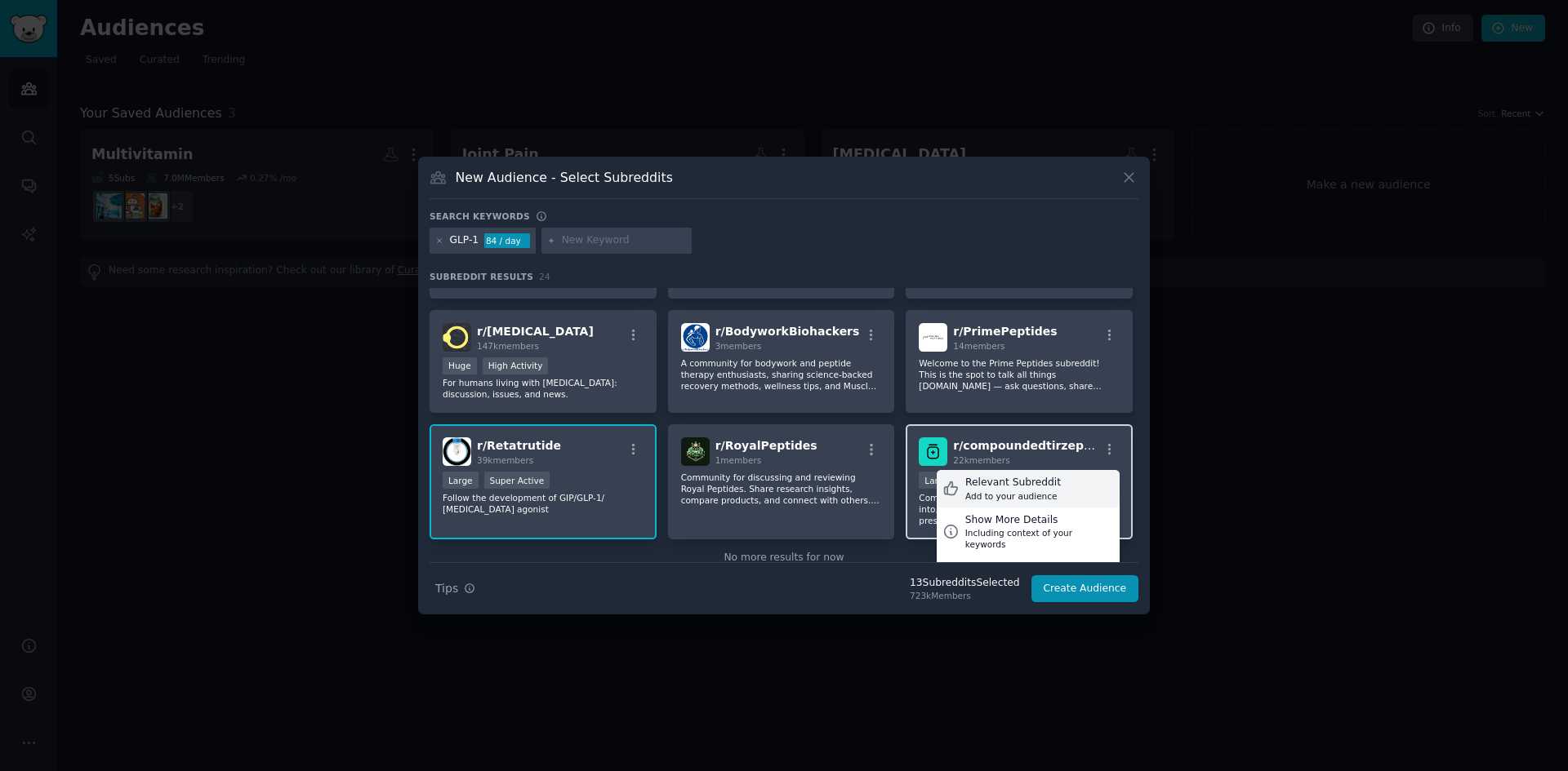
click at [1015, 478] on div "Relevant Subreddit" at bounding box center [1013, 483] width 95 height 15
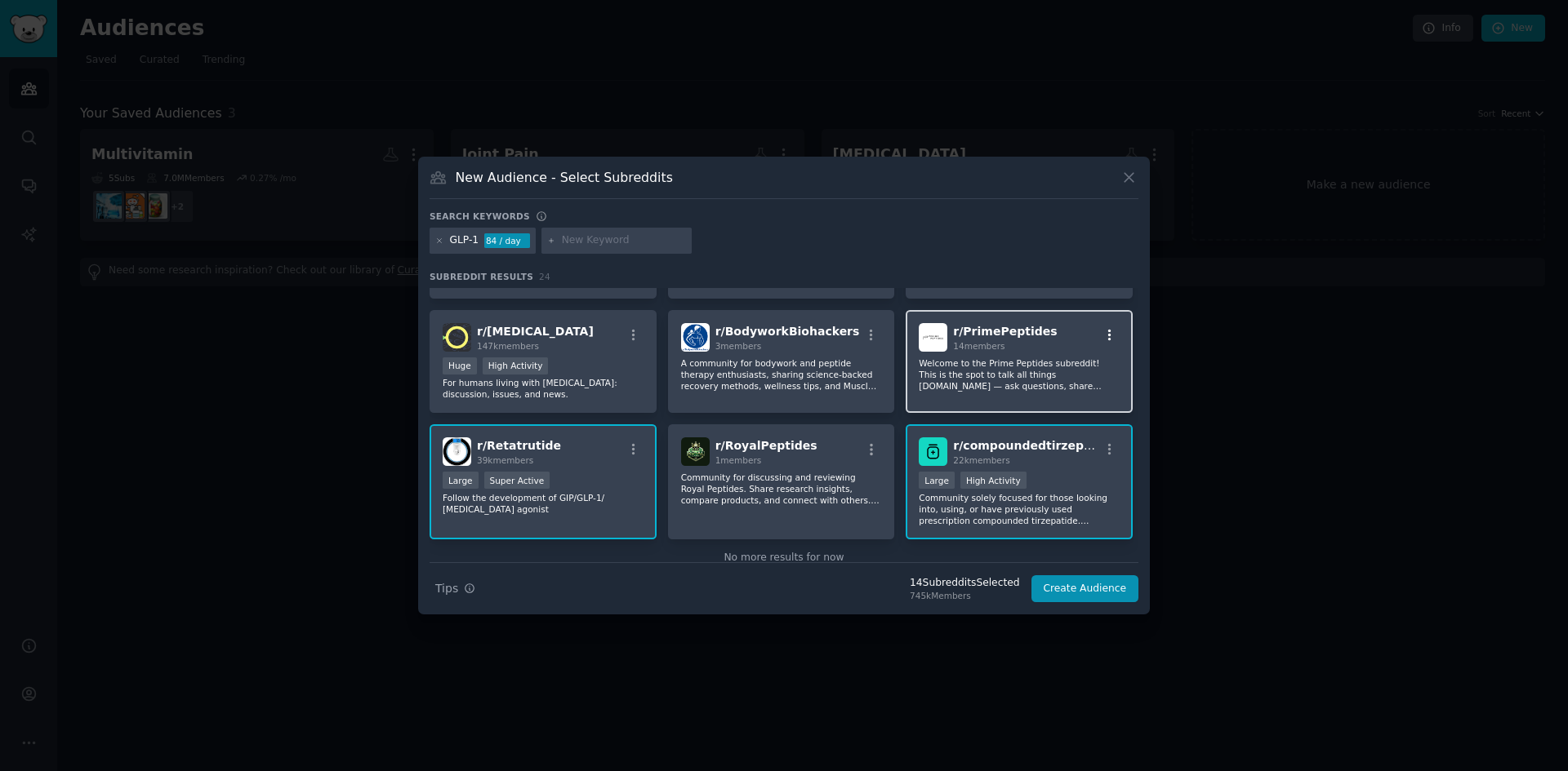
click at [1105, 328] on icon "button" at bounding box center [1110, 336] width 15 height 15
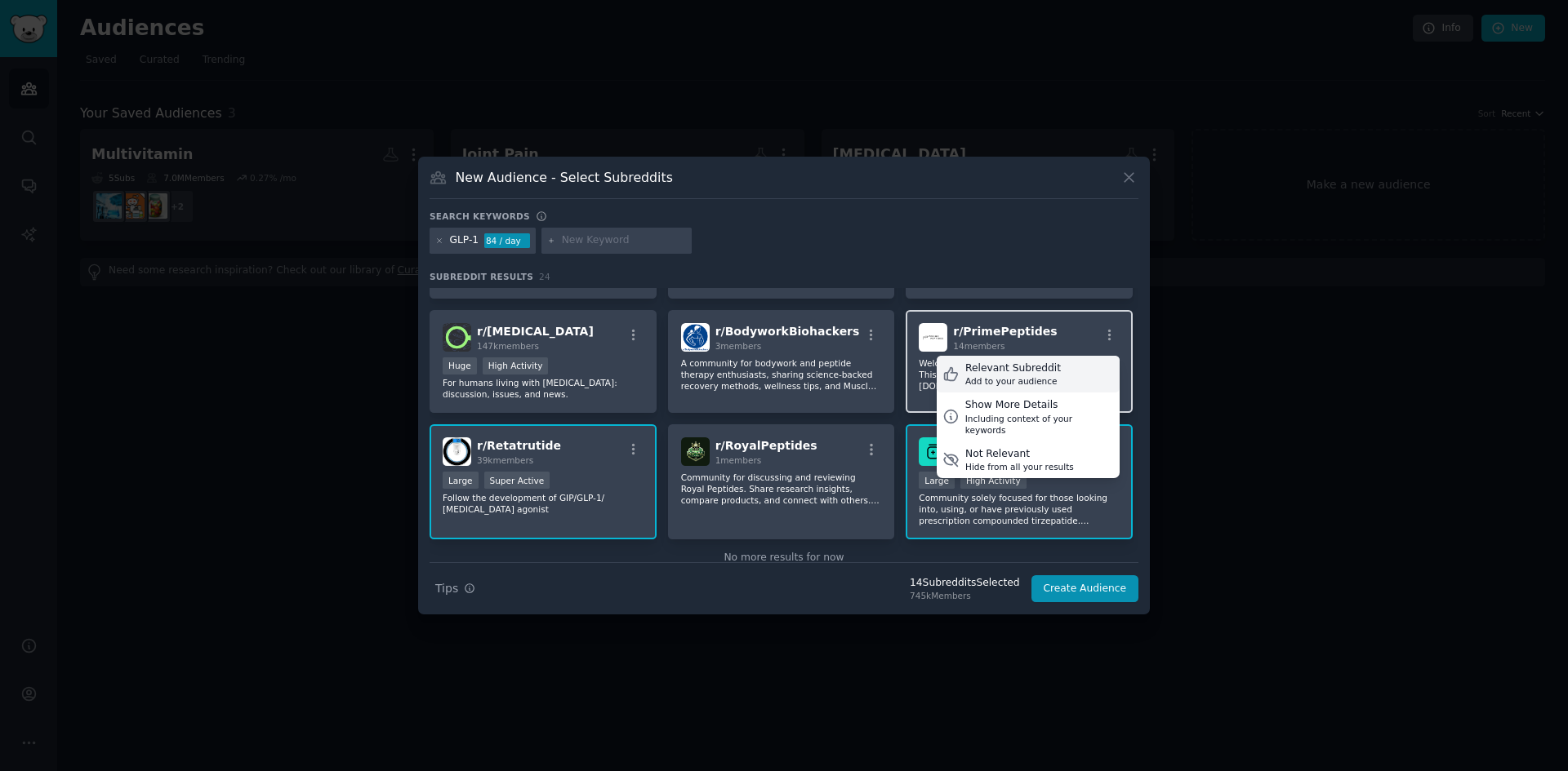
click at [1002, 376] on div "Add to your audience" at bounding box center [1013, 381] width 95 height 11
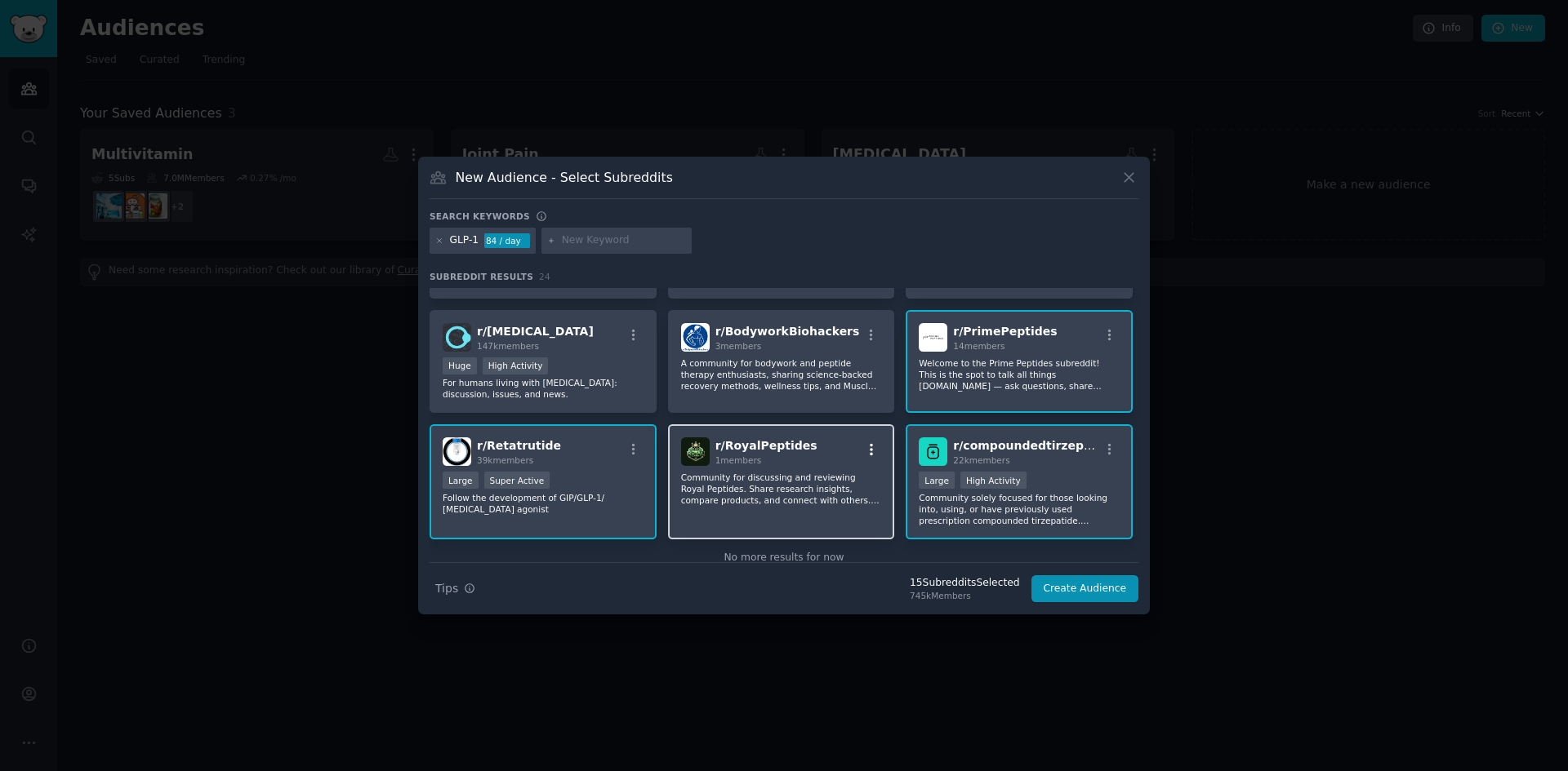
click at [869, 444] on icon "button" at bounding box center [871, 449] width 4 height 11
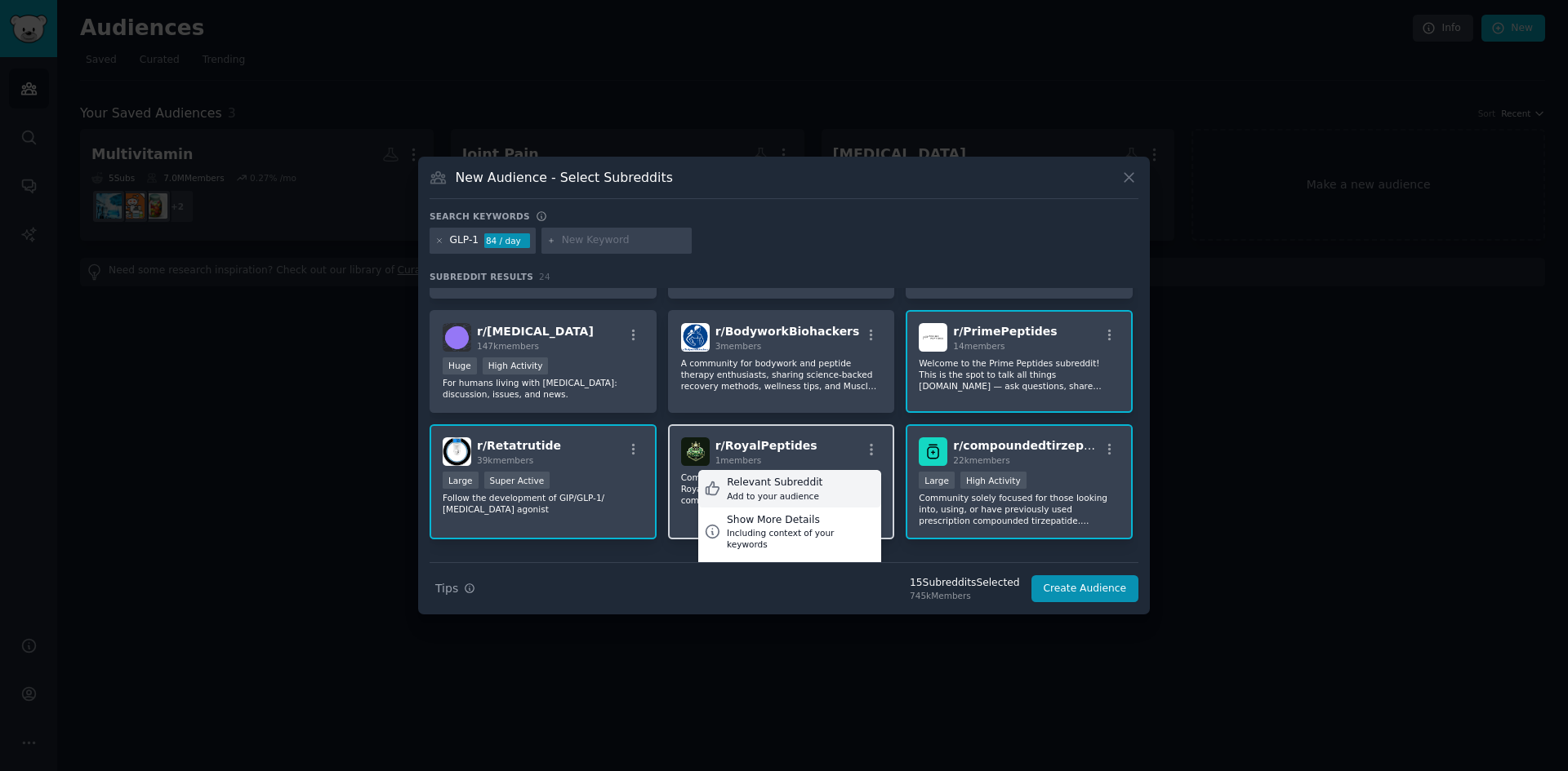
click at [790, 490] on div "Add to your audience" at bounding box center [775, 496] width 95 height 11
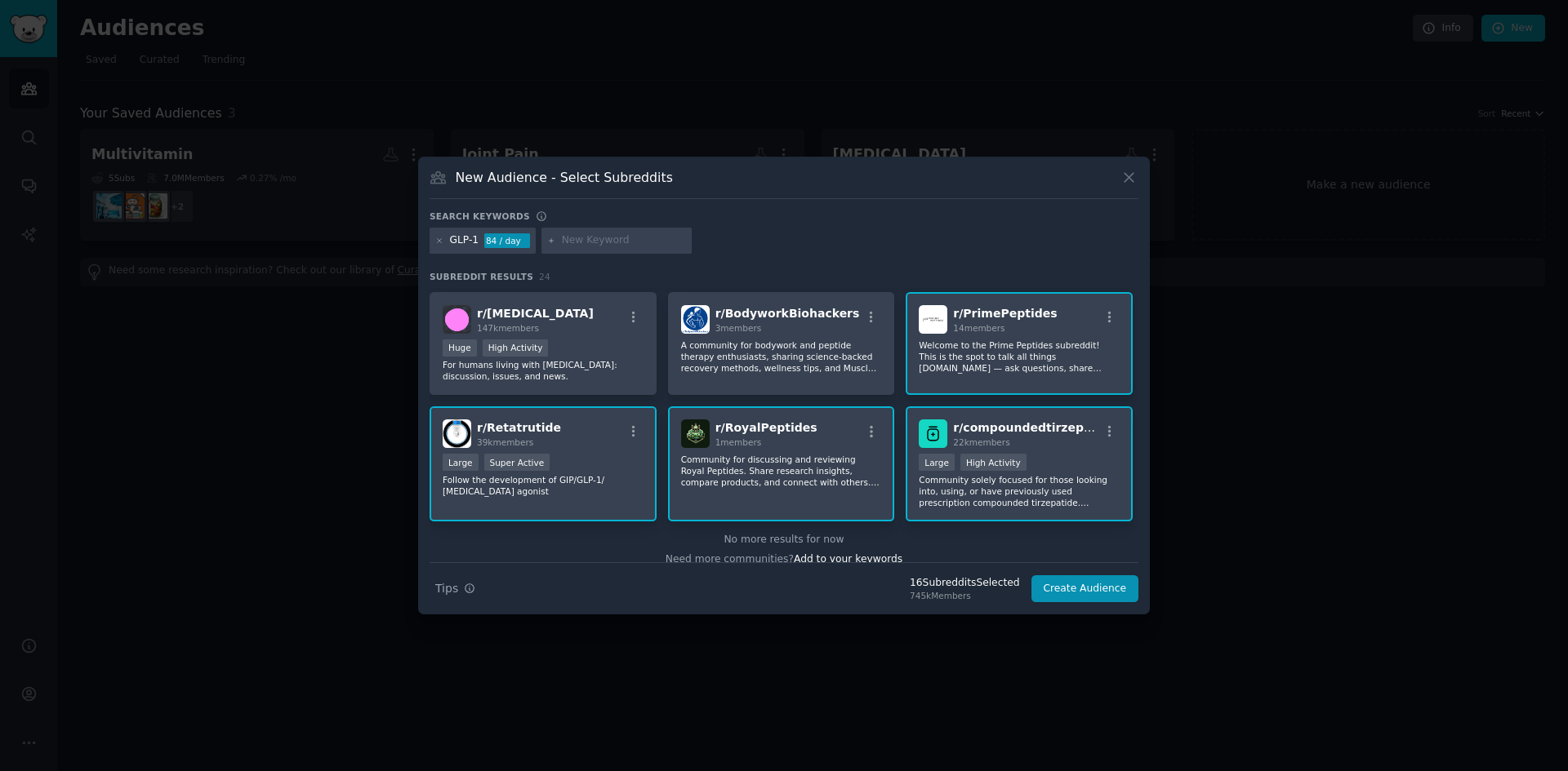
scroll to position [757, 0]
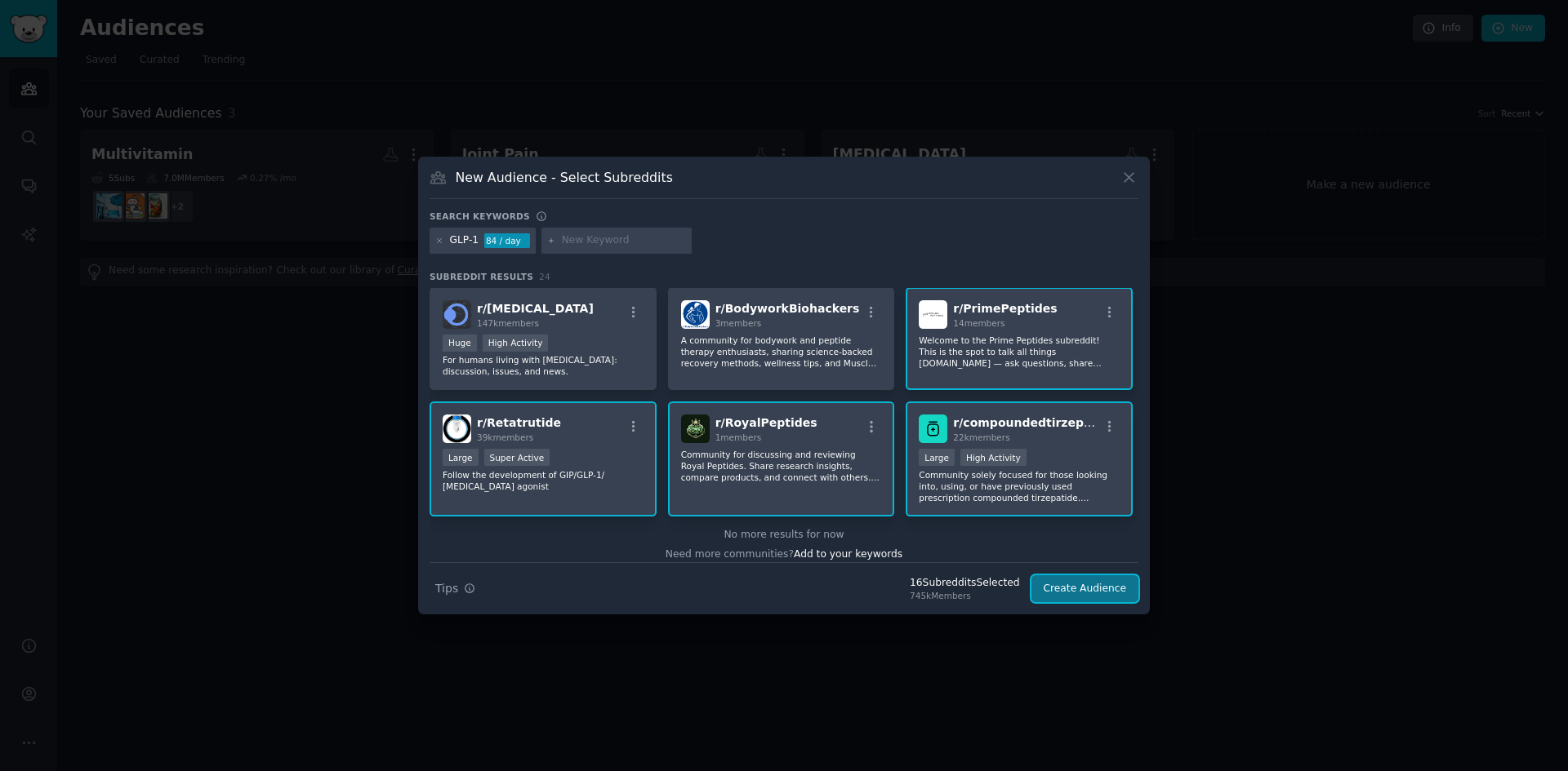
click at [1077, 584] on button "Create Audience" at bounding box center [1086, 589] width 108 height 28
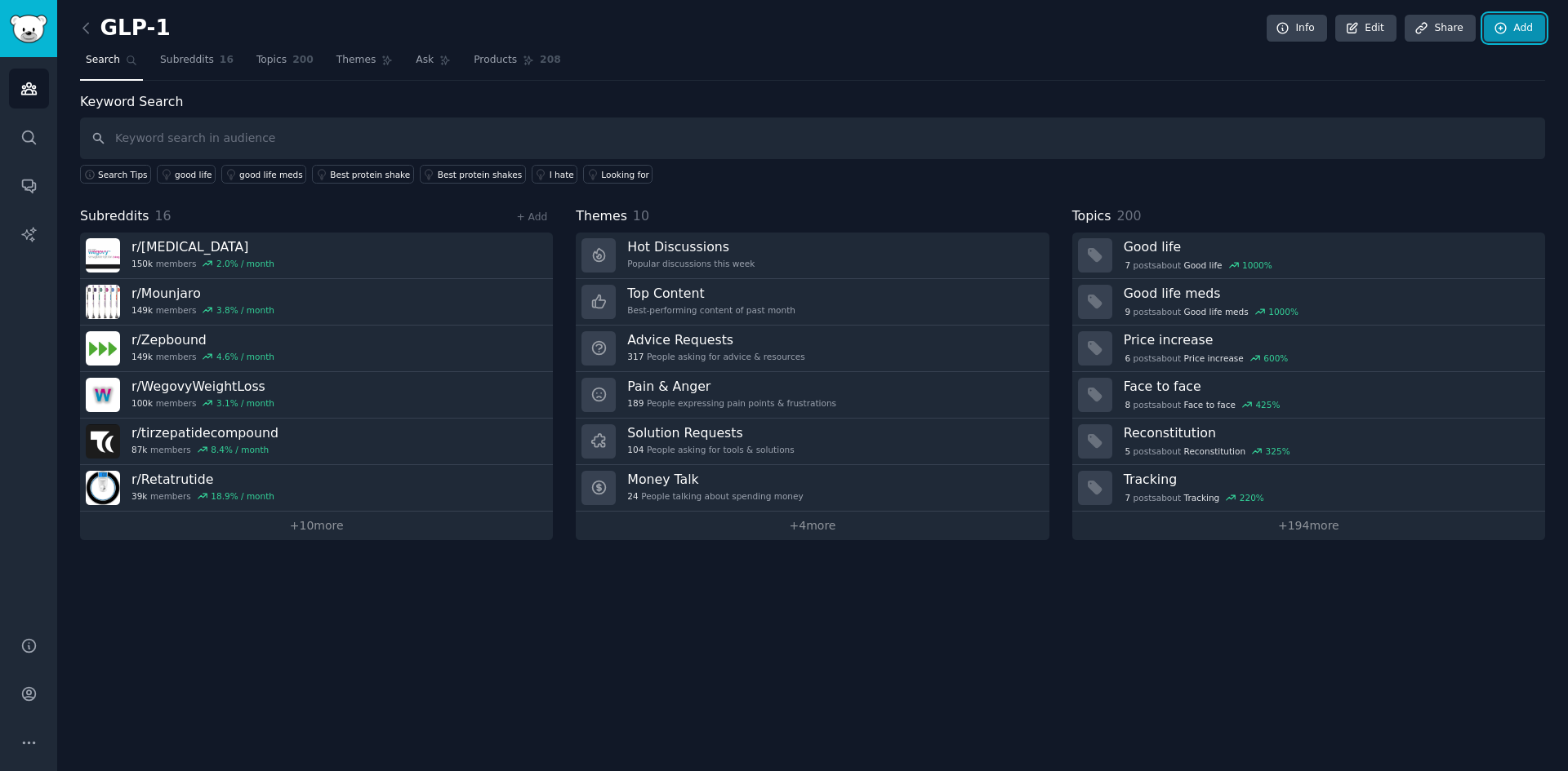
click at [1515, 30] on link "Add" at bounding box center [1514, 28] width 61 height 28
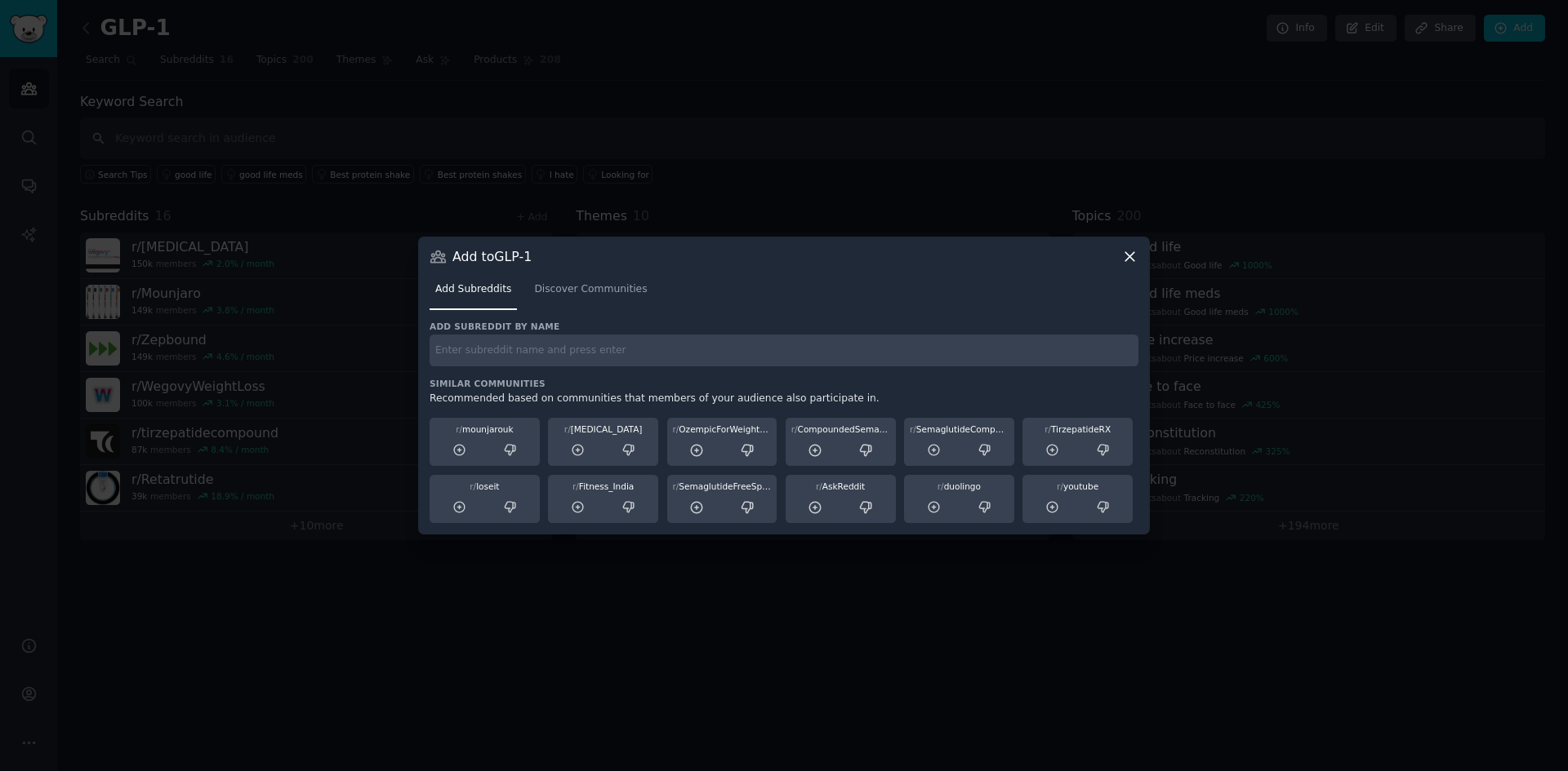
click at [565, 349] on input "text" at bounding box center [783, 350] width 709 height 32
type input "antioxidants"
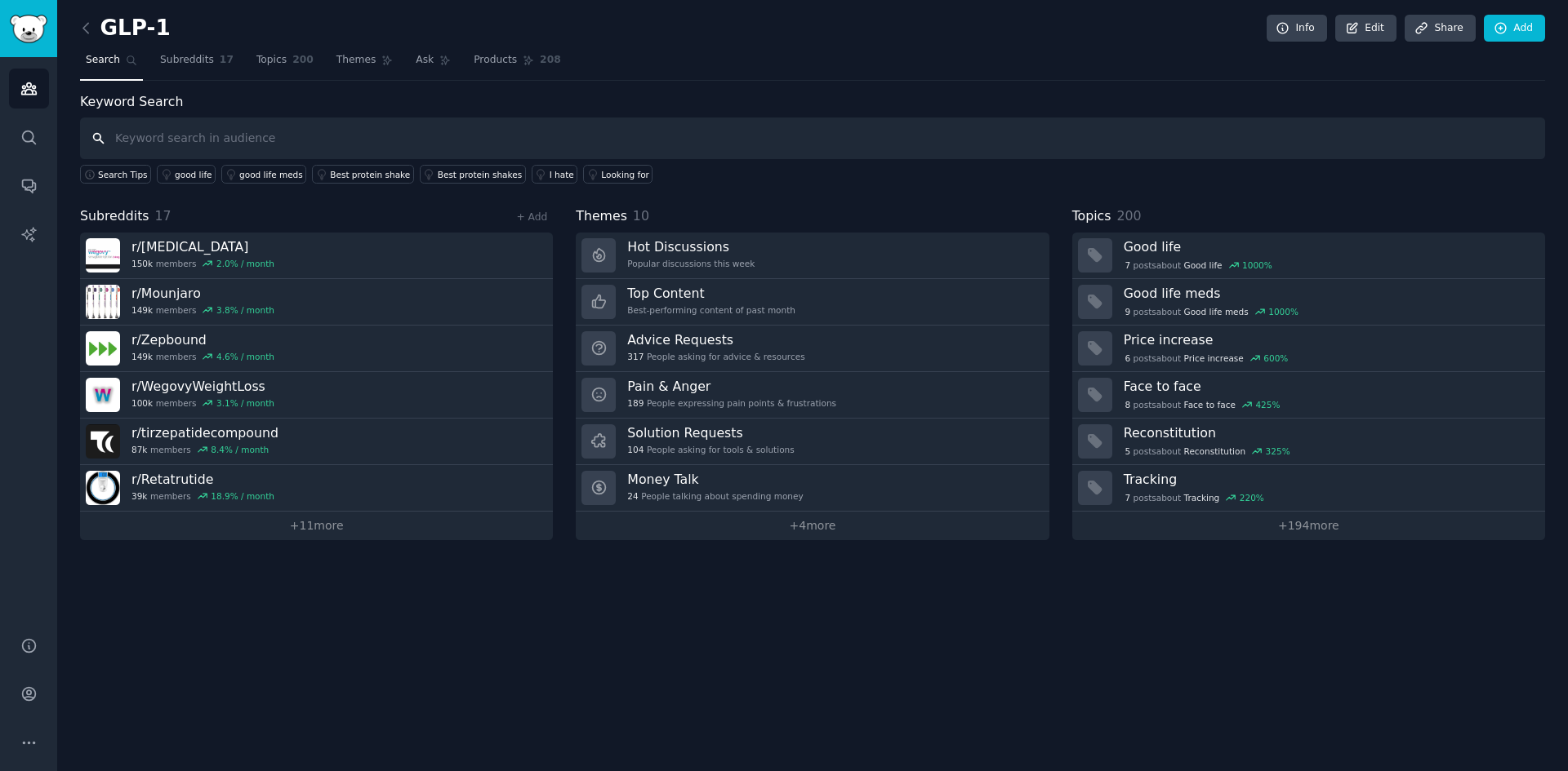
click at [207, 143] on input "text" at bounding box center [812, 138] width 1464 height 41
click at [34, 90] on icon "Sidebar" at bounding box center [28, 88] width 17 height 17
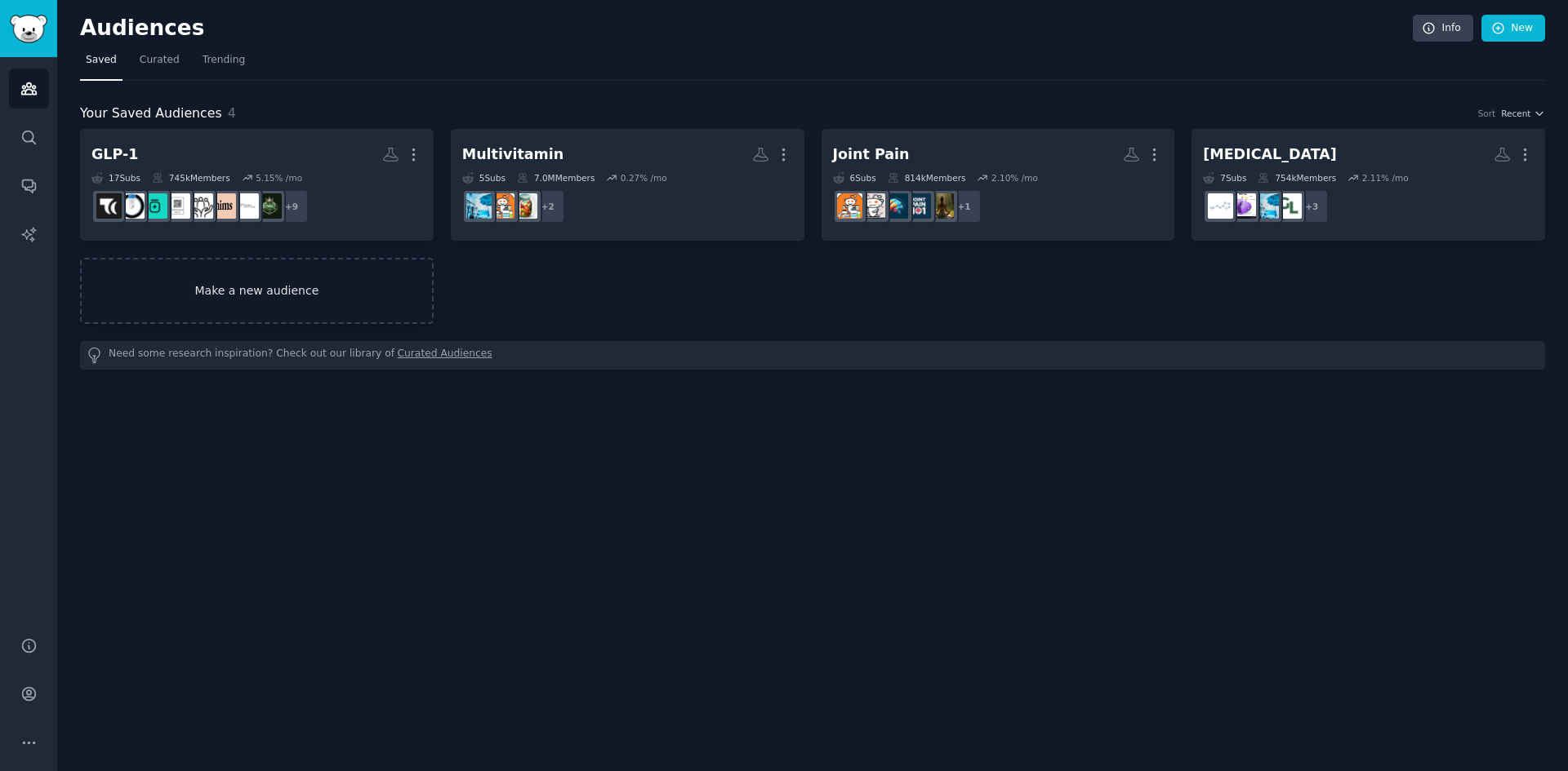
click at [294, 296] on link "Make a new audience" at bounding box center [257, 291] width 354 height 66
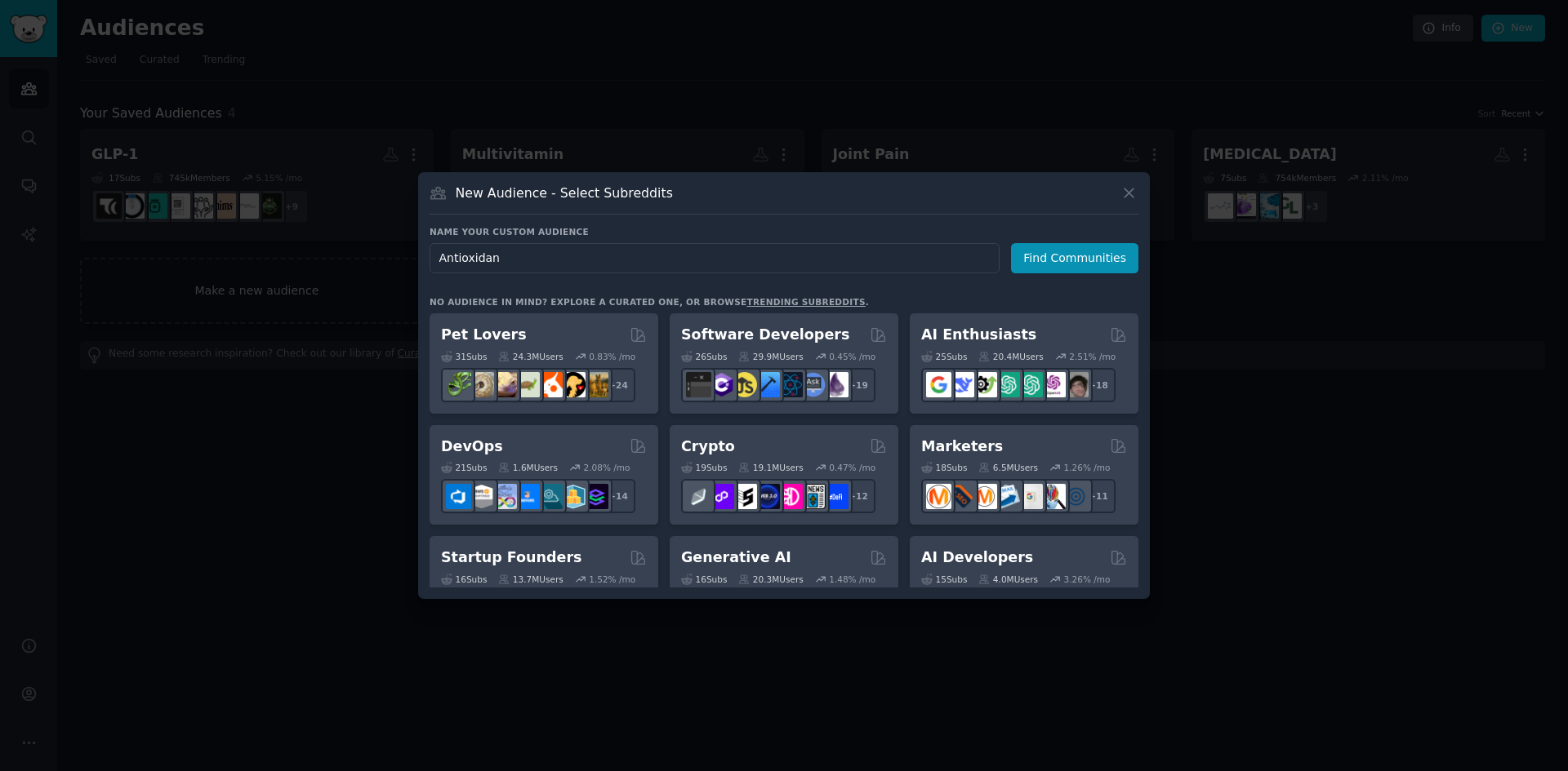
type input "Antioxidant"
click button "Find Communities" at bounding box center [1074, 258] width 127 height 30
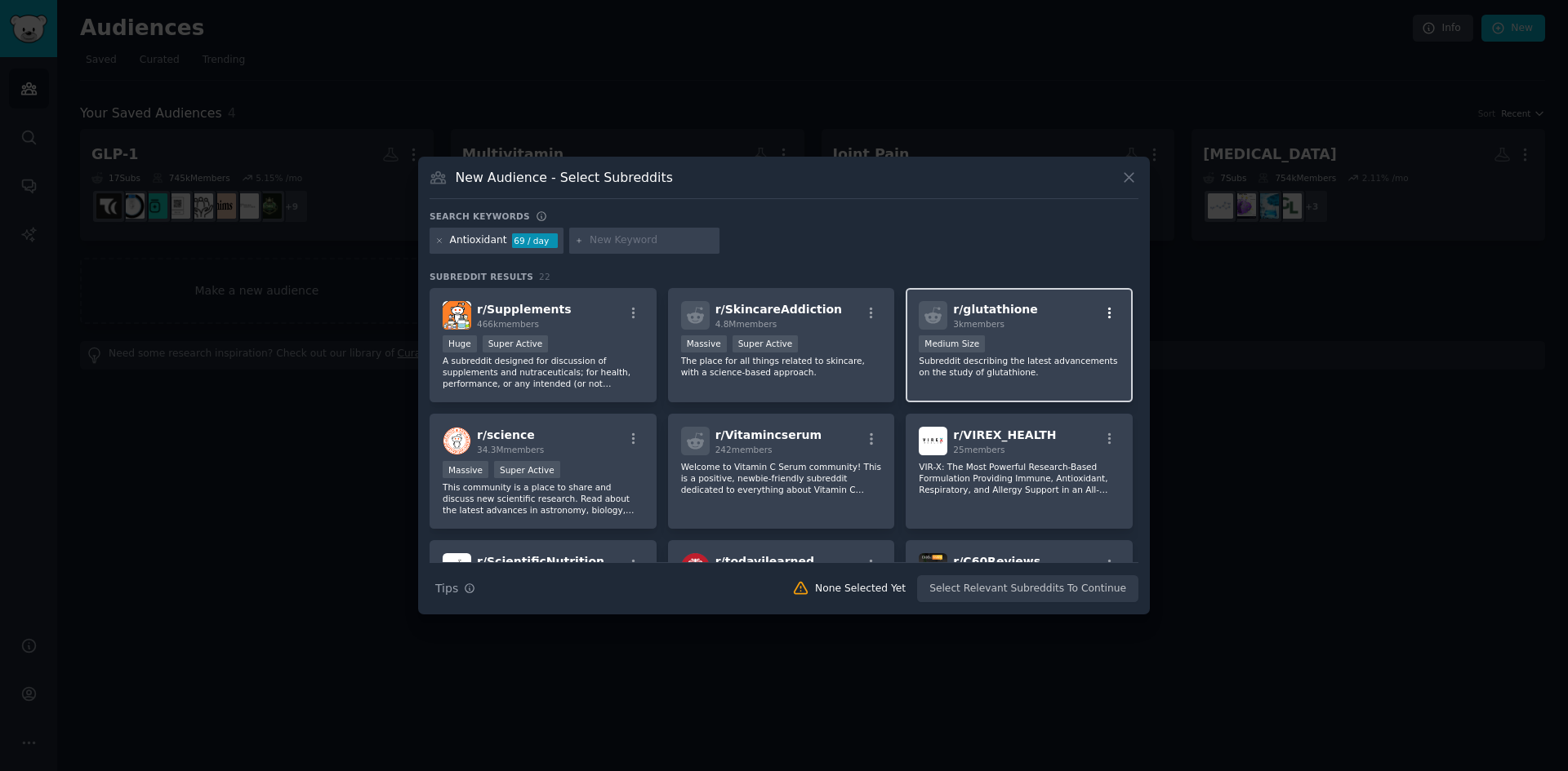
click at [1103, 310] on icon "button" at bounding box center [1110, 314] width 15 height 15
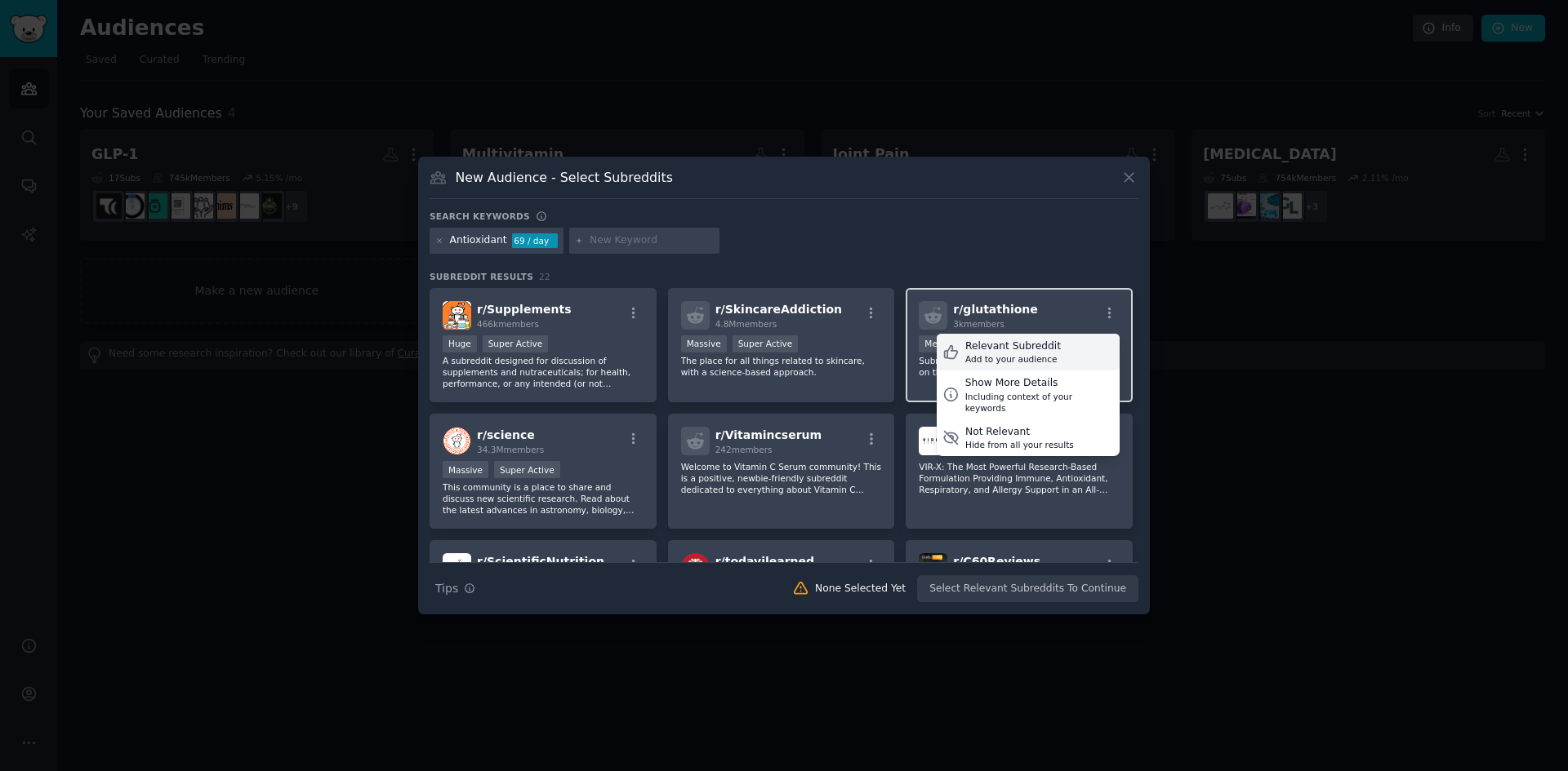
click at [1024, 350] on div "Relevant Subreddit" at bounding box center [1013, 347] width 95 height 15
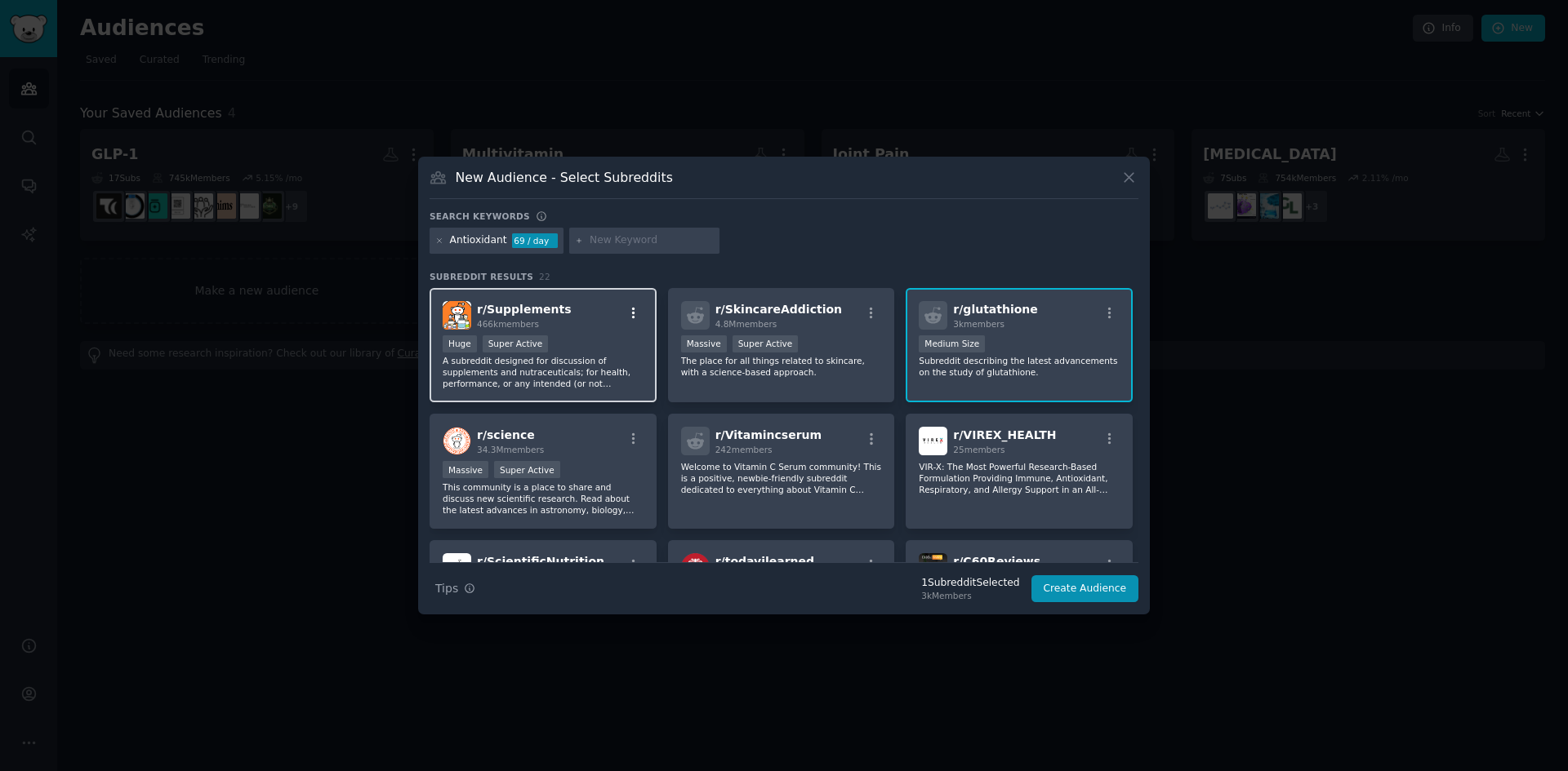
click at [635, 314] on icon "button" at bounding box center [634, 314] width 15 height 15
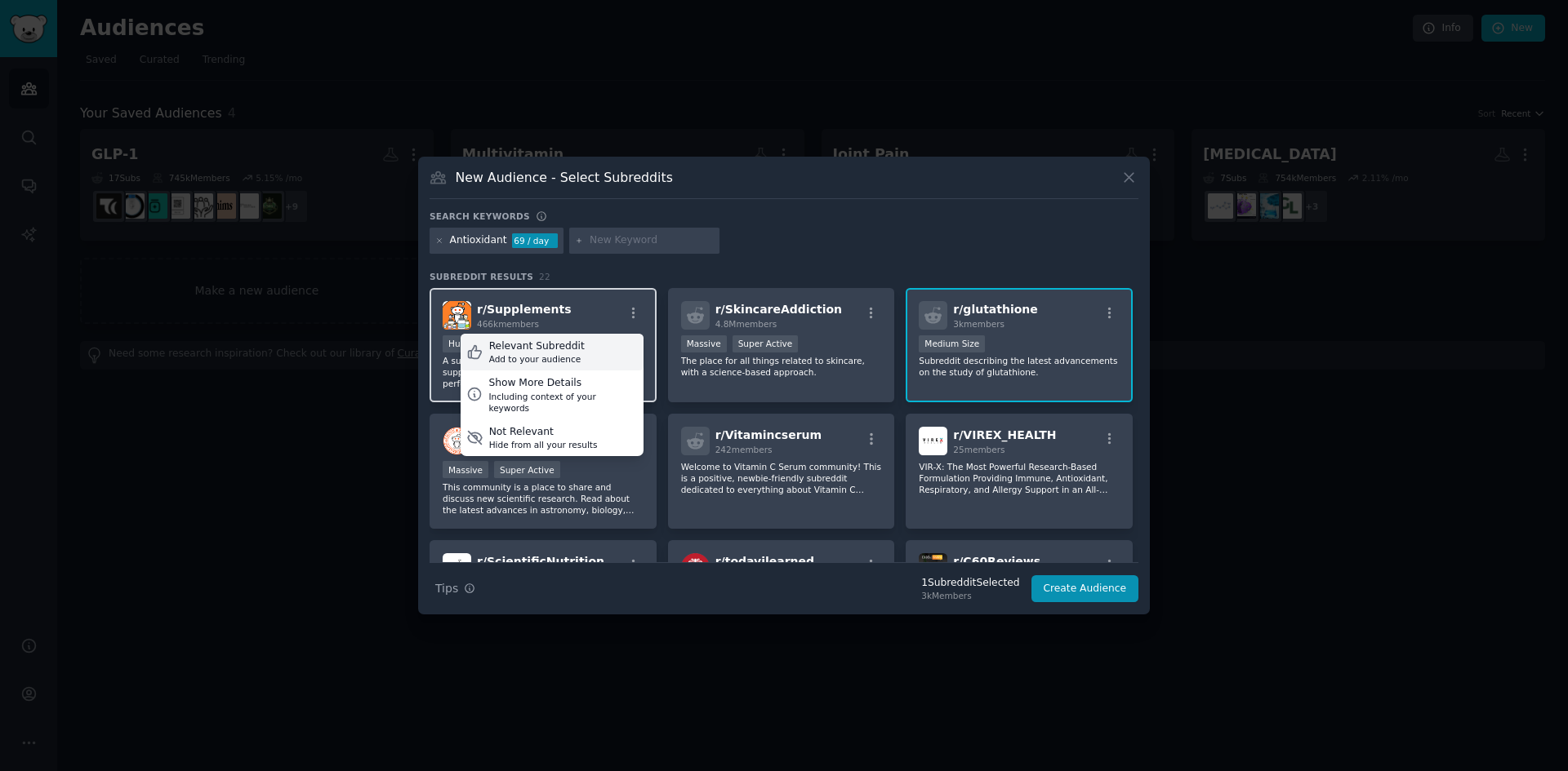
click at [564, 347] on div "Relevant Subreddit" at bounding box center [536, 347] width 95 height 15
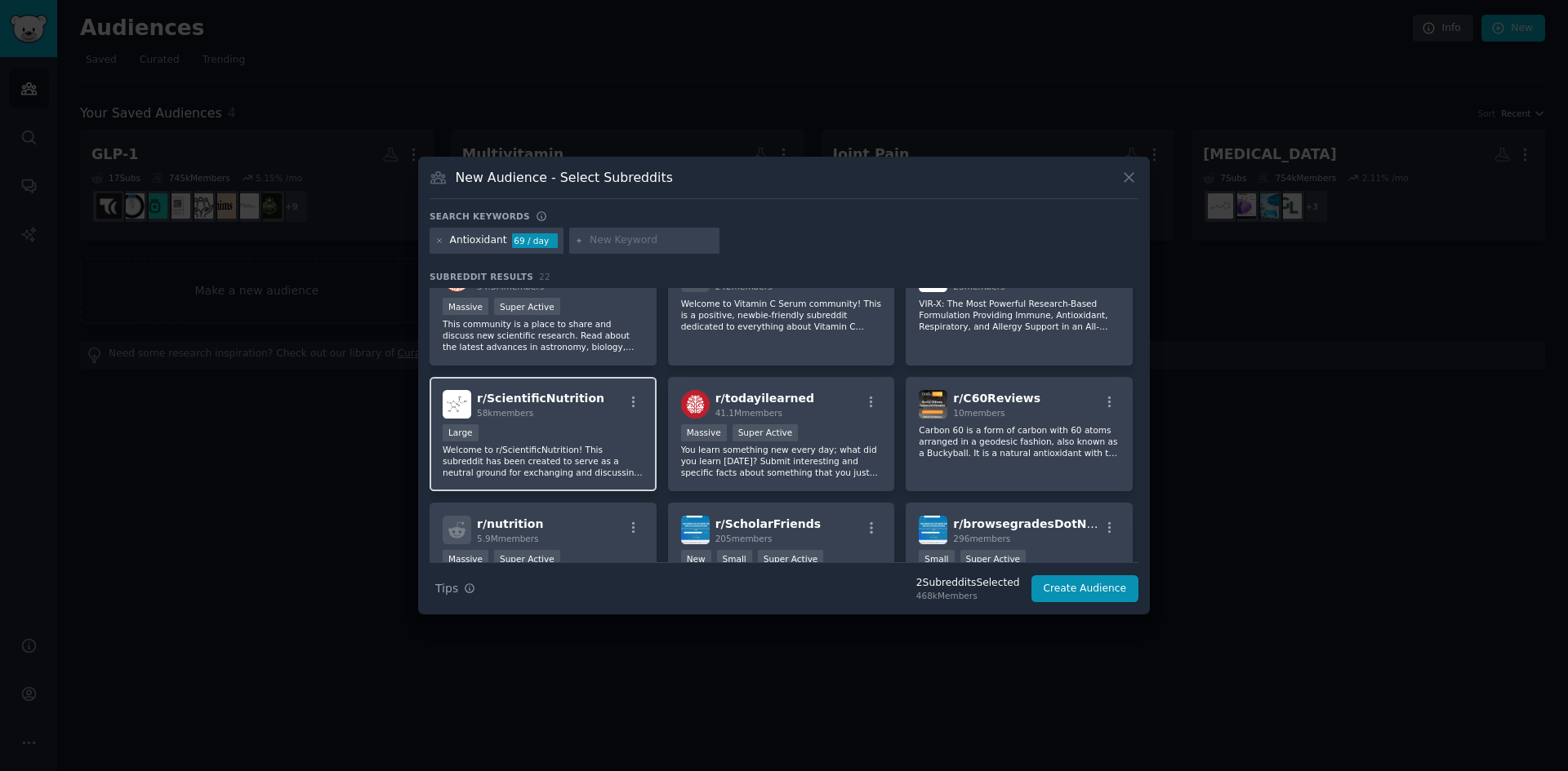
scroll to position [245, 0]
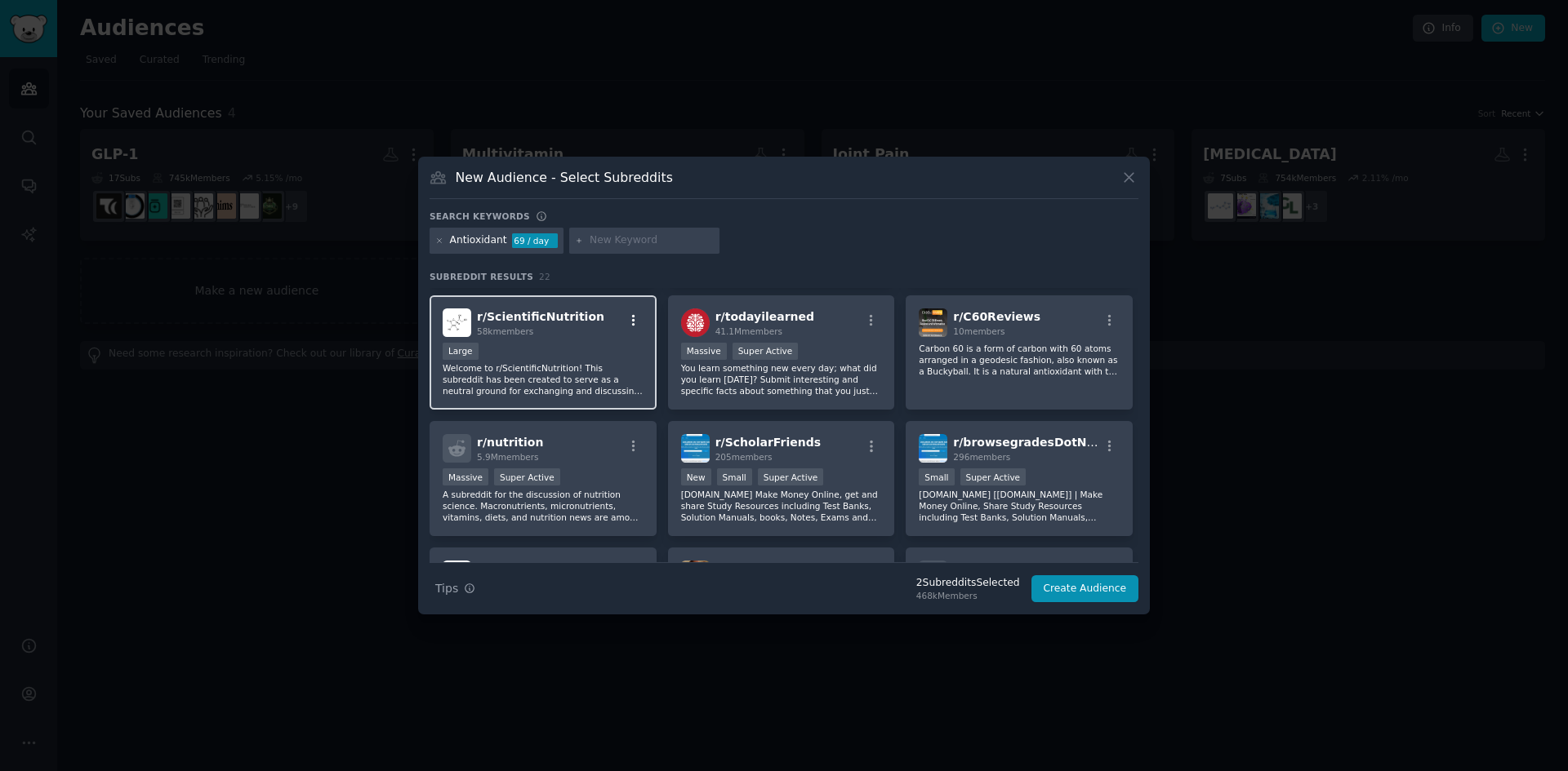
click at [633, 320] on icon "button" at bounding box center [634, 320] width 4 height 11
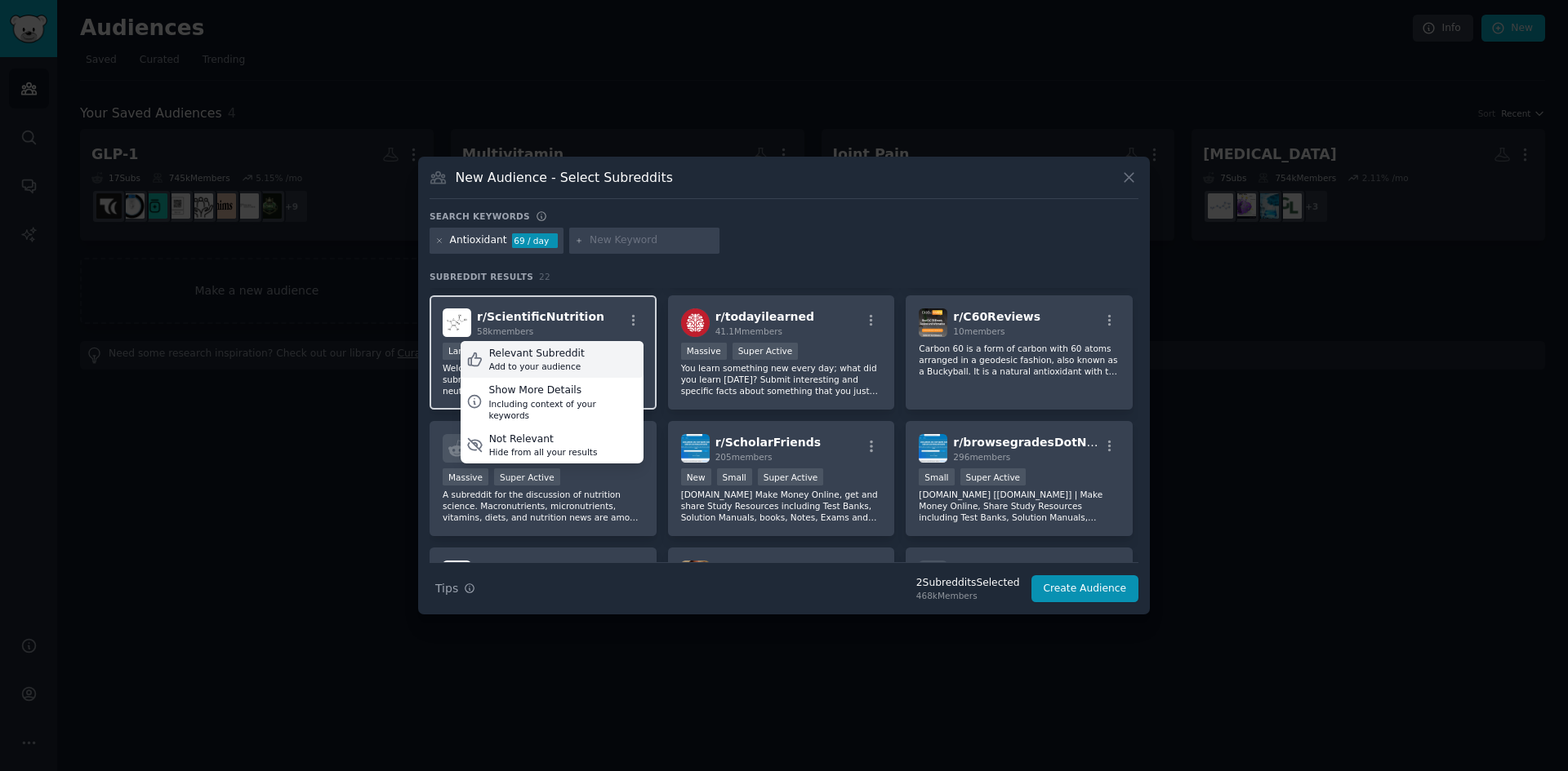
click at [571, 358] on div "Relevant Subreddit Add to your audience" at bounding box center [551, 359] width 182 height 38
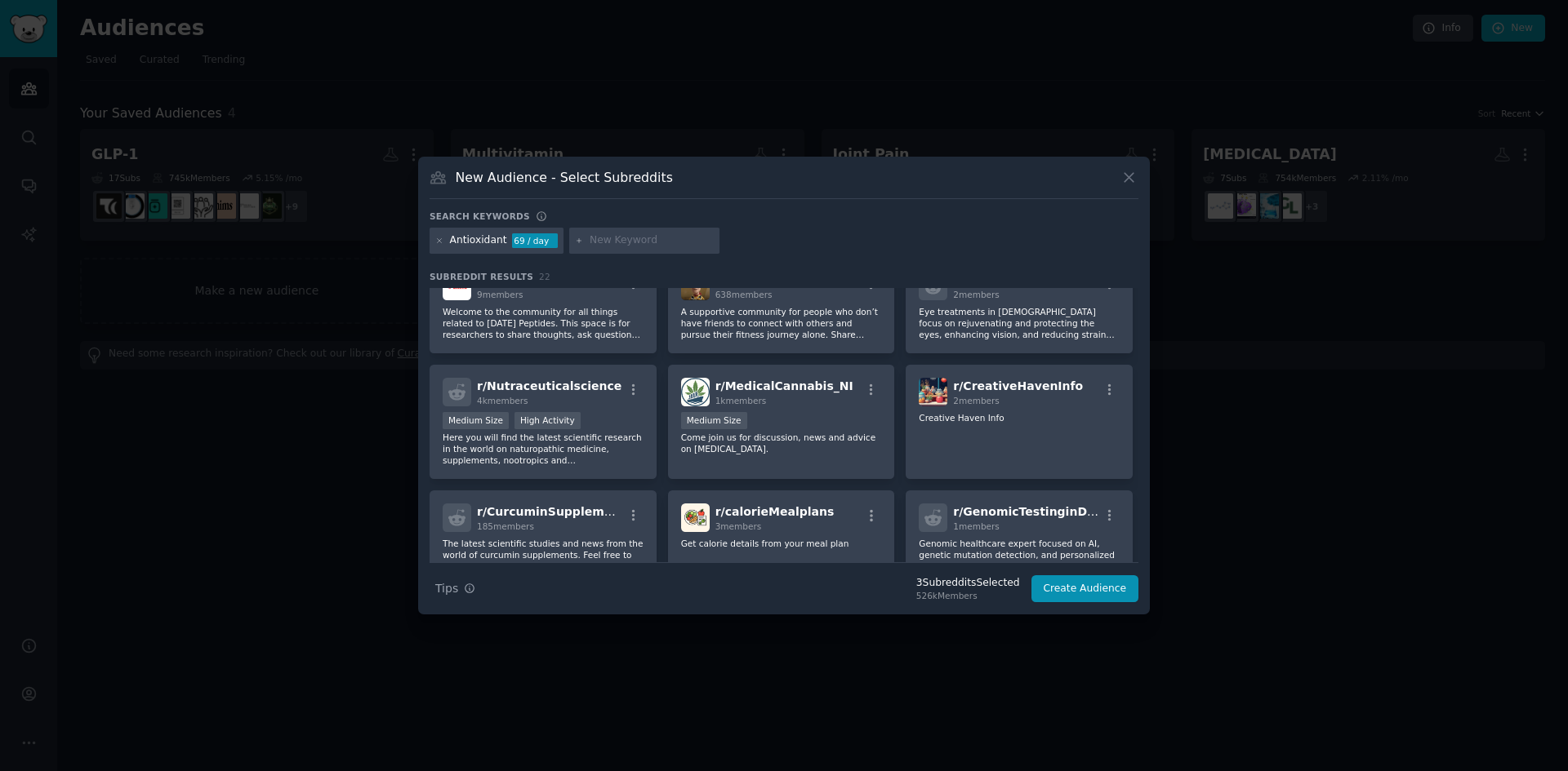
scroll to position [571, 0]
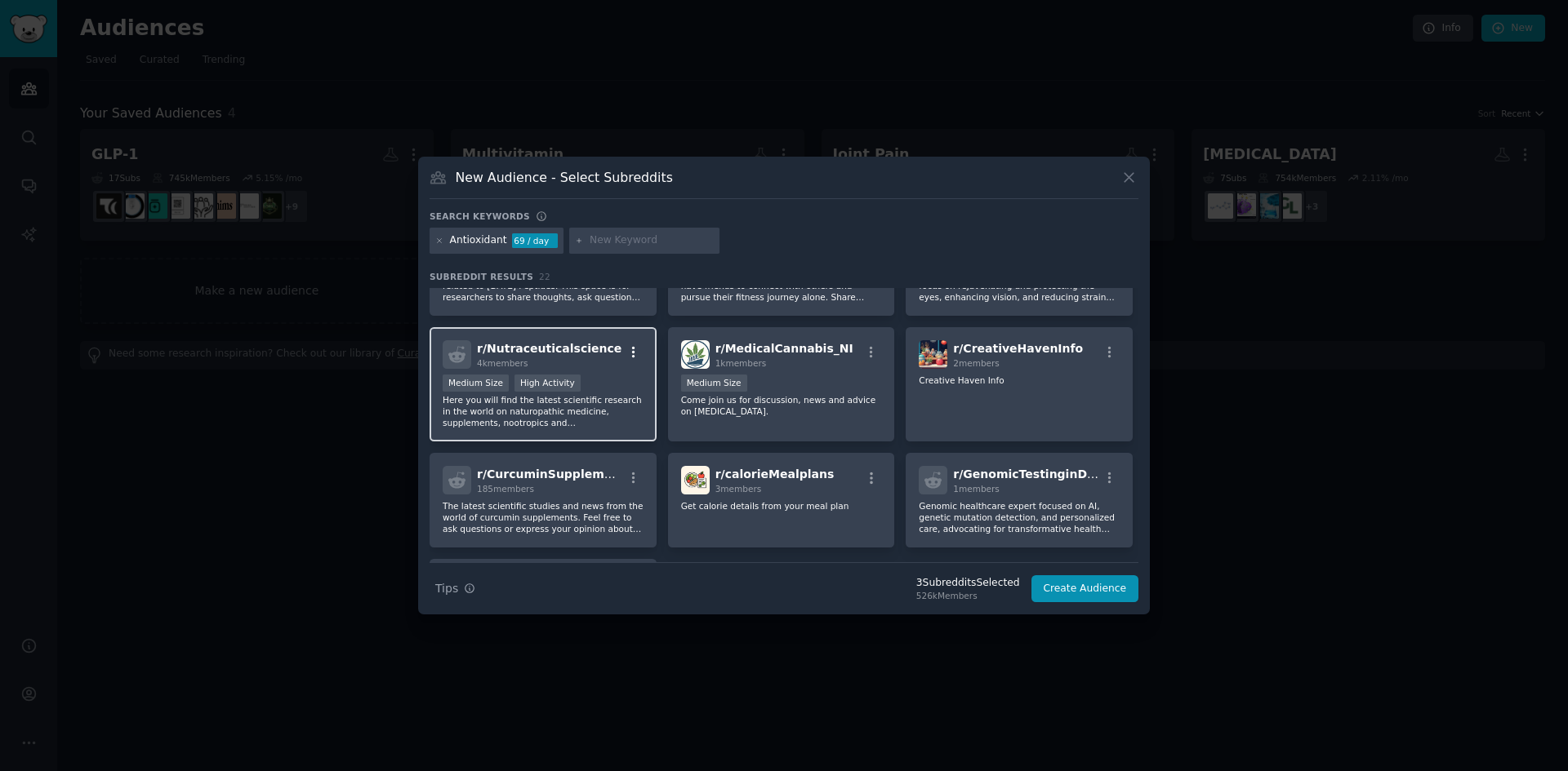
click at [635, 352] on icon "button" at bounding box center [634, 353] width 15 height 15
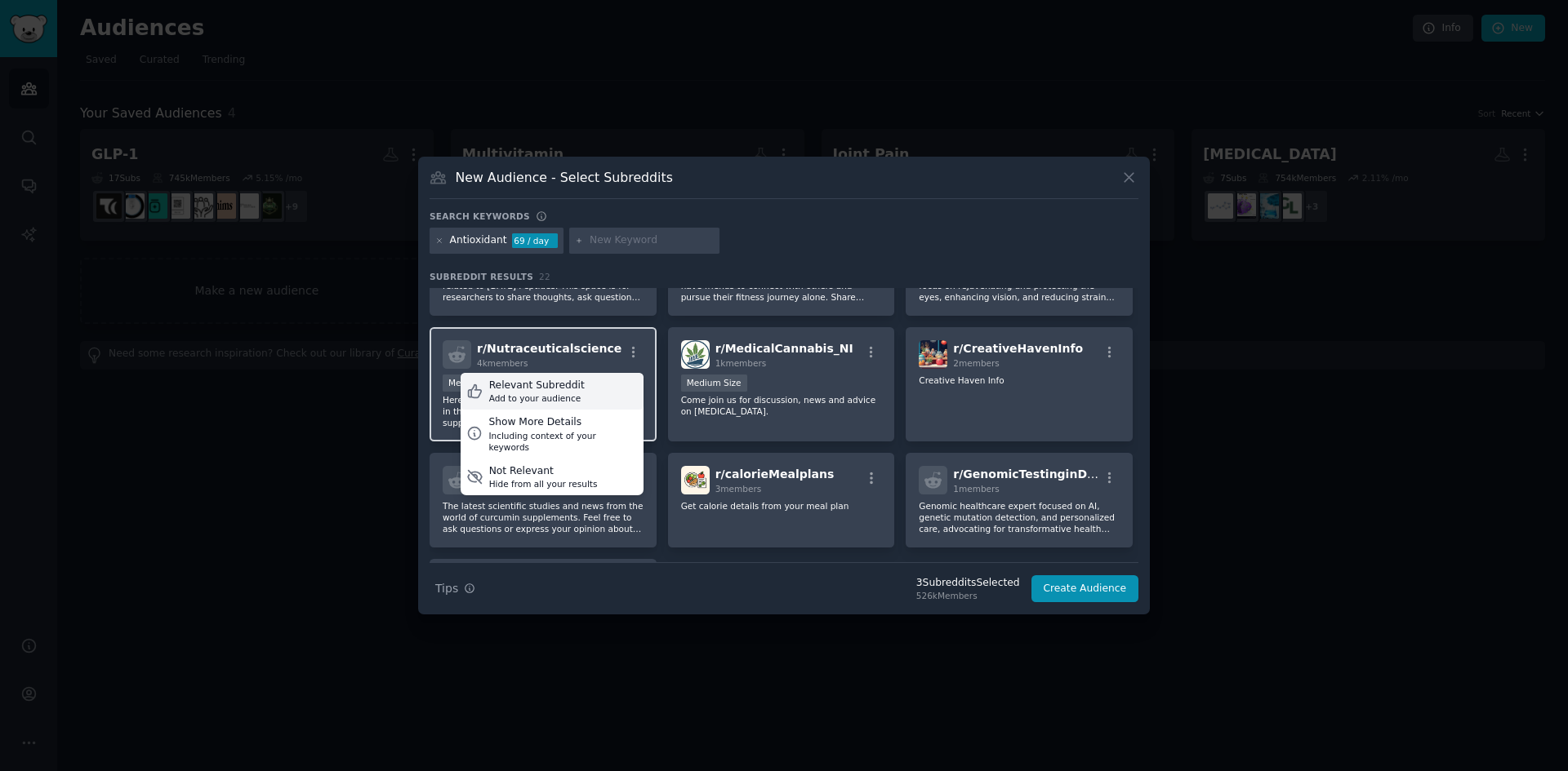
click at [551, 392] on div "Add to your audience" at bounding box center [536, 398] width 95 height 11
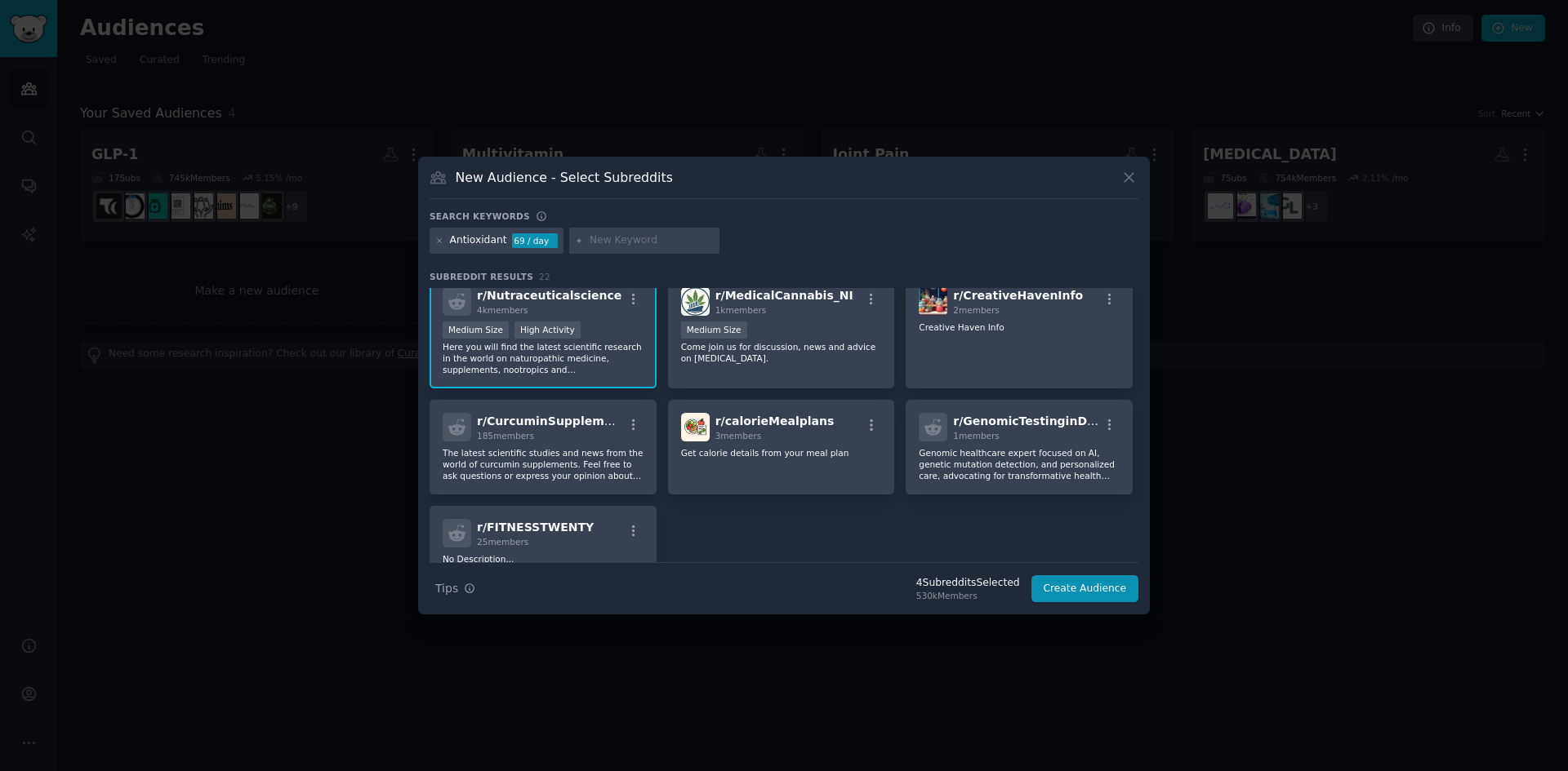
scroll to position [653, 0]
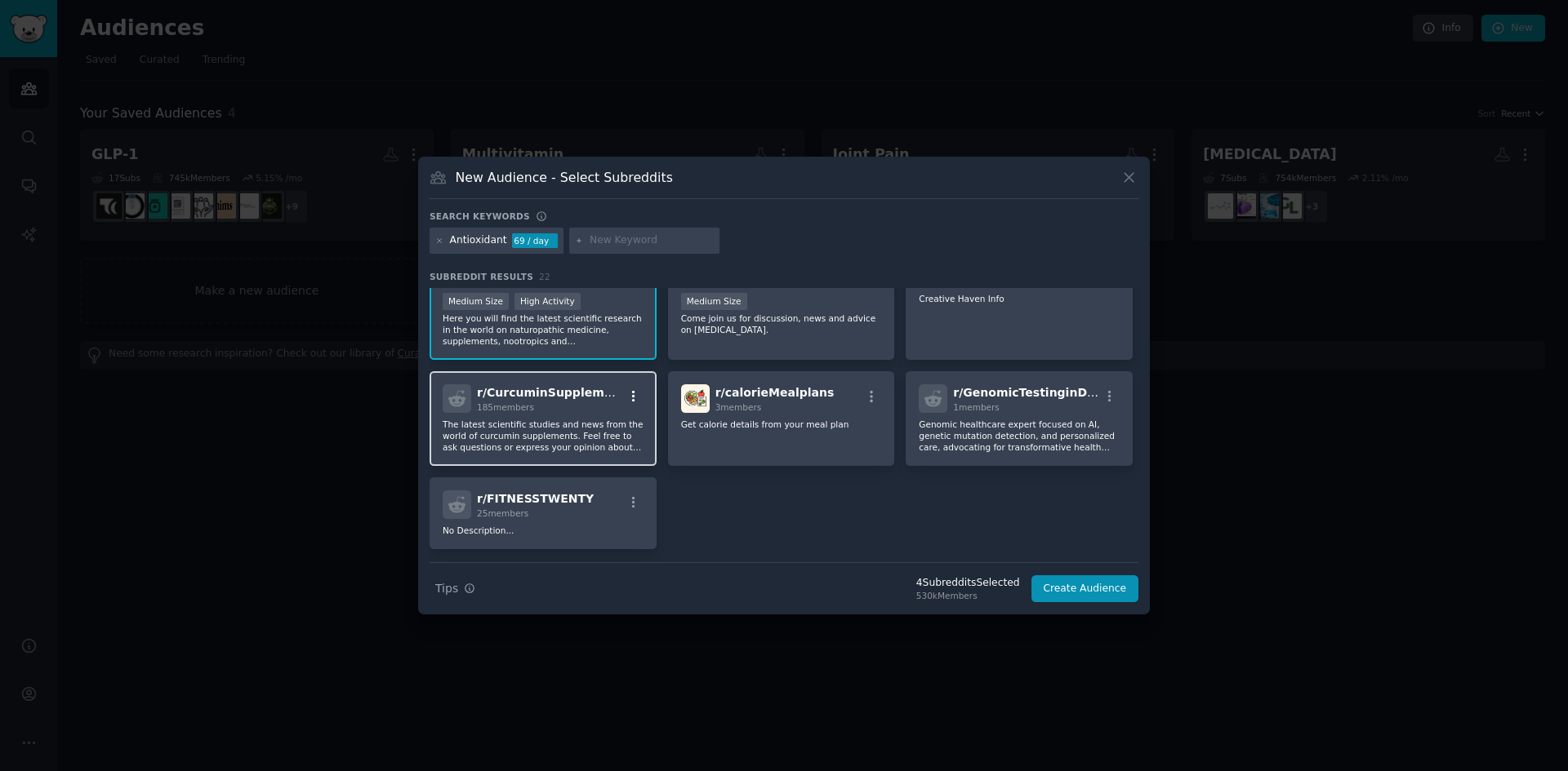
click at [632, 396] on icon "button" at bounding box center [634, 397] width 4 height 11
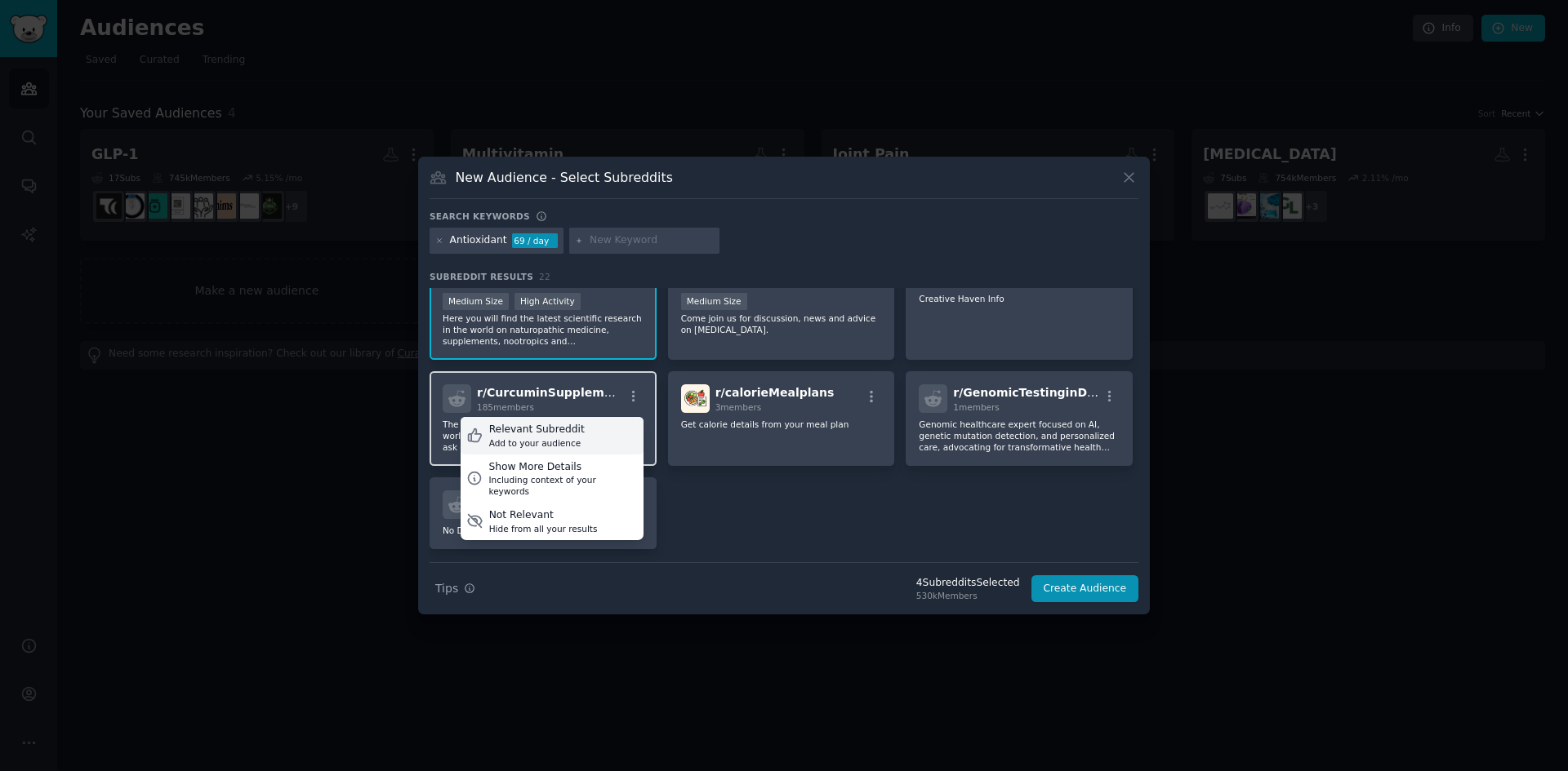
click at [537, 435] on div "Relevant Subreddit" at bounding box center [536, 430] width 95 height 15
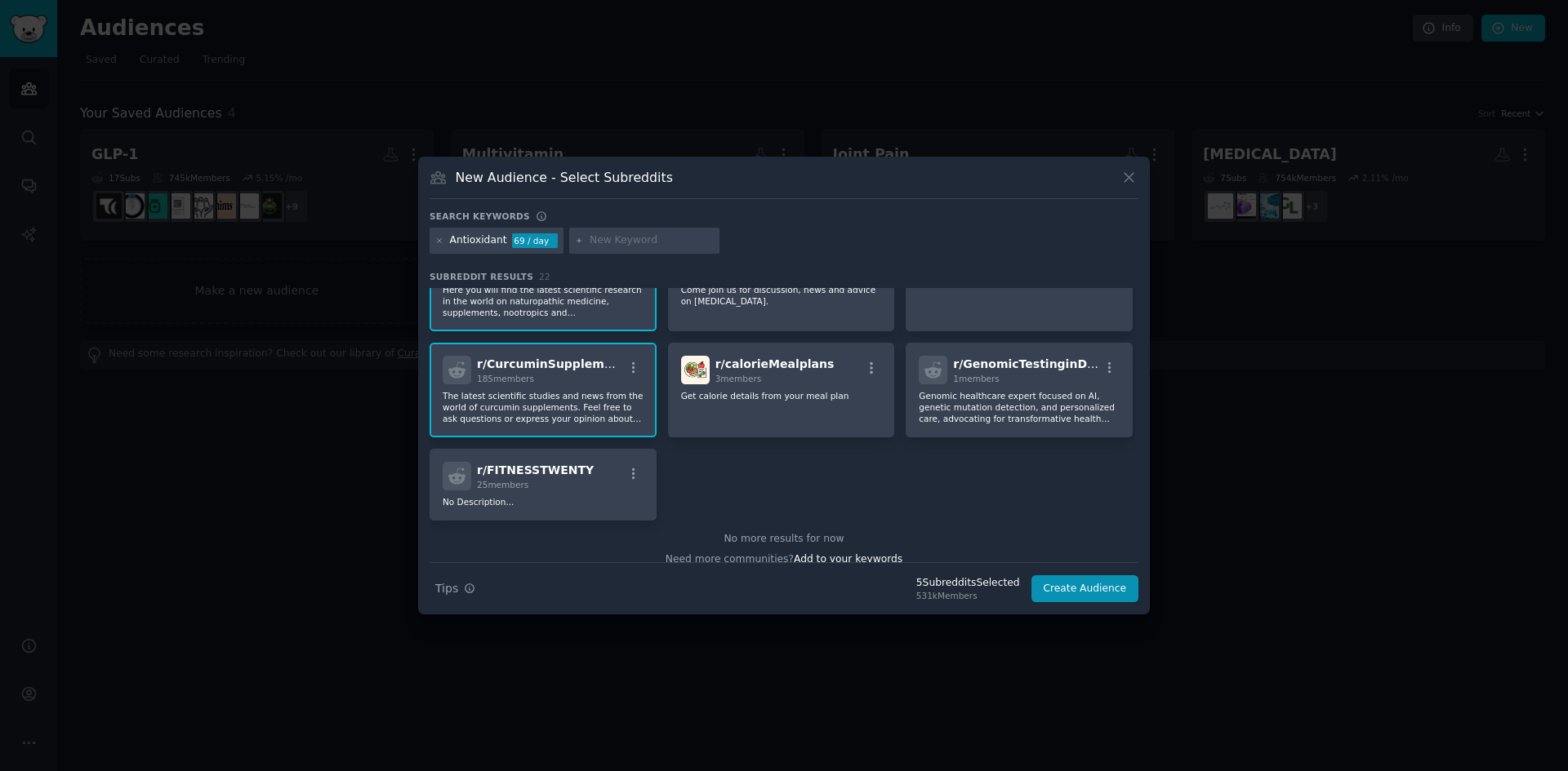
scroll to position [697, 0]
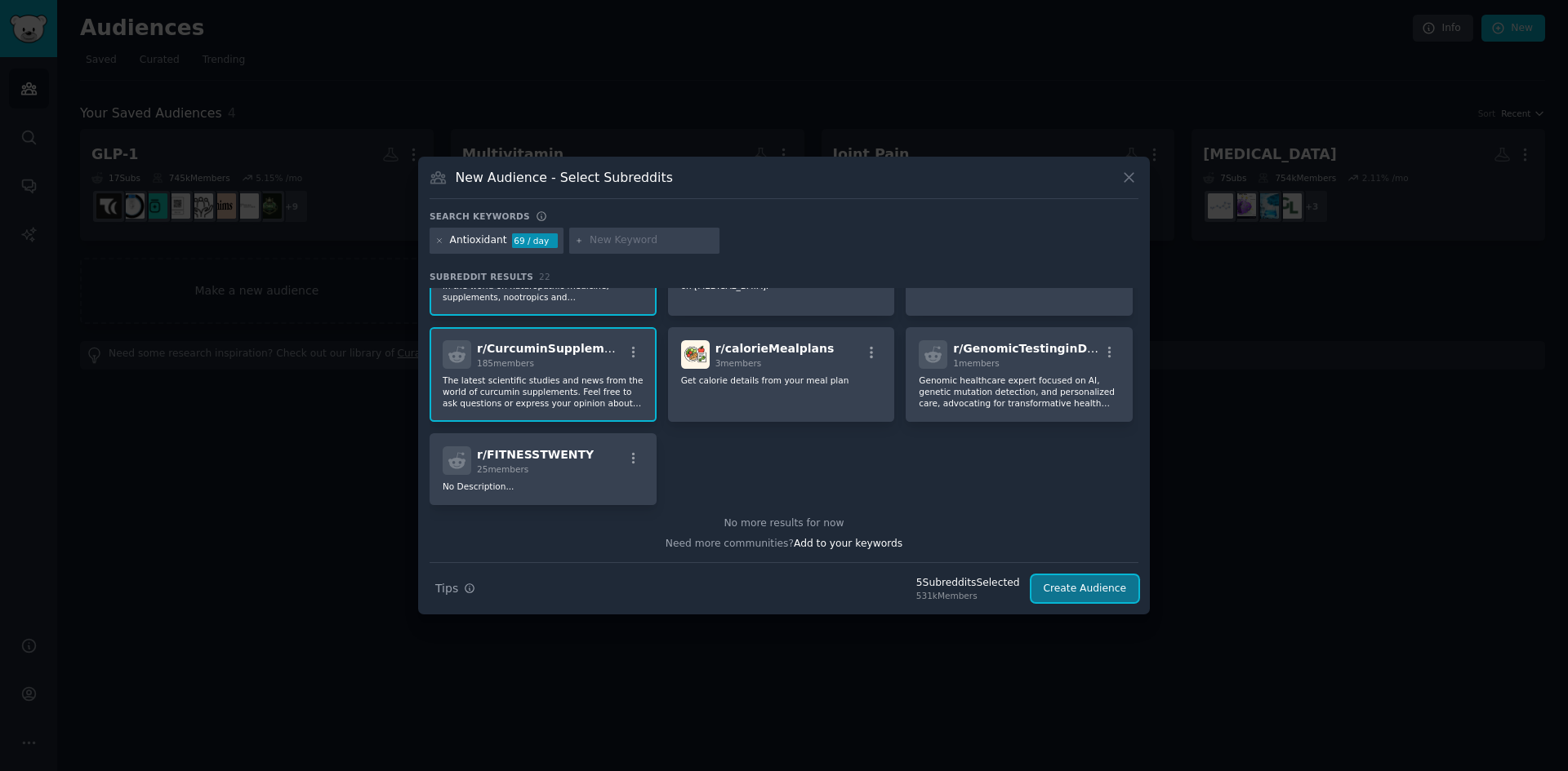
click at [1086, 589] on button "Create Audience" at bounding box center [1086, 589] width 108 height 28
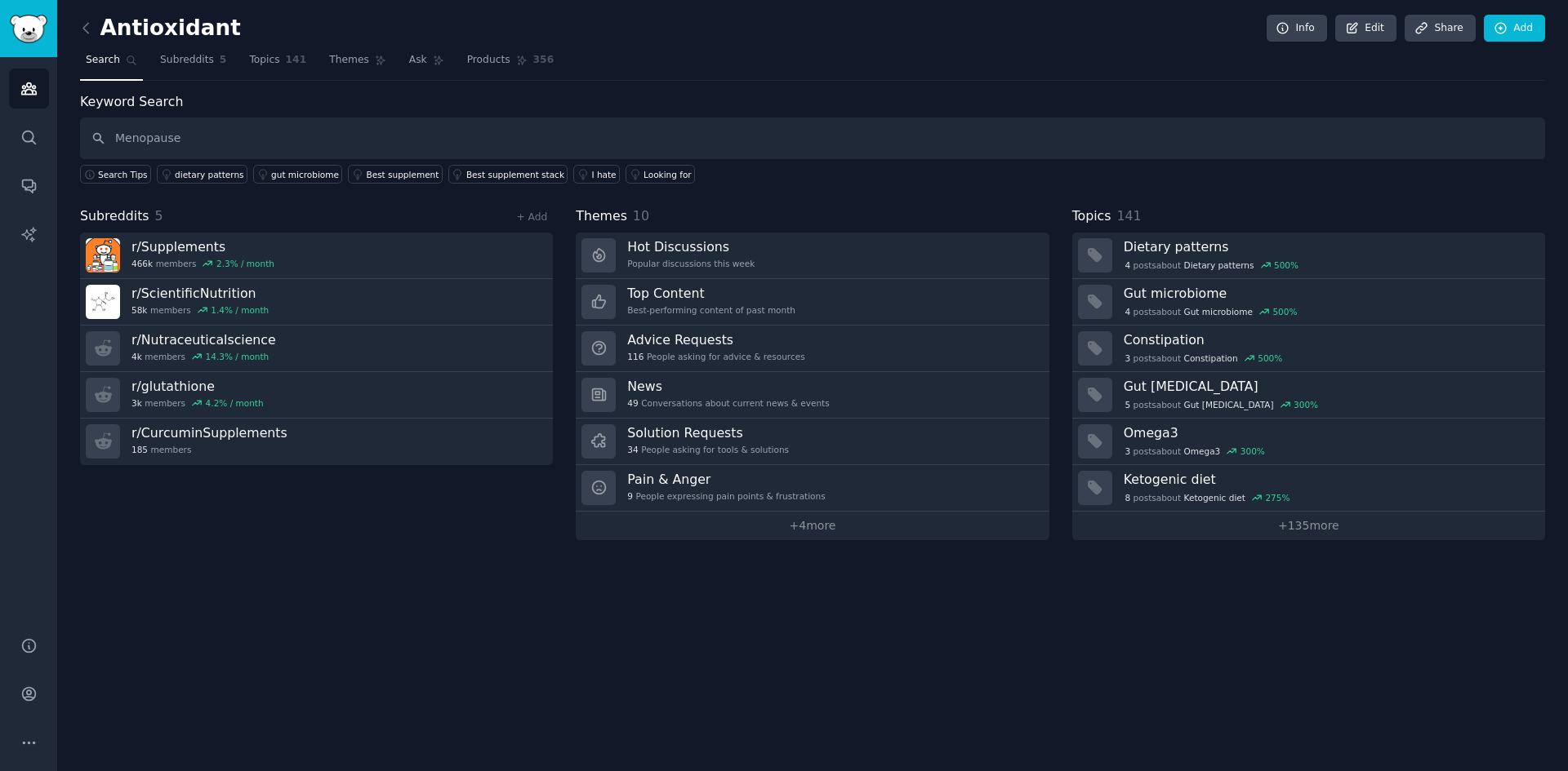
type input "Menopause"
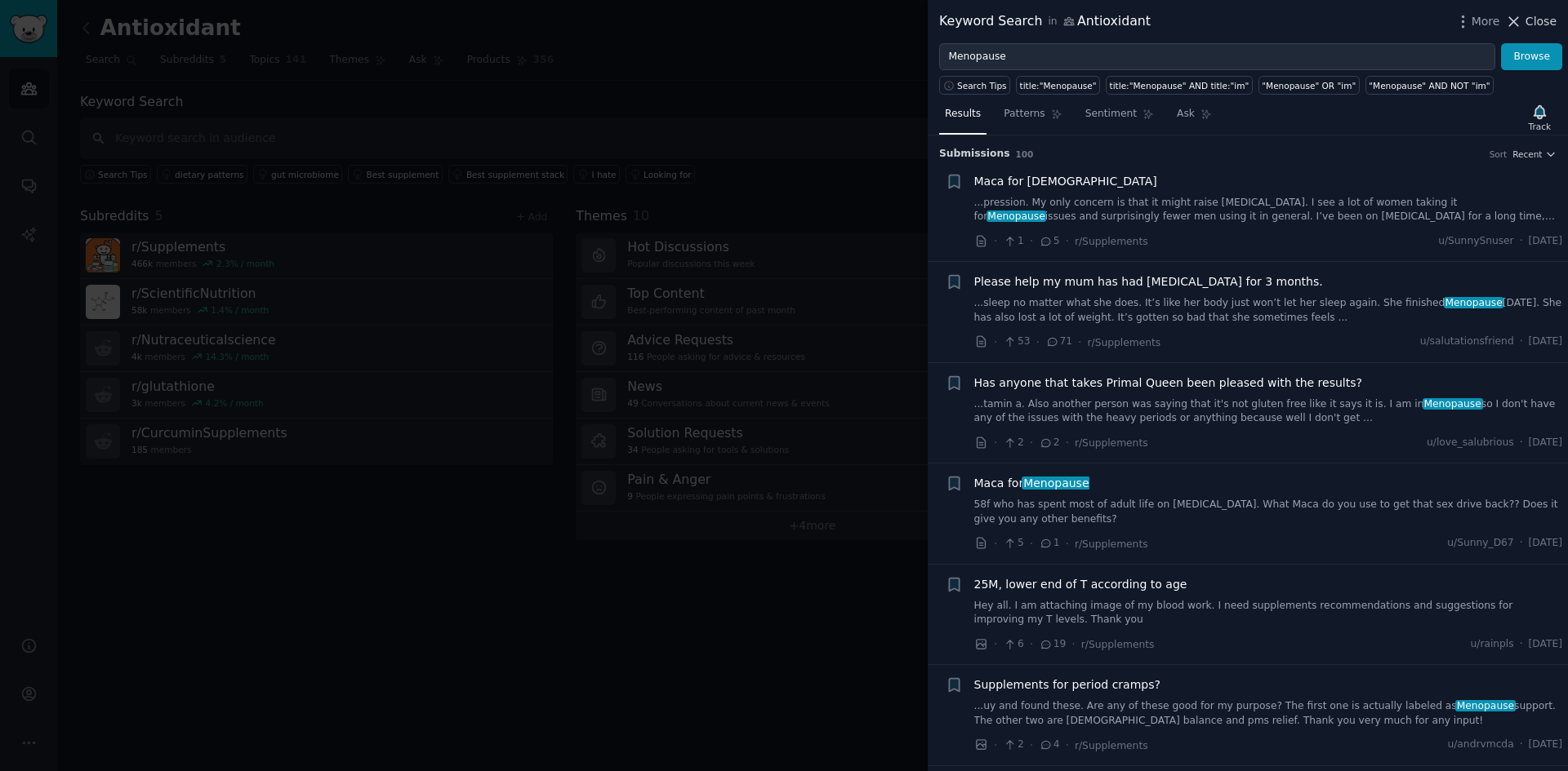
click at [1534, 21] on span "Close" at bounding box center [1540, 21] width 31 height 17
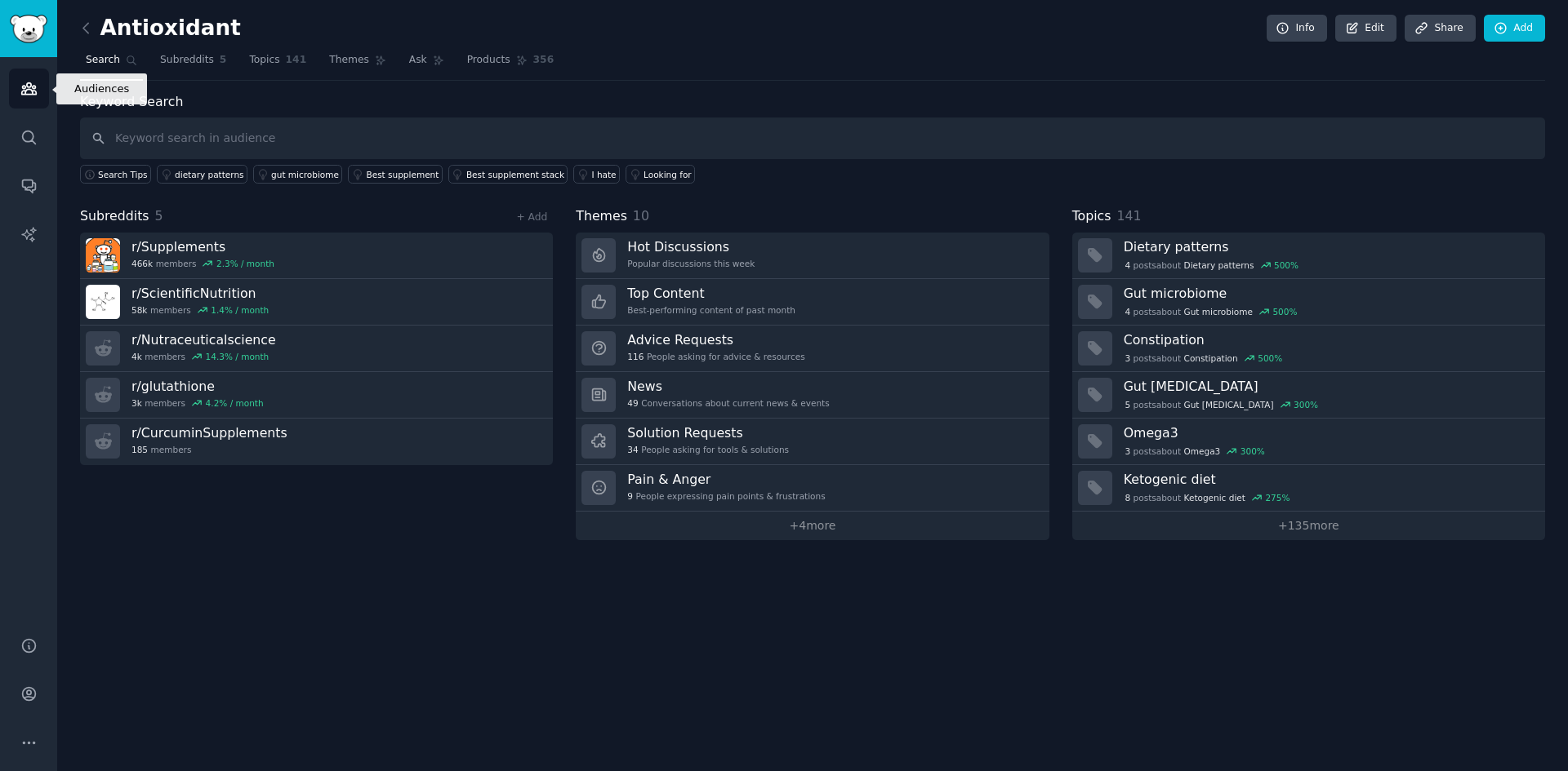
click at [33, 94] on icon "Sidebar" at bounding box center [28, 89] width 15 height 11
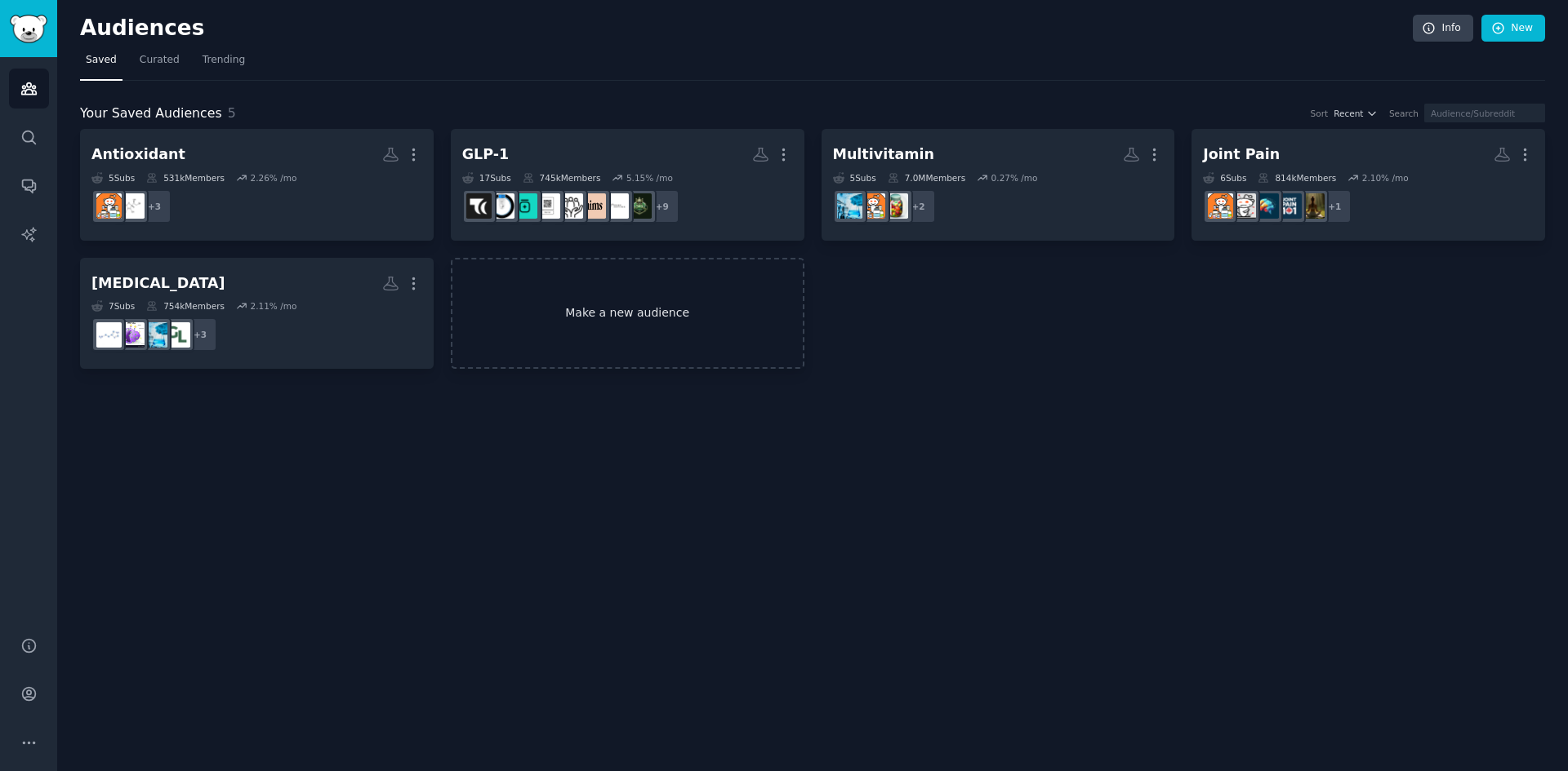
click at [623, 313] on link "Make a new audience" at bounding box center [628, 314] width 354 height 112
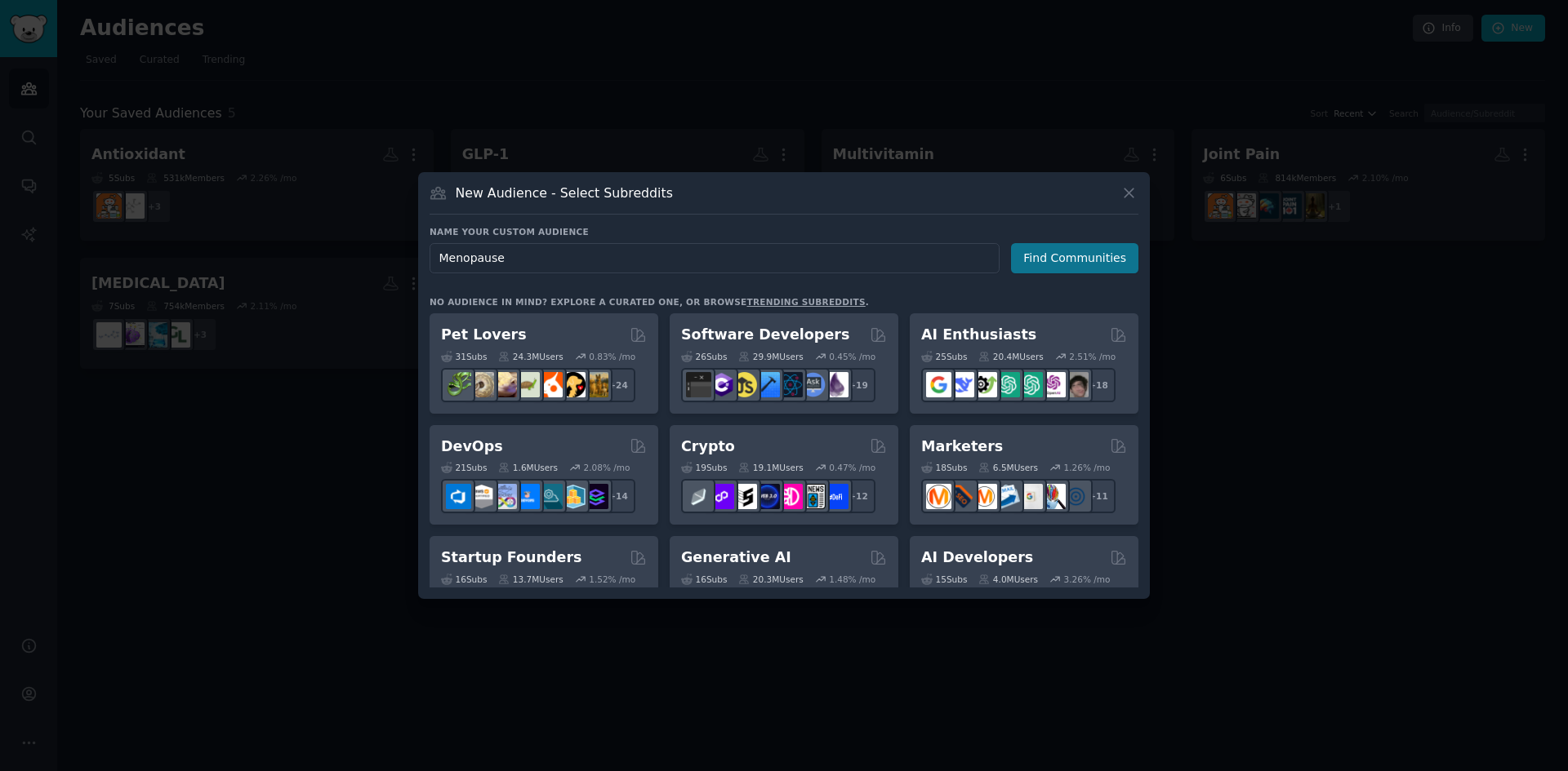
type input "Menopause"
click at [1104, 258] on button "Find Communities" at bounding box center [1074, 258] width 127 height 30
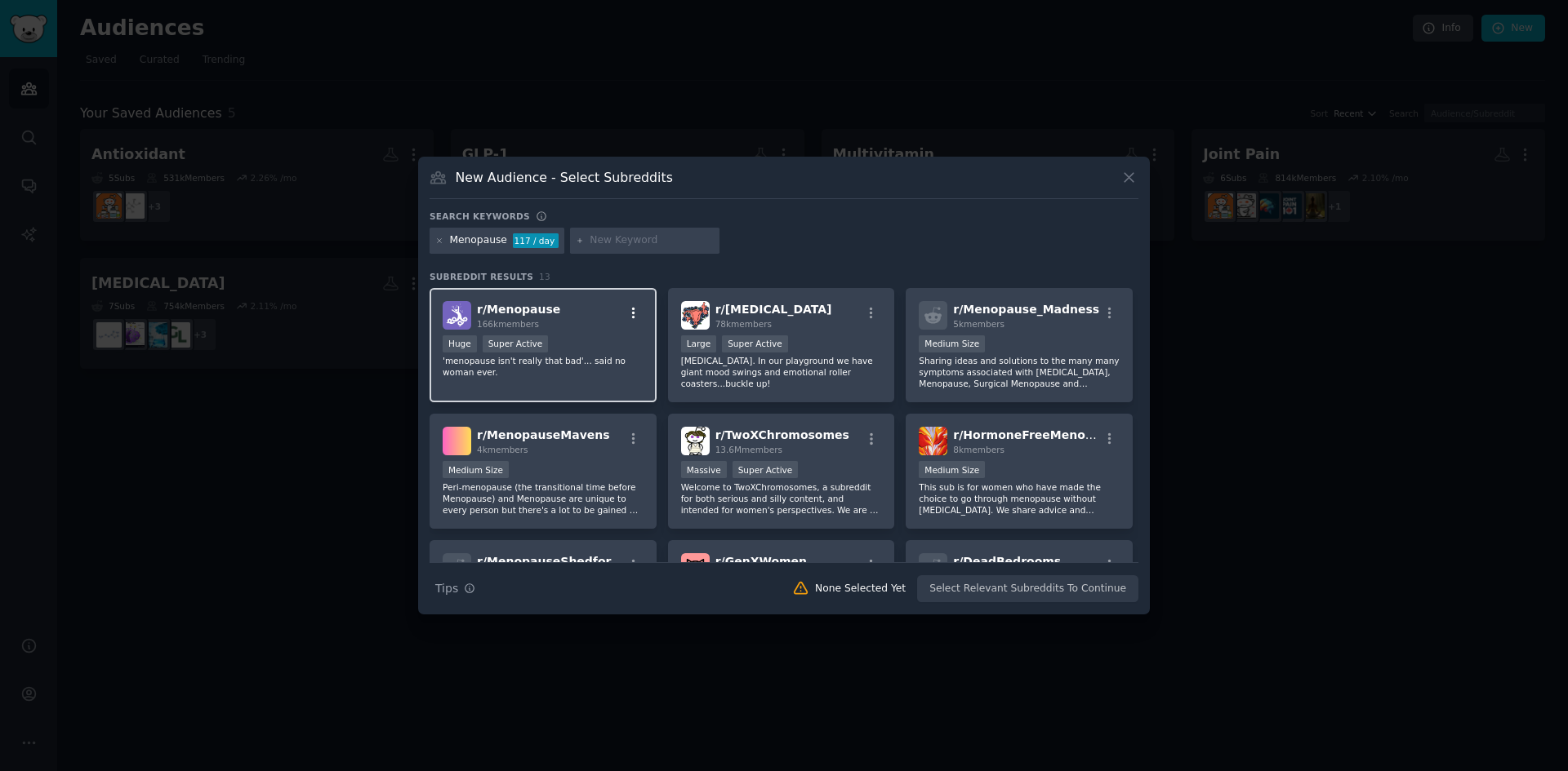
click at [630, 316] on icon "button" at bounding box center [634, 314] width 15 height 15
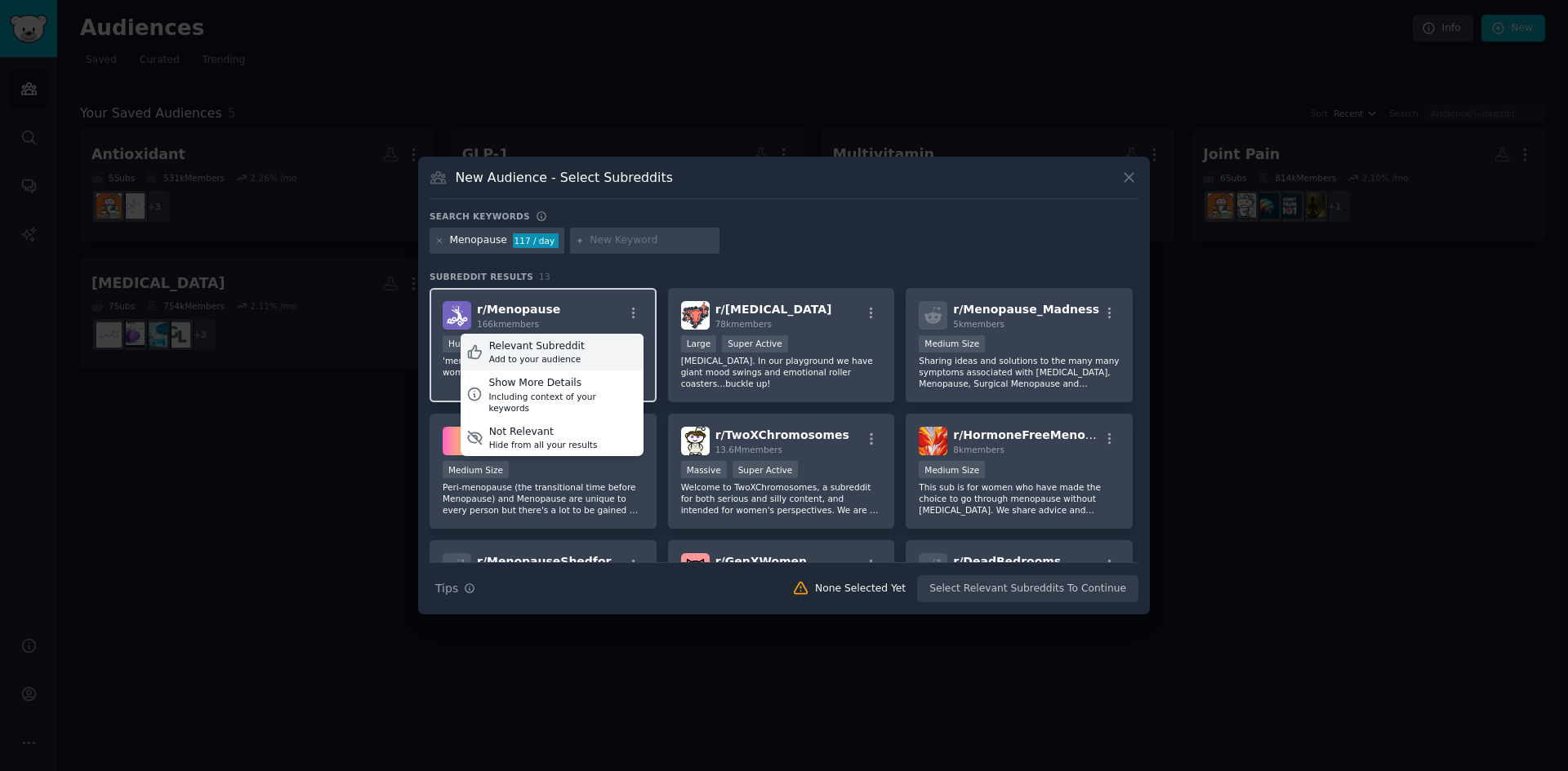
click at [563, 347] on div "Relevant Subreddit" at bounding box center [536, 347] width 95 height 15
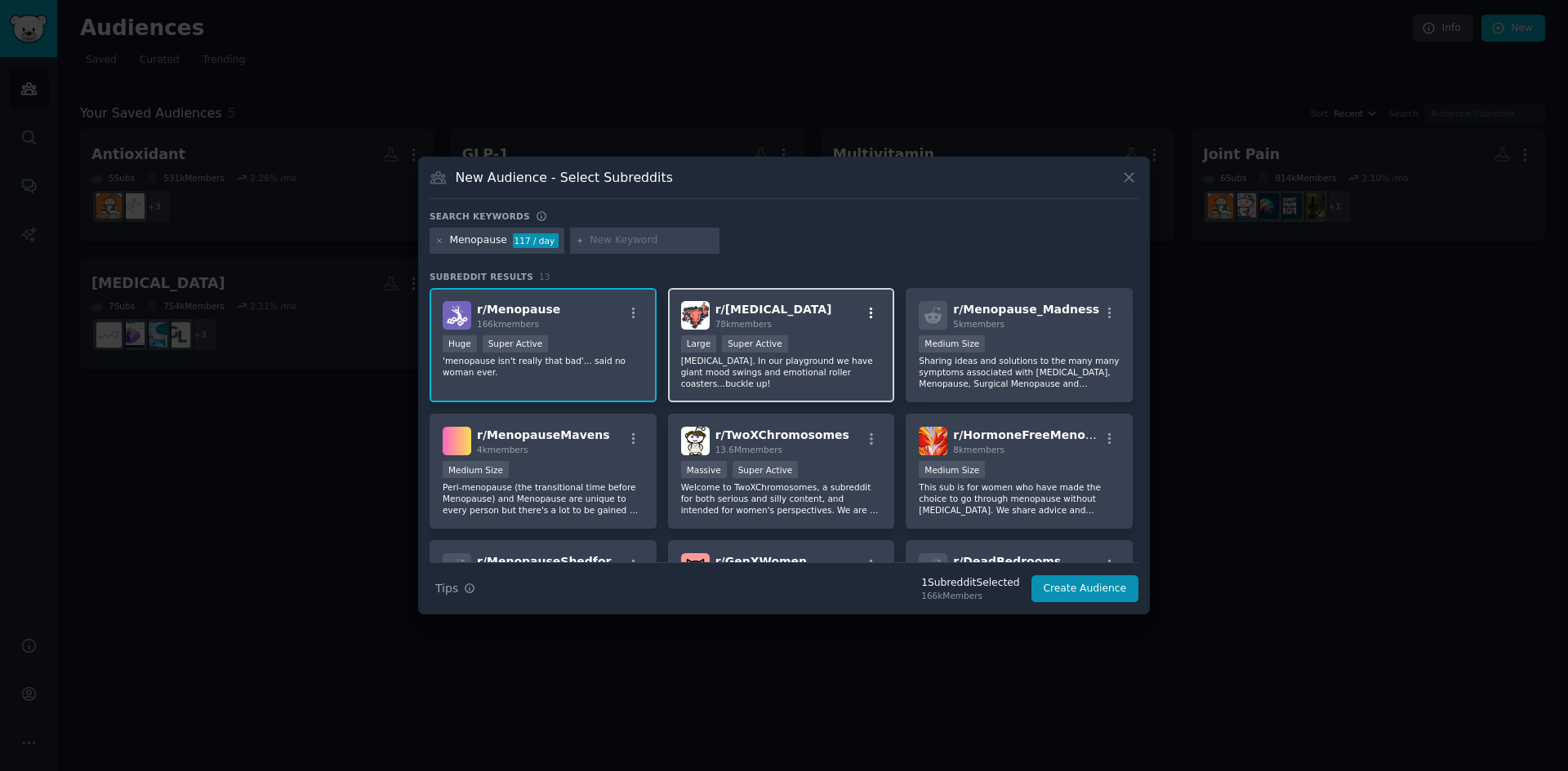
click at [869, 310] on icon "button" at bounding box center [871, 313] width 4 height 11
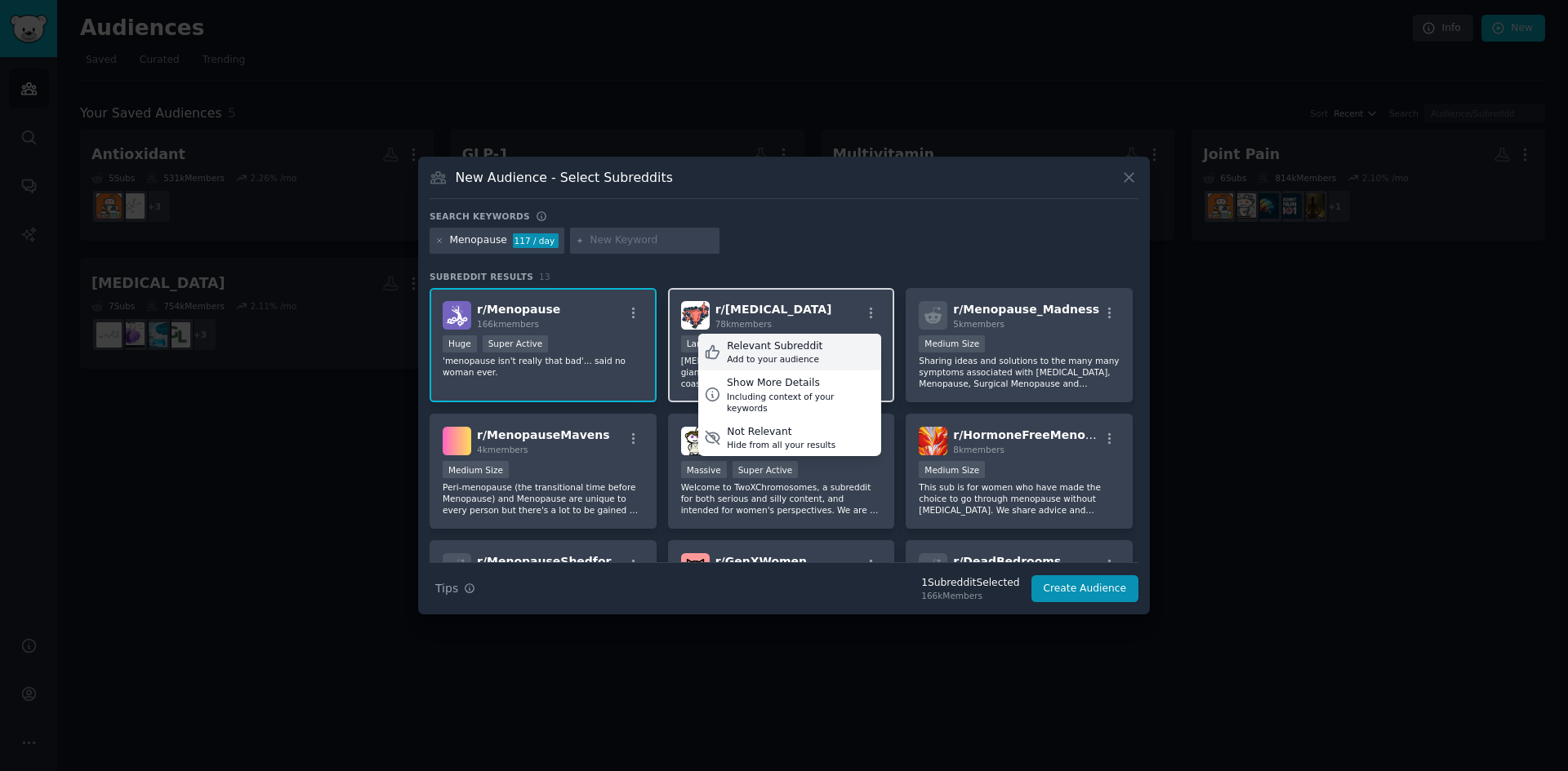
click at [801, 354] on div "Add to your audience" at bounding box center [775, 359] width 95 height 11
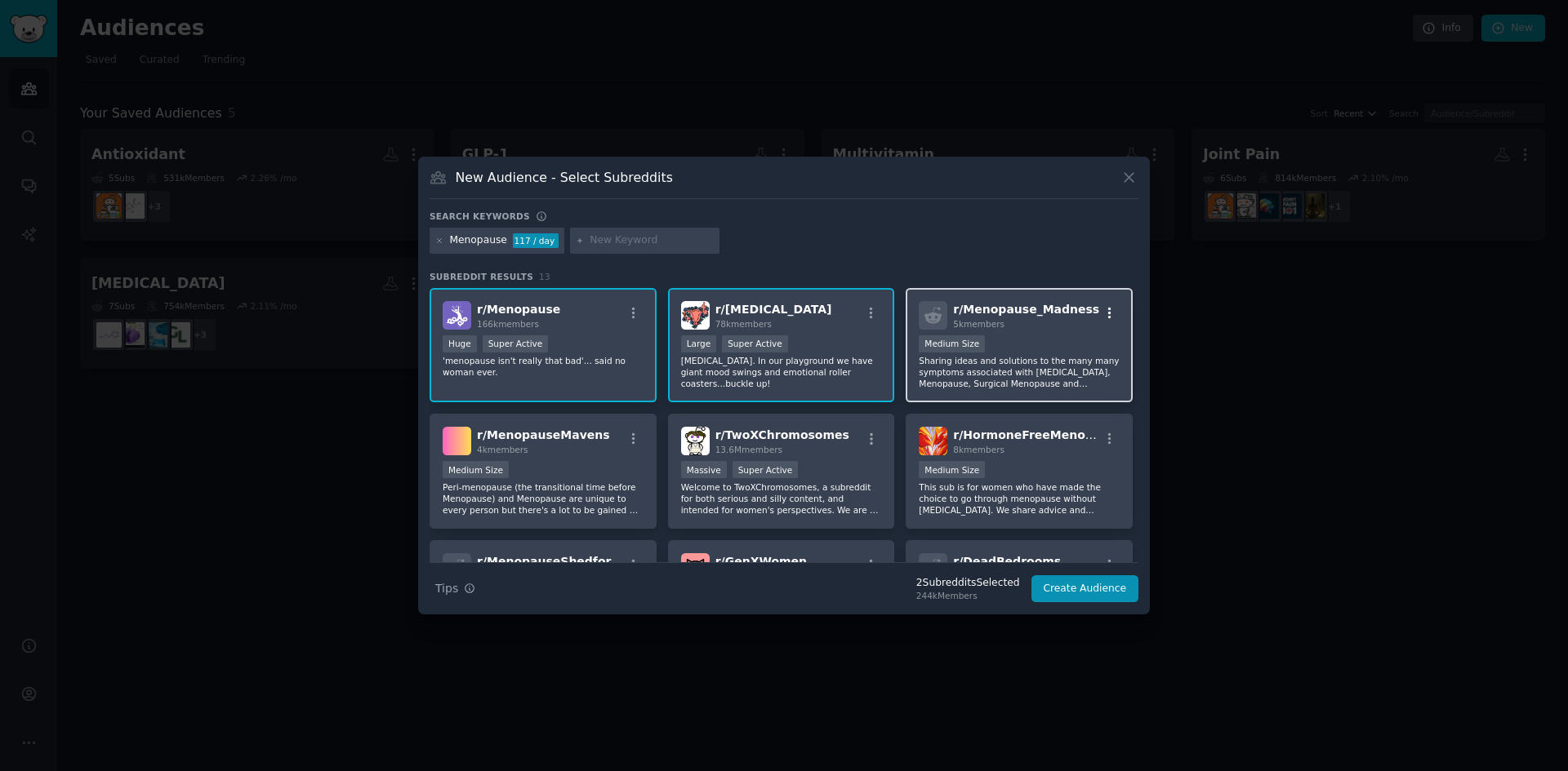
click at [1108, 309] on icon "button" at bounding box center [1110, 313] width 4 height 11
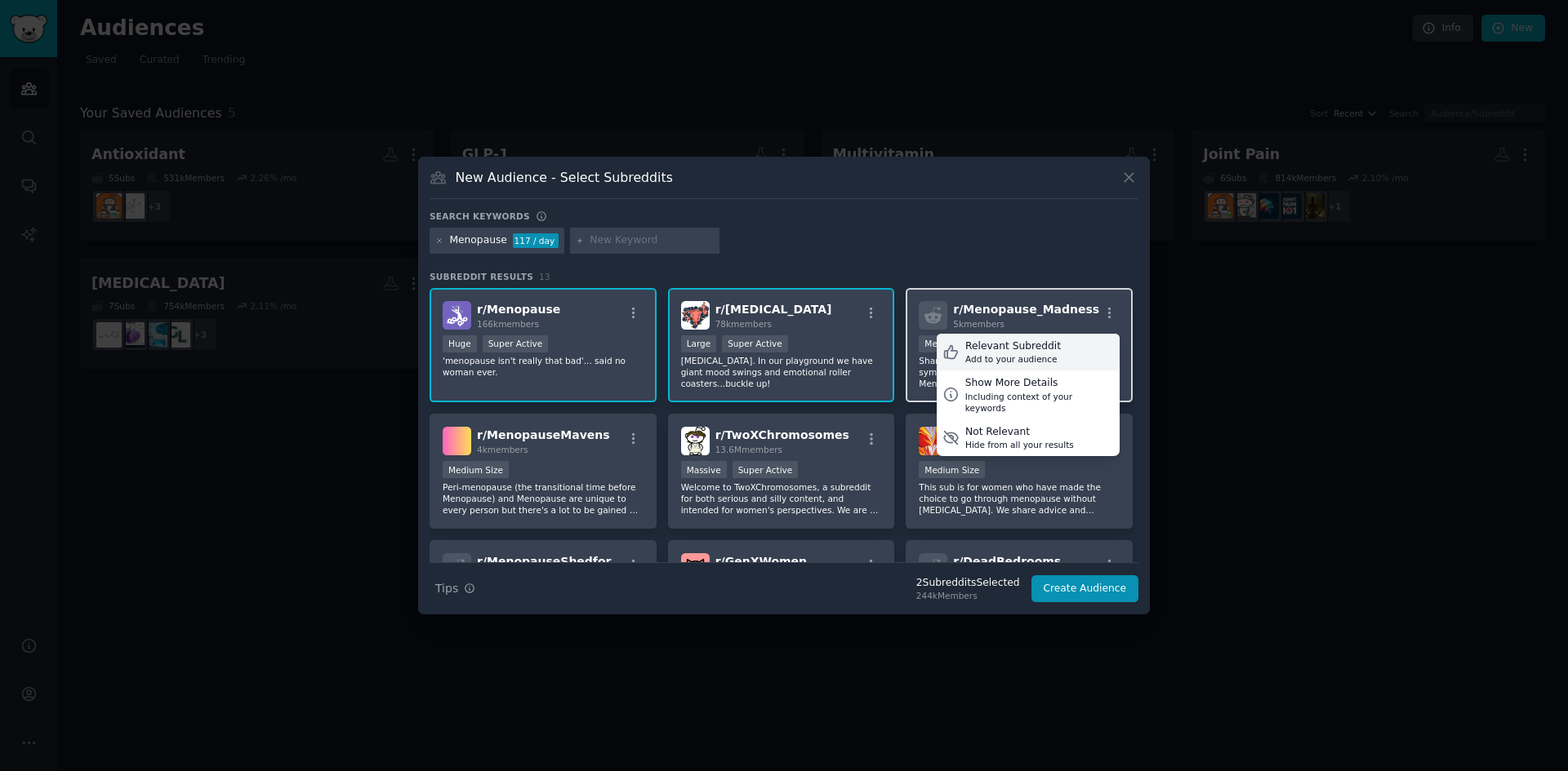
click at [1018, 354] on div "Add to your audience" at bounding box center [1013, 359] width 95 height 11
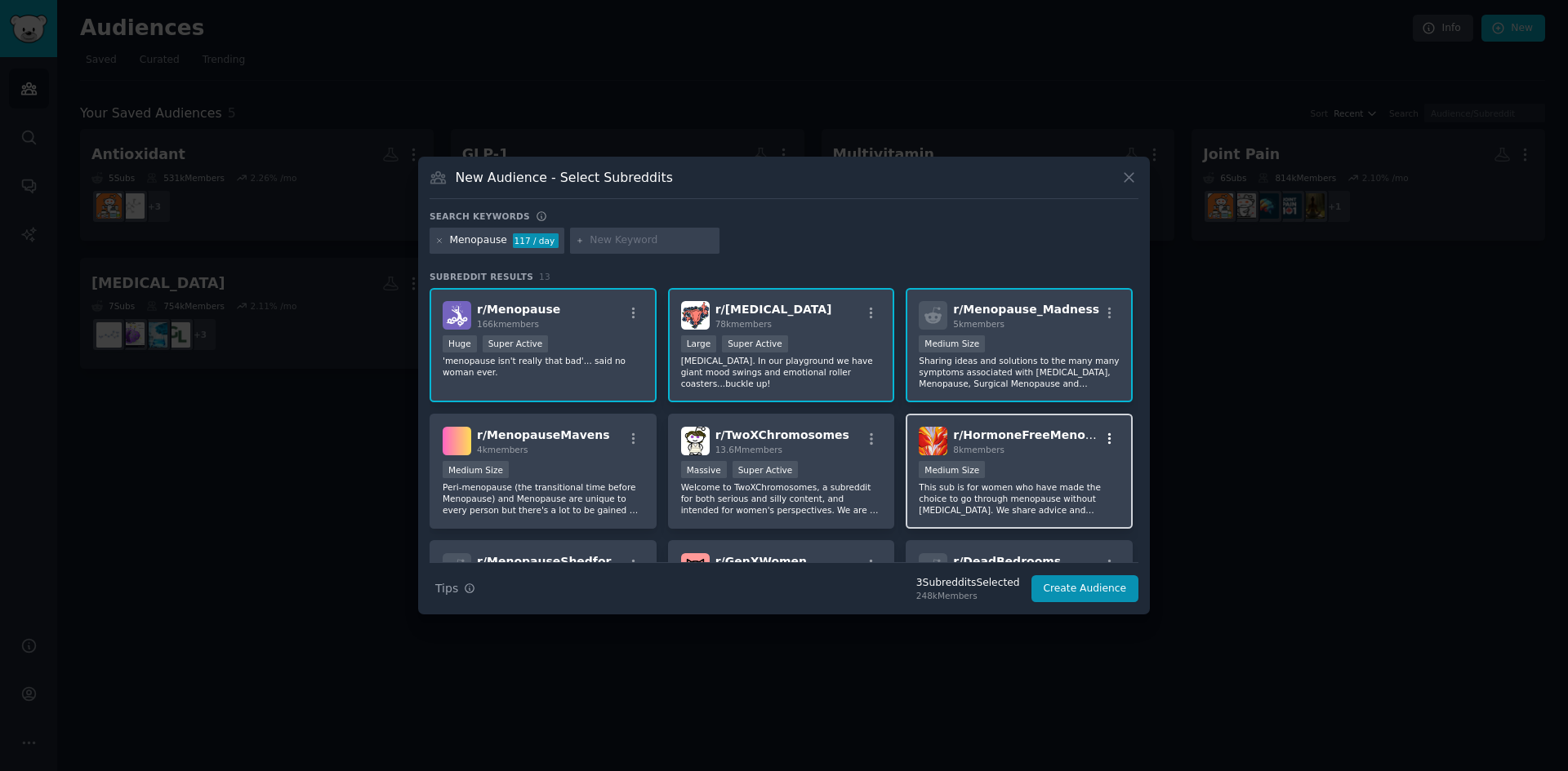
click at [1103, 436] on icon "button" at bounding box center [1110, 439] width 15 height 15
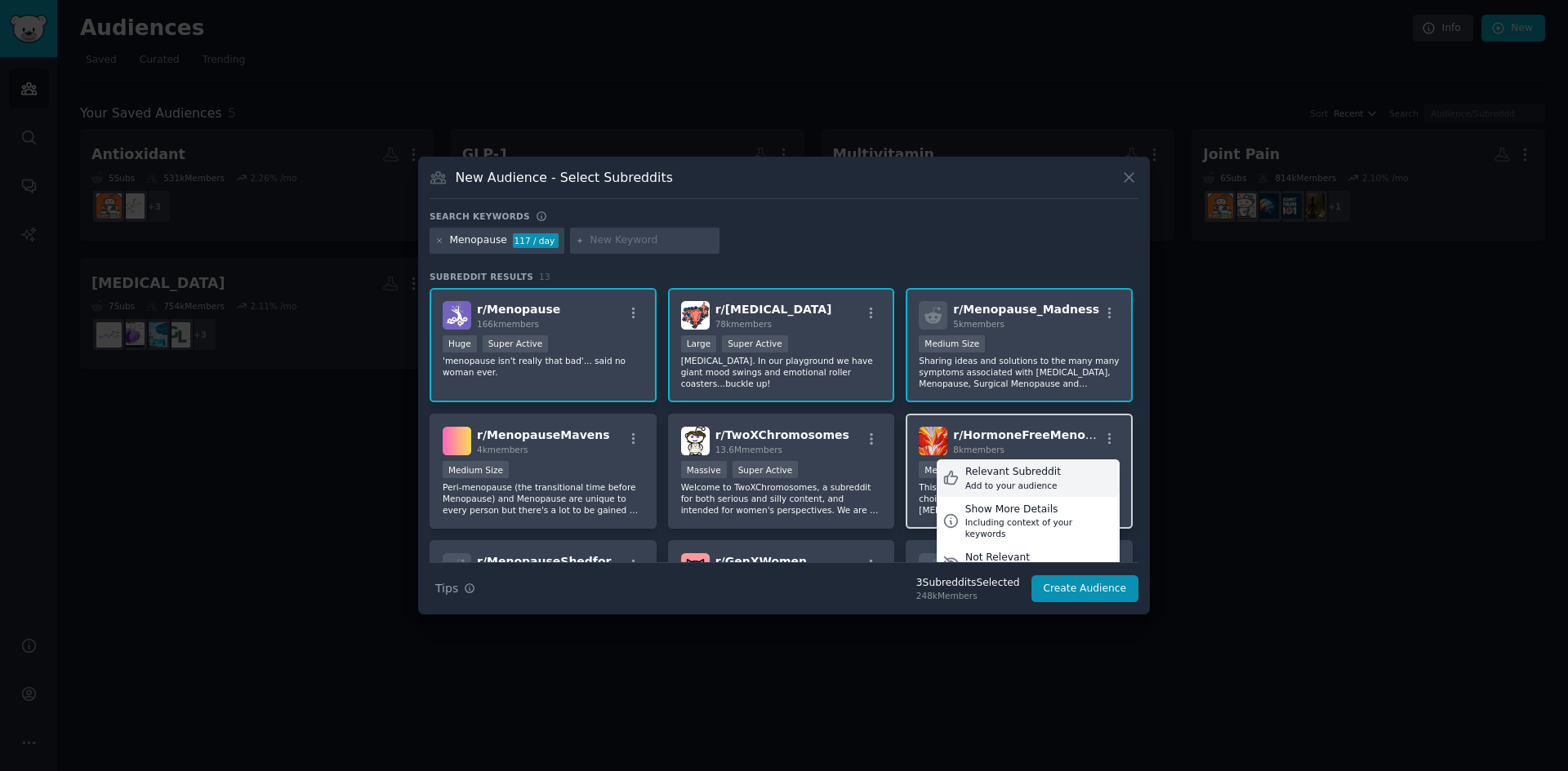
click at [1000, 473] on div "Relevant Subreddit" at bounding box center [1013, 473] width 95 height 15
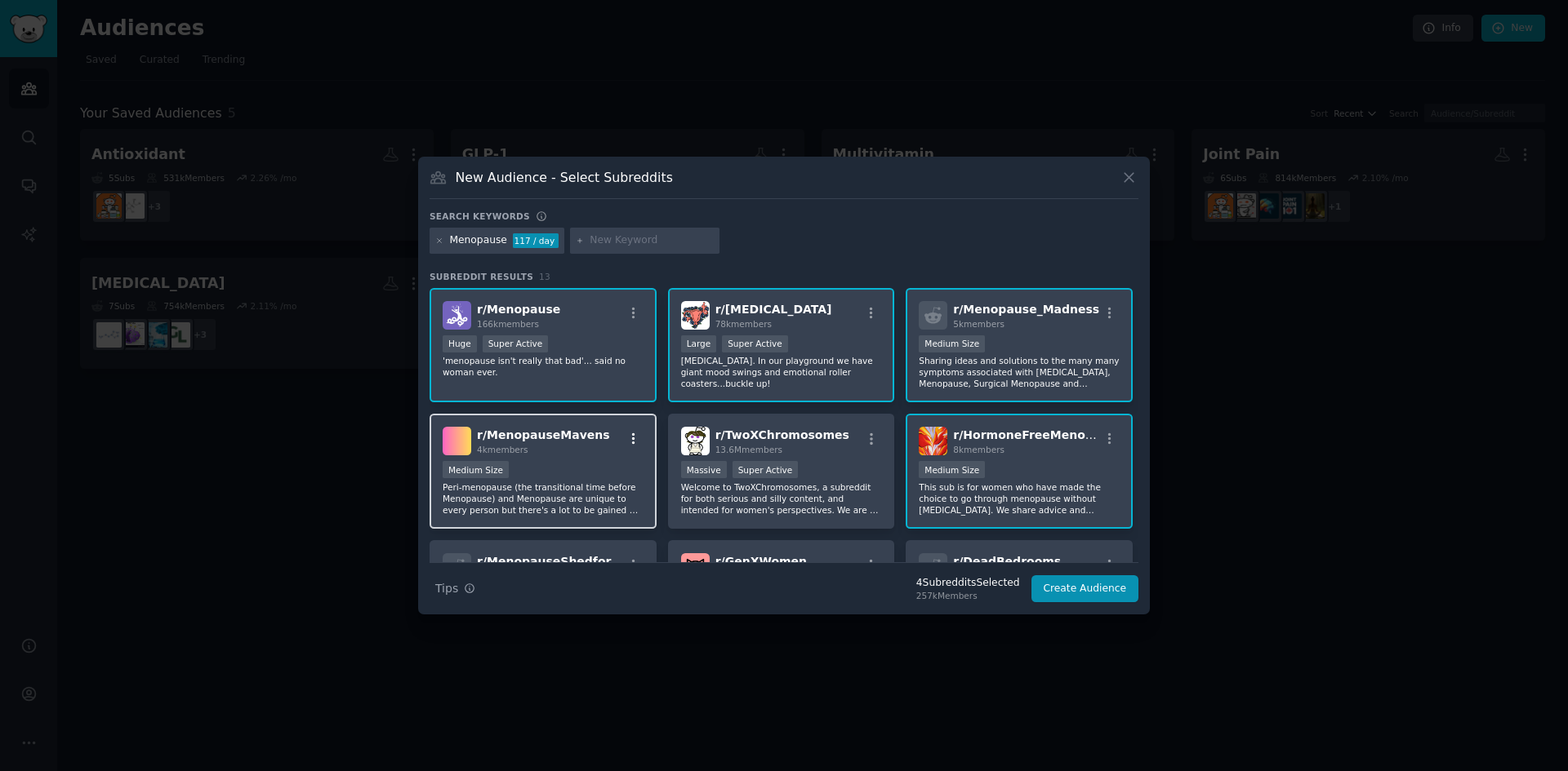
click at [632, 436] on icon "button" at bounding box center [634, 439] width 15 height 15
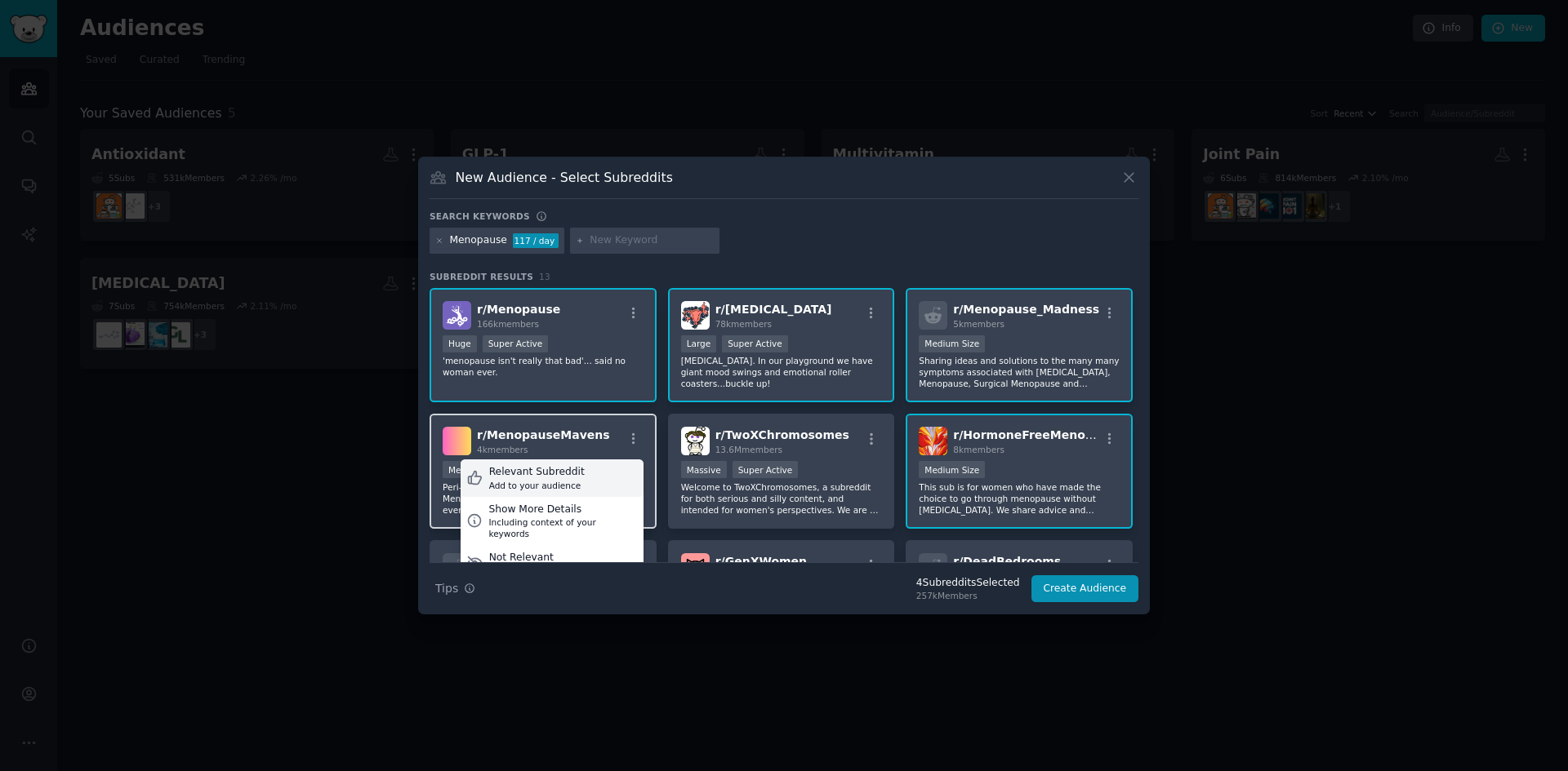
click at [556, 470] on div "Relevant Subreddit" at bounding box center [536, 473] width 95 height 15
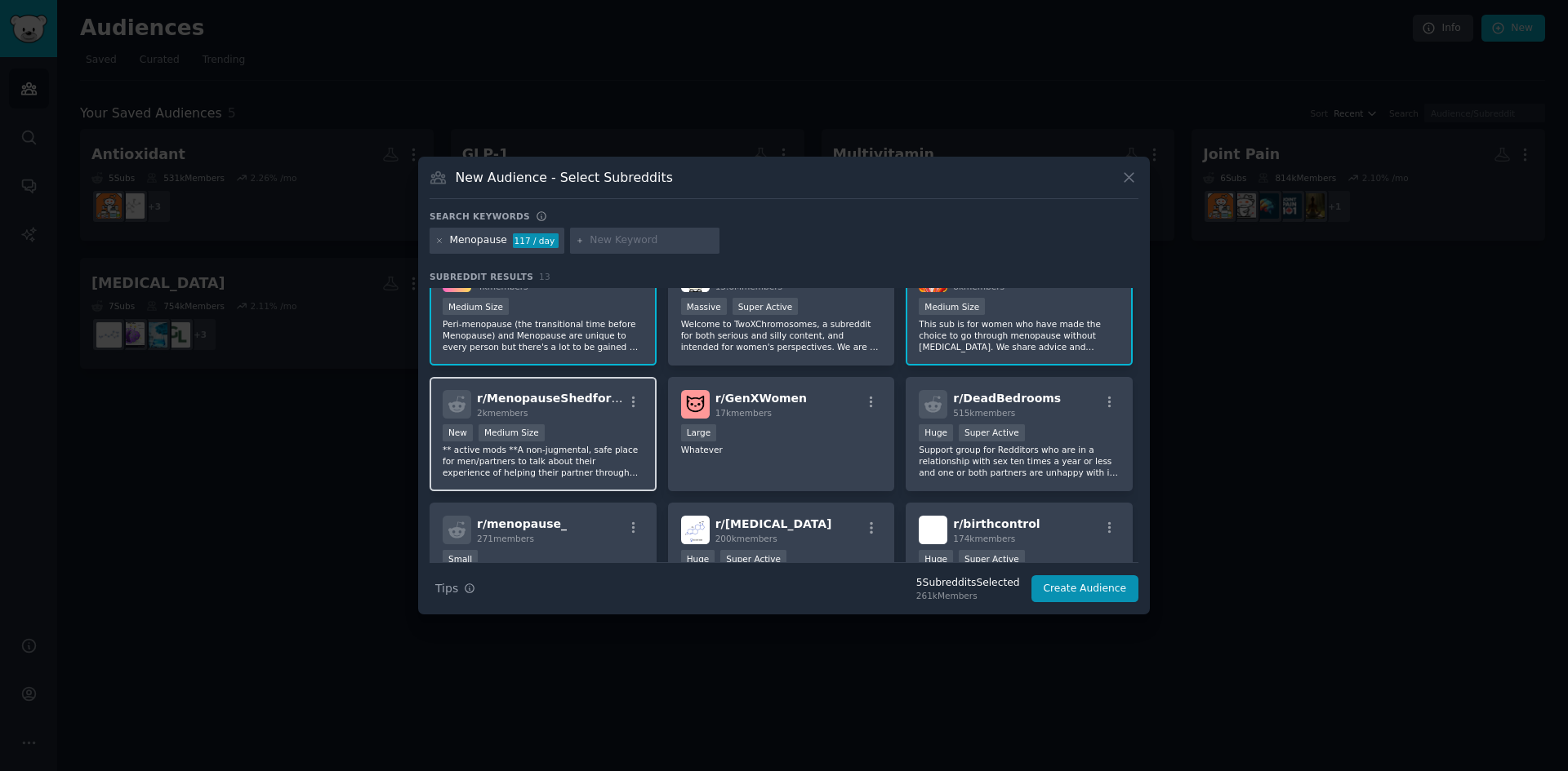
scroll to position [245, 0]
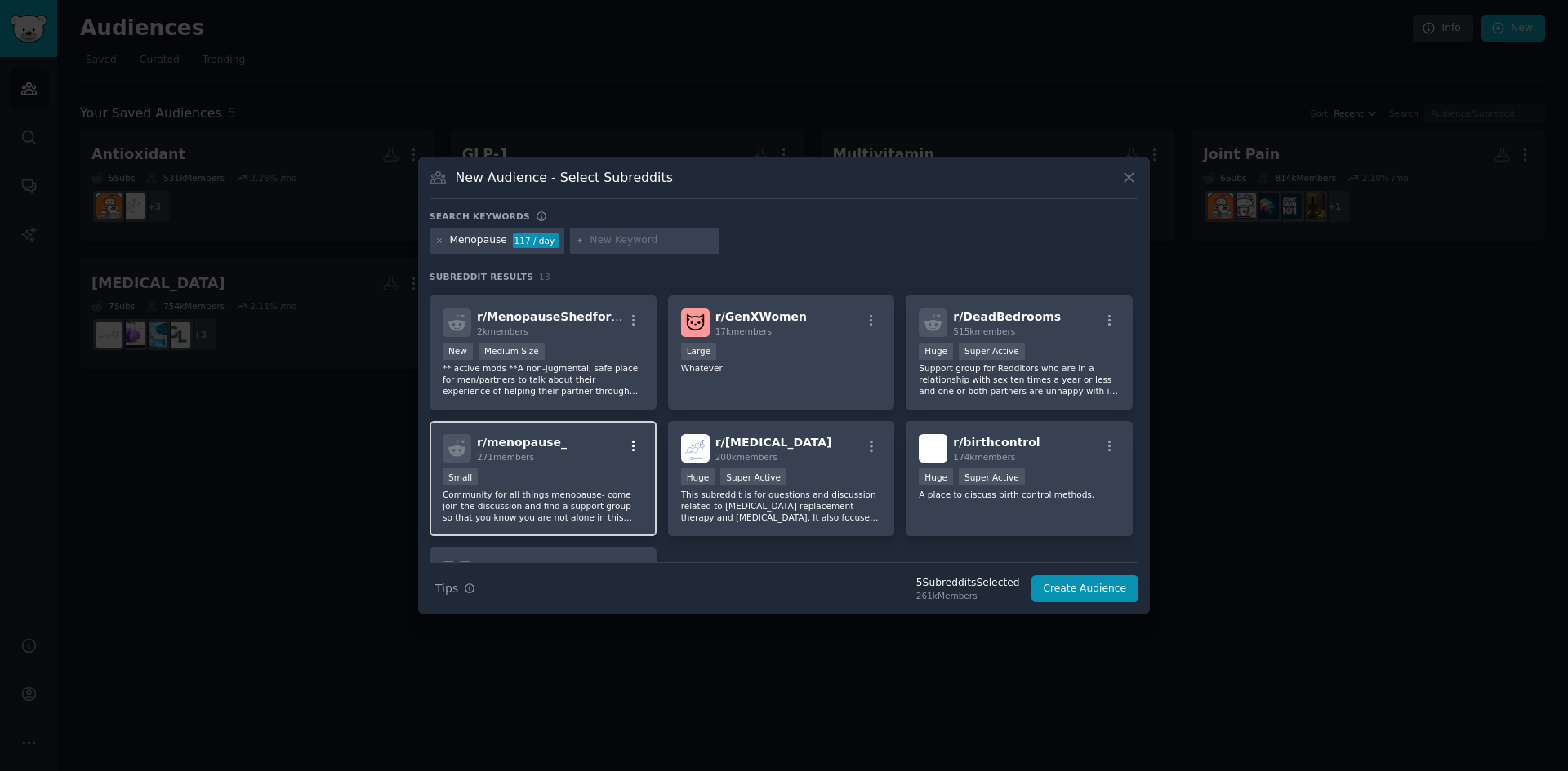
click at [632, 442] on icon "button" at bounding box center [634, 446] width 4 height 11
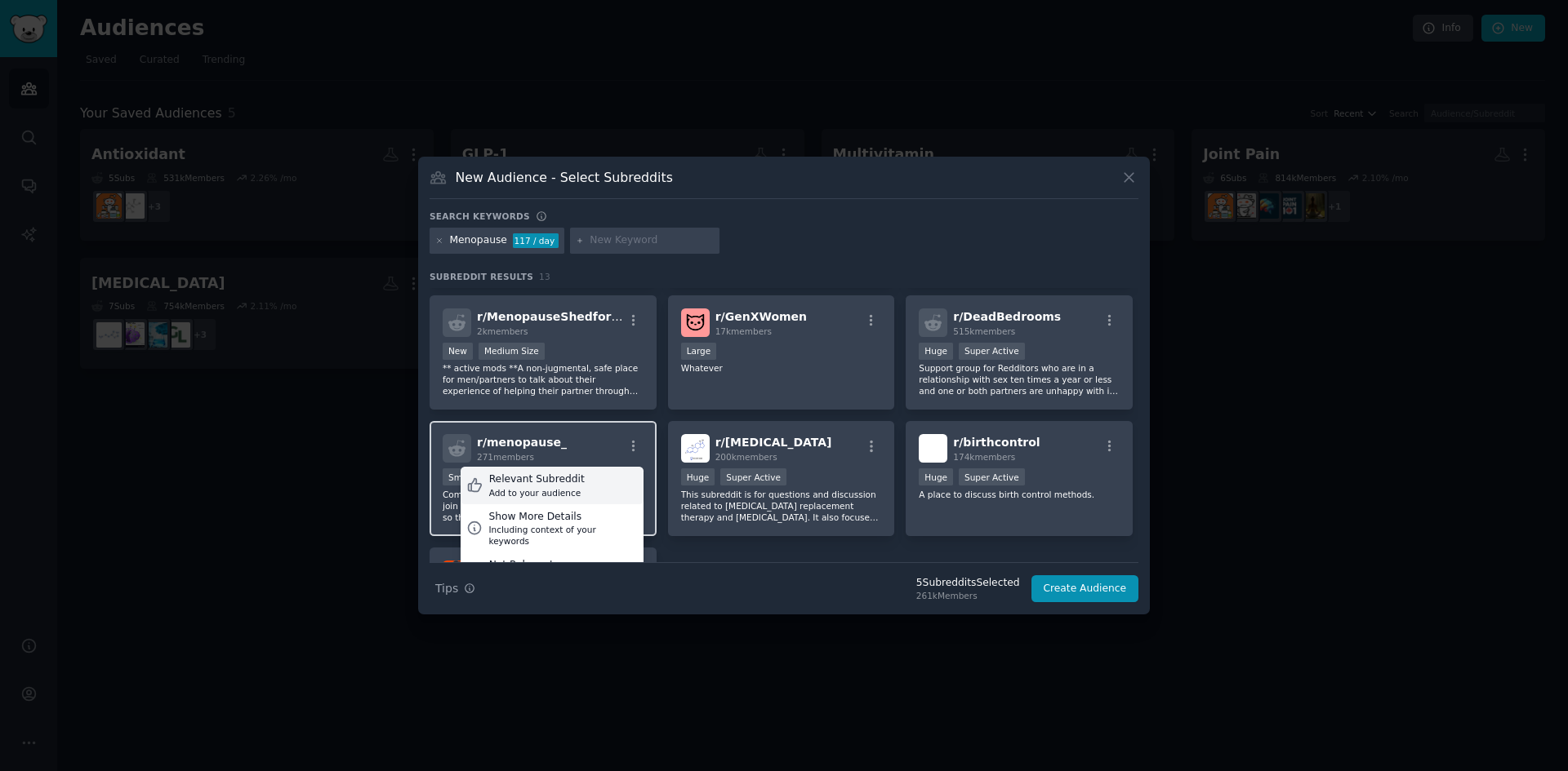
click at [556, 480] on div "Relevant Subreddit" at bounding box center [536, 480] width 95 height 15
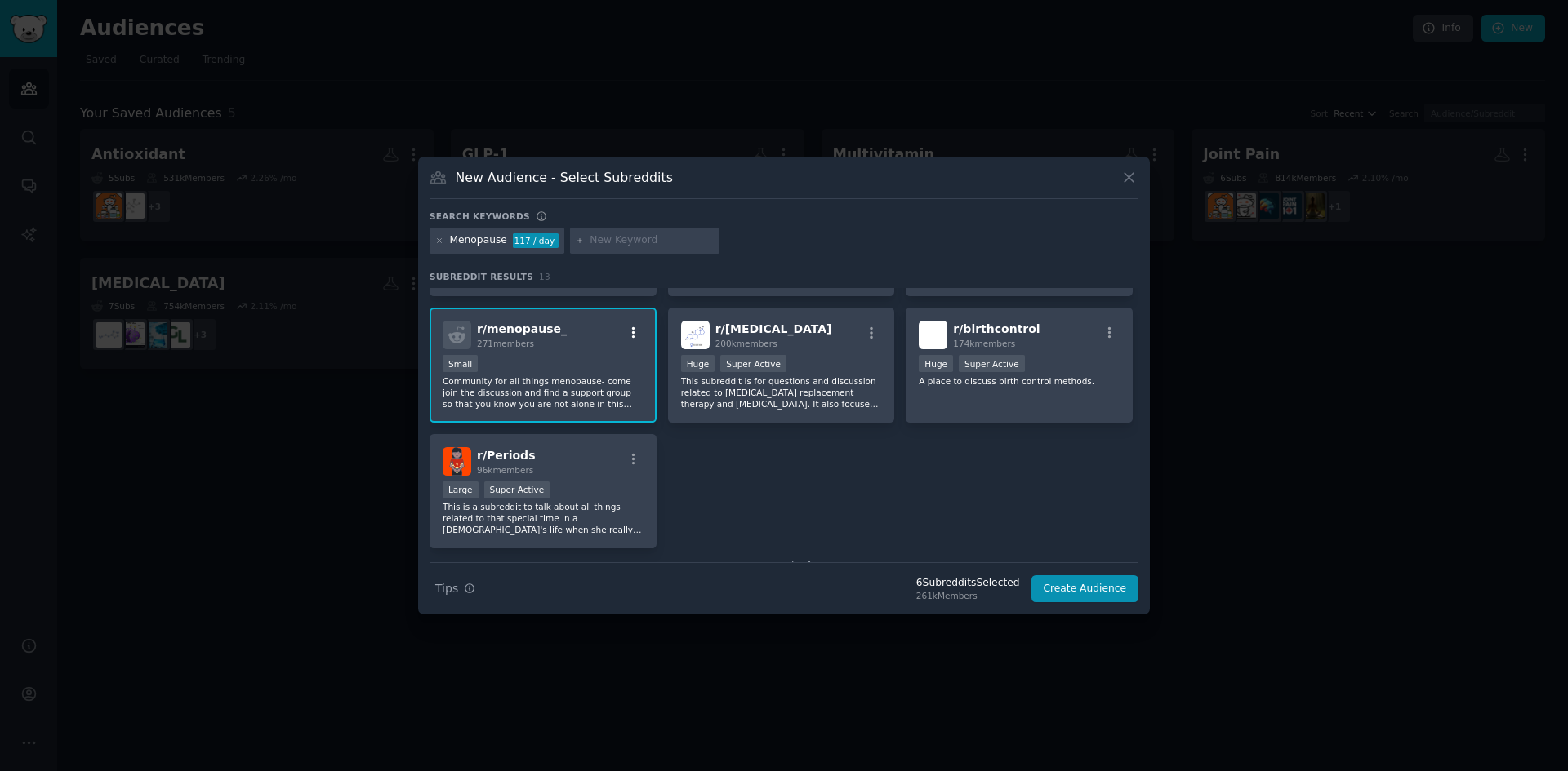
scroll to position [402, 0]
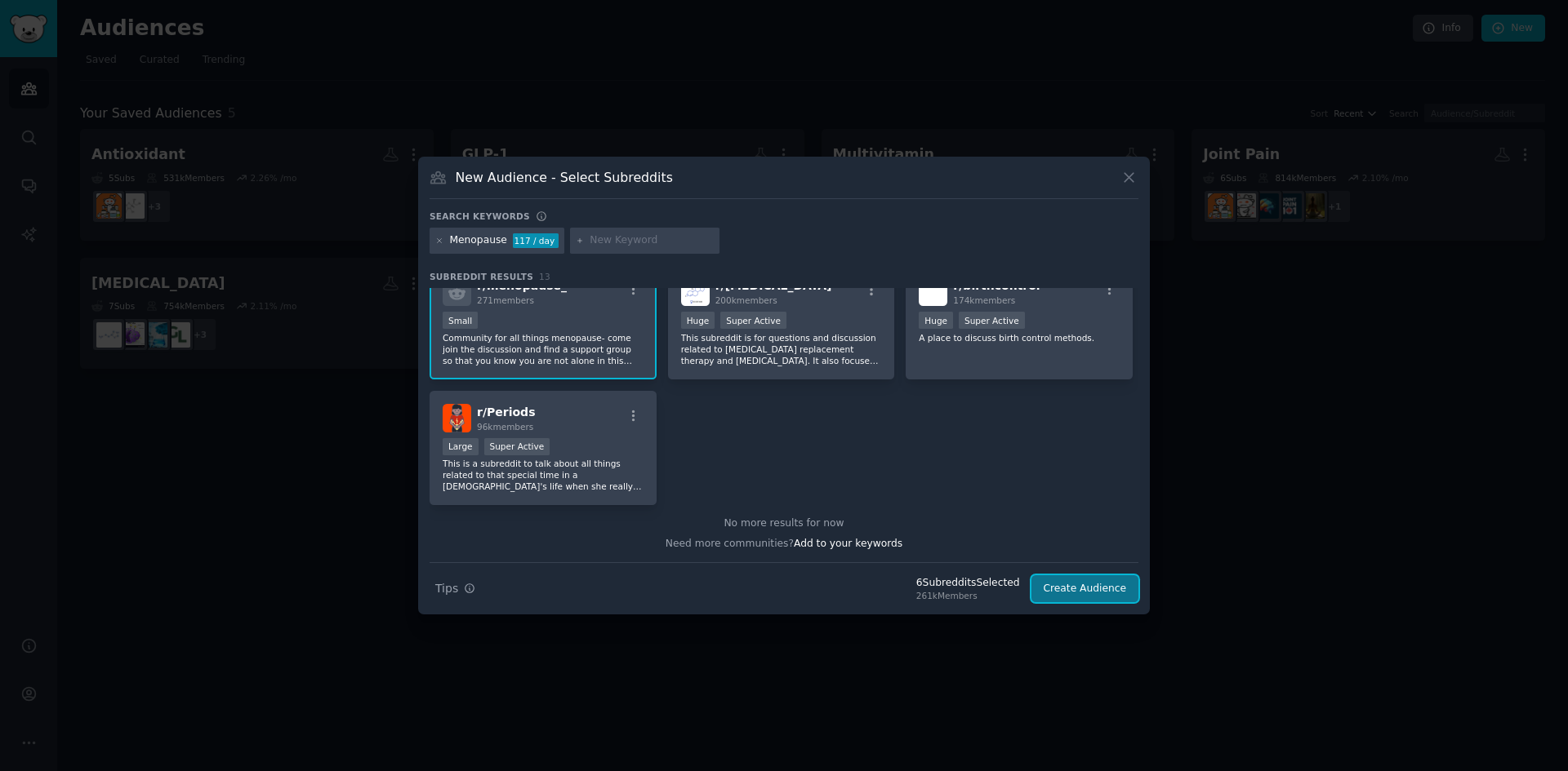
click at [1079, 589] on button "Create Audience" at bounding box center [1086, 589] width 108 height 28
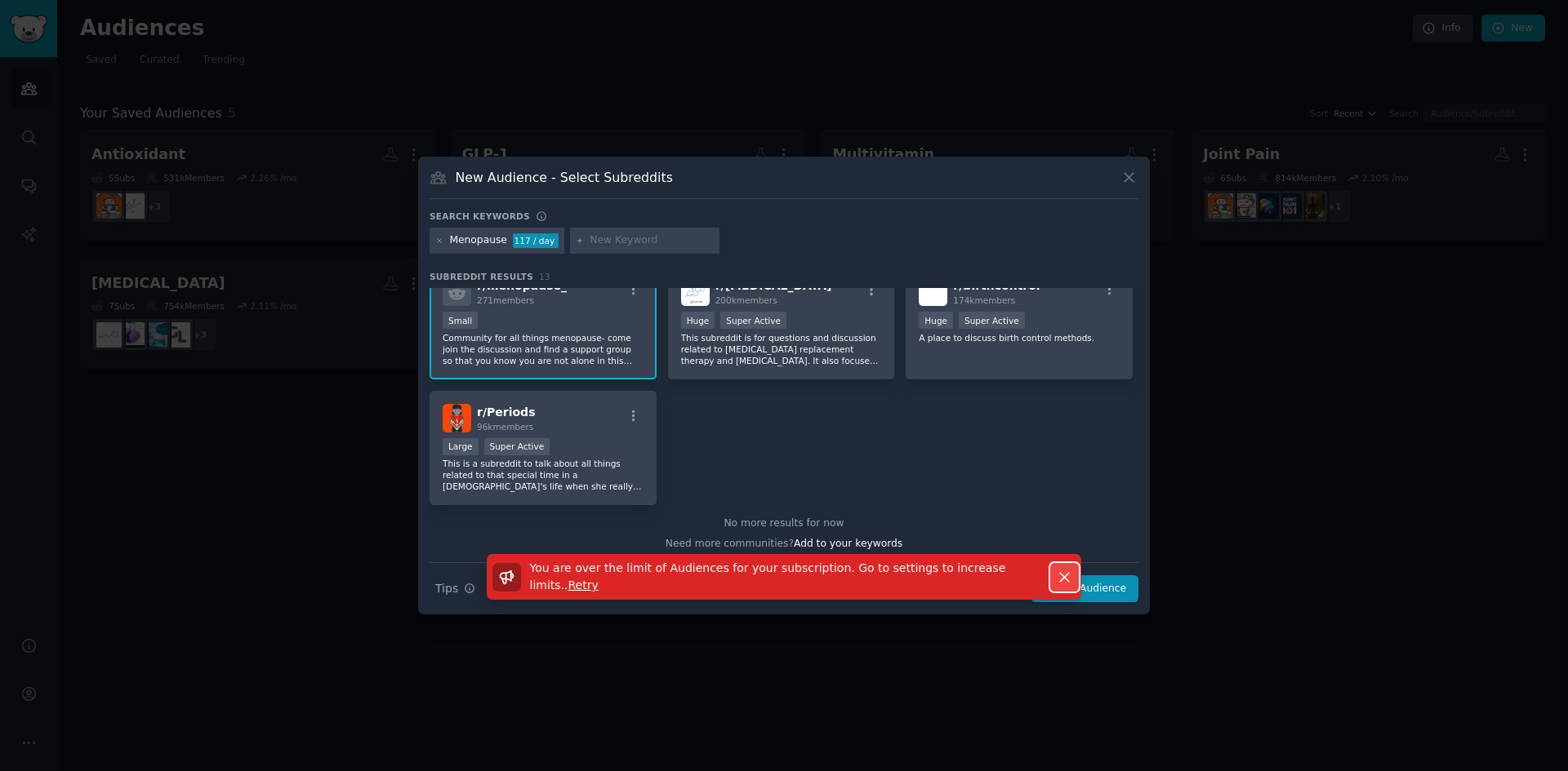
click at [1062, 578] on icon "button" at bounding box center [1065, 578] width 9 height 9
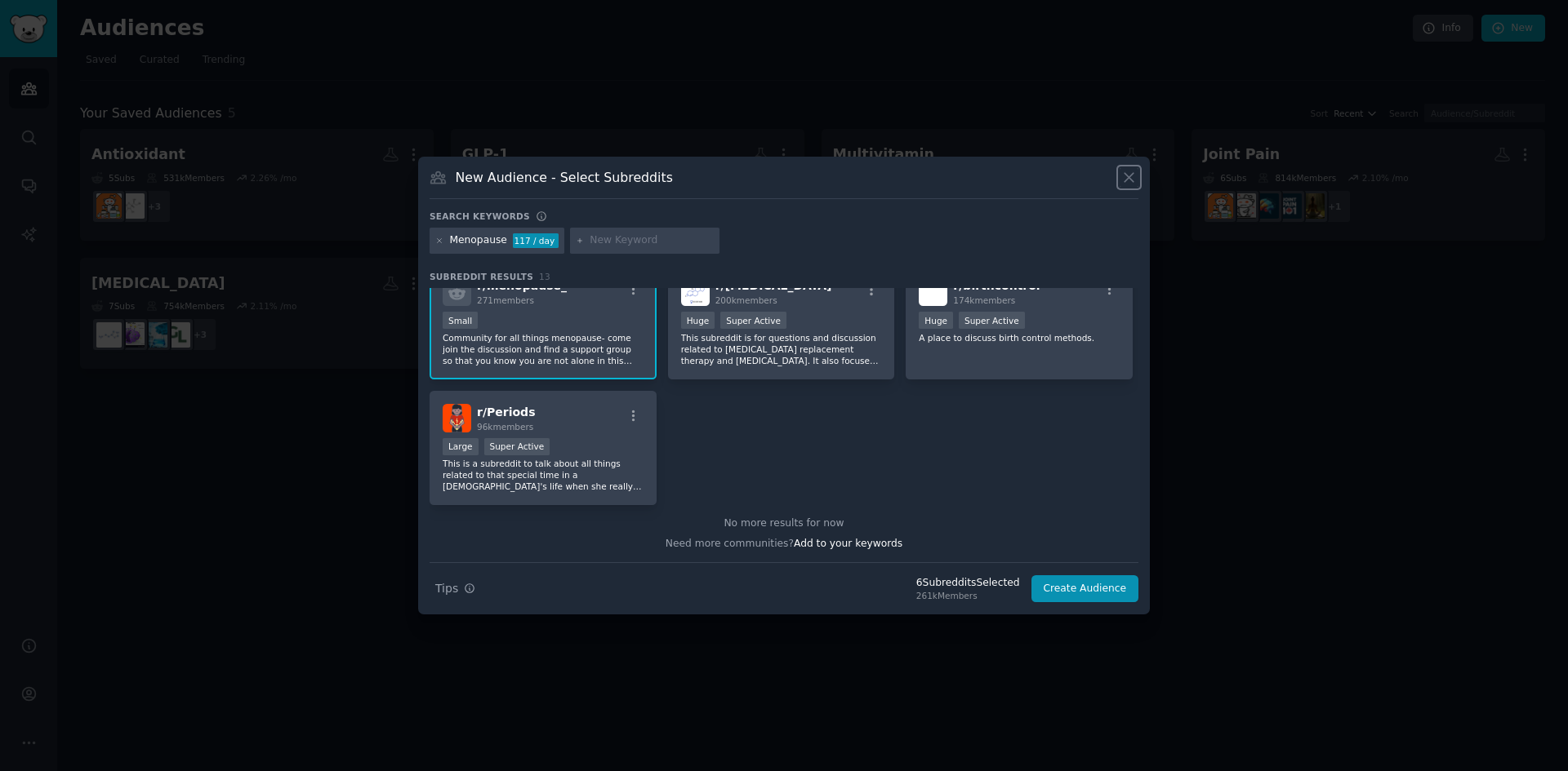
click at [1130, 172] on icon at bounding box center [1129, 177] width 17 height 17
